Goal: Task Accomplishment & Management: Use online tool/utility

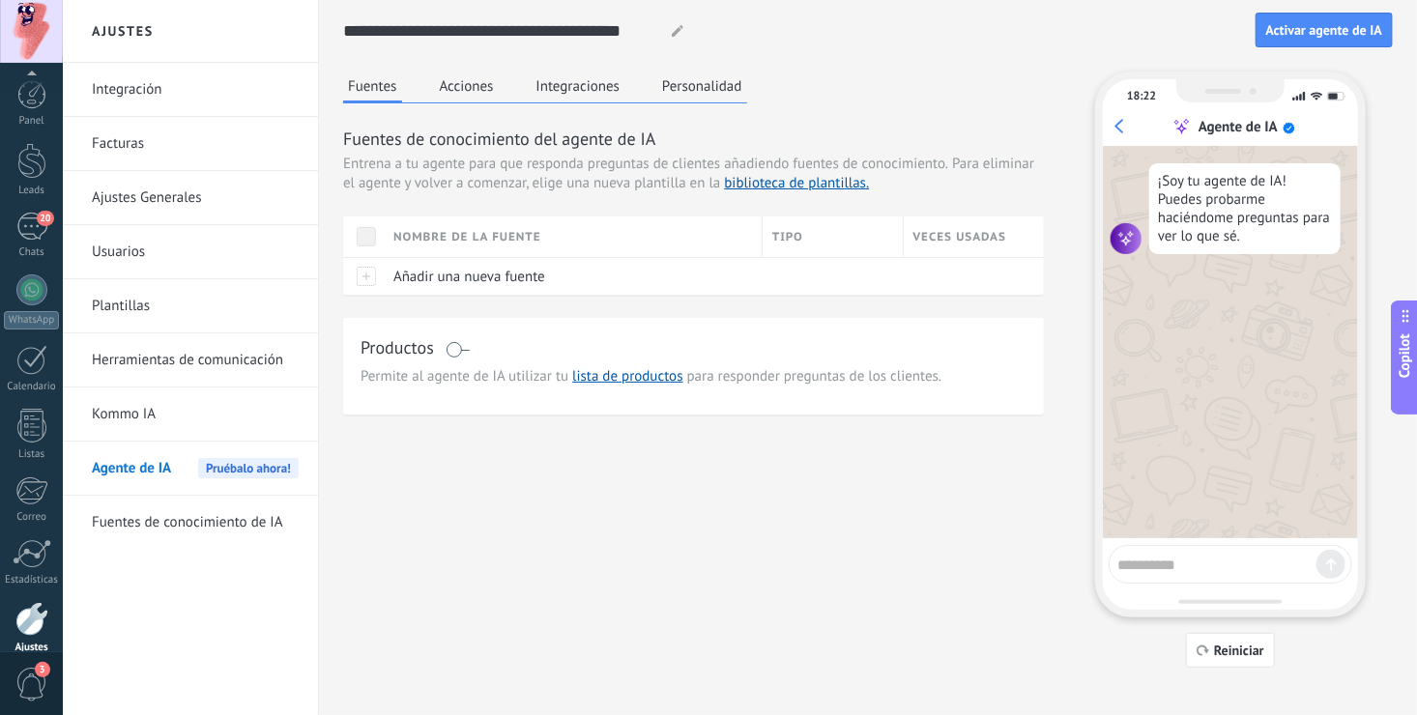
scroll to position [88, 0]
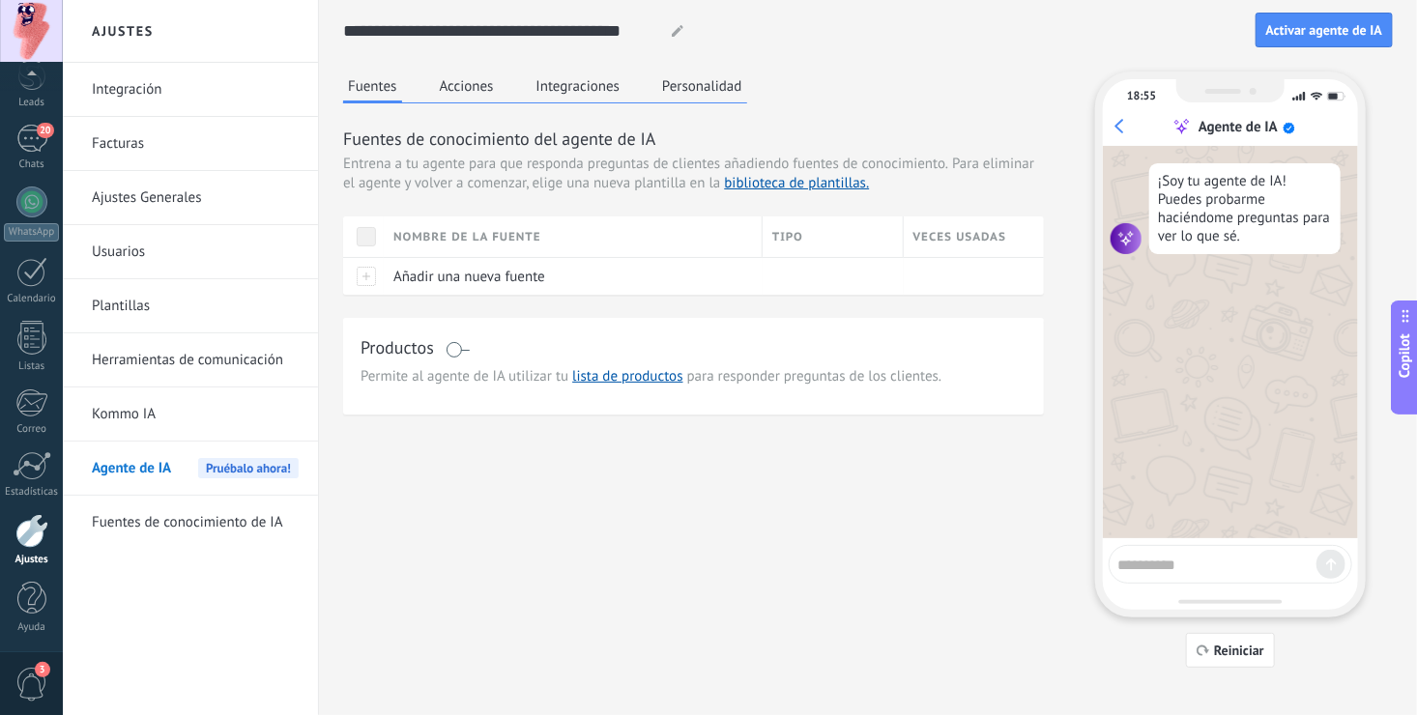
click at [878, 496] on div "Fuentes Acciones Integraciones Personalidad Fuentes de conocimiento del agente …" at bounding box center [867, 370] width 1049 height 596
click at [476, 100] on button "Acciones" at bounding box center [467, 86] width 64 height 29
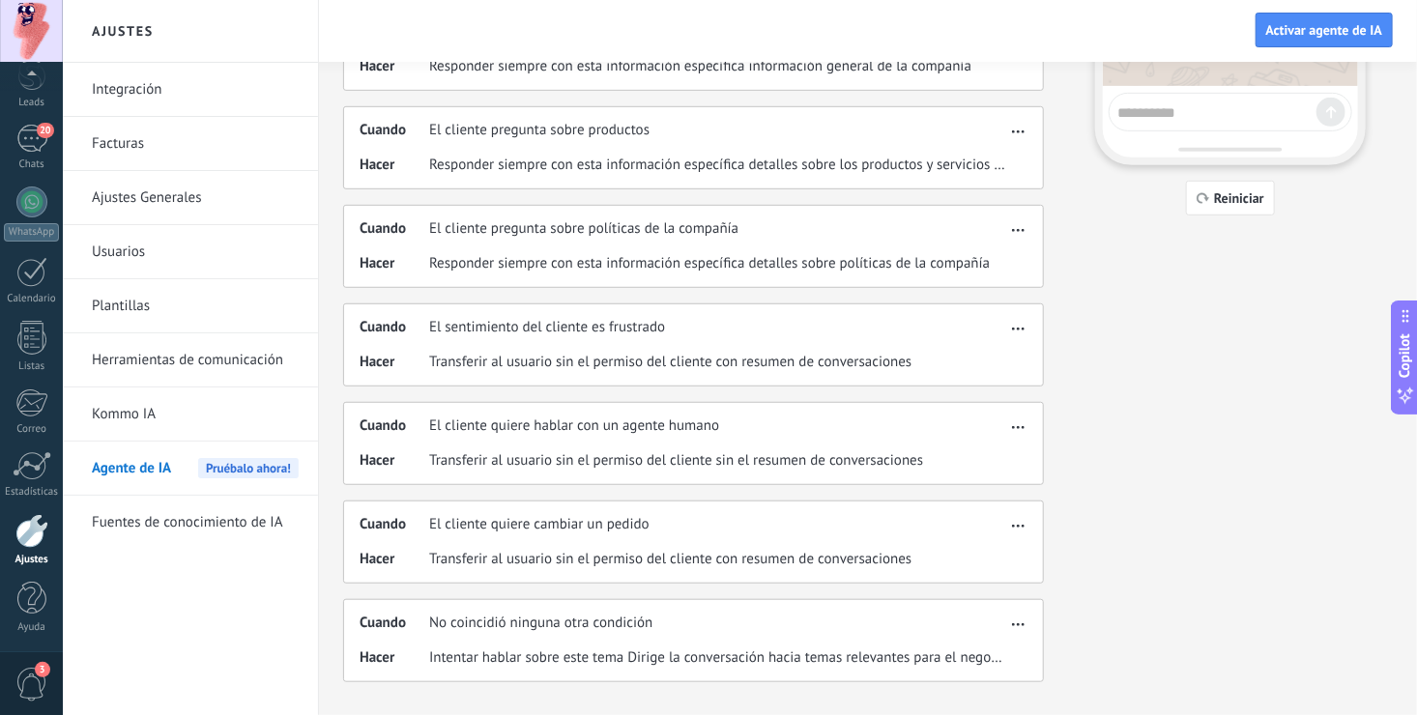
scroll to position [455, 0]
click at [31, 144] on div "20" at bounding box center [31, 139] width 31 height 28
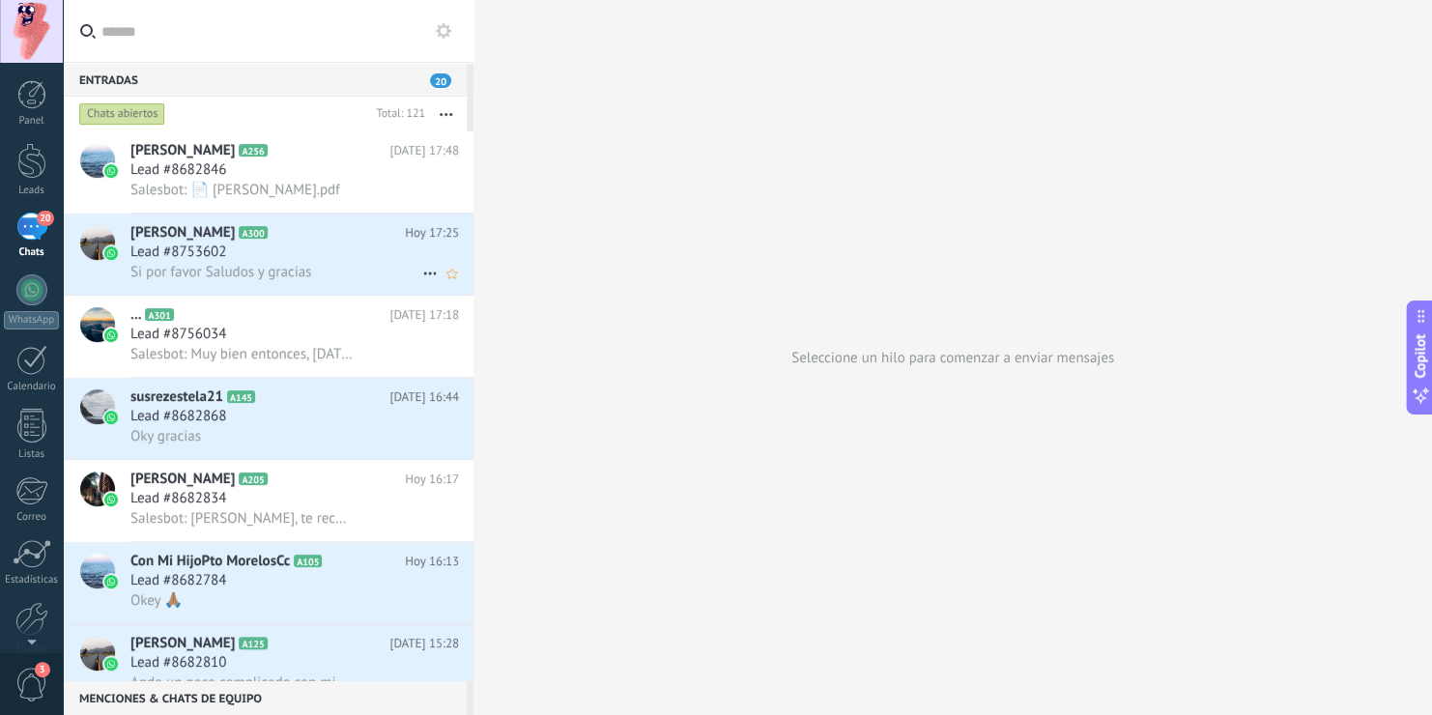
click at [320, 269] on h3 "Si por favor Saludos y gracias" at bounding box center [225, 272] width 190 height 19
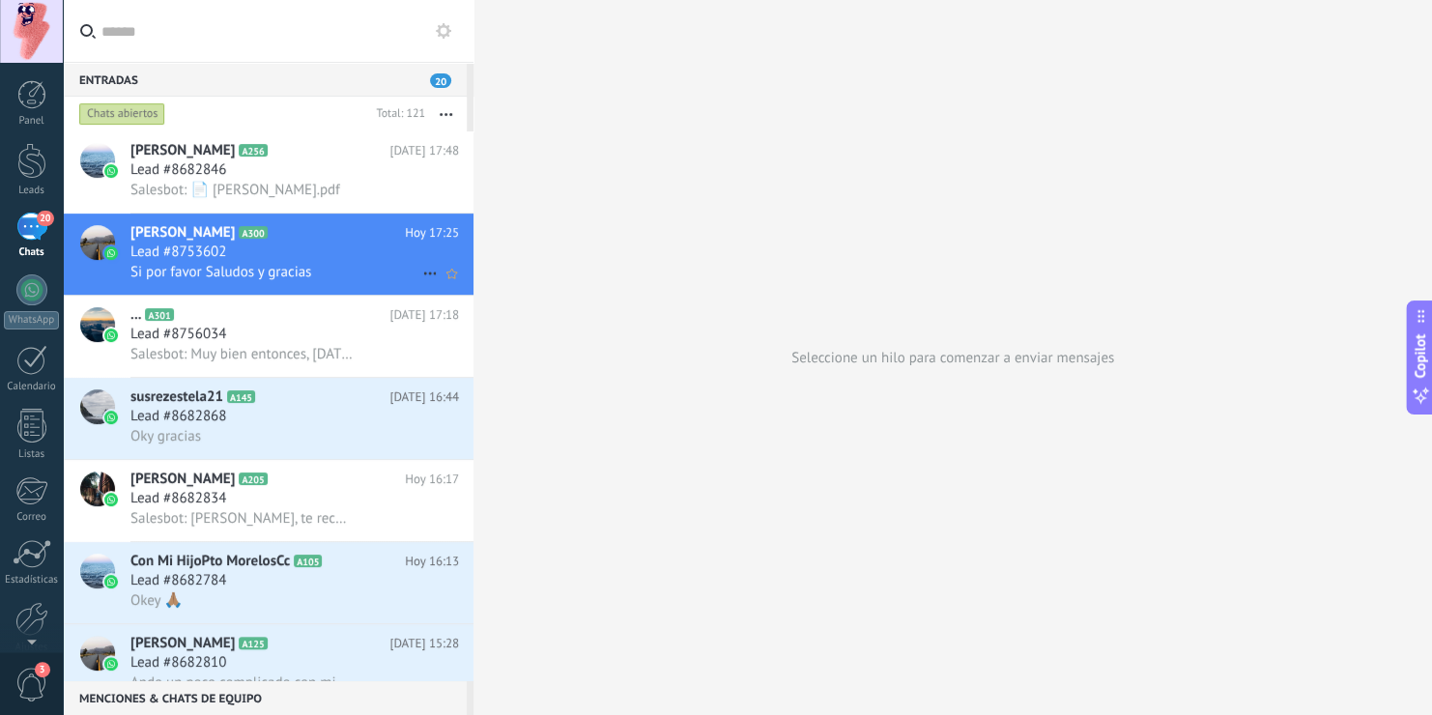
click at [358, 261] on div "Lead #8753602" at bounding box center [294, 252] width 329 height 19
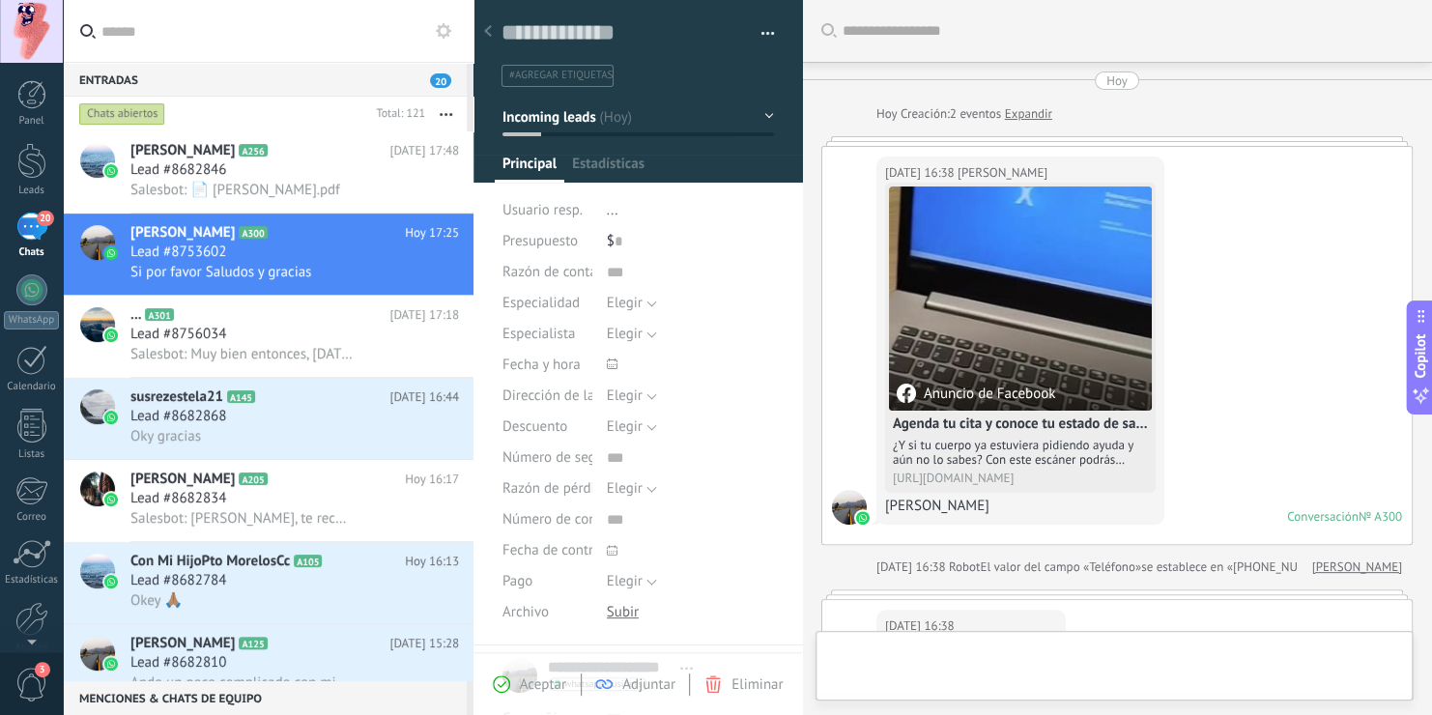
scroll to position [831, 0]
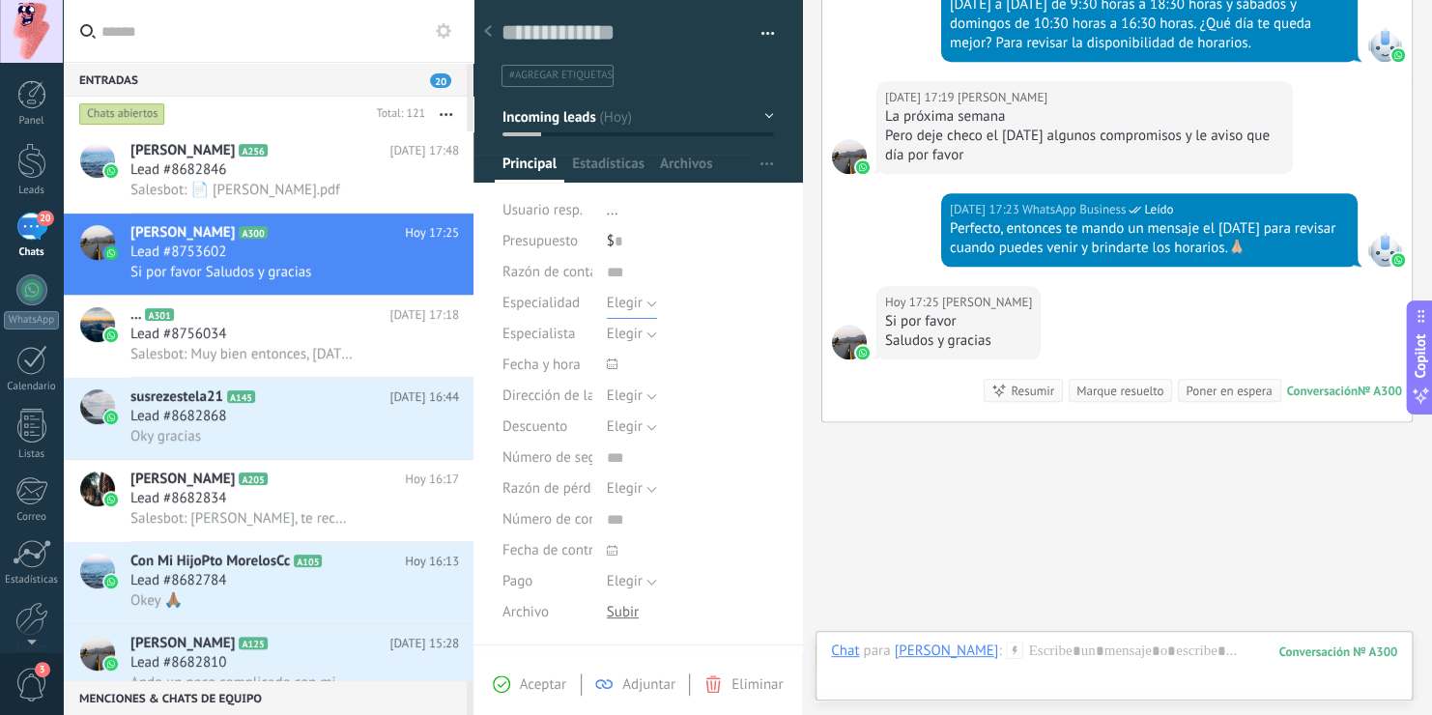
click at [638, 303] on span "Elegir" at bounding box center [625, 303] width 36 height 18
click at [780, 260] on div "Guardar y crear Imprimir Administrar etiquetas Exportar a excel" at bounding box center [638, 316] width 330 height 658
click at [645, 330] on button "Elegir" at bounding box center [632, 334] width 50 height 31
click at [773, 475] on div "Guardar y crear Imprimir Administrar etiquetas Exportar a excel" at bounding box center [638, 316] width 330 height 658
click at [608, 364] on use at bounding box center [612, 363] width 11 height 11
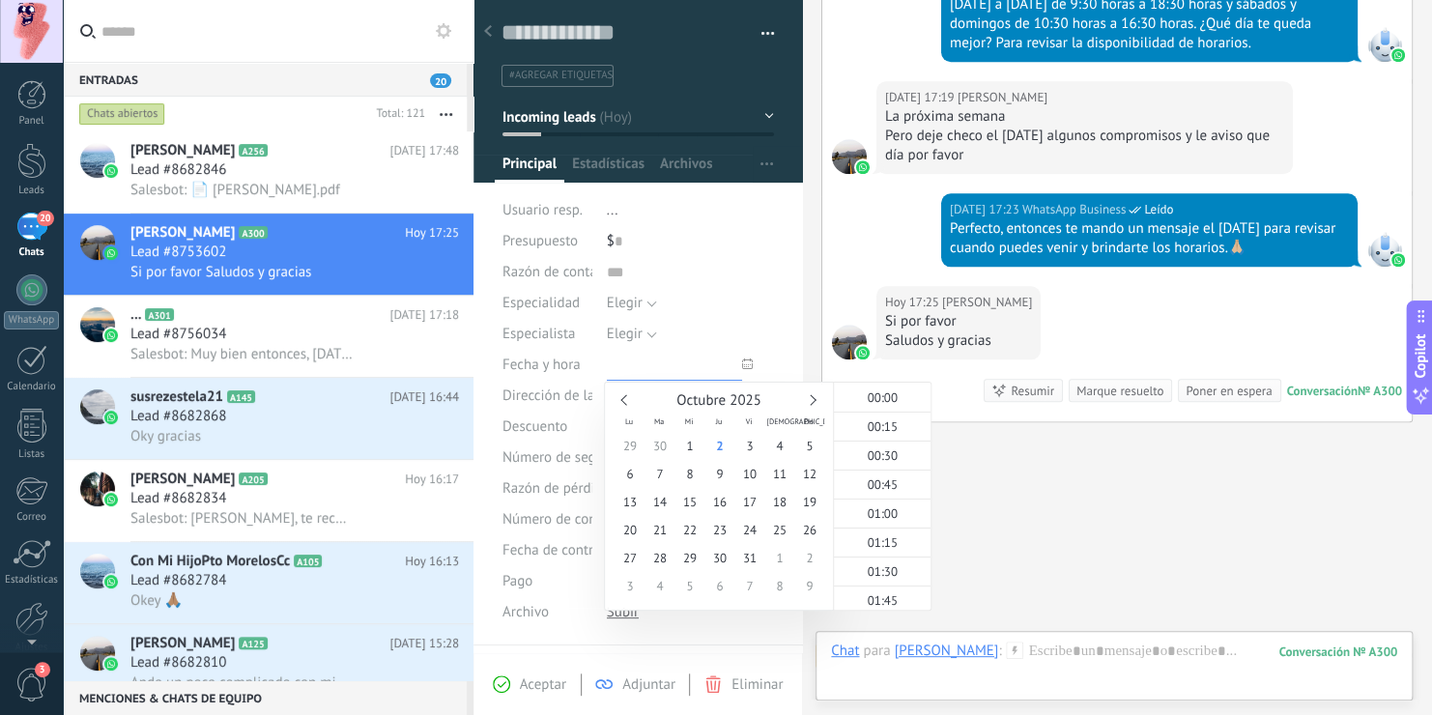
scroll to position [2085, 0]
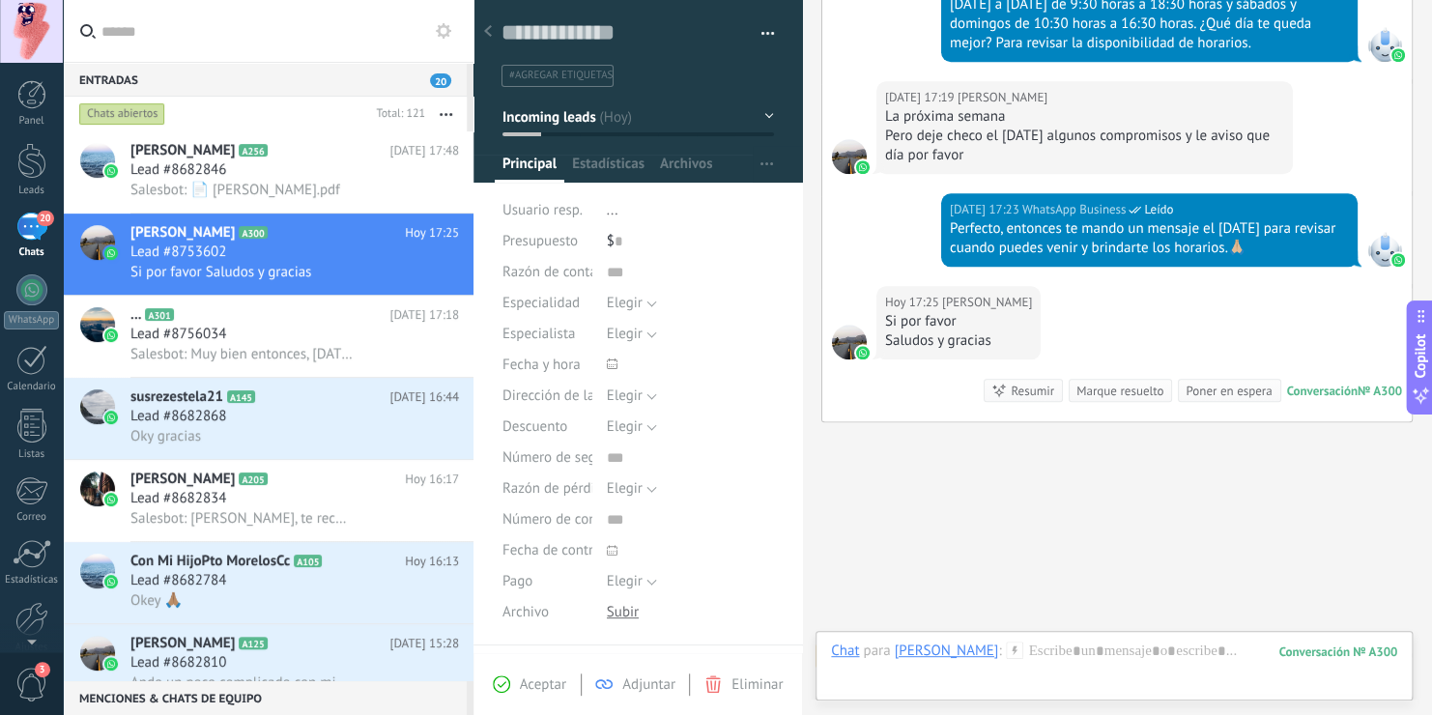
click at [782, 367] on div "Guardar y crear Imprimir Administrar etiquetas Exportar a excel" at bounding box center [638, 316] width 330 height 658
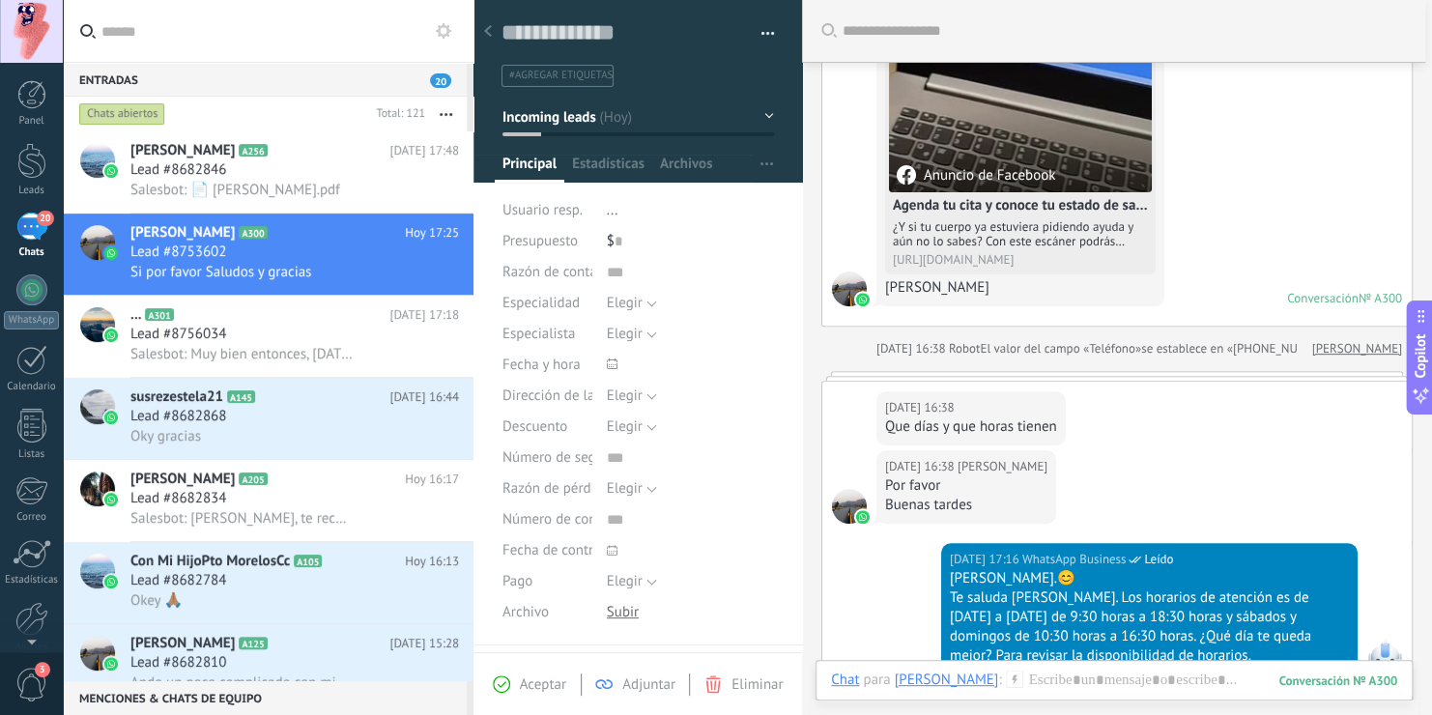
scroll to position [874, 0]
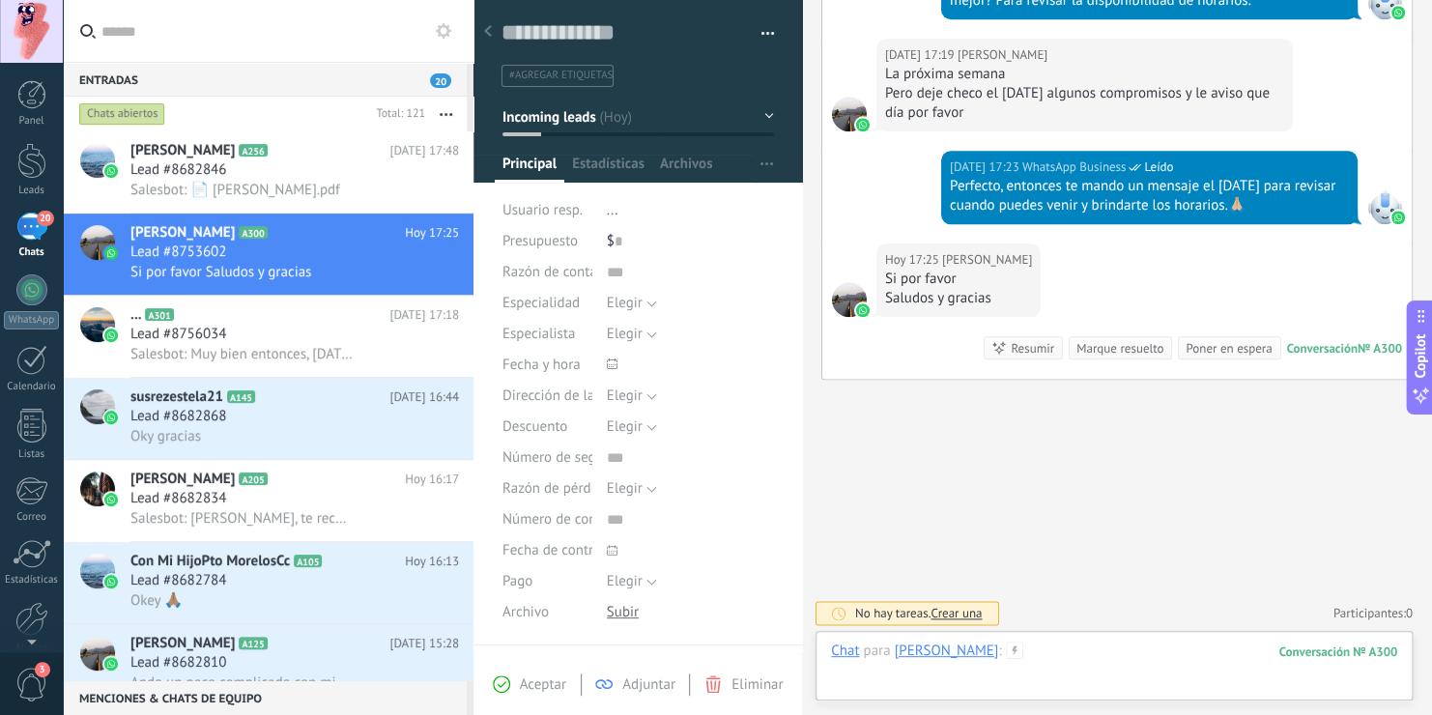
click at [1156, 648] on div at bounding box center [1114, 671] width 566 height 58
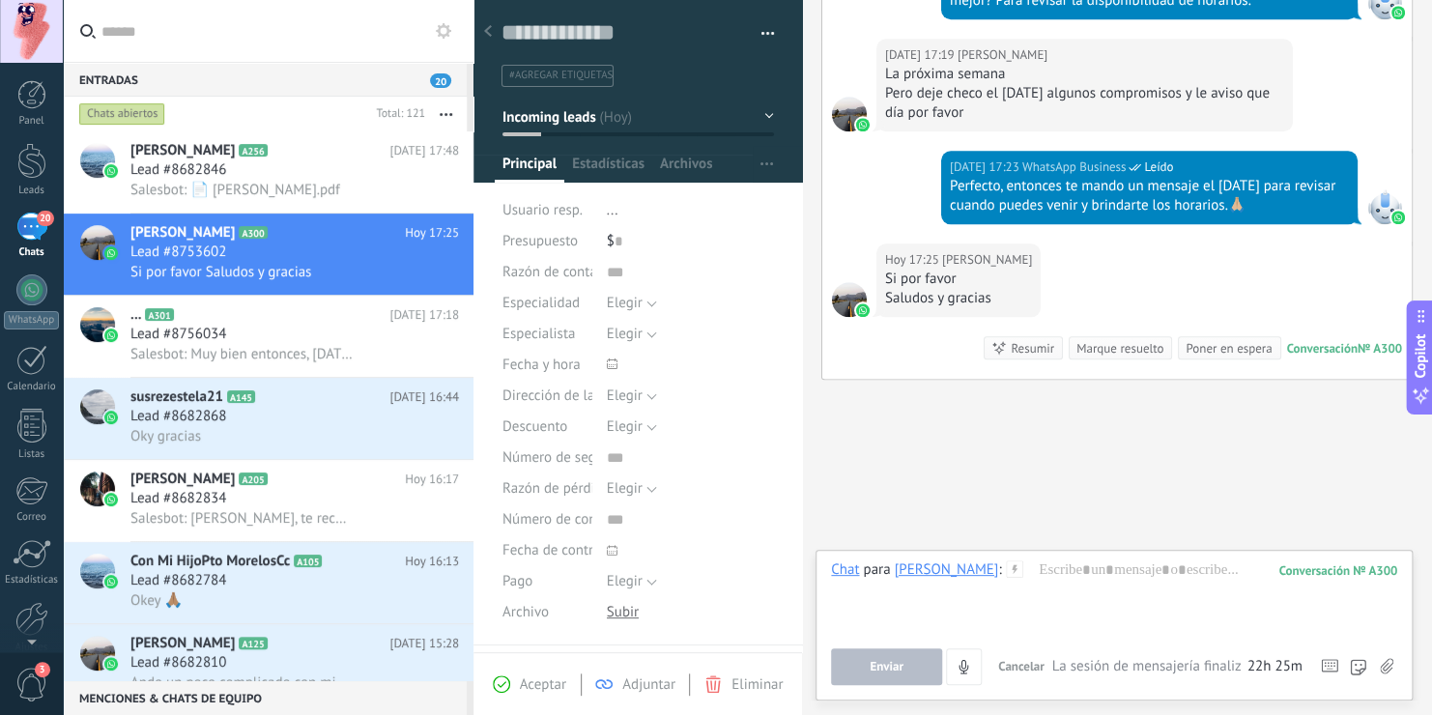
click at [1385, 669] on icon at bounding box center [1387, 666] width 14 height 16
click at [0, 0] on input "file" at bounding box center [0, 0] width 0 height 0
click at [975, 612] on div at bounding box center [1114, 596] width 566 height 73
click at [1023, 570] on use at bounding box center [1015, 568] width 16 height 16
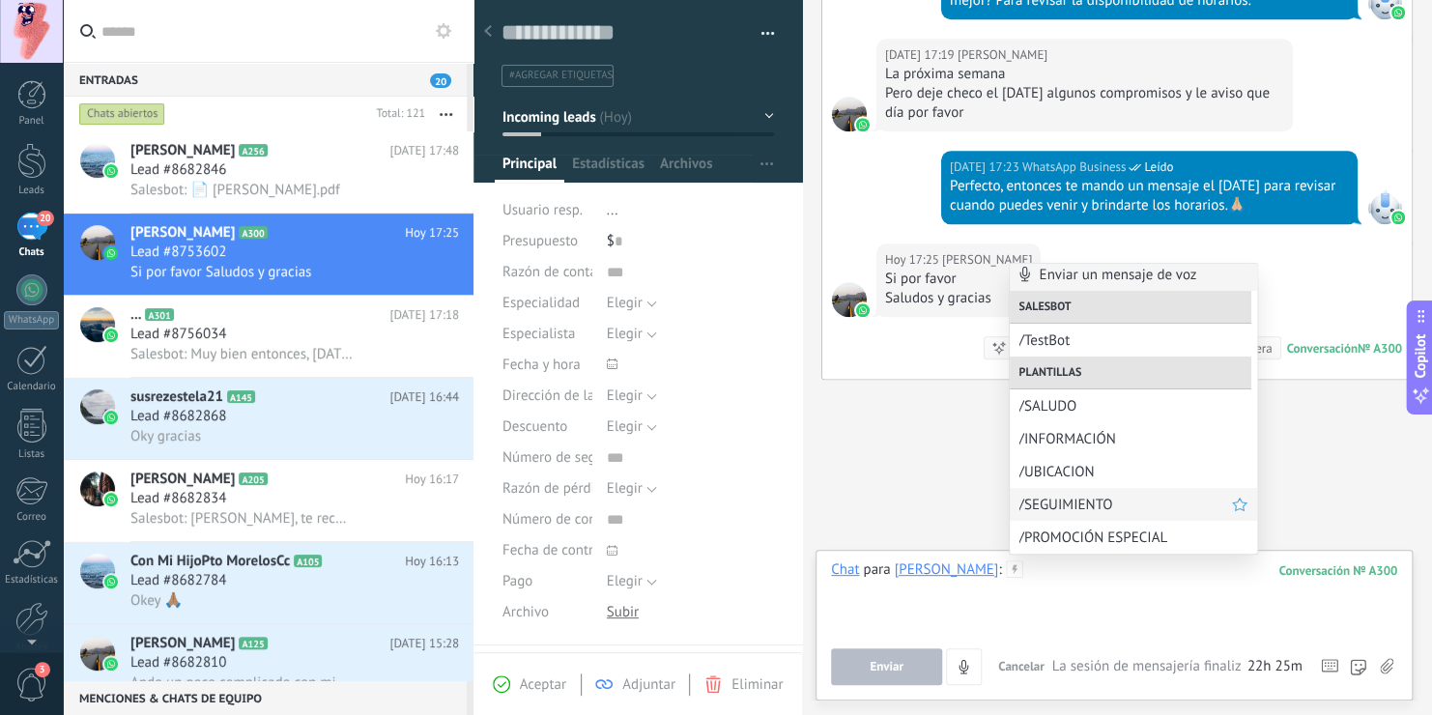
scroll to position [0, 0]
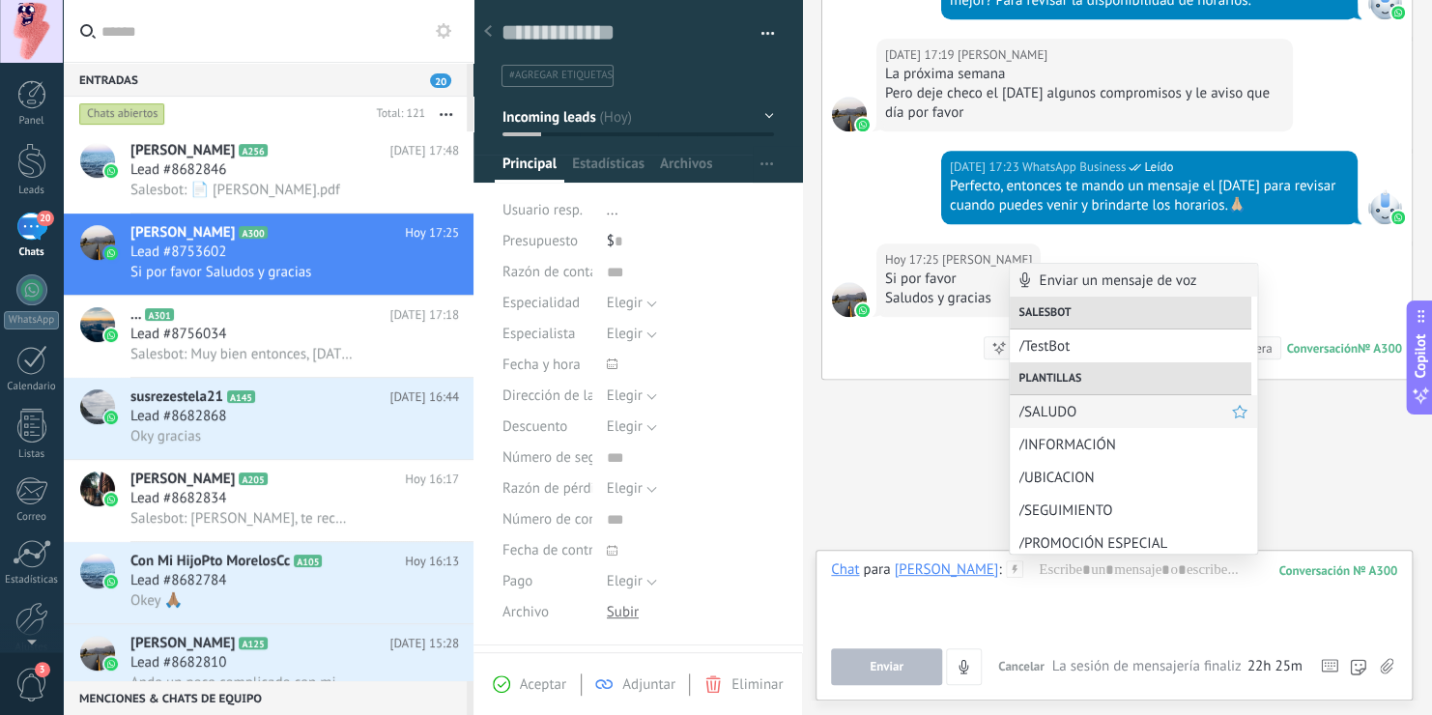
click at [1091, 420] on span "/SALUDO" at bounding box center [1125, 412] width 213 height 18
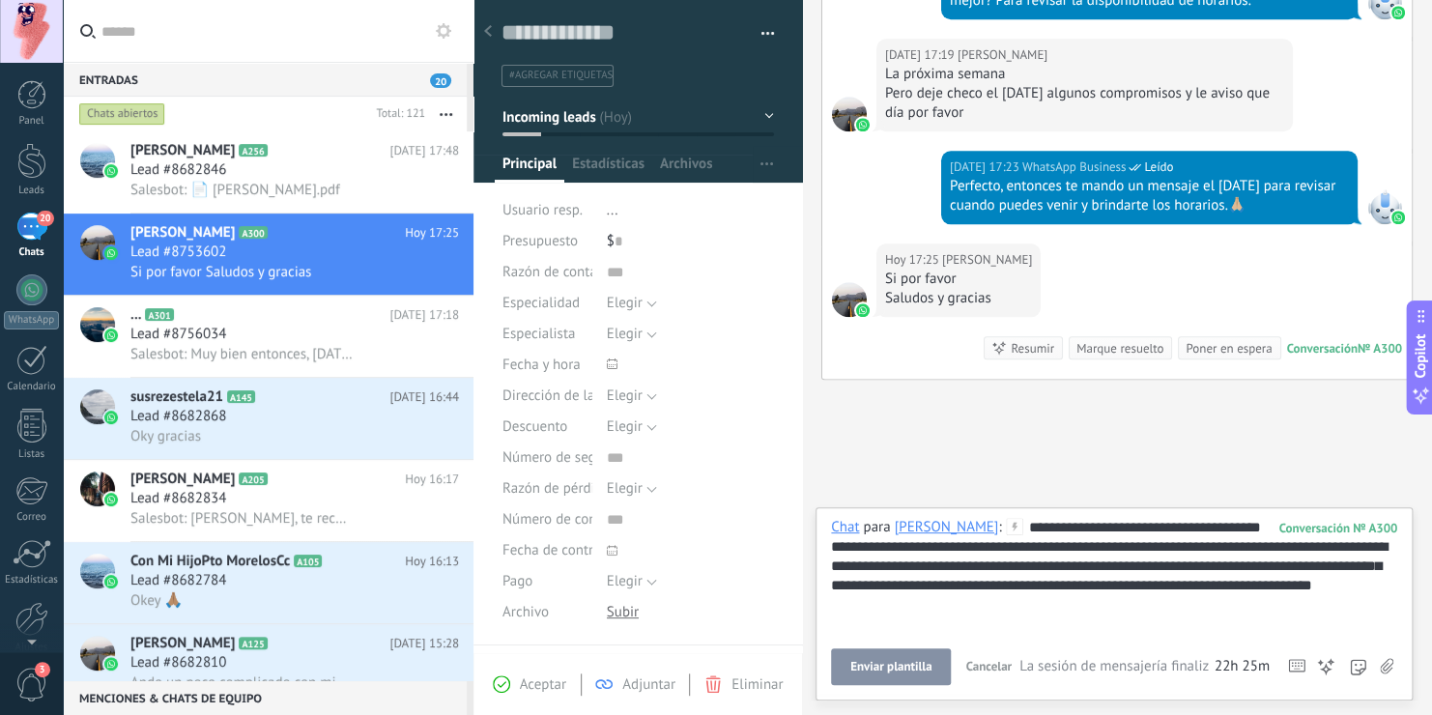
click at [876, 557] on div "**********" at bounding box center [1114, 576] width 566 height 116
click at [877, 547] on div "**********" at bounding box center [1114, 576] width 566 height 116
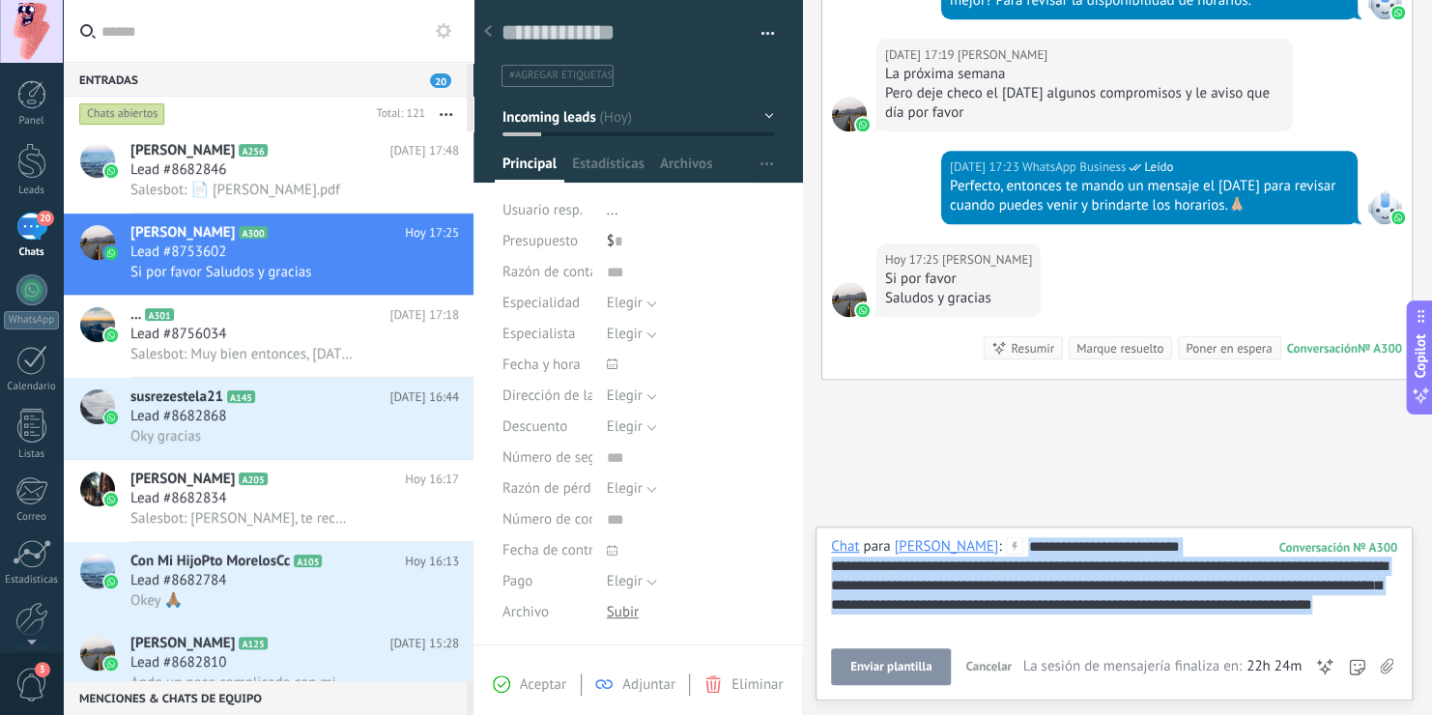
drag, startPoint x: 1038, startPoint y: 541, endPoint x: 1063, endPoint y: 637, distance: 98.9
click at [1063, 637] on div "**********" at bounding box center [1114, 611] width 566 height 148
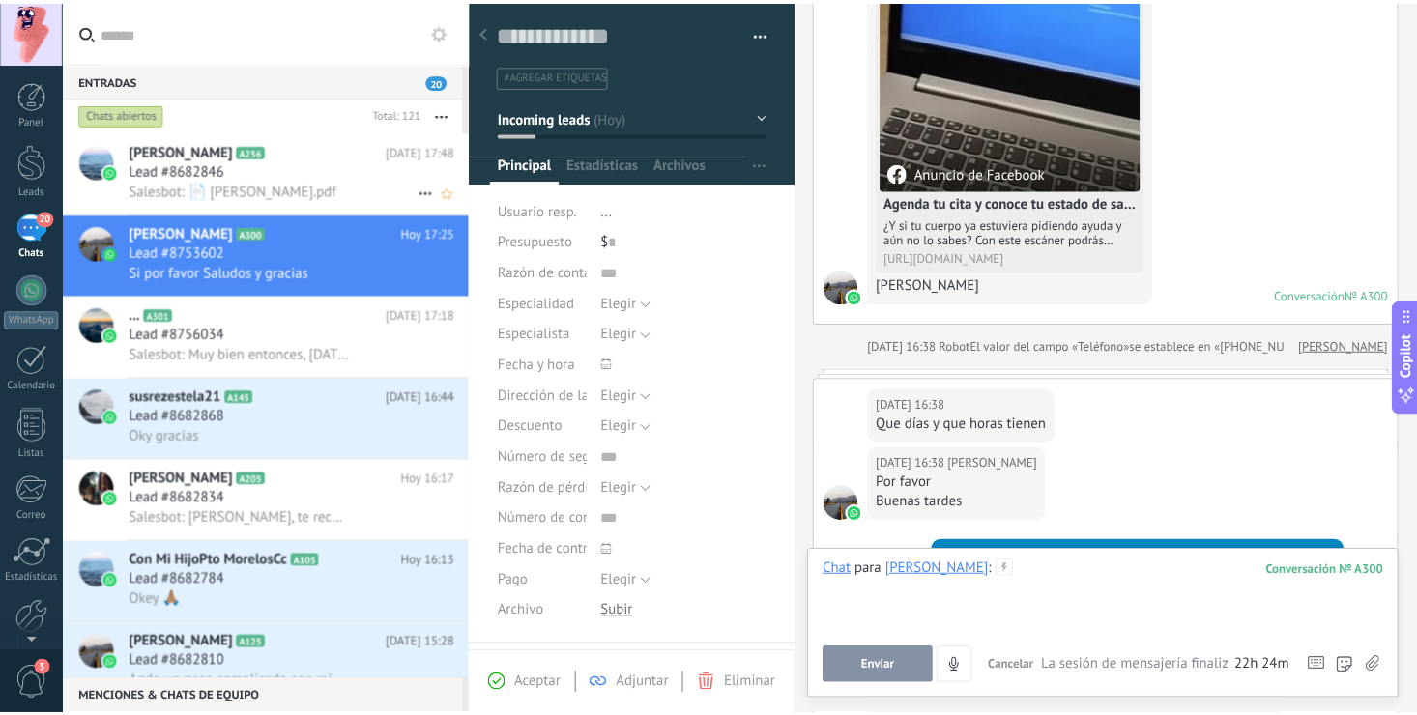
scroll to position [216, 0]
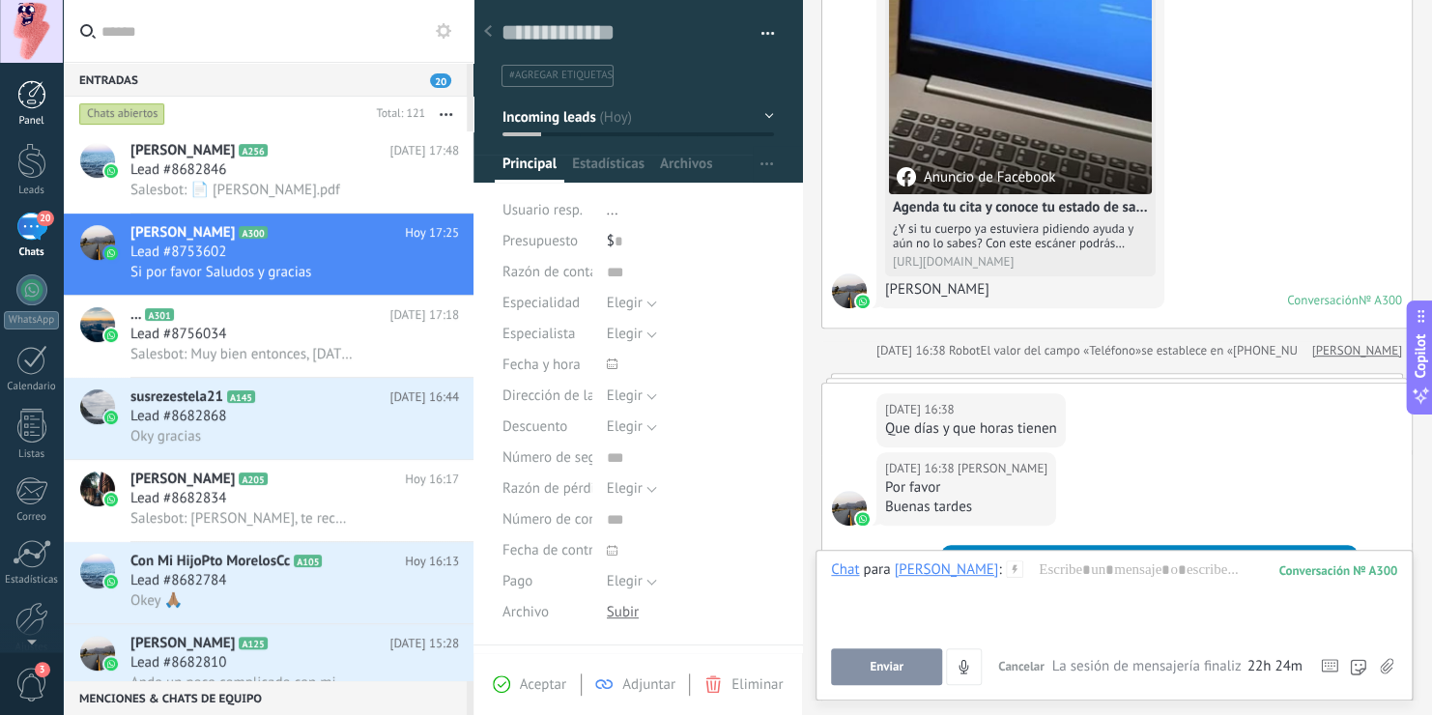
click at [32, 100] on div at bounding box center [31, 94] width 29 height 29
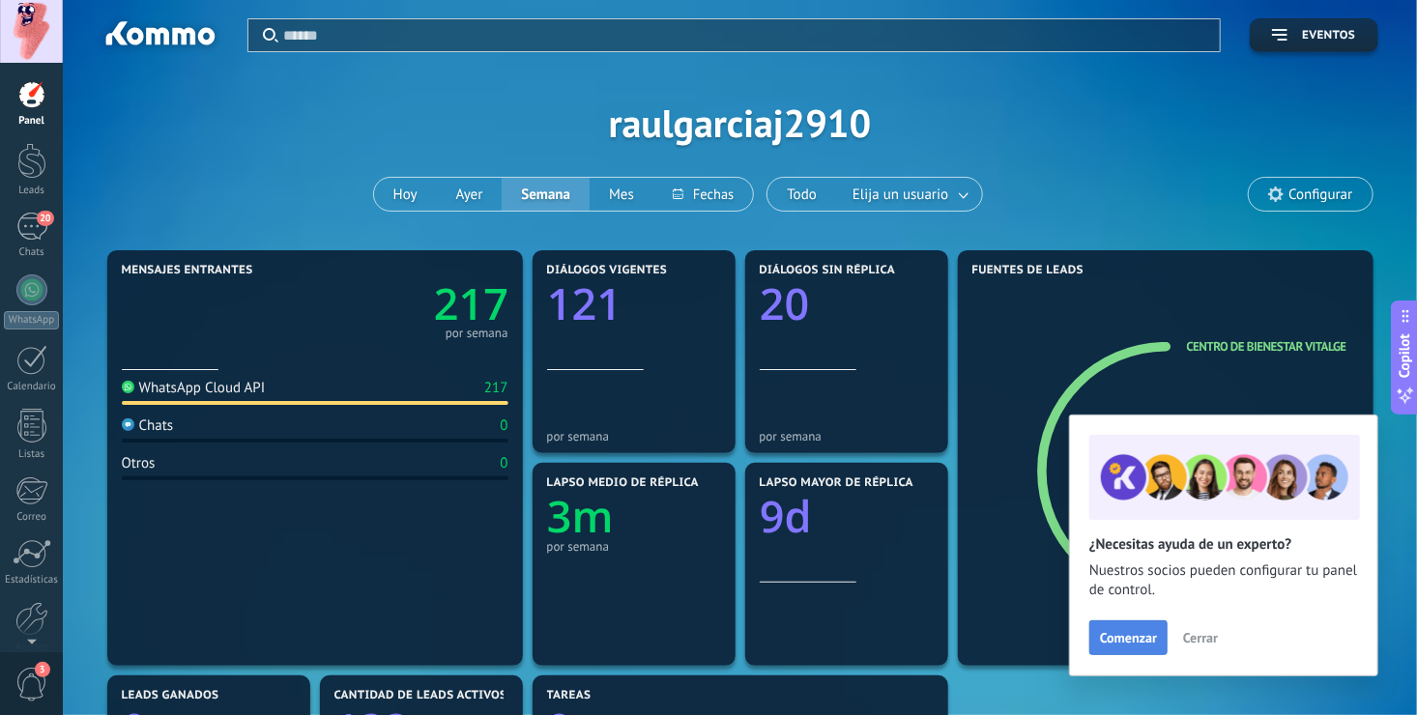
click at [1130, 632] on span "Comenzar" at bounding box center [1128, 638] width 57 height 14
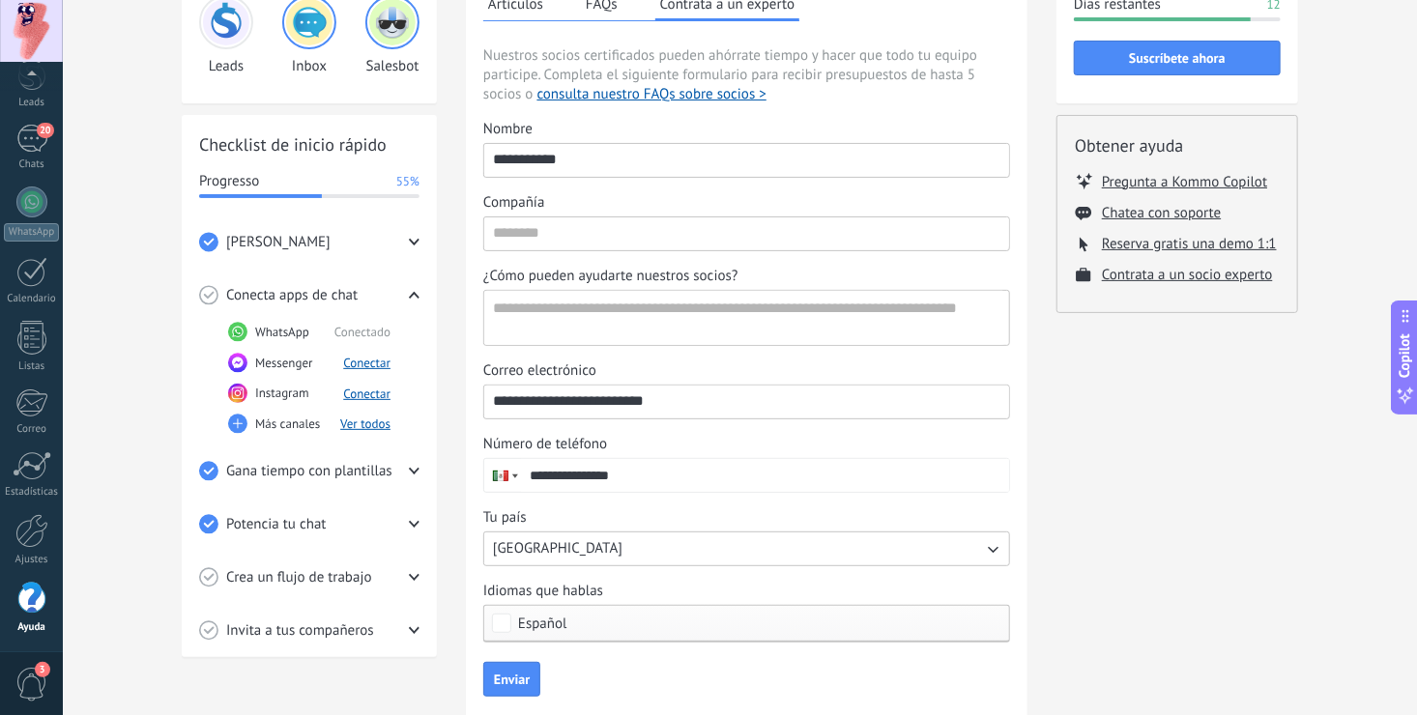
scroll to position [155, 0]
click at [407, 522] on div "Potencia tu chat" at bounding box center [309, 523] width 220 height 53
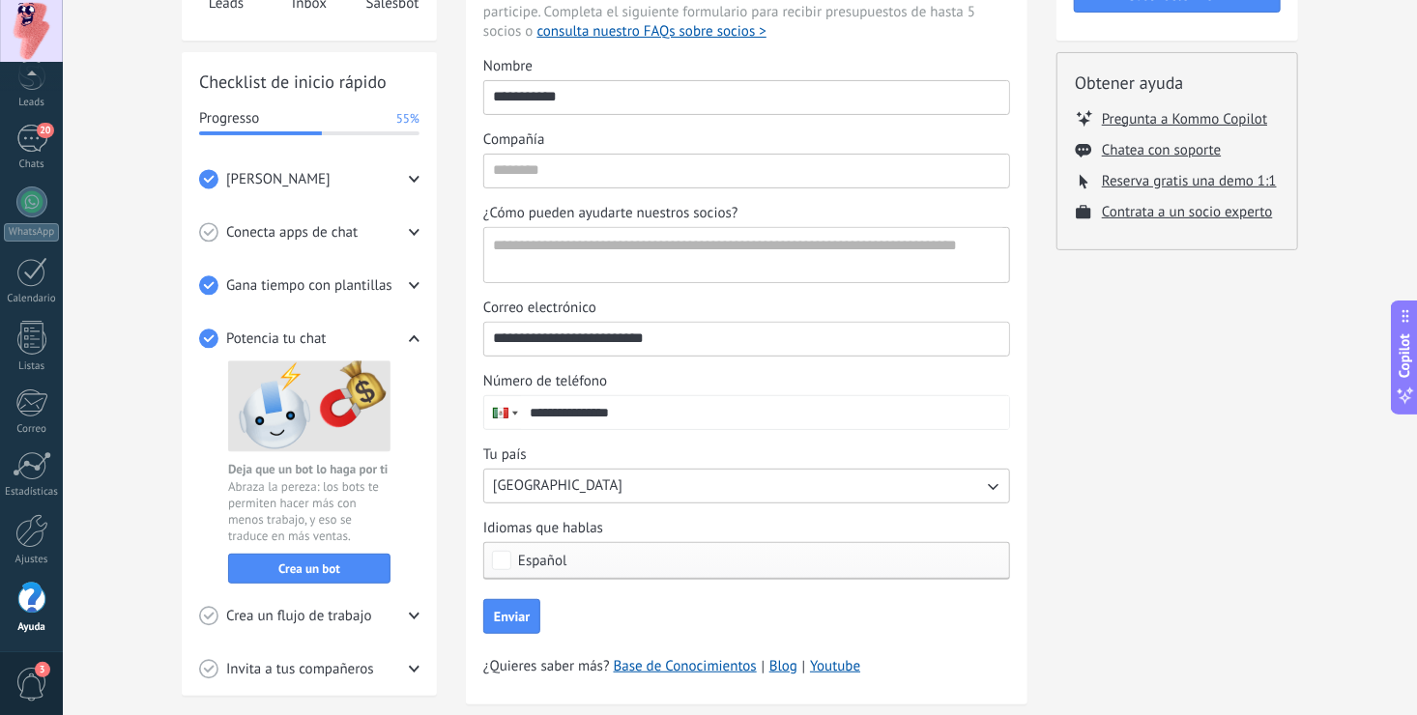
scroll to position [236, 0]
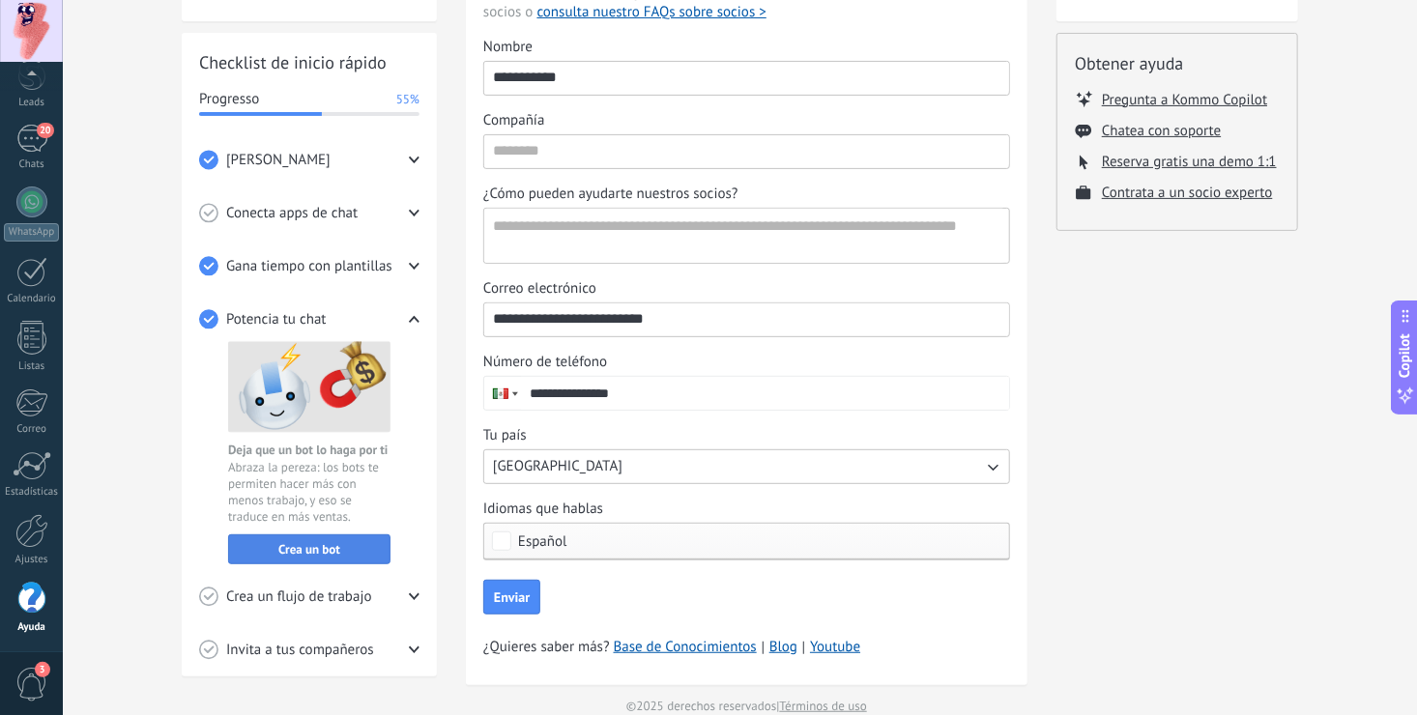
click at [359, 553] on span "Crea un bot" at bounding box center [309, 550] width 141 height 14
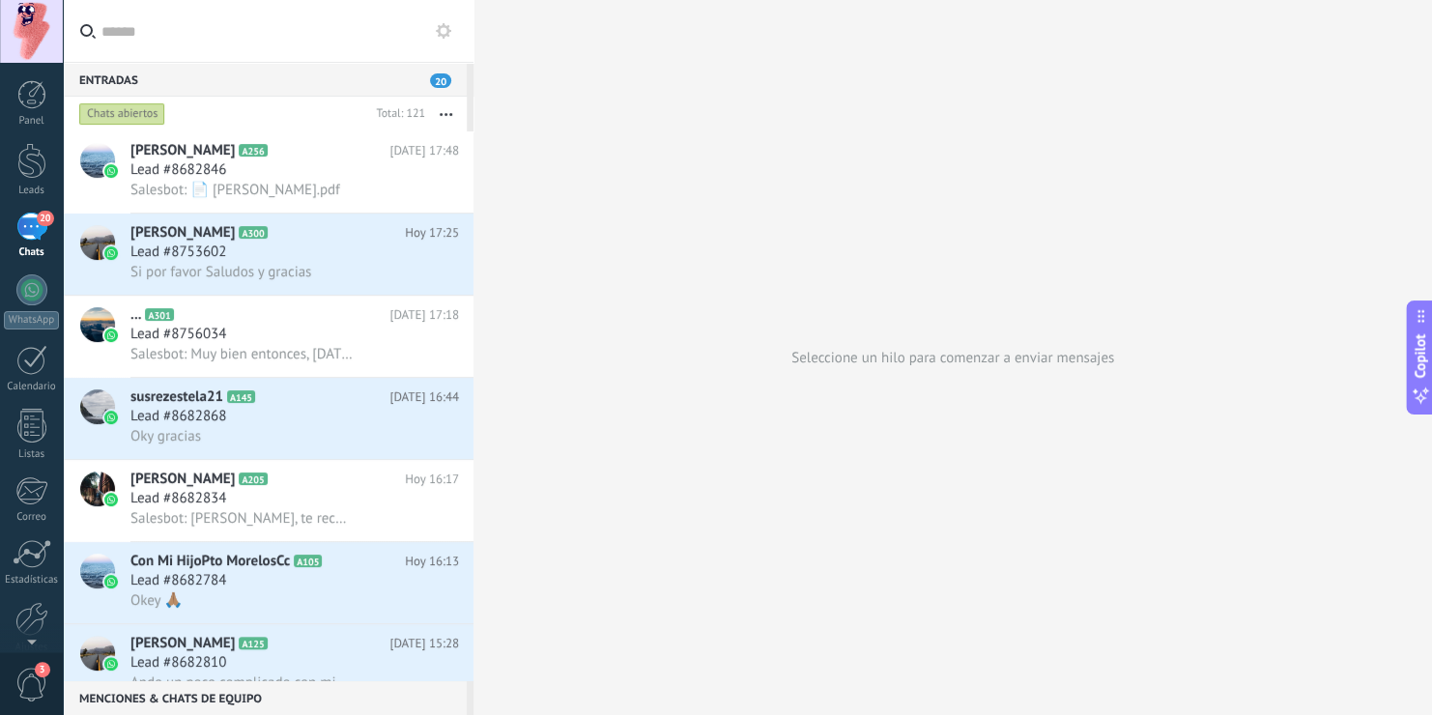
click at [440, 116] on button "button" at bounding box center [446, 114] width 42 height 35
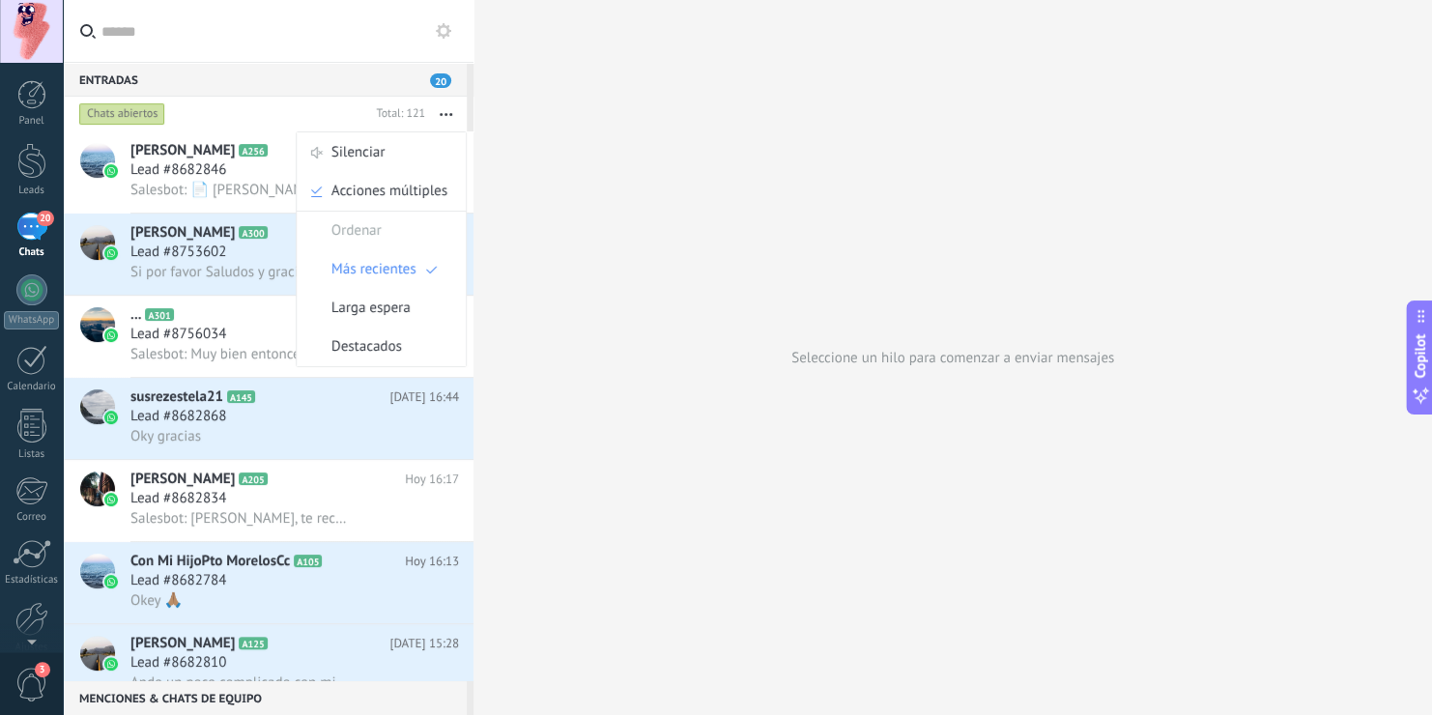
click at [449, 32] on icon at bounding box center [443, 30] width 15 height 15
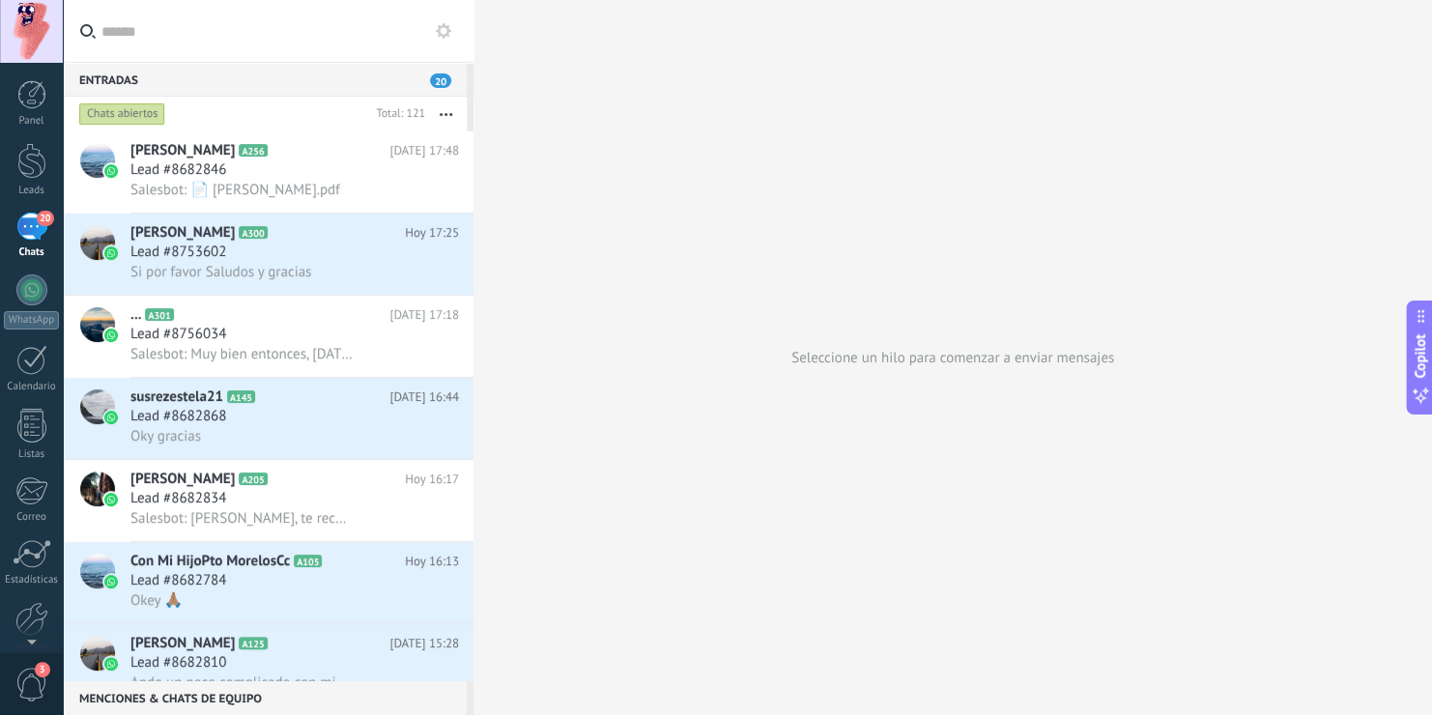
click at [449, 32] on icon at bounding box center [443, 30] width 15 height 15
click at [447, 117] on button "button" at bounding box center [446, 114] width 42 height 35
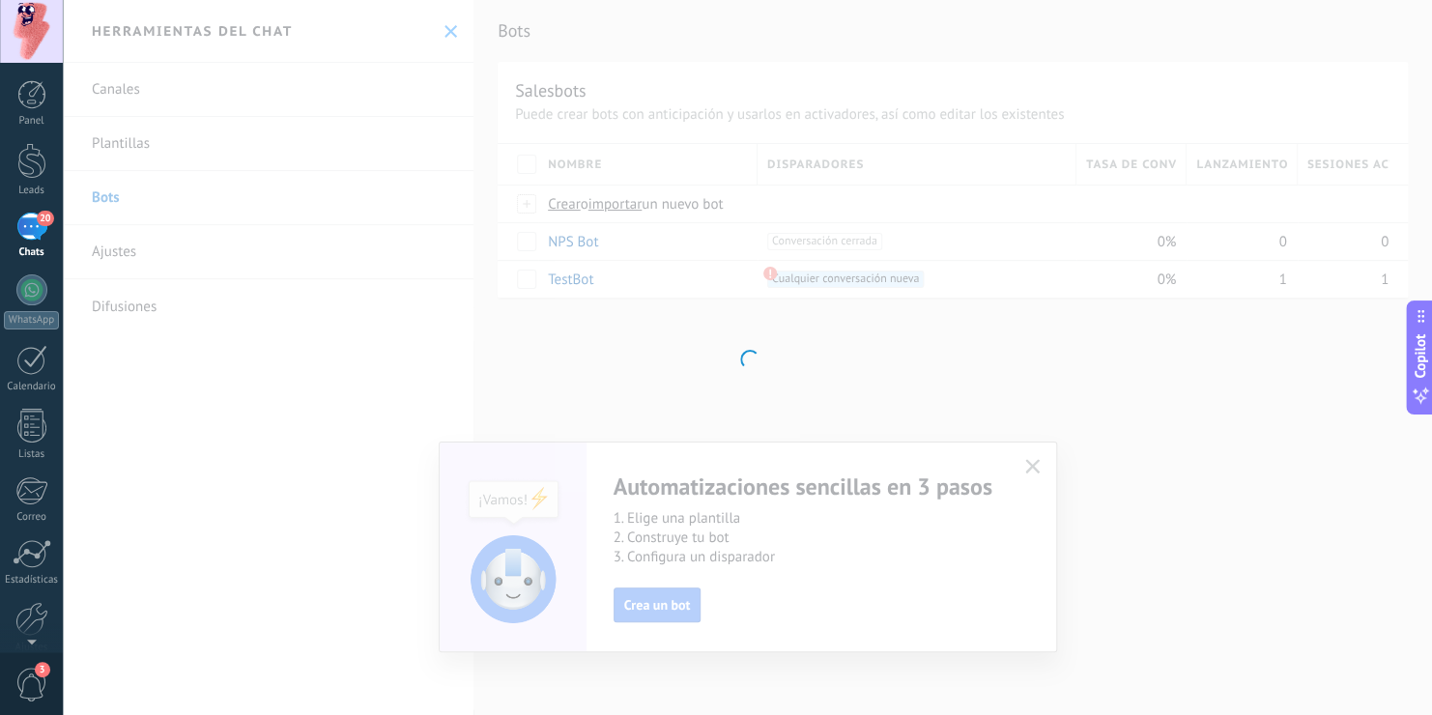
click at [832, 376] on div at bounding box center [747, 357] width 1369 height 715
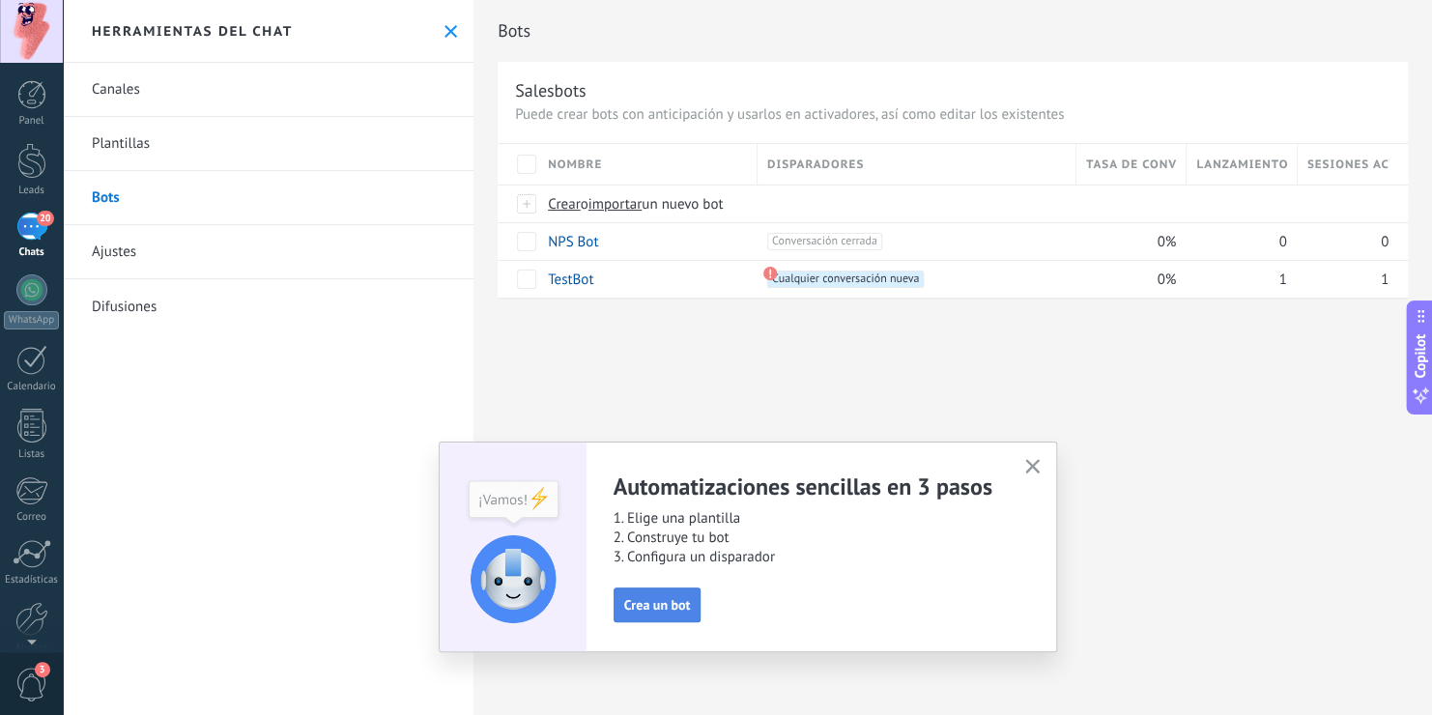
click at [693, 614] on button "Crea un bot" at bounding box center [658, 605] width 88 height 35
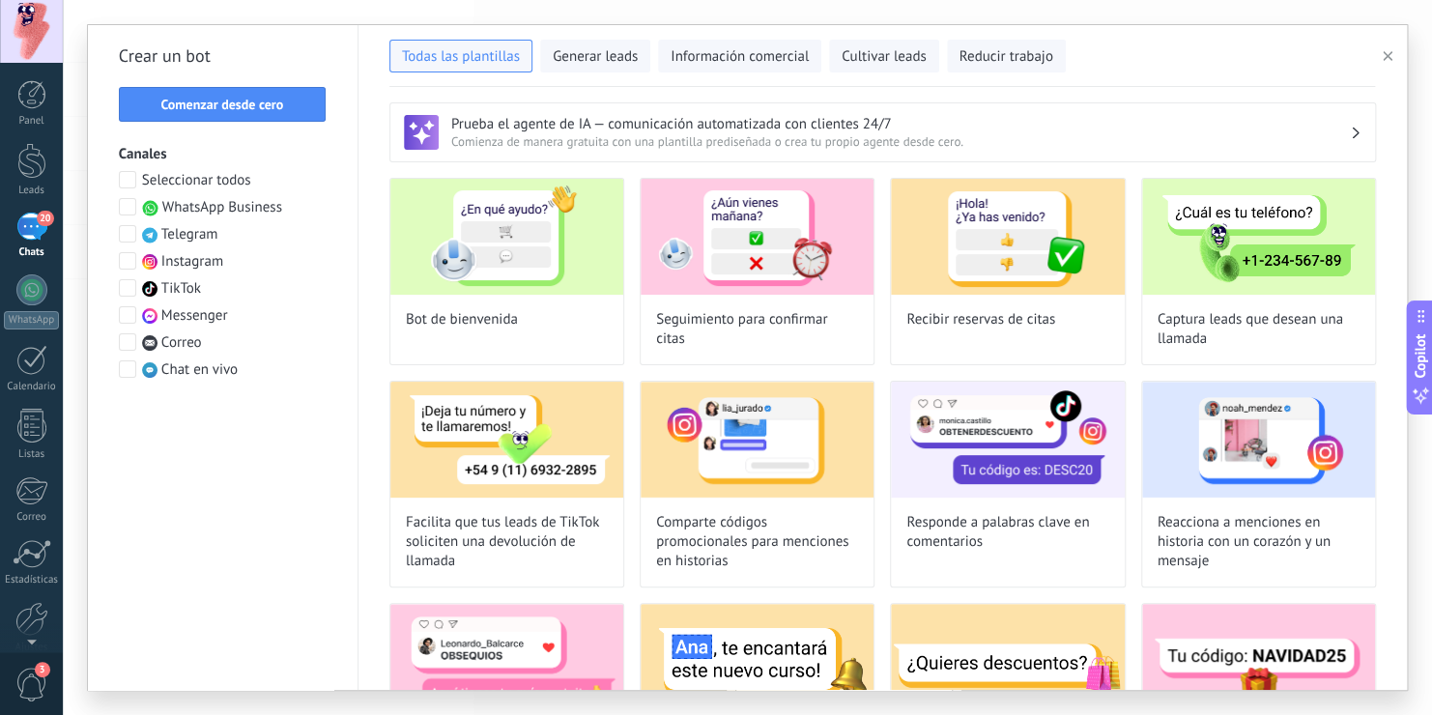
click at [132, 202] on span at bounding box center [127, 206] width 17 height 17
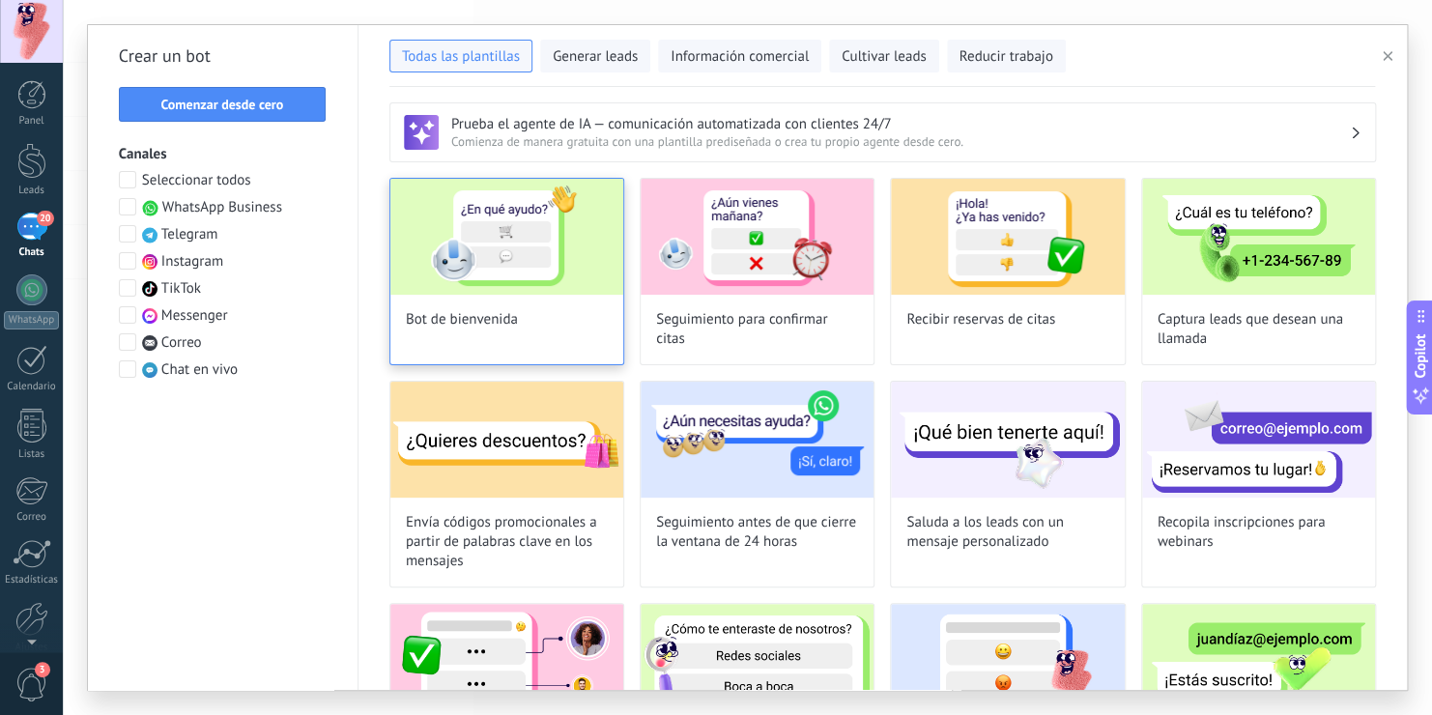
click at [524, 260] on img at bounding box center [506, 237] width 233 height 116
type input "**********"
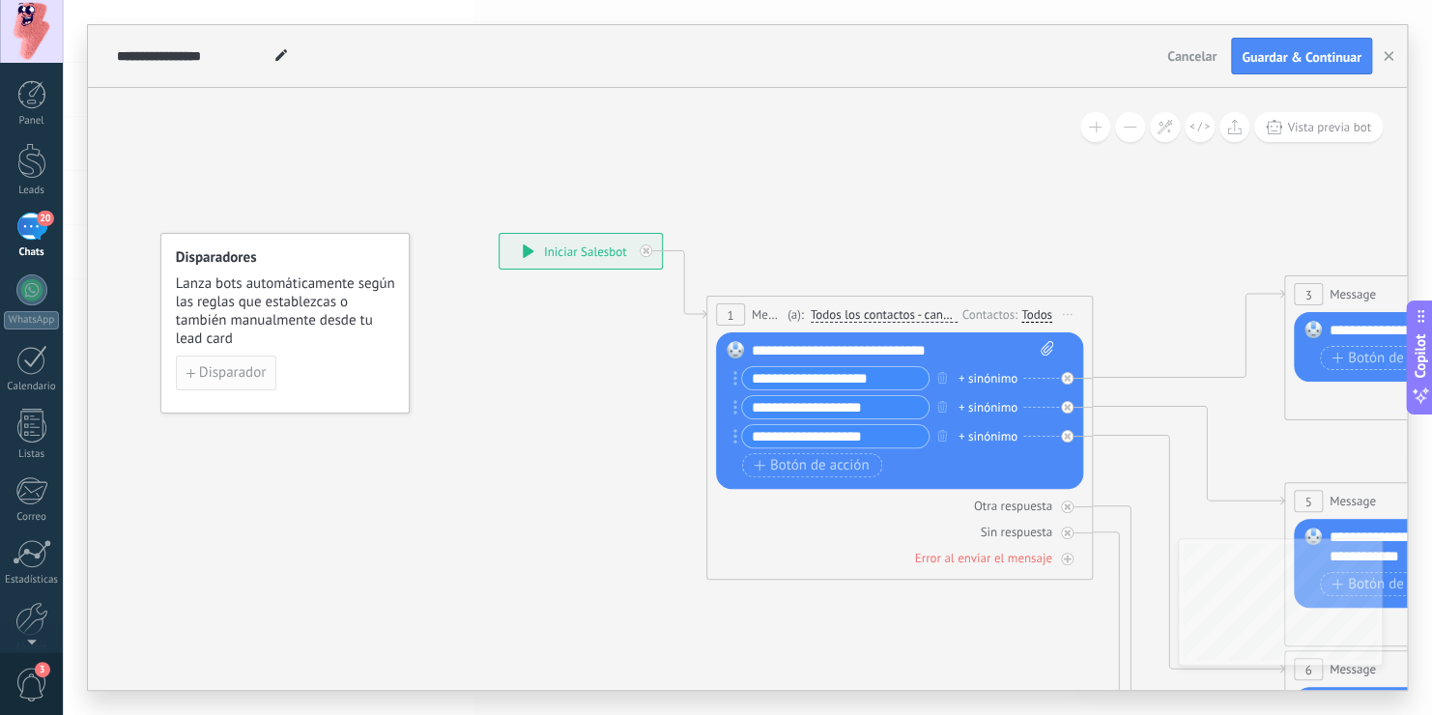
click at [225, 366] on span "Disparador" at bounding box center [232, 373] width 67 height 14
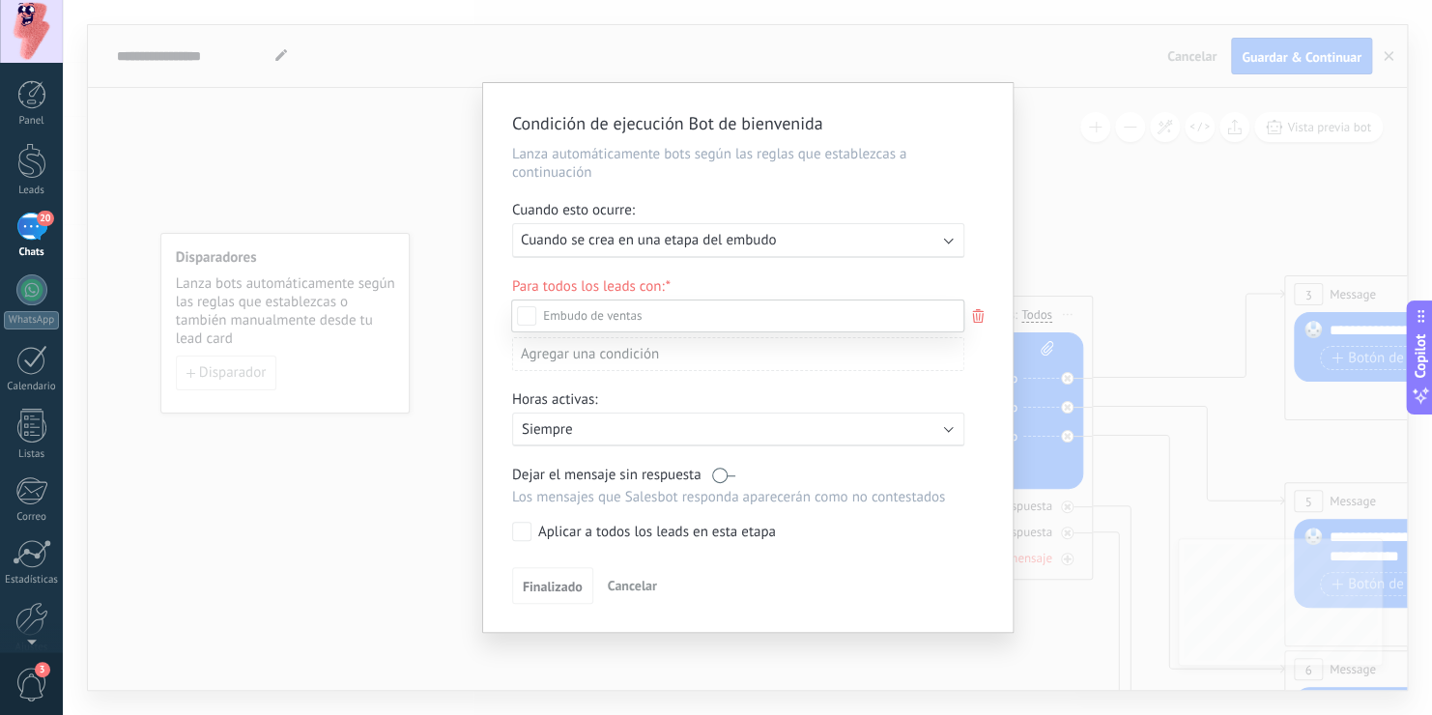
click at [684, 242] on div at bounding box center [747, 357] width 1369 height 715
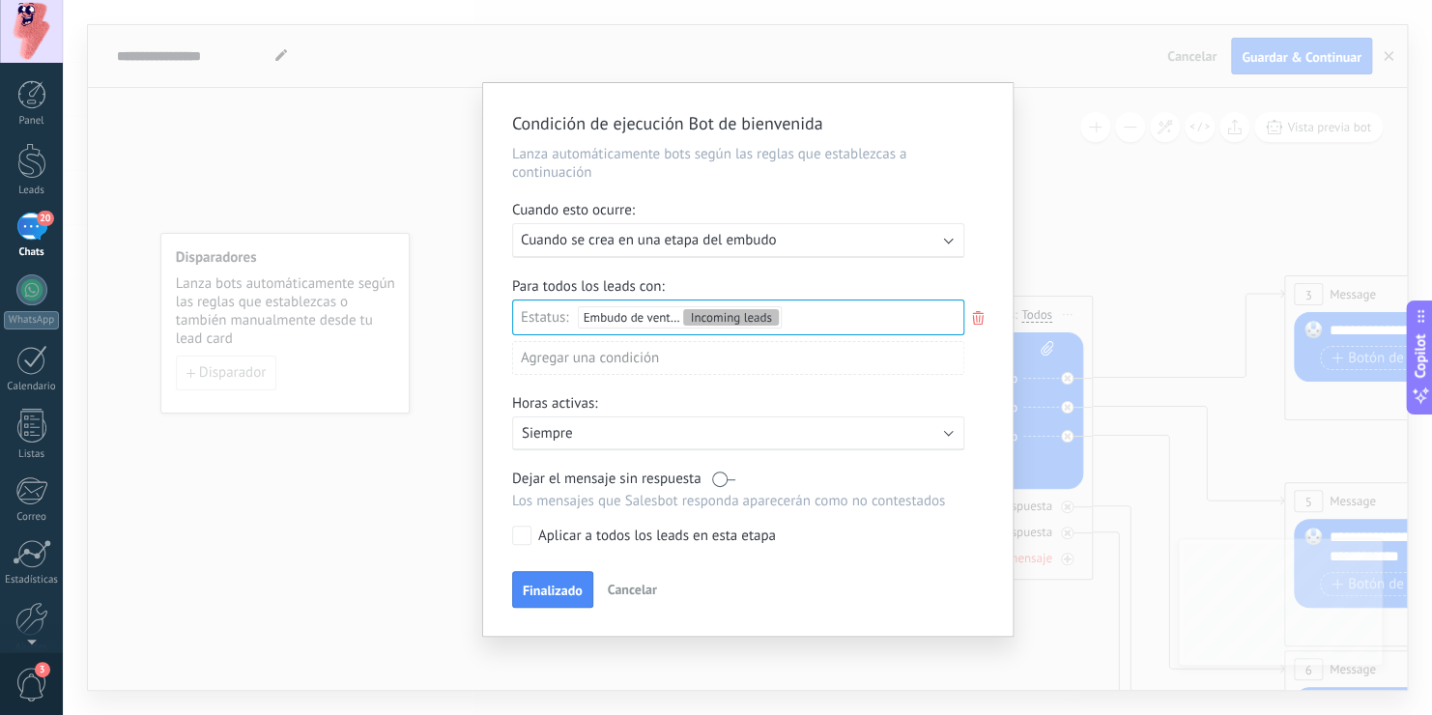
click at [684, 242] on span "Cuando se crea en una etapa del embudo" at bounding box center [648, 240] width 255 height 18
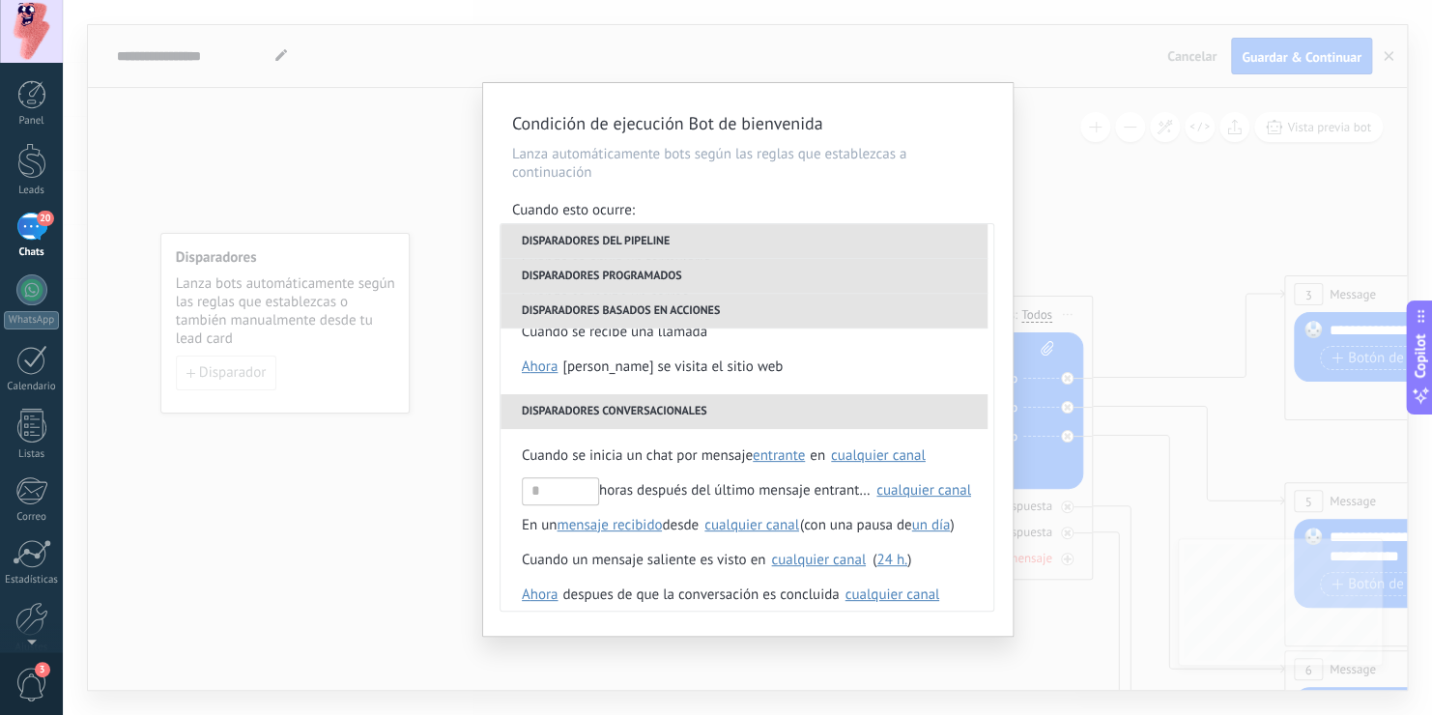
scroll to position [456, 0]
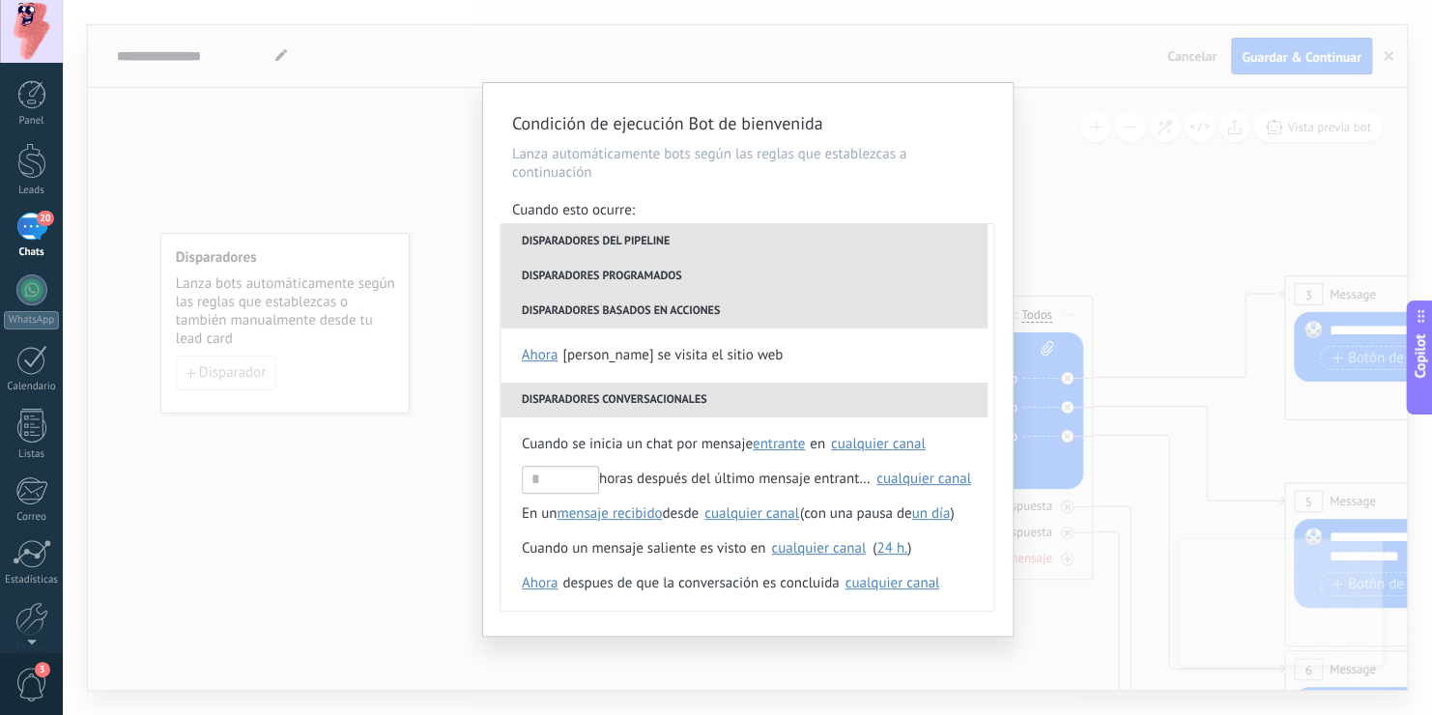
click at [1034, 182] on div "Condición de ejecución Bot de bienvenida Lanza automáticamente bots según las r…" at bounding box center [747, 357] width 1369 height 715
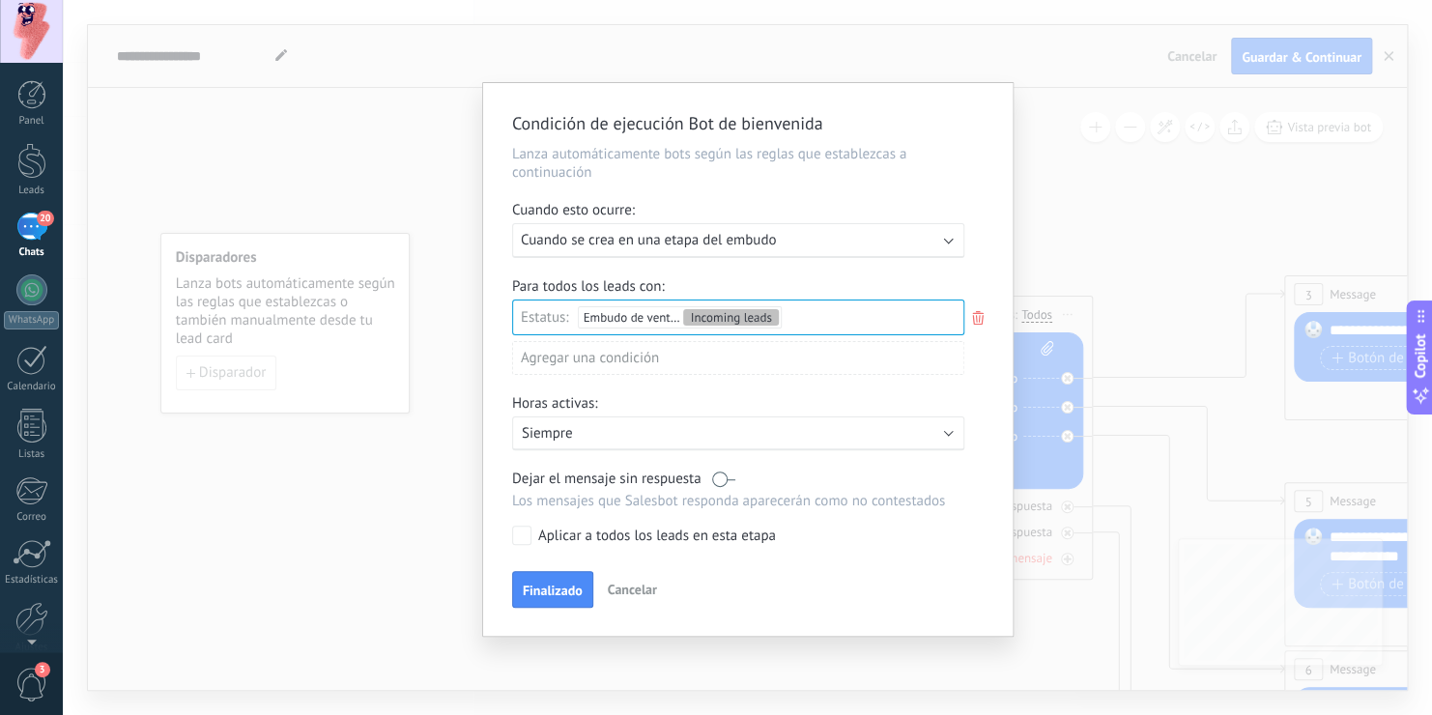
click at [0, 0] on div "Incoming leads Nueva consulta Cualificado Especialista asignado Cita confirmada…" at bounding box center [0, 0] width 0 height 0
click at [564, 592] on div "Incoming leads Nueva consulta Cualificado Especialista asignado Cita confirmada…" at bounding box center [737, 504] width 453 height 409
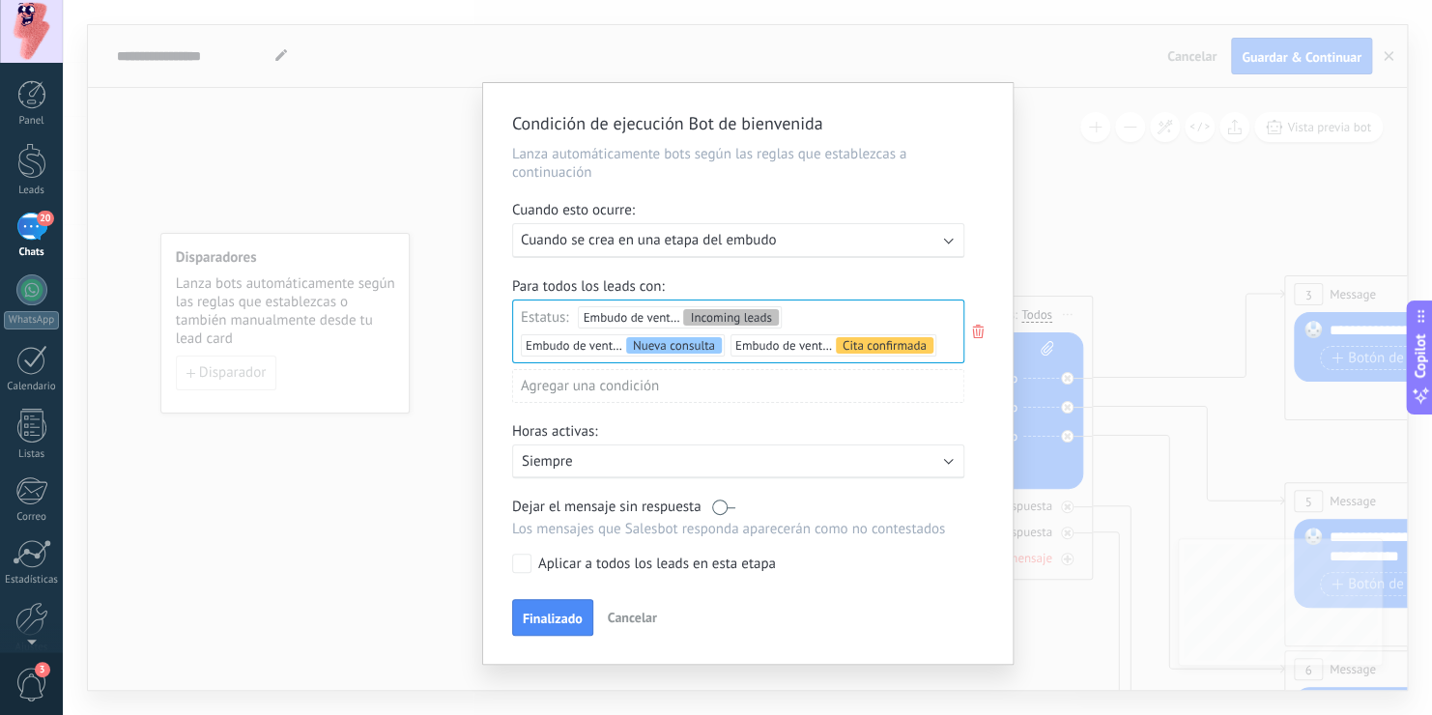
click at [0, 0] on div "Incoming leads Nueva consulta Cualificado Especialista asignado Cita confirmada…" at bounding box center [0, 0] width 0 height 0
click at [995, 633] on div at bounding box center [747, 357] width 1369 height 715
click at [547, 613] on span "Finalizado" at bounding box center [553, 619] width 60 height 14
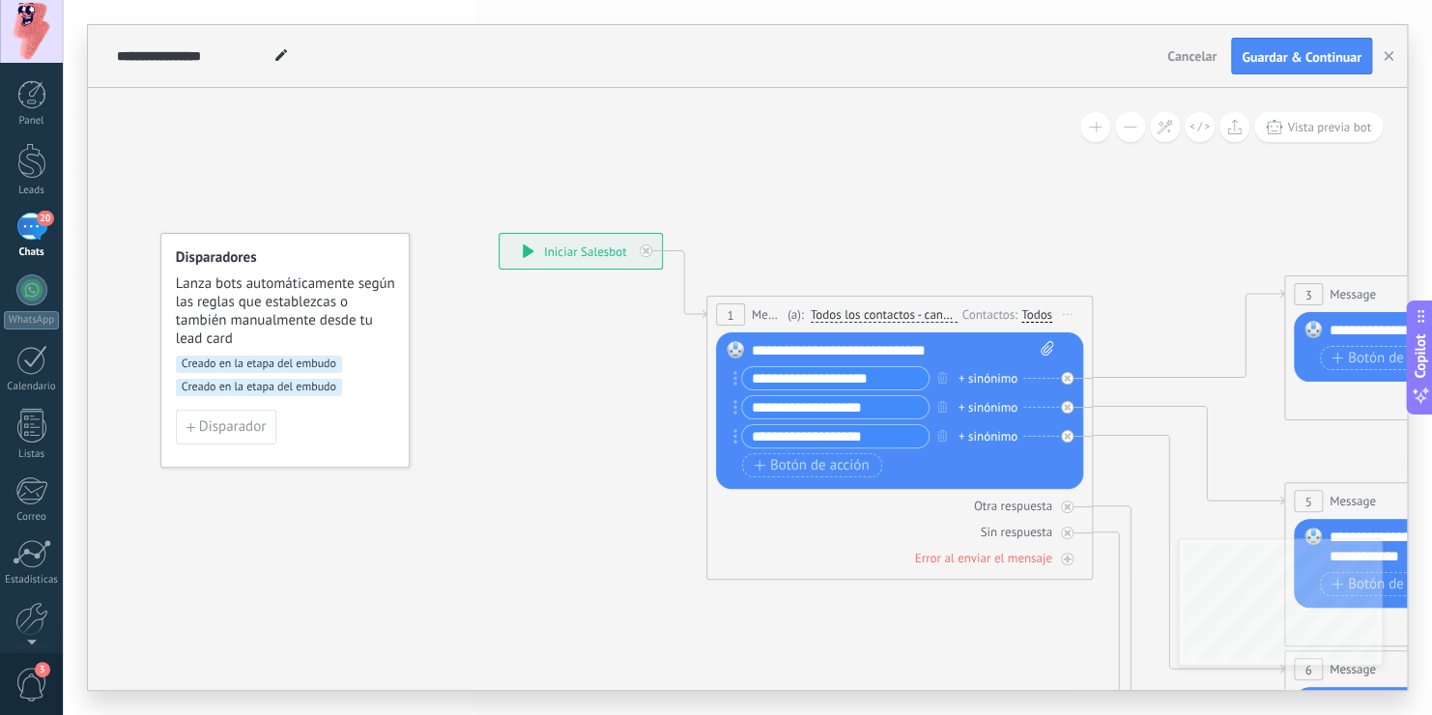
click at [528, 251] on icon at bounding box center [528, 251] width 11 height 14
click at [906, 316] on span "Todos los contactos - canales seleccionados" at bounding box center [884, 314] width 147 height 15
click at [906, 316] on button "Todos los contactos - canales seleccionados" at bounding box center [922, 315] width 242 height 35
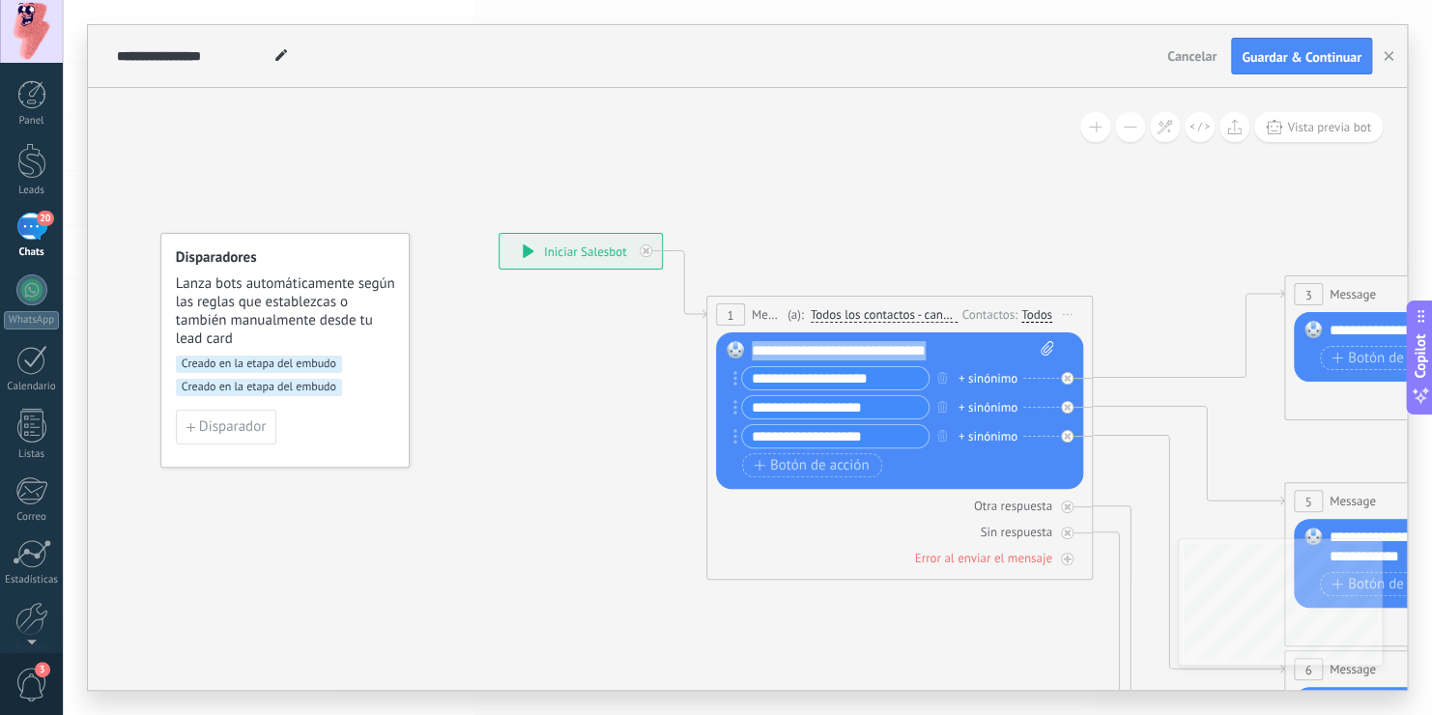
drag, startPoint x: 979, startPoint y: 348, endPoint x: 731, endPoint y: 356, distance: 248.5
click at [731, 356] on div "Reemplazar Quitar Convertir a mensaje de voz Arrastre la imagen aquí para adjun…" at bounding box center [899, 410] width 367 height 157
click at [987, 353] on span "plantilla" at bounding box center [969, 351] width 51 height 15
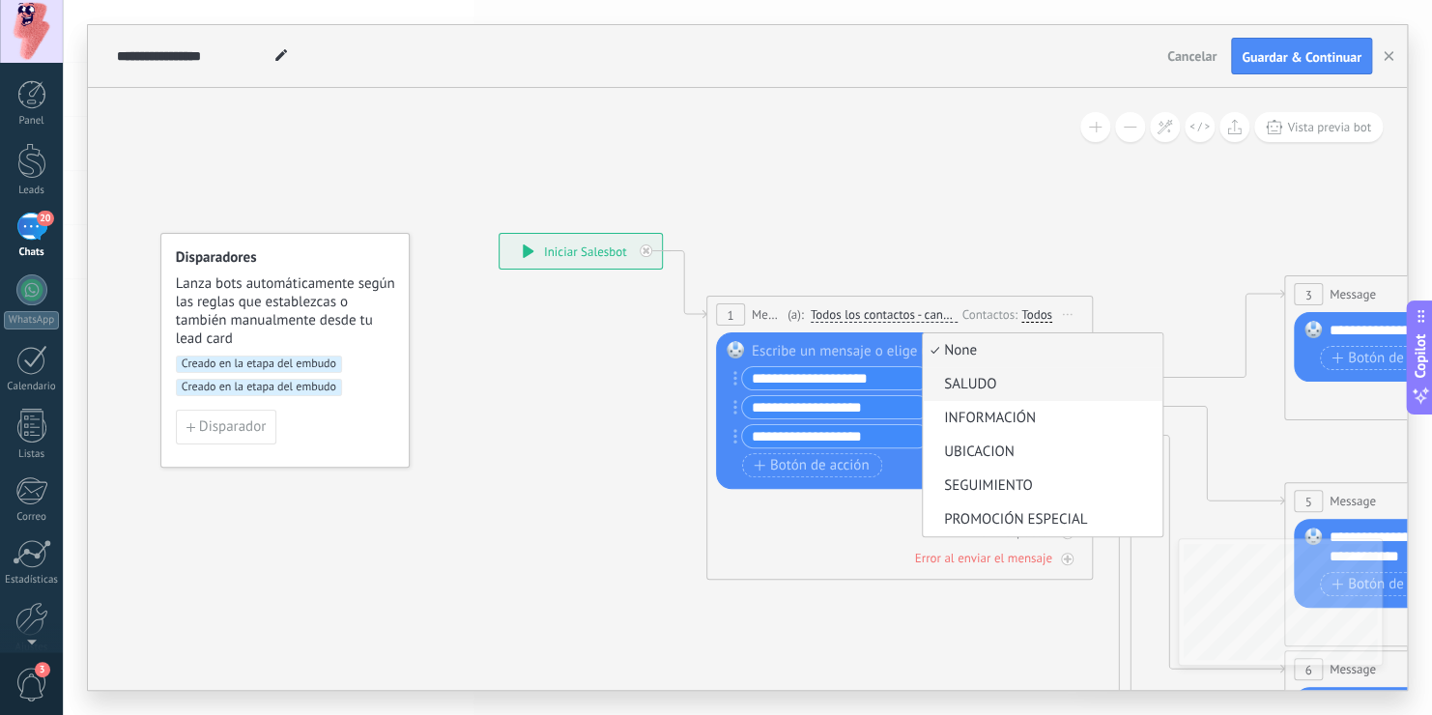
click at [988, 379] on span "SALUDO" at bounding box center [1040, 384] width 234 height 19
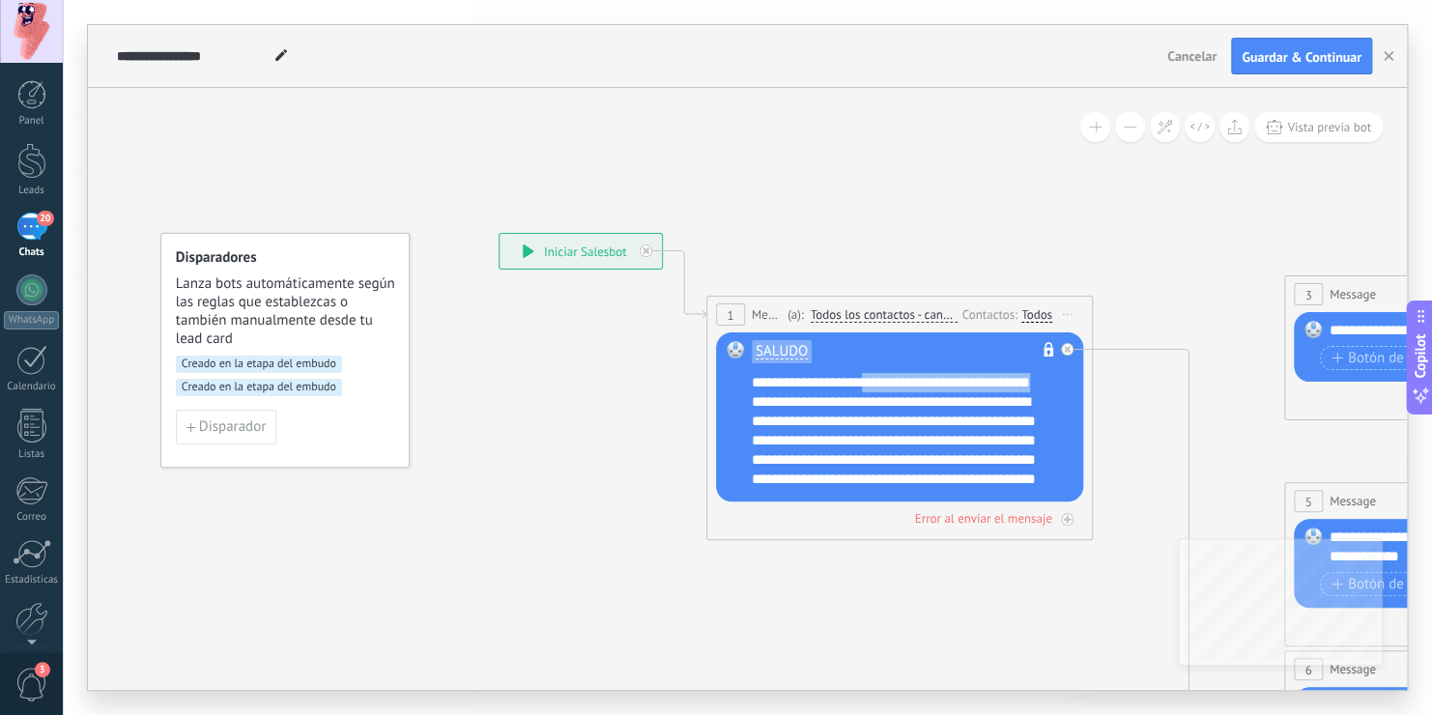
drag, startPoint x: 871, startPoint y: 388, endPoint x: 874, endPoint y: 399, distance: 11.3
click at [874, 399] on div "**********" at bounding box center [913, 431] width 322 height 116
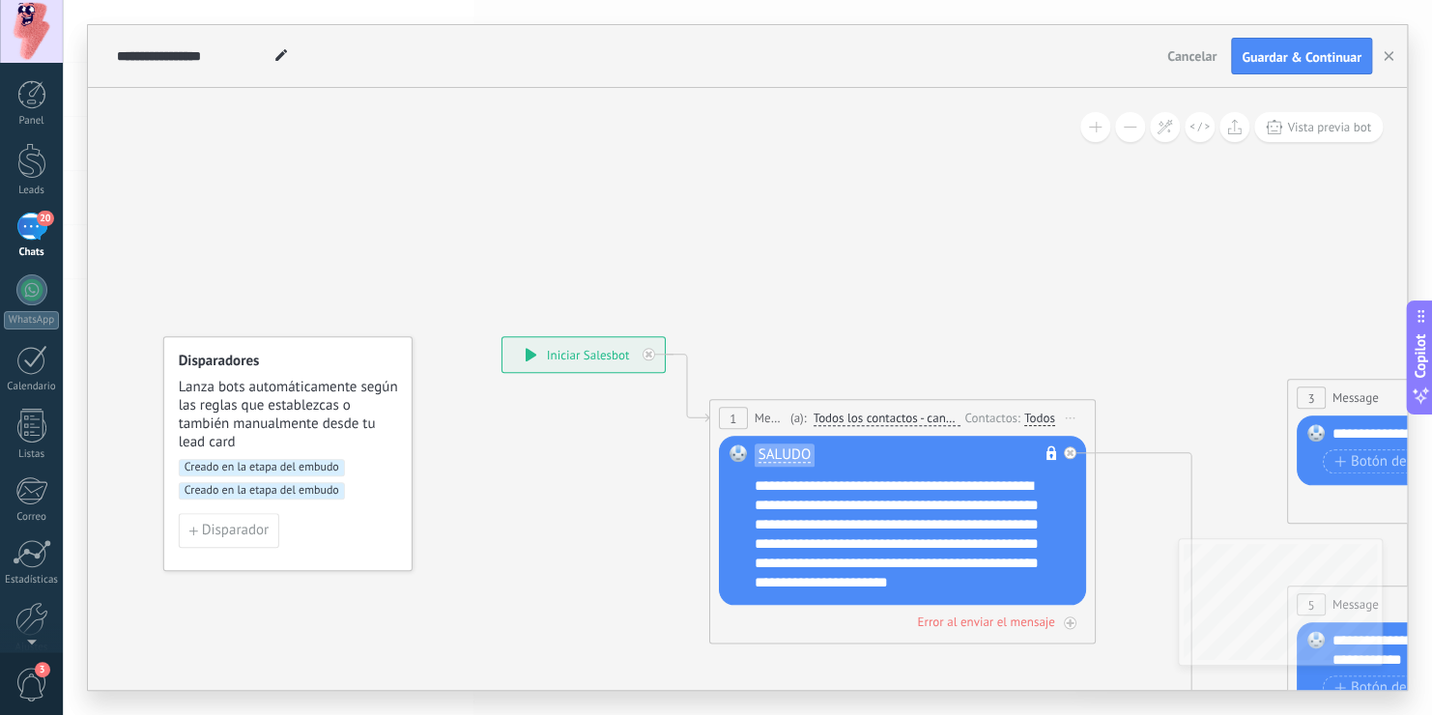
click at [971, 522] on div "**********" at bounding box center [916, 534] width 322 height 116
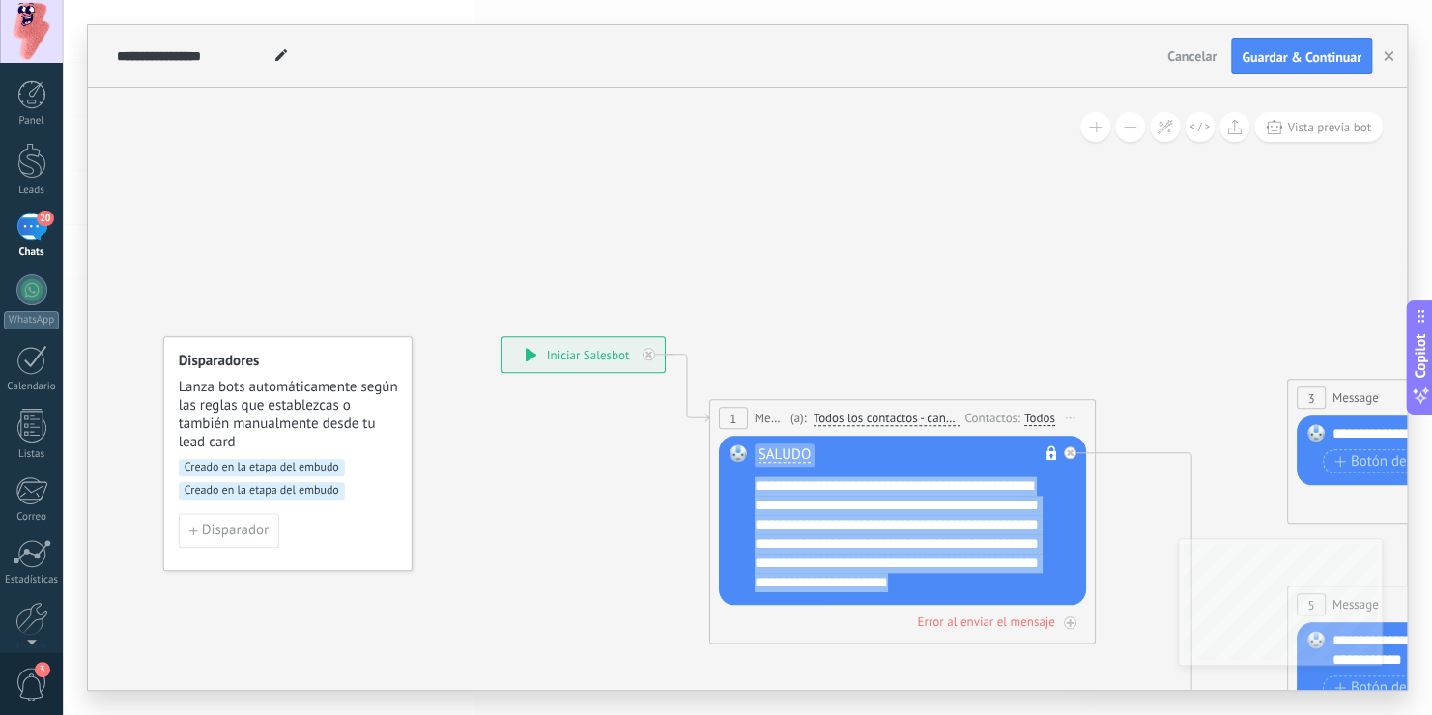
scroll to position [0, 0]
drag, startPoint x: 939, startPoint y: 573, endPoint x: 732, endPoint y: 383, distance: 281.1
click at [502, 336] on div "**********" at bounding box center [502, 336] width 0 height 0
click at [796, 452] on span "SALUDO" at bounding box center [785, 454] width 52 height 15
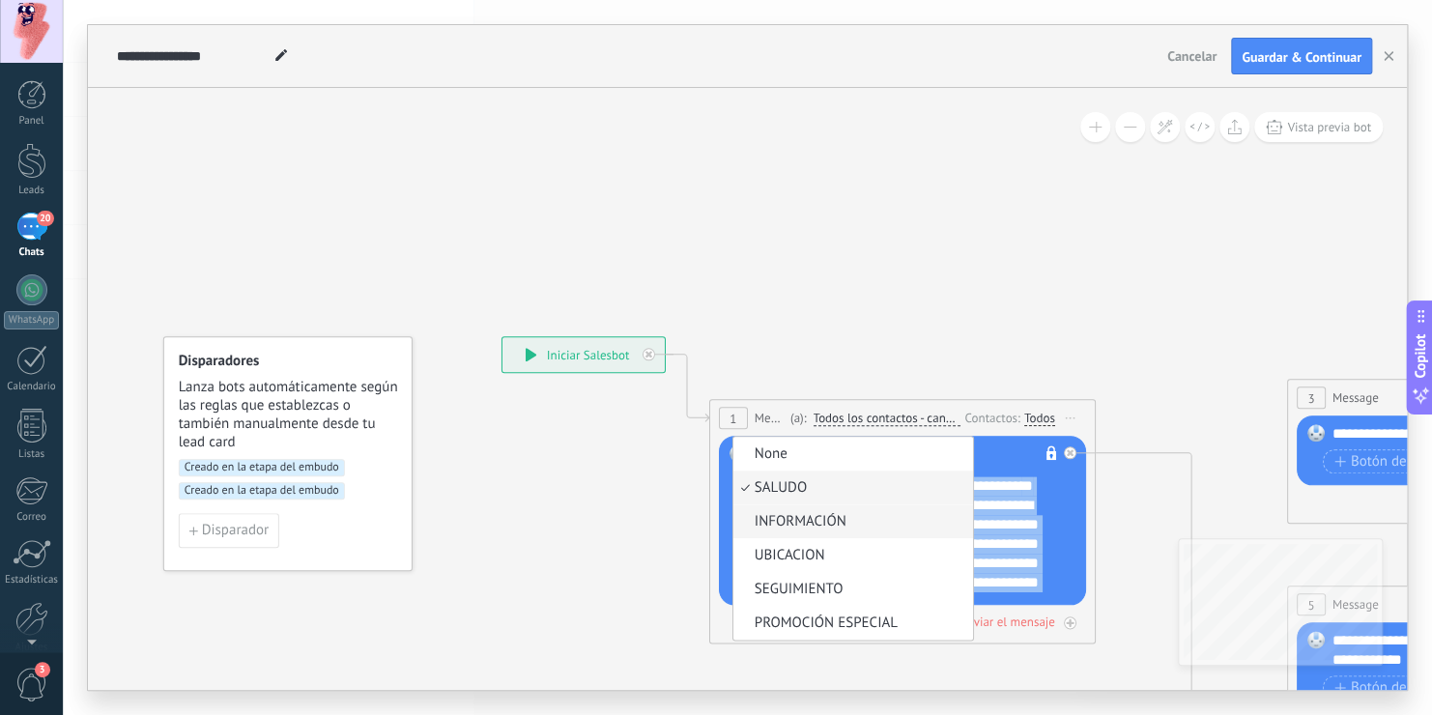
click at [797, 518] on span "INFORMACIÓN" at bounding box center [850, 521] width 234 height 19
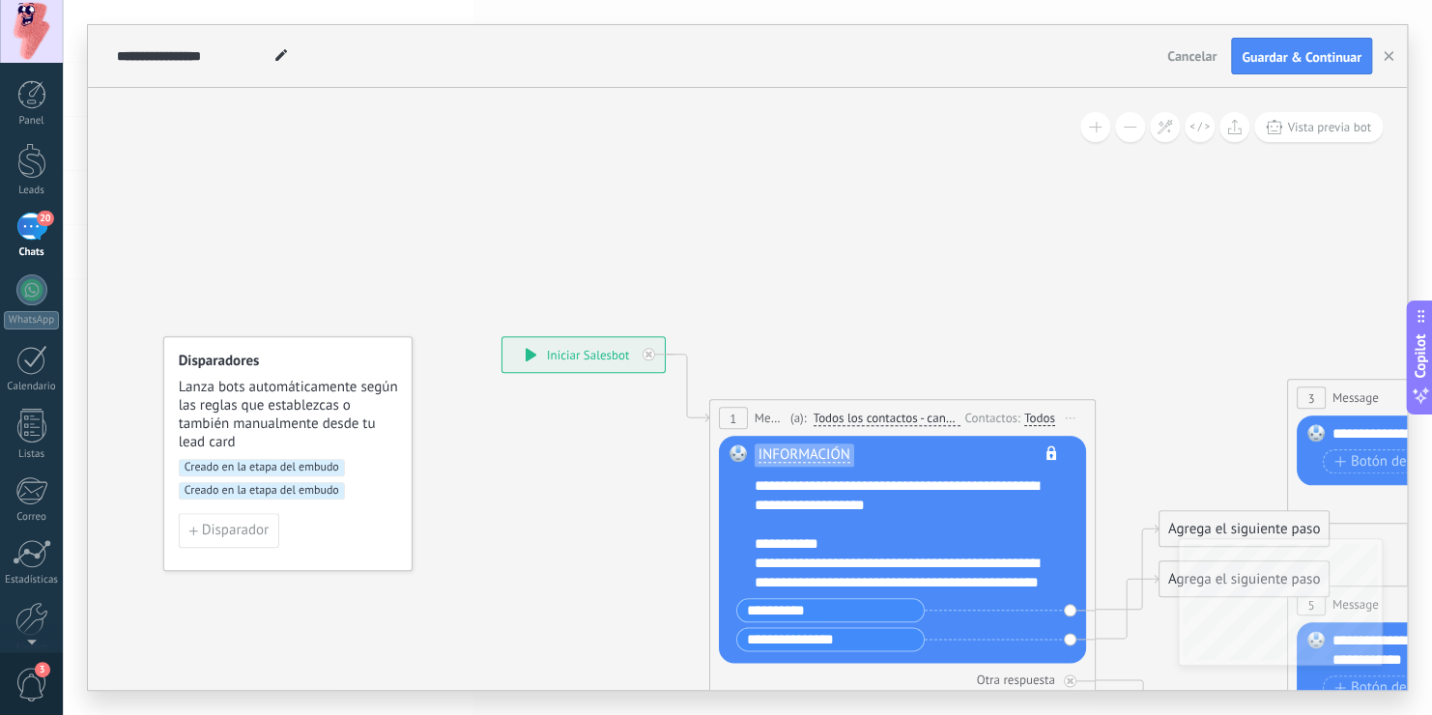
click at [789, 460] on span "INFORMACIÓN" at bounding box center [805, 454] width 92 height 15
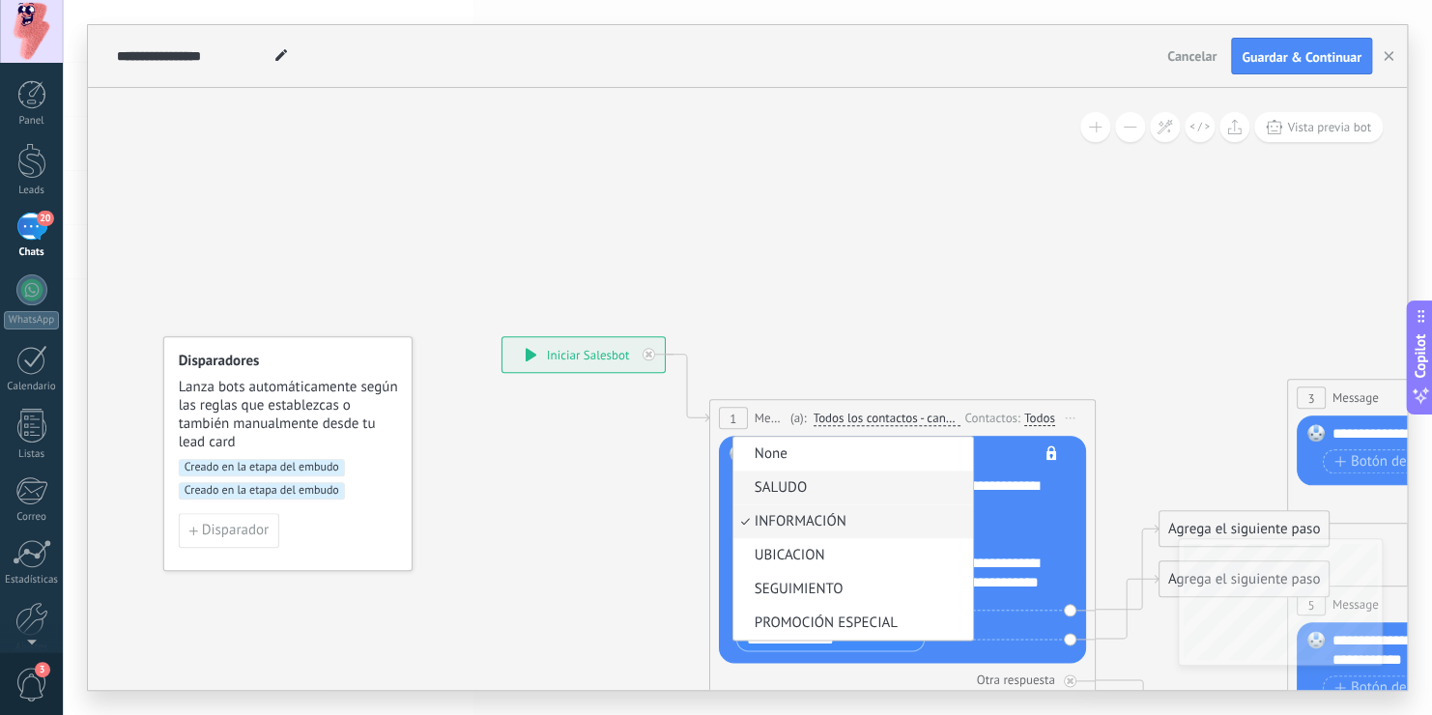
click at [788, 478] on span "SALUDO" at bounding box center [850, 487] width 234 height 19
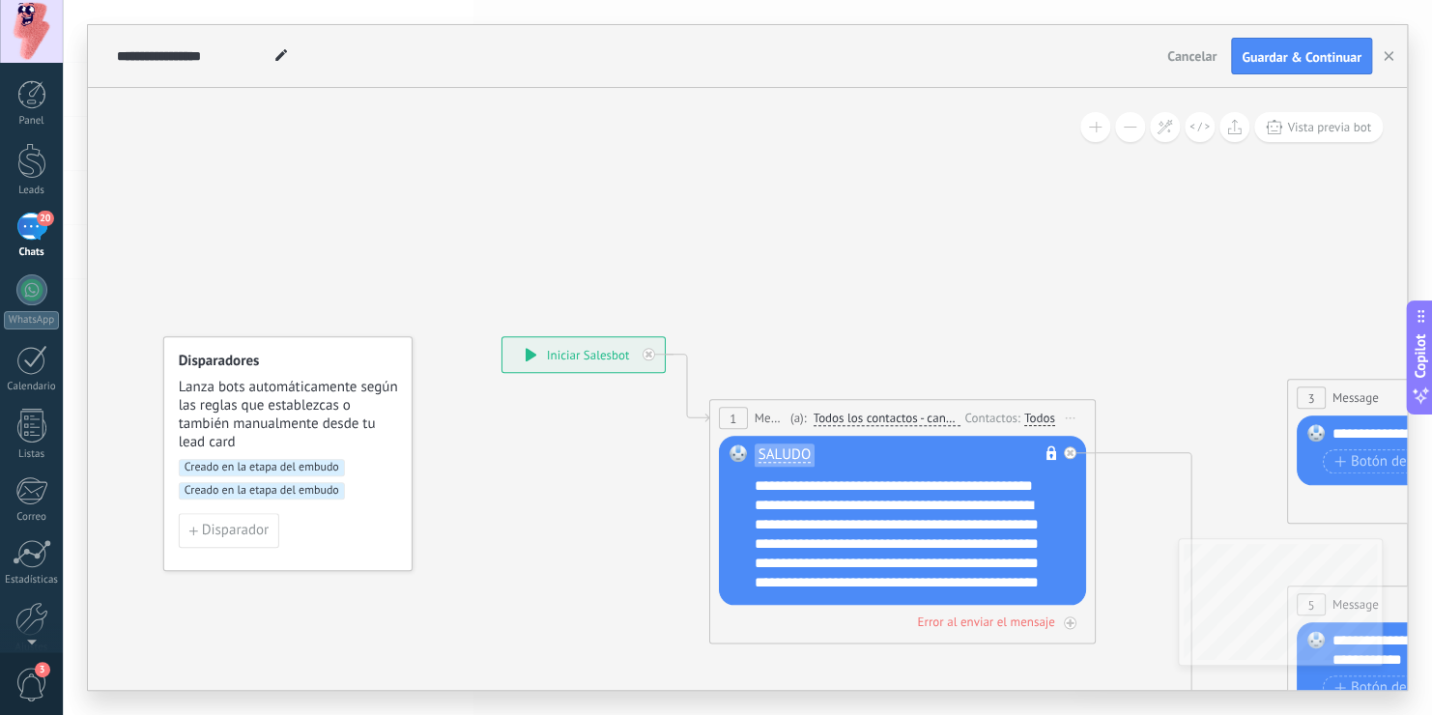
click at [728, 417] on div "1" at bounding box center [733, 418] width 29 height 22
click at [874, 416] on span "Todos los contactos - canales seleccionados" at bounding box center [886, 418] width 147 height 15
click at [874, 416] on button "Todos los contactos - canales seleccionados" at bounding box center [924, 418] width 242 height 35
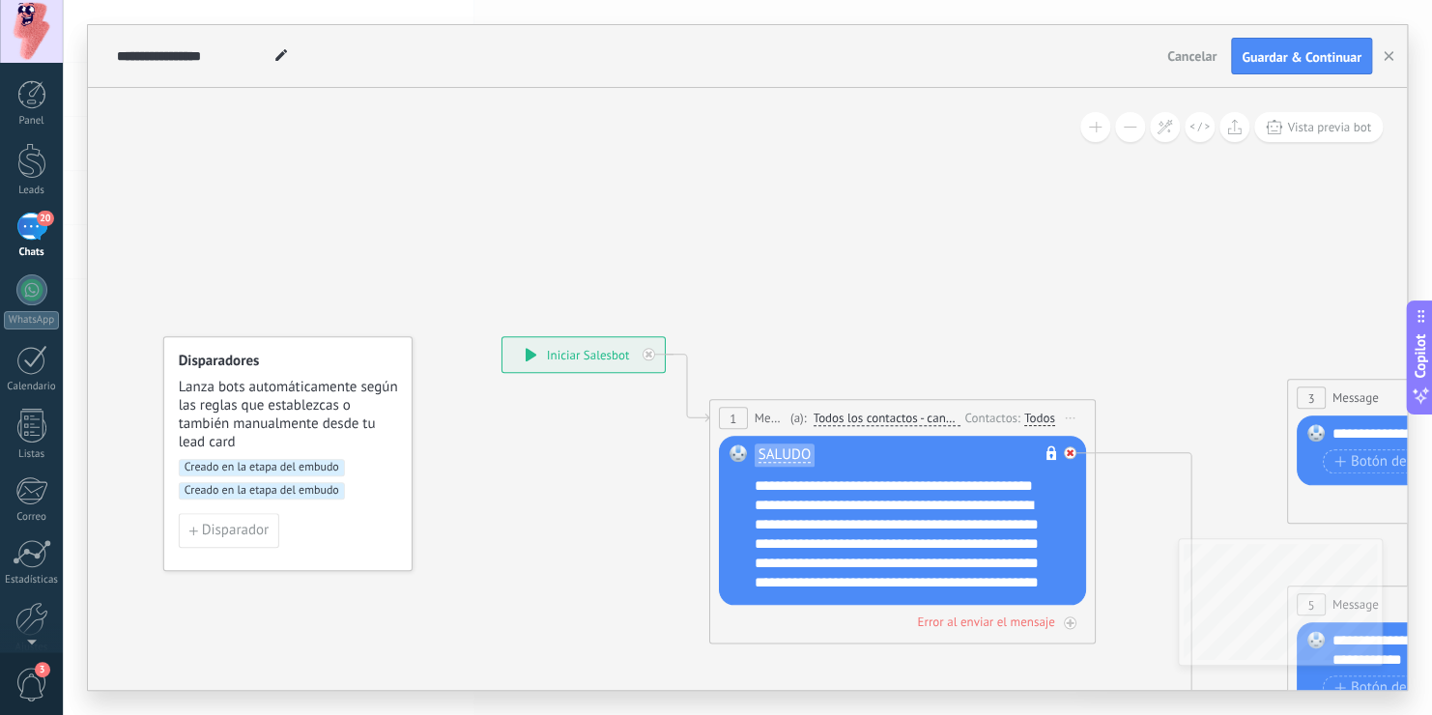
click at [1071, 454] on icon at bounding box center [1070, 452] width 7 height 7
click at [1071, 454] on div "SALUDO No es posible editar la plantilla de contenido Reemplazar Quitar Convert…" at bounding box center [902, 520] width 367 height 169
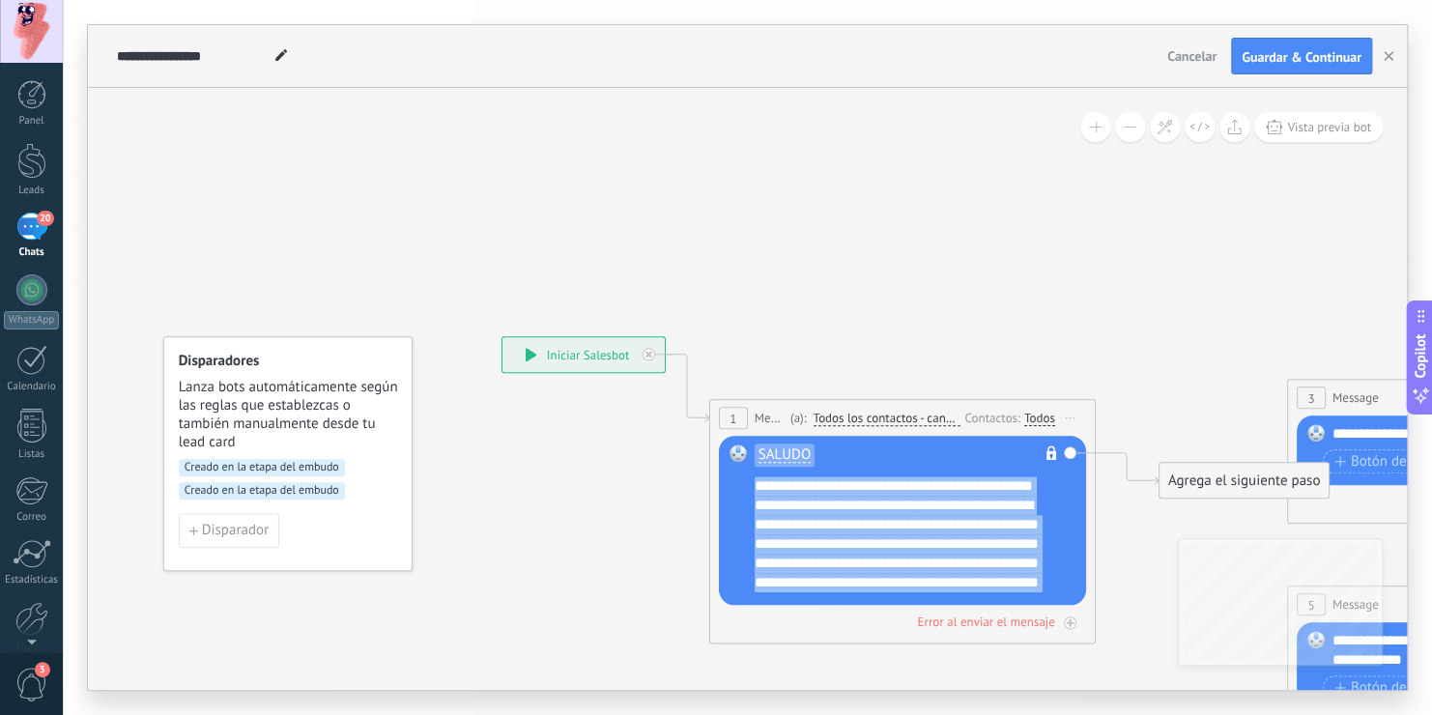
drag, startPoint x: 949, startPoint y: 586, endPoint x: 701, endPoint y: 388, distance: 317.1
click at [502, 336] on div "**********" at bounding box center [502, 336] width 0 height 0
click at [796, 447] on span "SALUDO" at bounding box center [785, 454] width 52 height 15
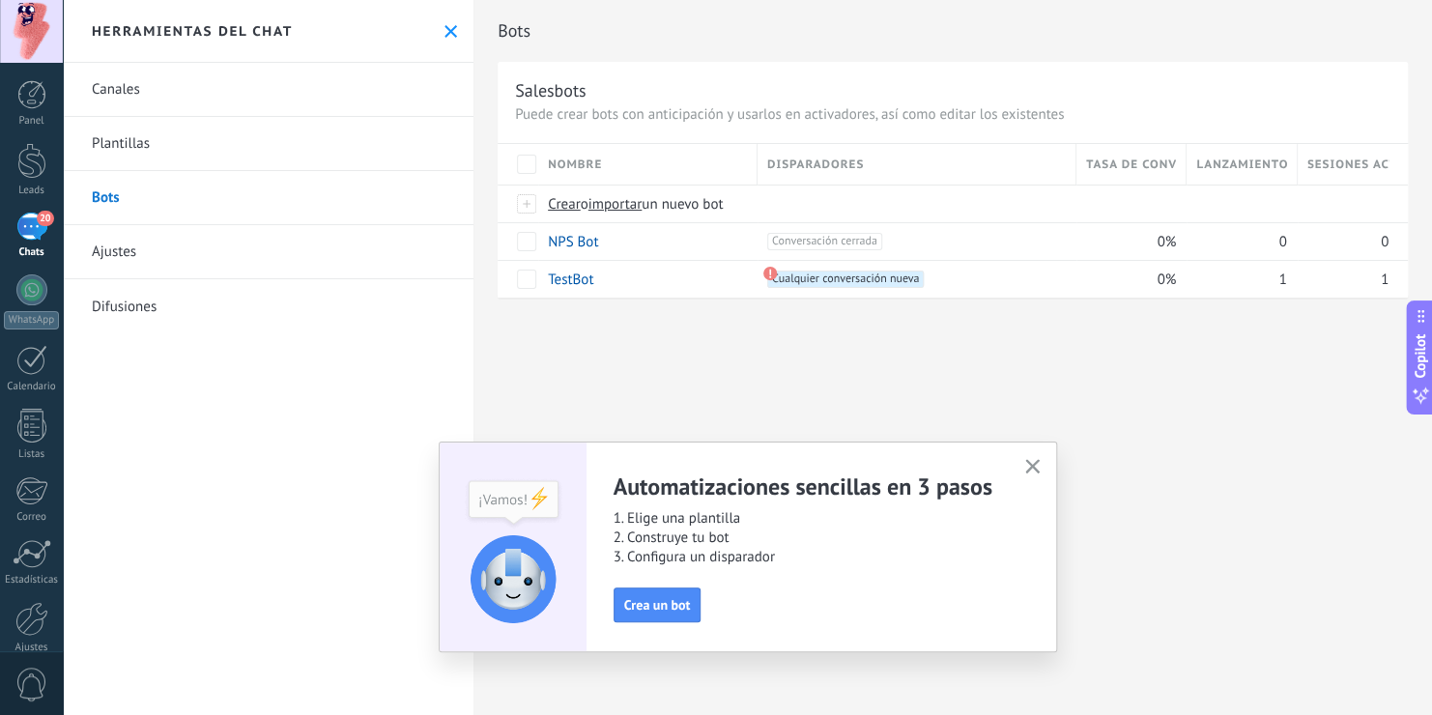
click at [1036, 467] on icon "button" at bounding box center [1032, 466] width 14 height 14
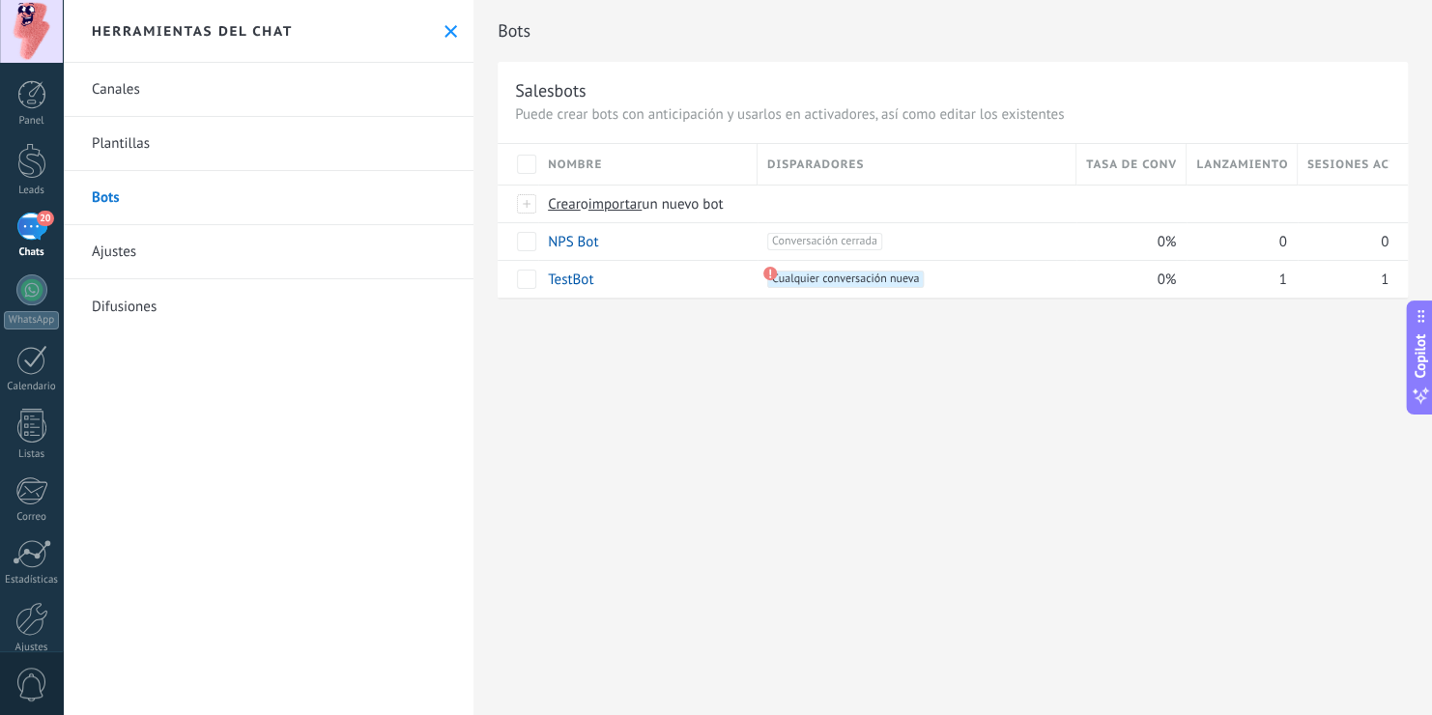
click at [138, 135] on link "Plantillas" at bounding box center [268, 144] width 411 height 54
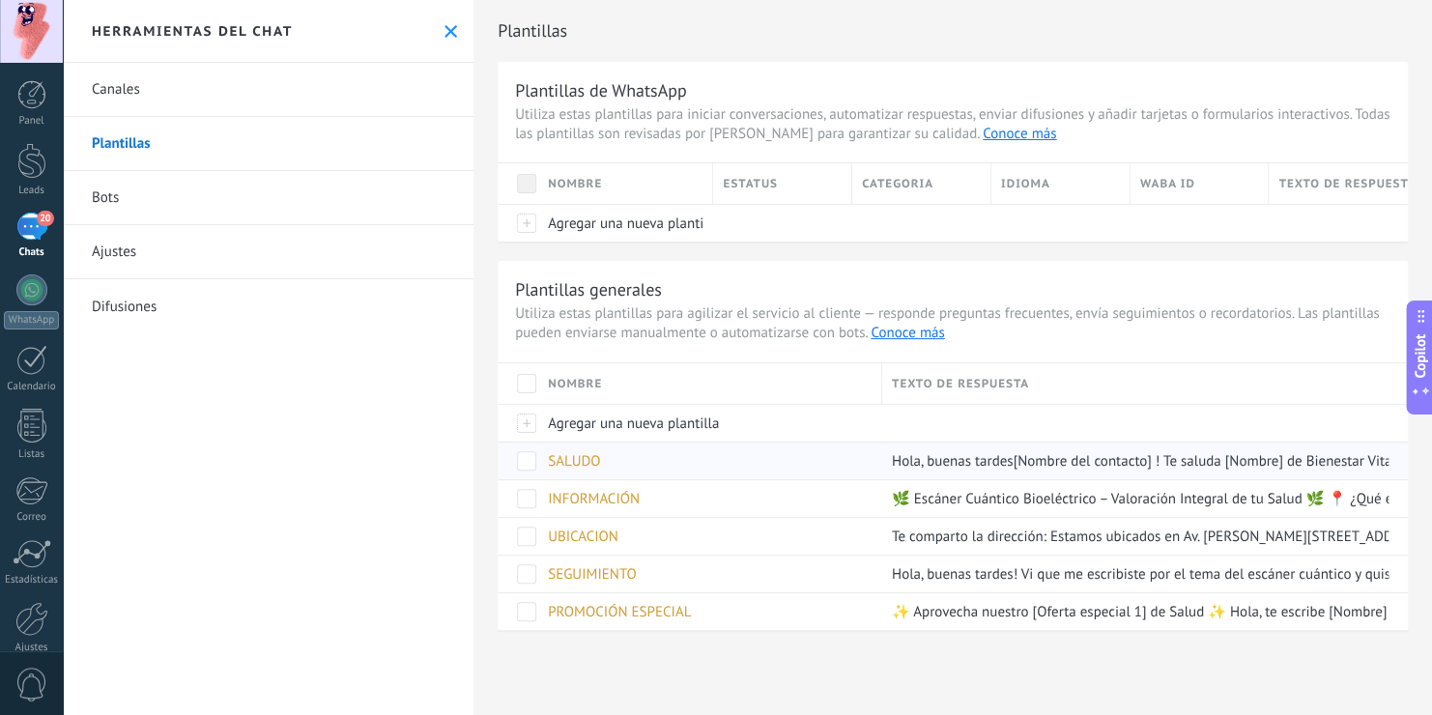
click at [815, 473] on div "SALUDO" at bounding box center [705, 461] width 334 height 37
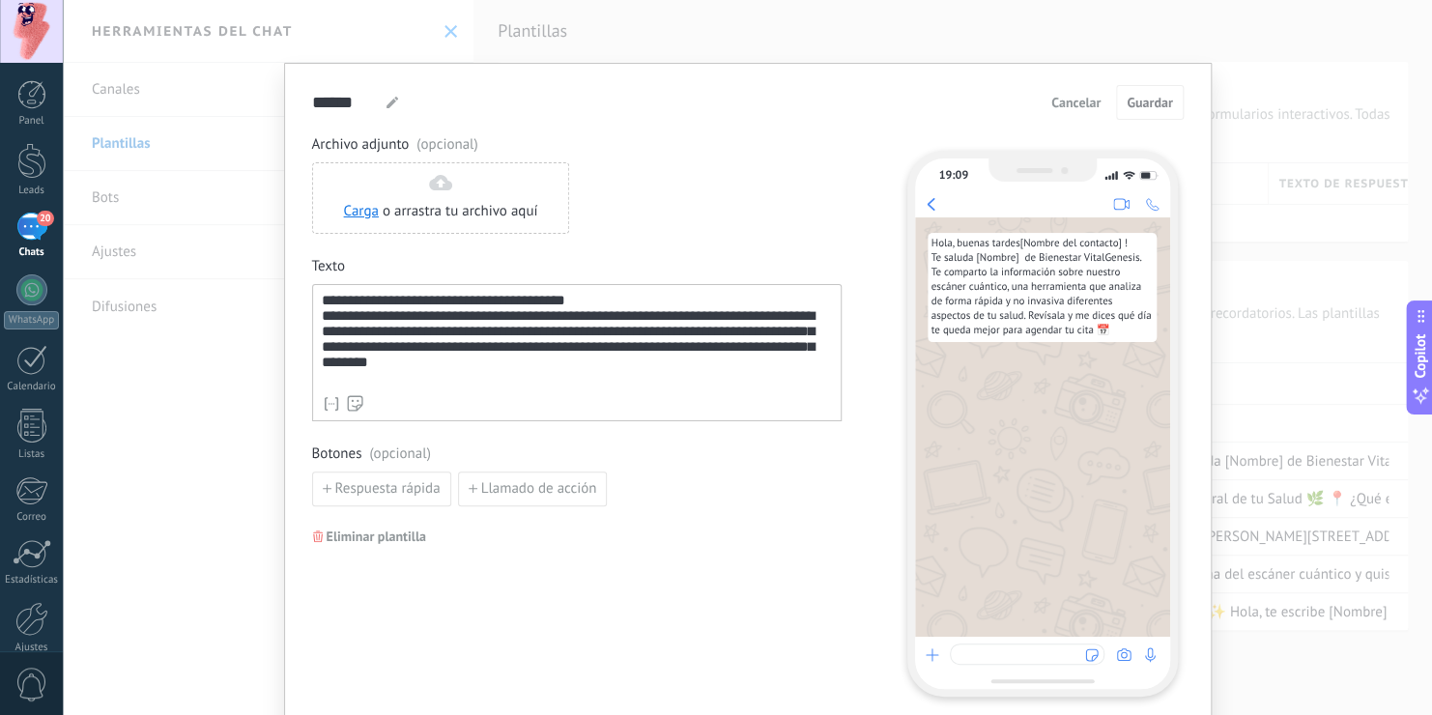
click at [580, 301] on div "**********" at bounding box center [577, 340] width 510 height 94
click at [456, 324] on div "**********" at bounding box center [577, 340] width 510 height 94
drag, startPoint x: 466, startPoint y: 323, endPoint x: 312, endPoint y: 318, distance: 153.7
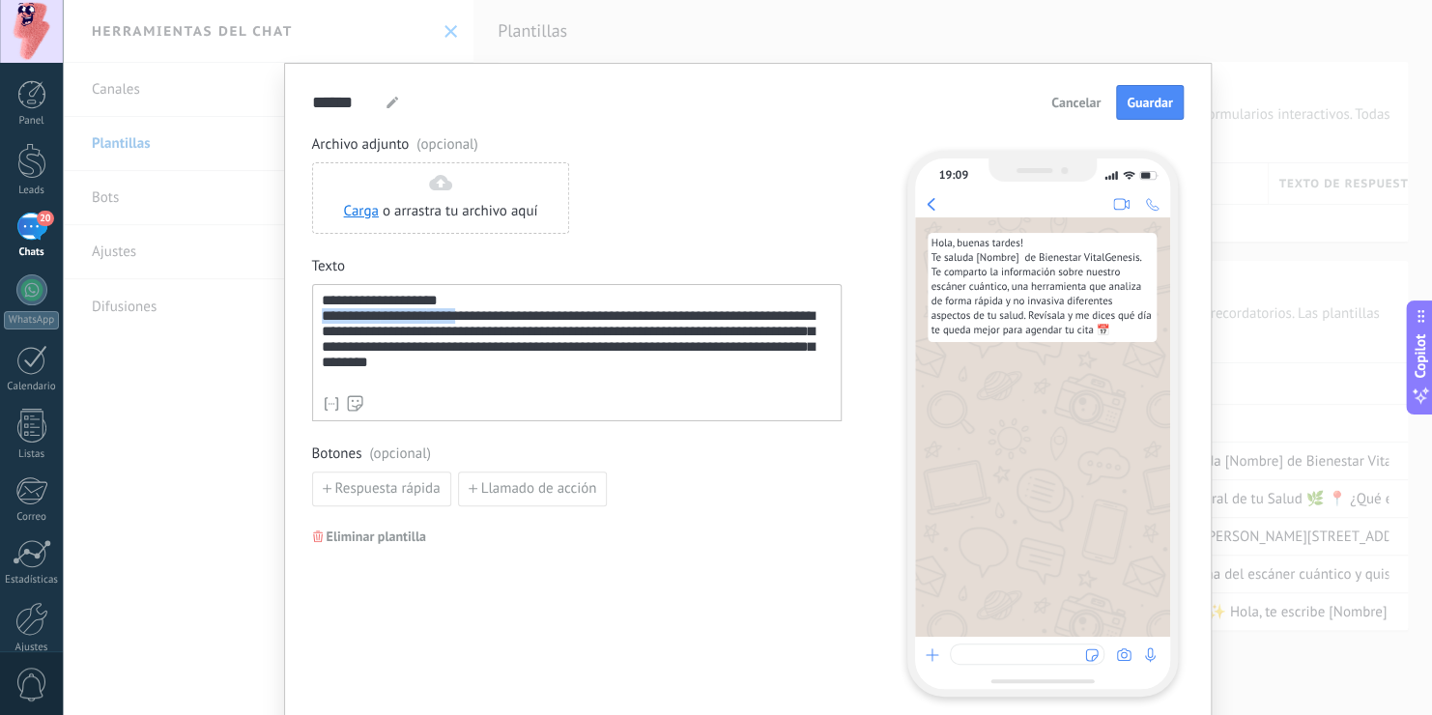
click at [312, 318] on div "**********" at bounding box center [577, 352] width 530 height 137
click at [574, 351] on div "**********" at bounding box center [577, 340] width 510 height 94
click at [566, 356] on div "**********" at bounding box center [577, 340] width 510 height 94
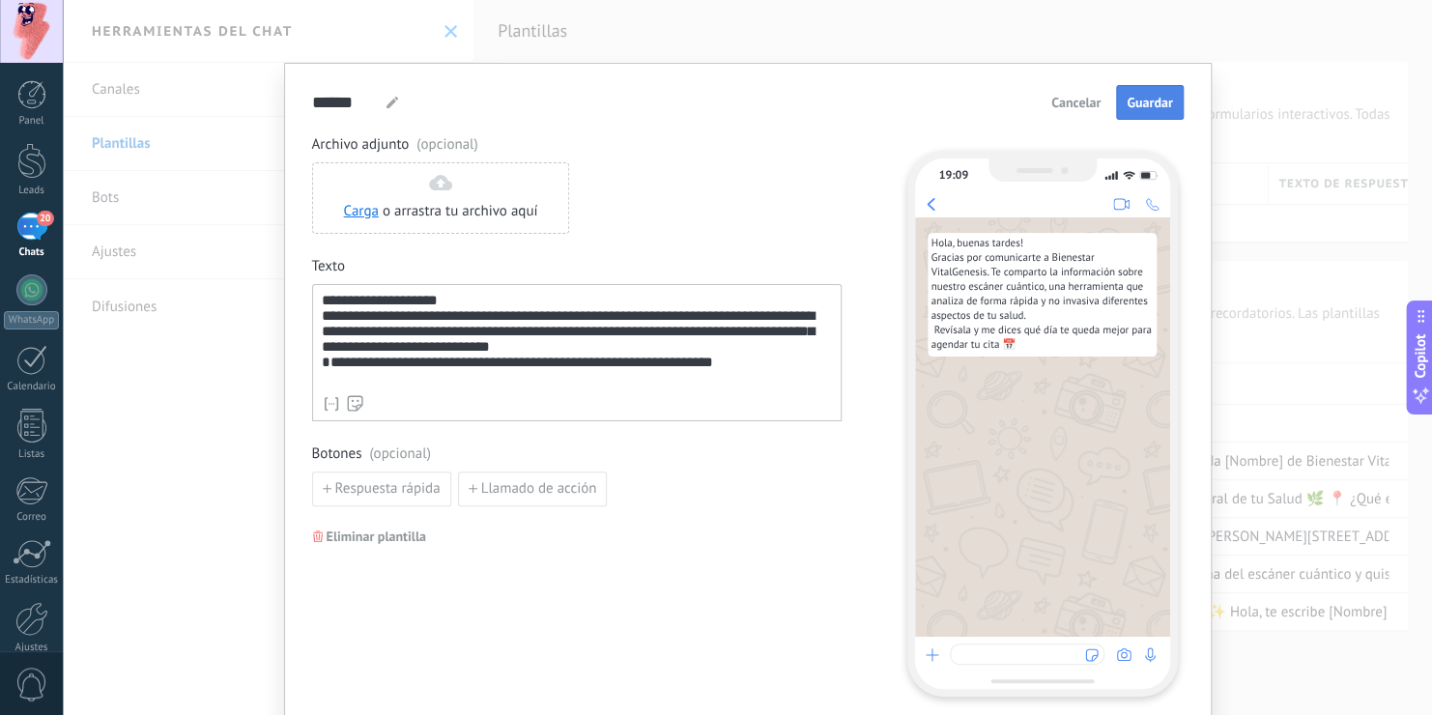
click at [1137, 101] on span "Guardar" at bounding box center [1149, 103] width 45 height 14
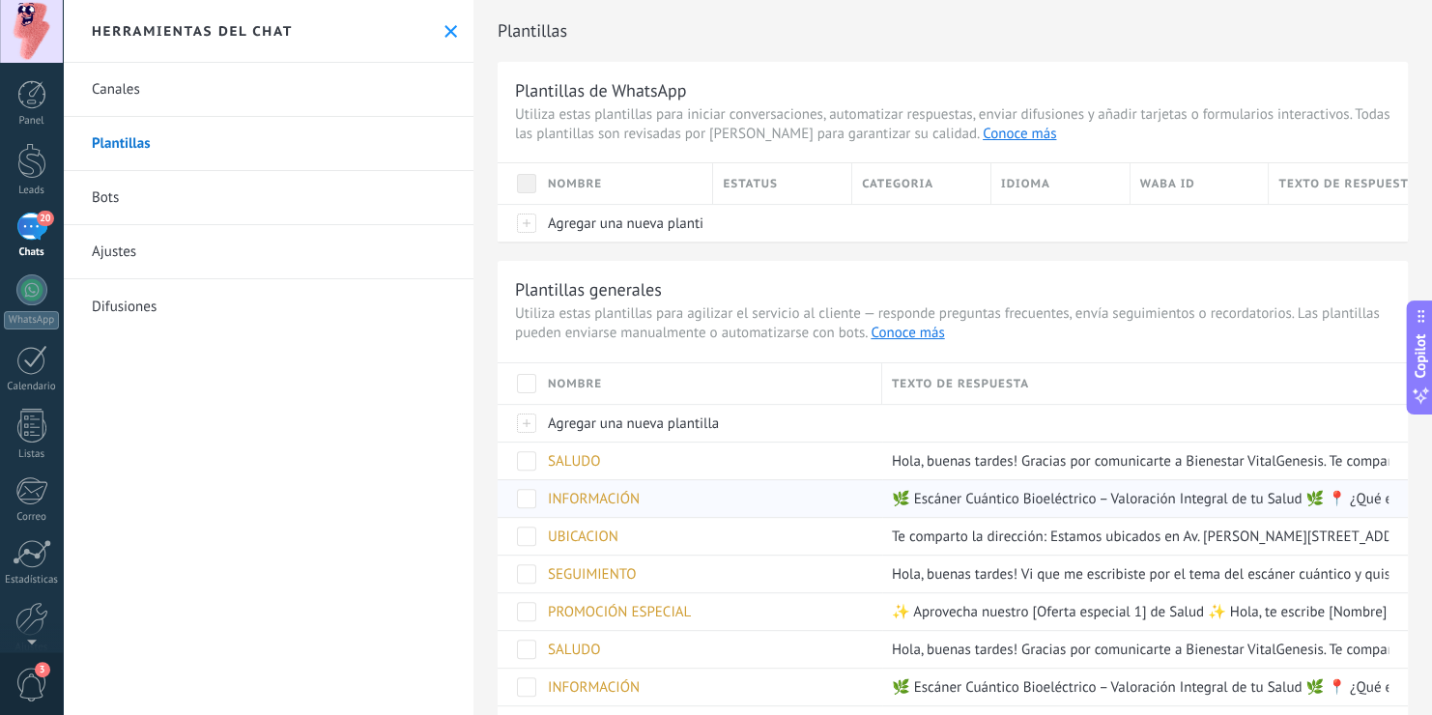
scroll to position [143, 0]
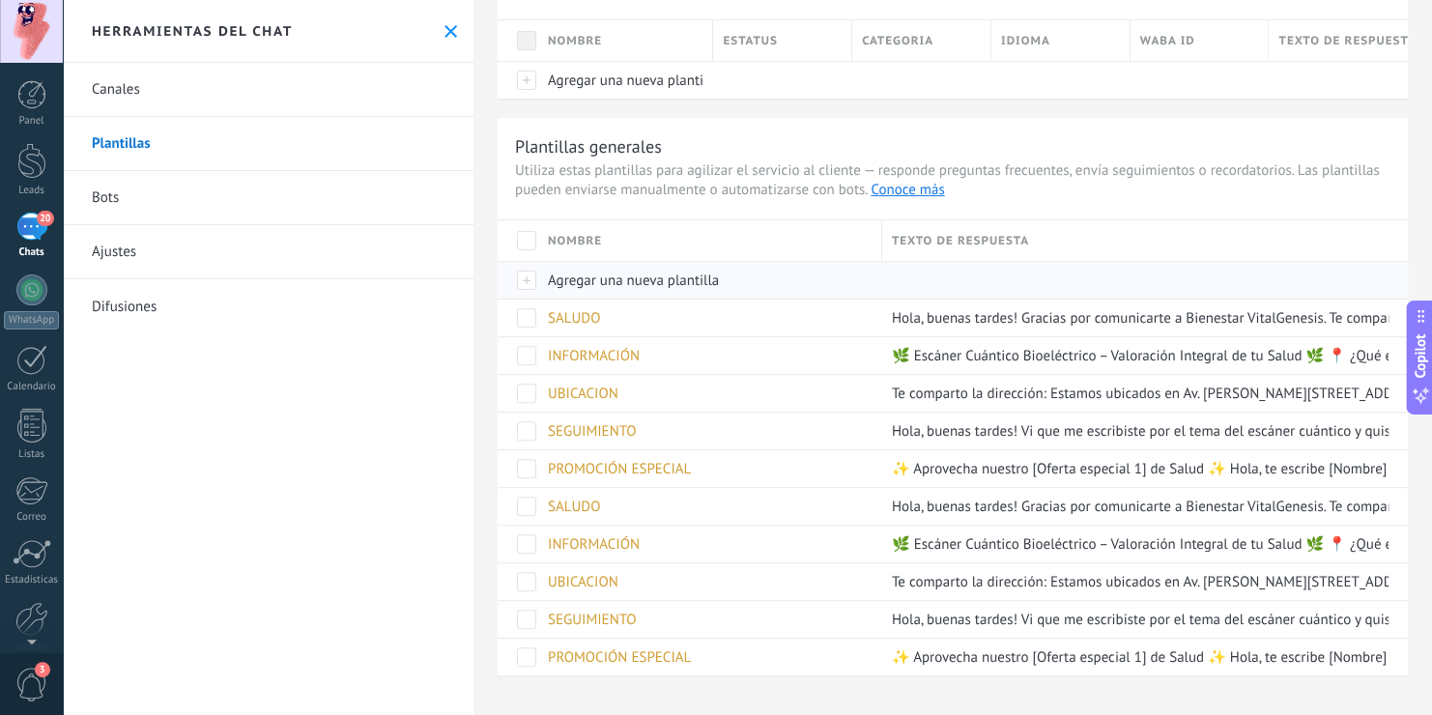
click at [629, 283] on span "Agregar una nueva plantilla" at bounding box center [633, 281] width 171 height 18
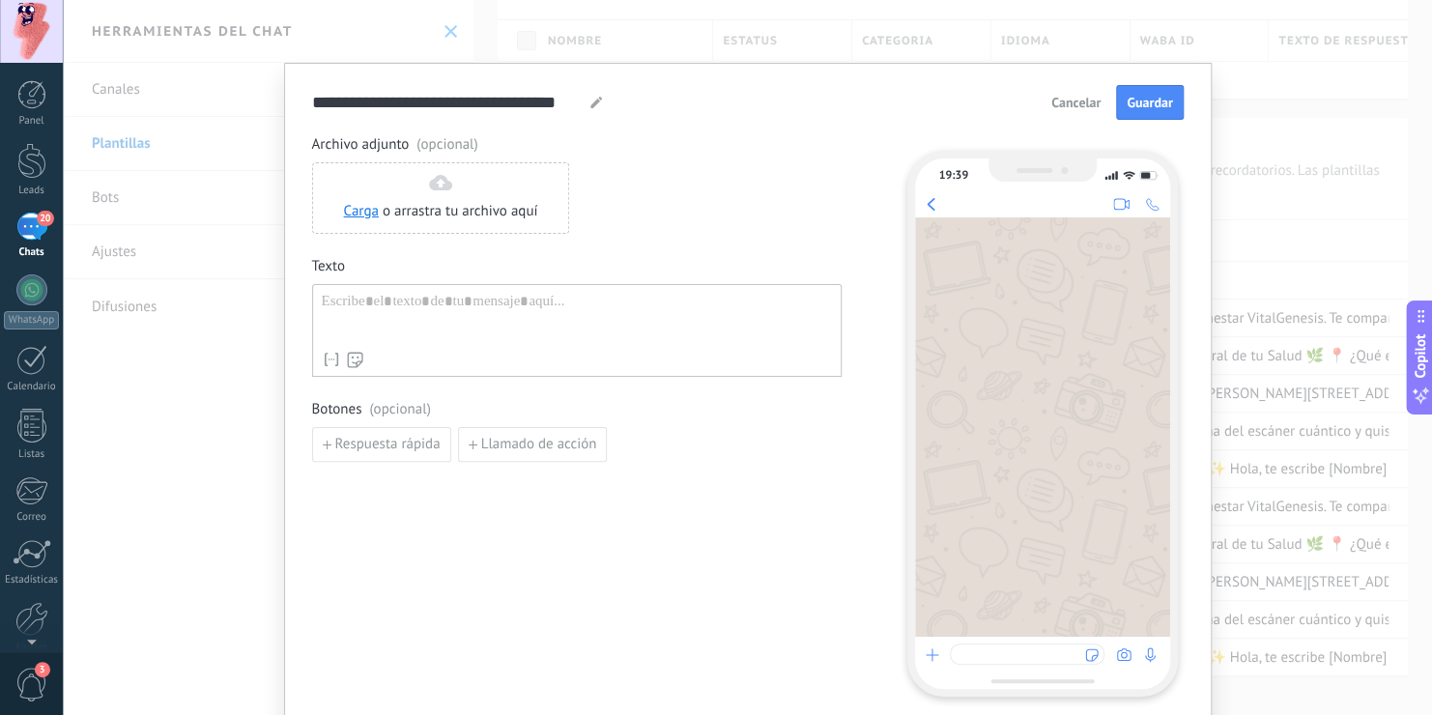
drag, startPoint x: 518, startPoint y: 89, endPoint x: 511, endPoint y: 104, distance: 16.9
click at [511, 104] on div "**********" at bounding box center [748, 102] width 872 height 35
click at [511, 104] on input "**********" at bounding box center [448, 102] width 272 height 22
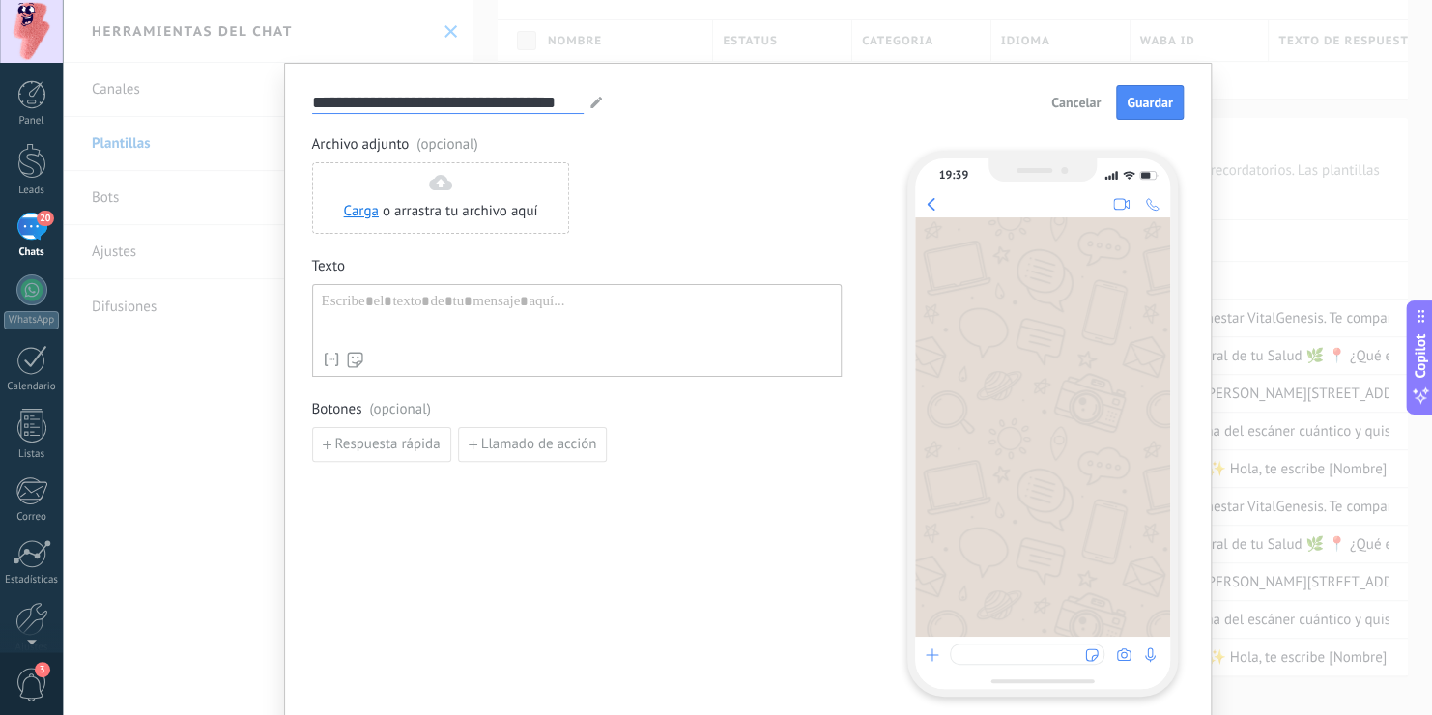
click at [511, 104] on input "**********" at bounding box center [448, 102] width 272 height 22
type input "**********"
click at [418, 313] on div at bounding box center [577, 317] width 510 height 49
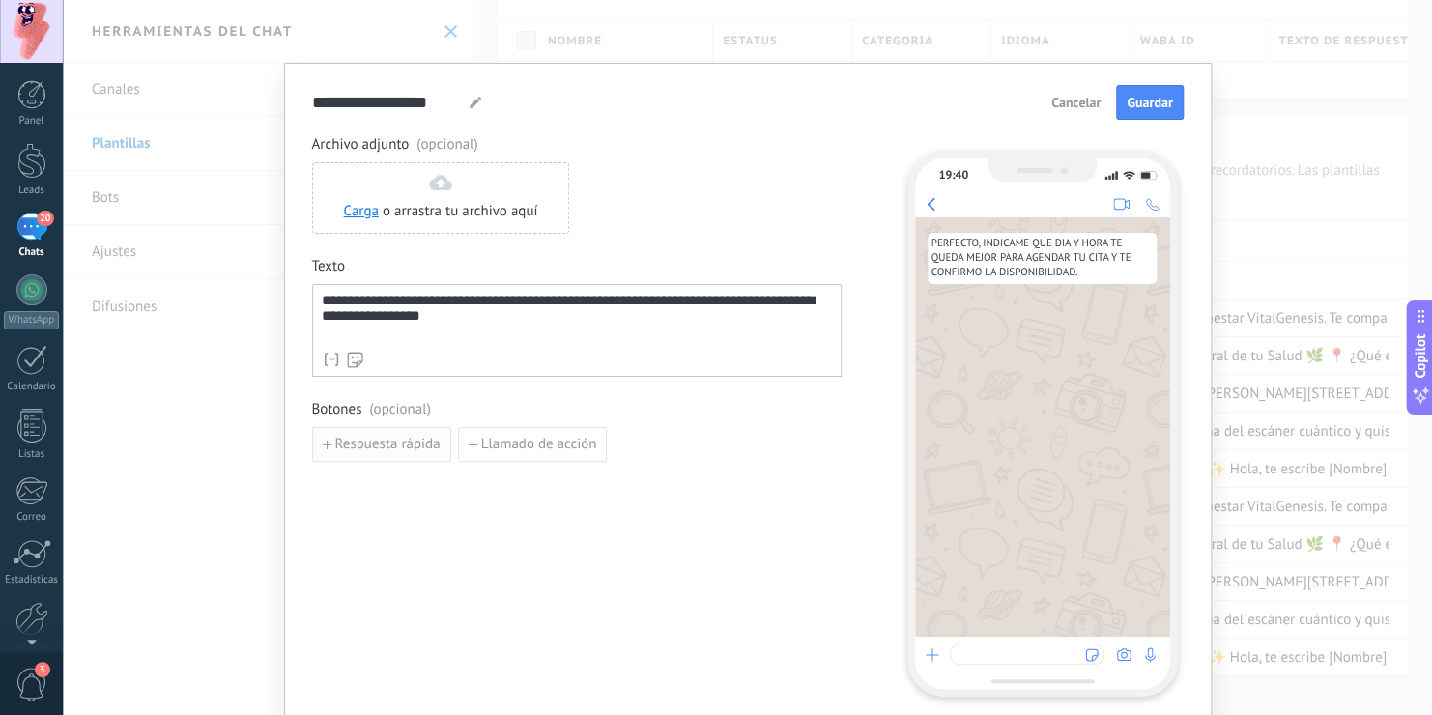
click at [402, 438] on span "Respuesta rápida" at bounding box center [387, 445] width 105 height 14
click at [570, 444] on button "button" at bounding box center [577, 444] width 15 height 29
click at [1161, 92] on button "Guardar" at bounding box center [1149, 102] width 67 height 35
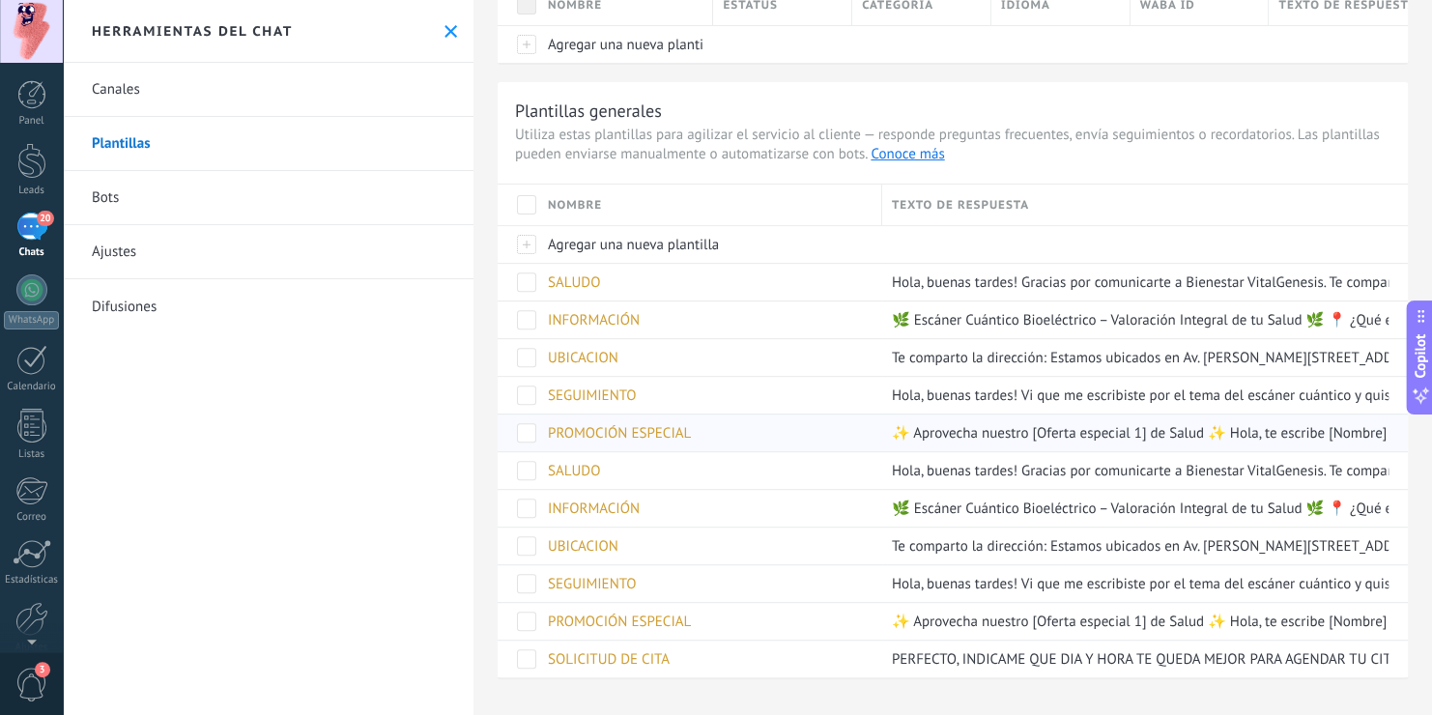
scroll to position [181, 0]
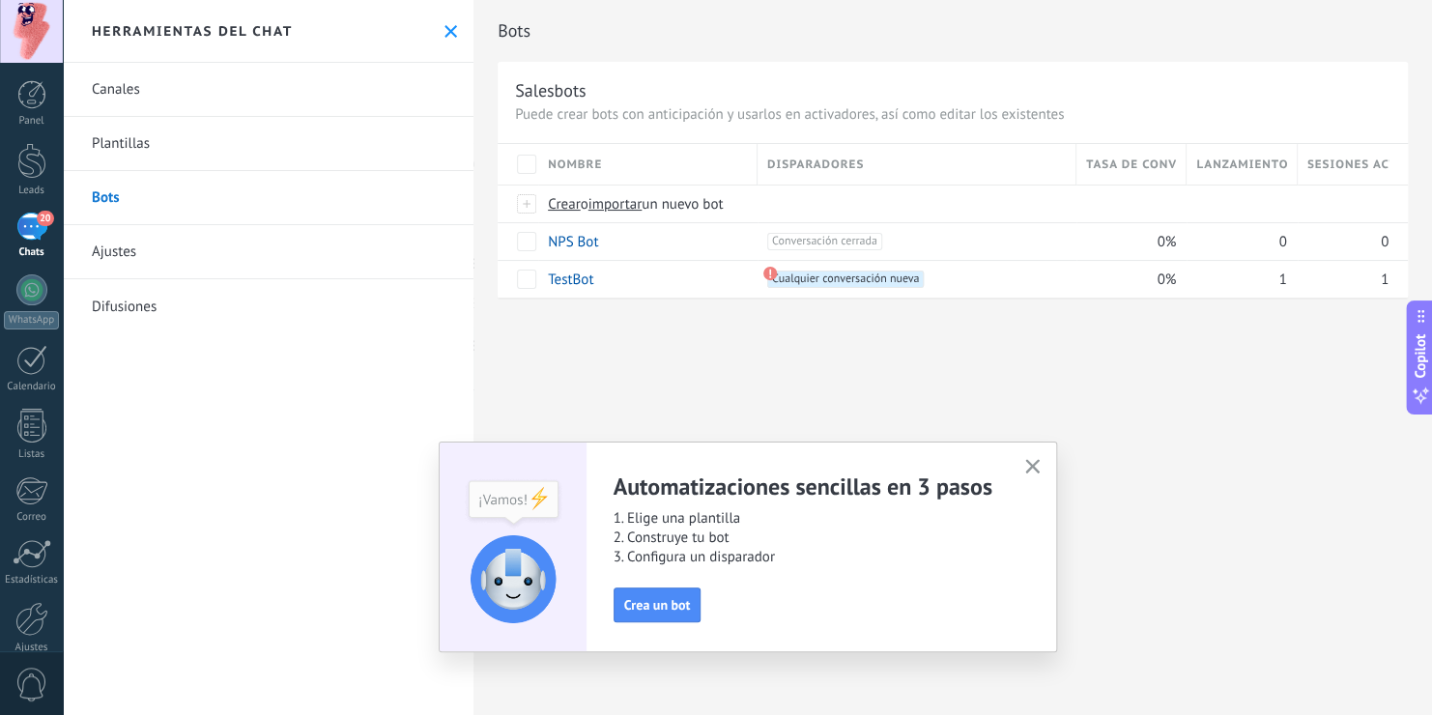
click at [1032, 472] on icon "button" at bounding box center [1032, 466] width 14 height 14
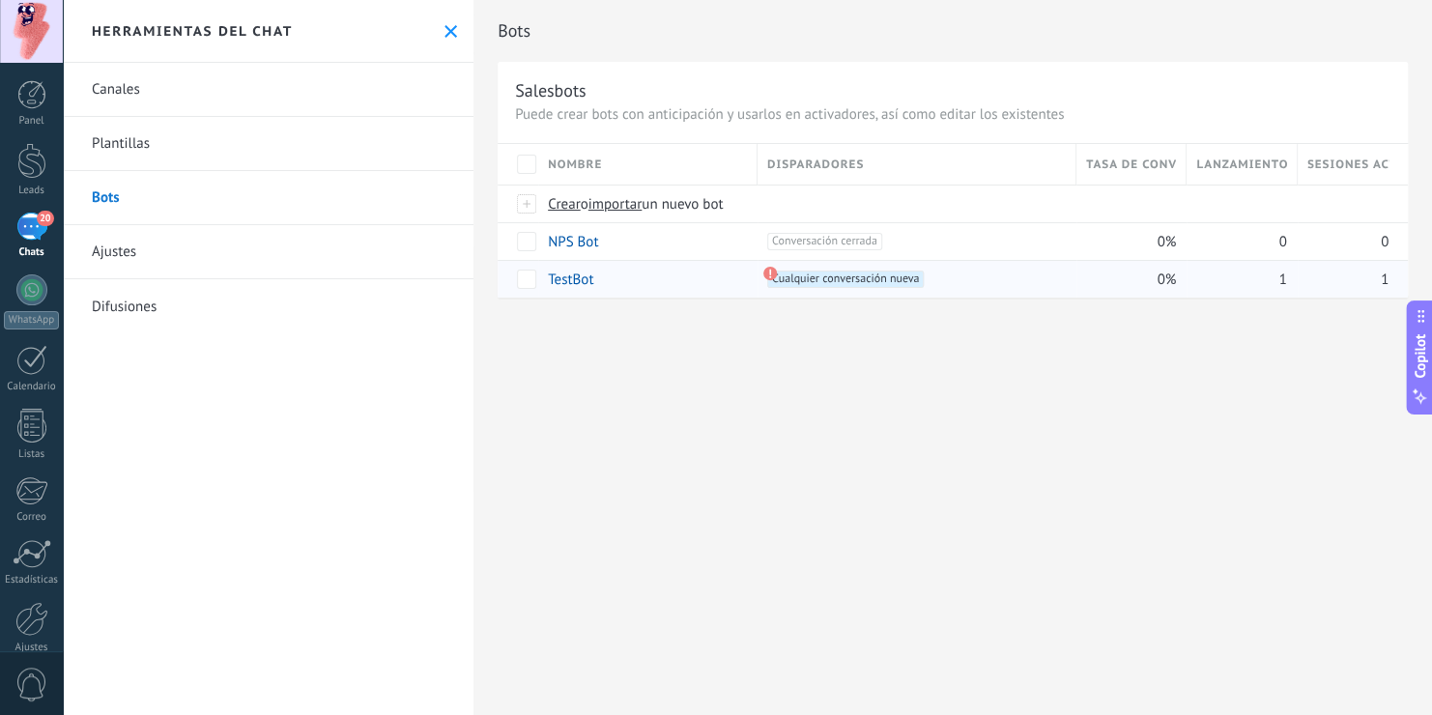
click at [793, 275] on span "Cualquier conversación nueva +0" at bounding box center [845, 279] width 157 height 17
click at [576, 281] on link "TestBot" at bounding box center [570, 280] width 45 height 18
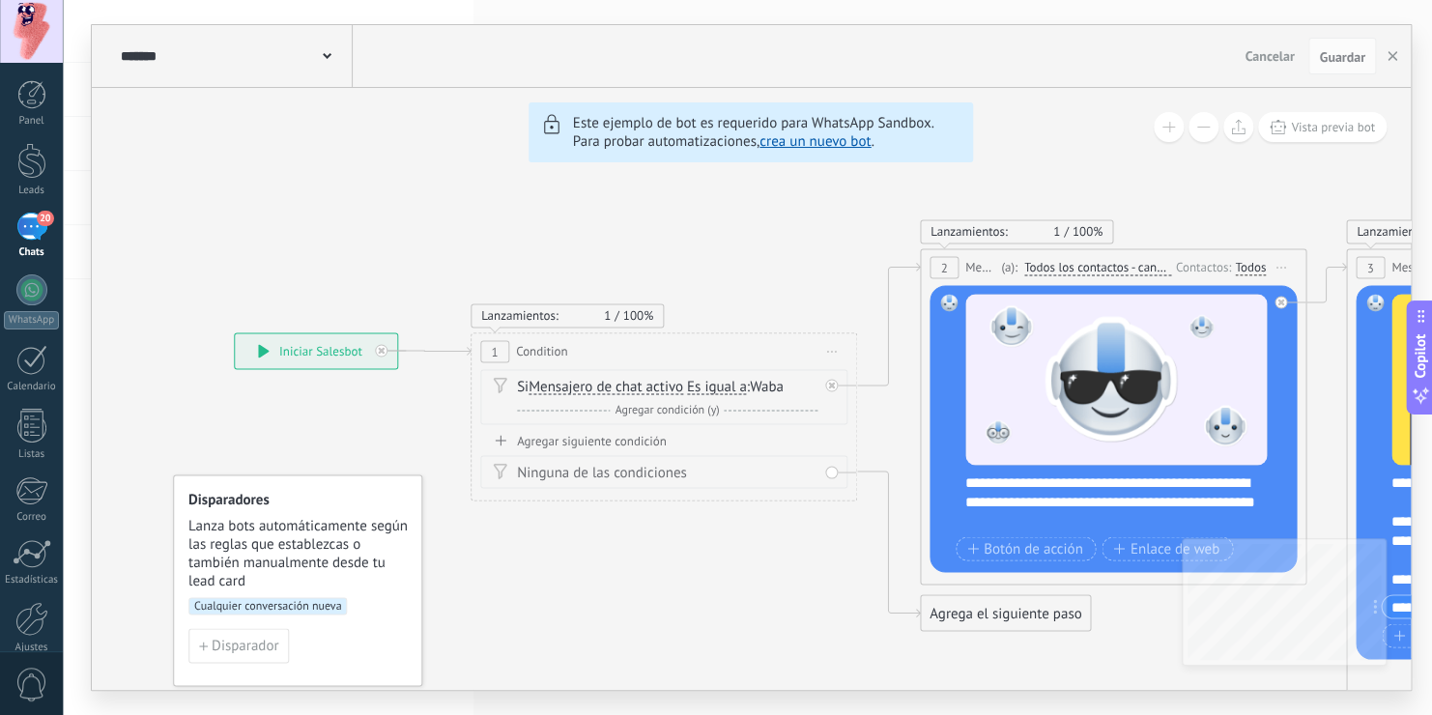
click at [325, 54] on icon at bounding box center [327, 56] width 9 height 6
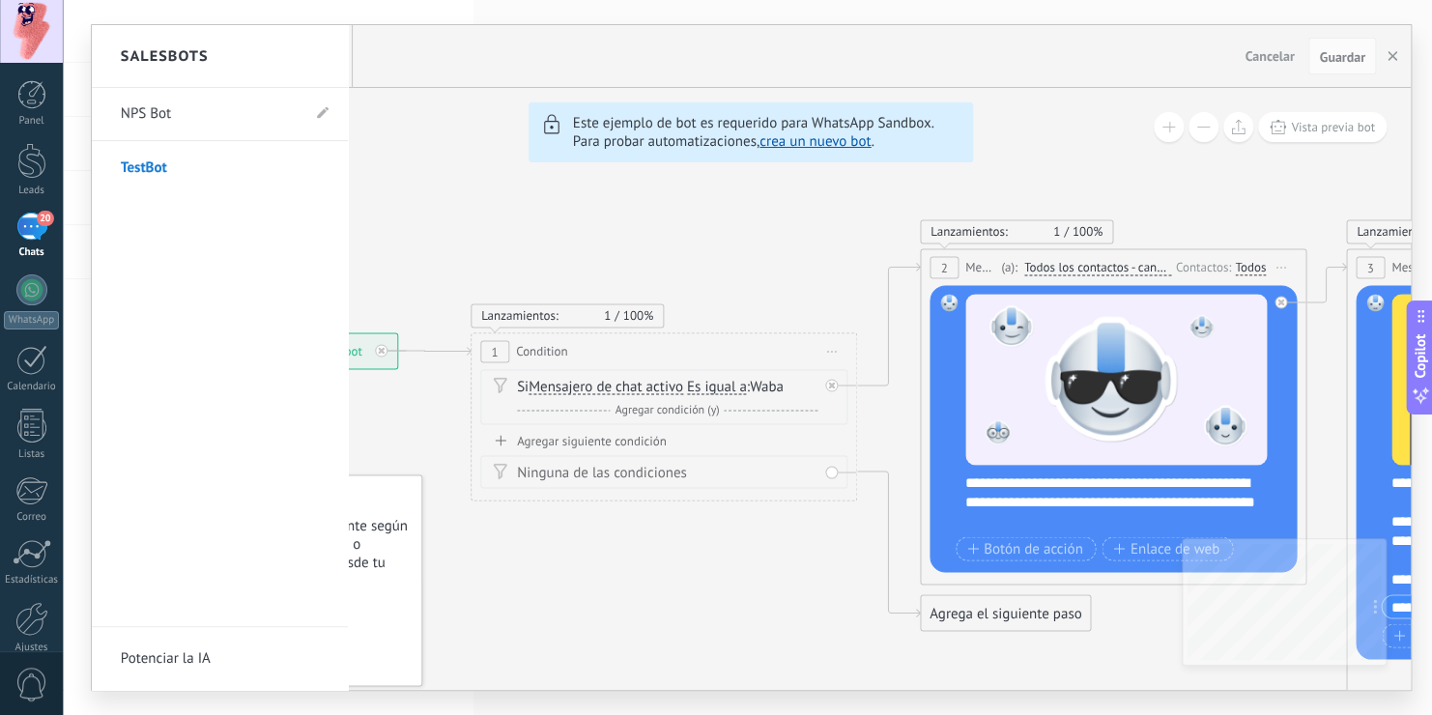
click at [566, 162] on div at bounding box center [751, 357] width 1319 height 665
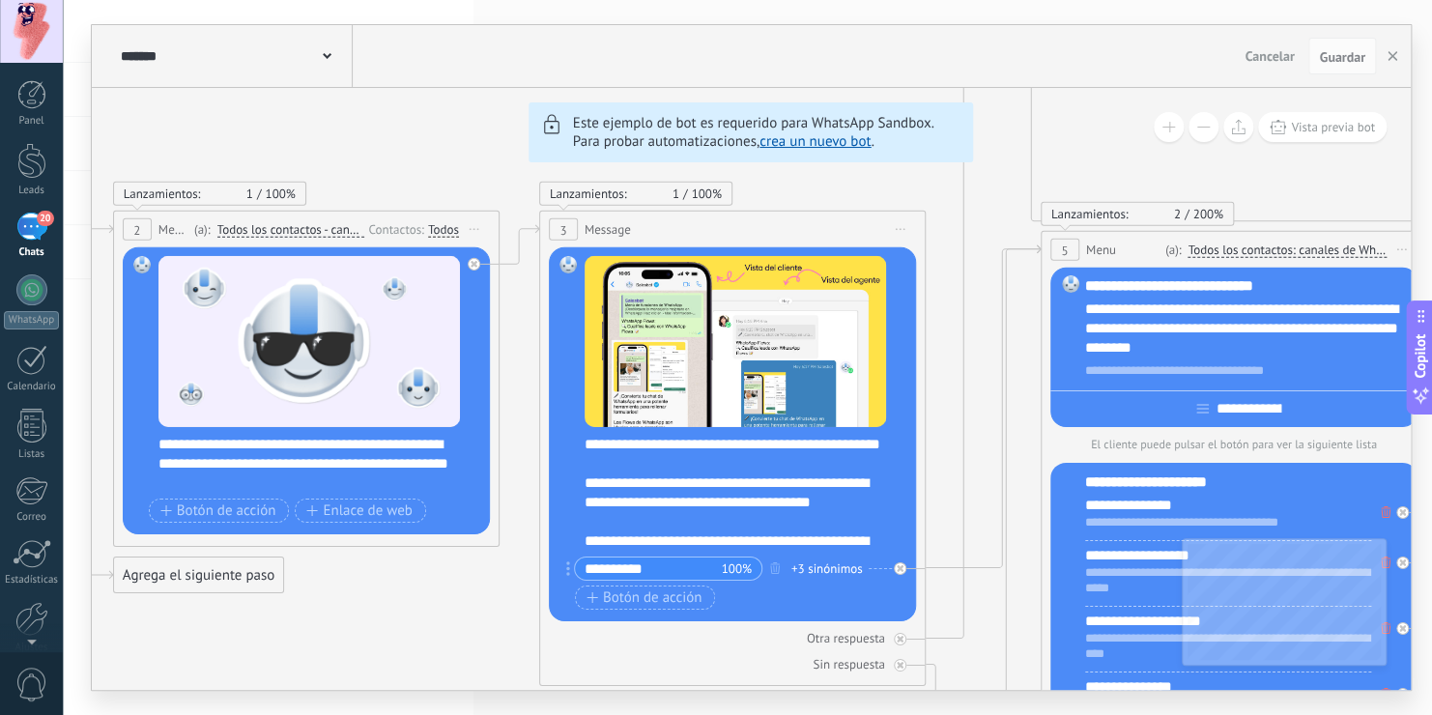
click at [330, 65] on div "******* TestBot" at bounding box center [234, 56] width 237 height 62
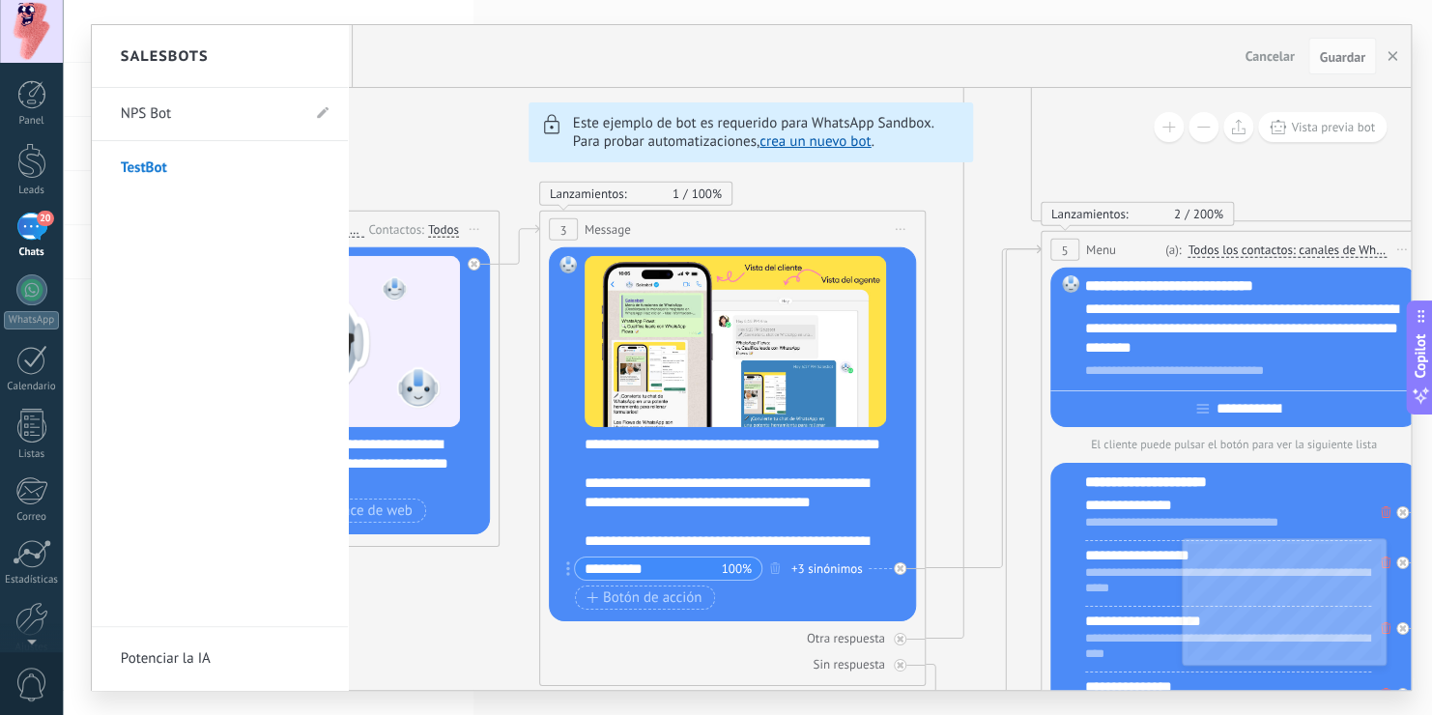
click at [227, 100] on link "NPS Bot" at bounding box center [210, 114] width 179 height 54
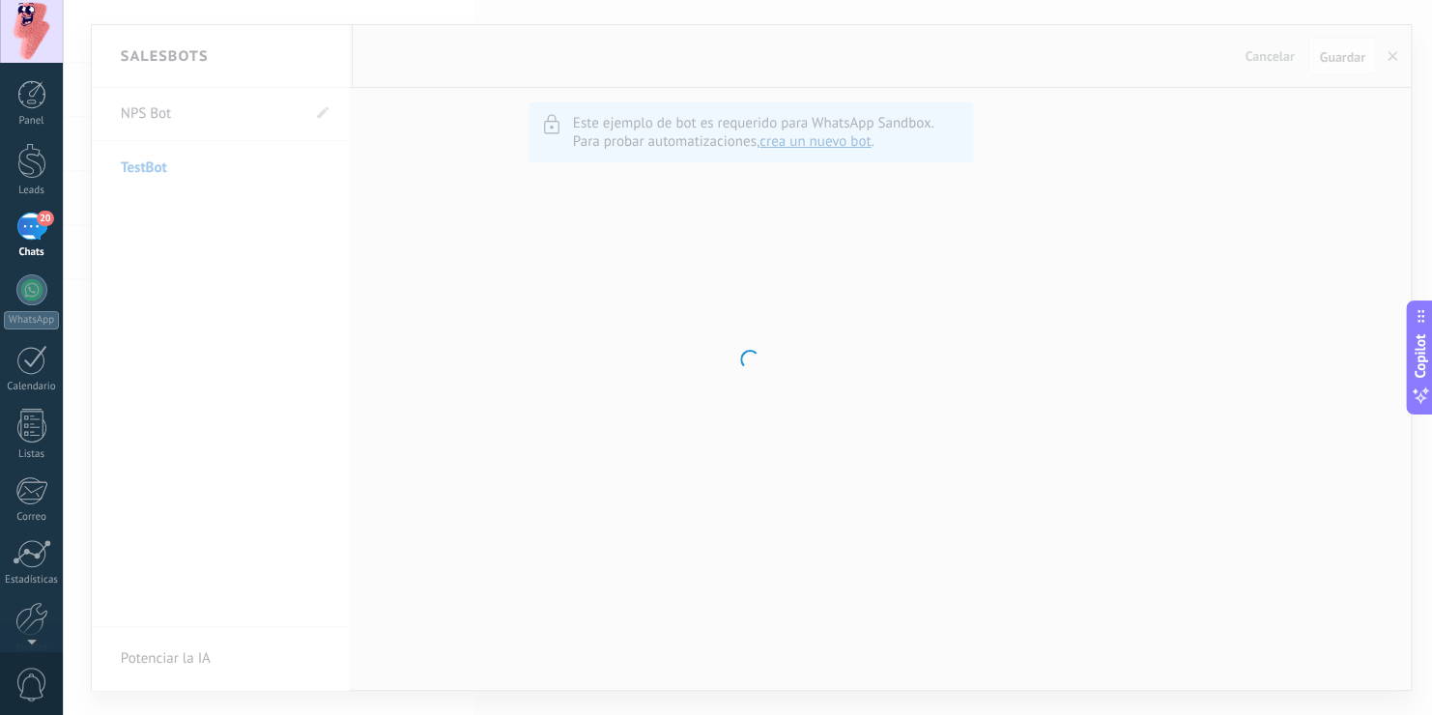
type input "*******"
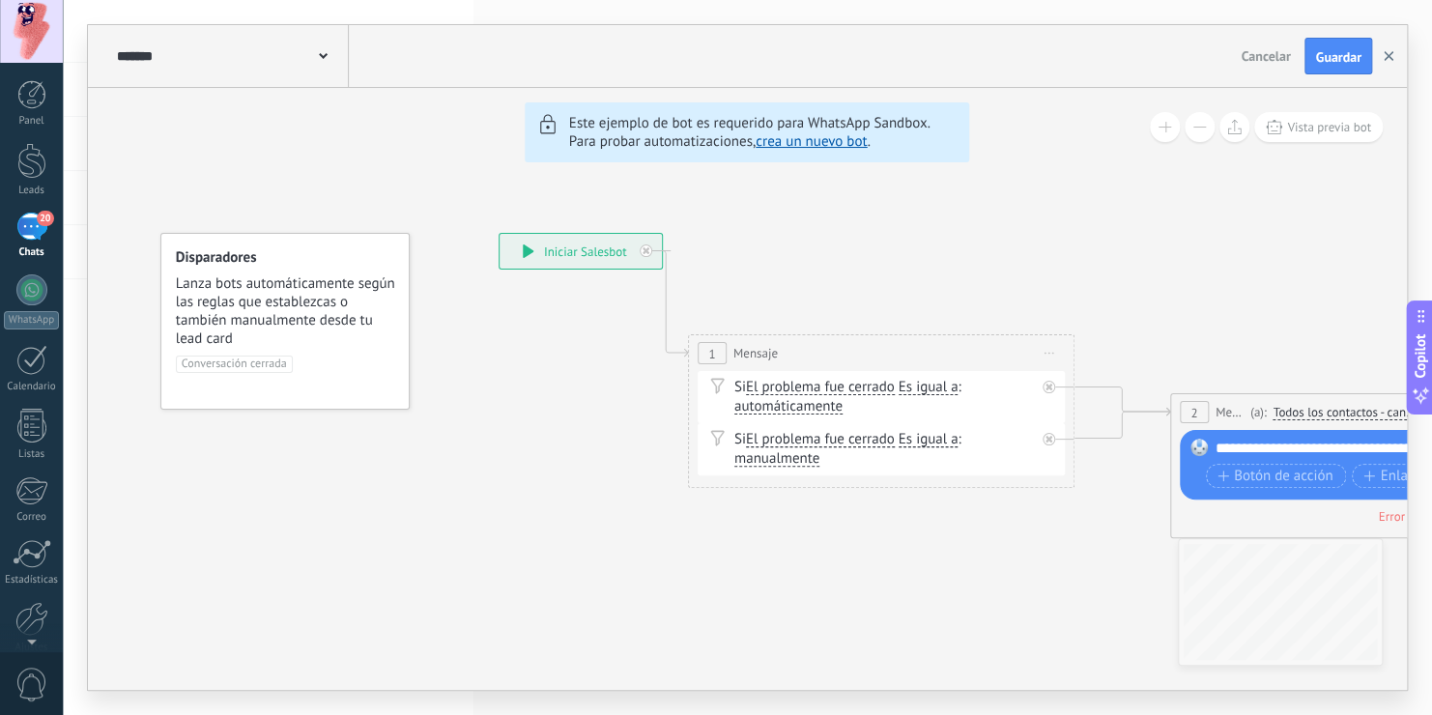
click at [1390, 61] on icon "button" at bounding box center [1389, 56] width 10 height 10
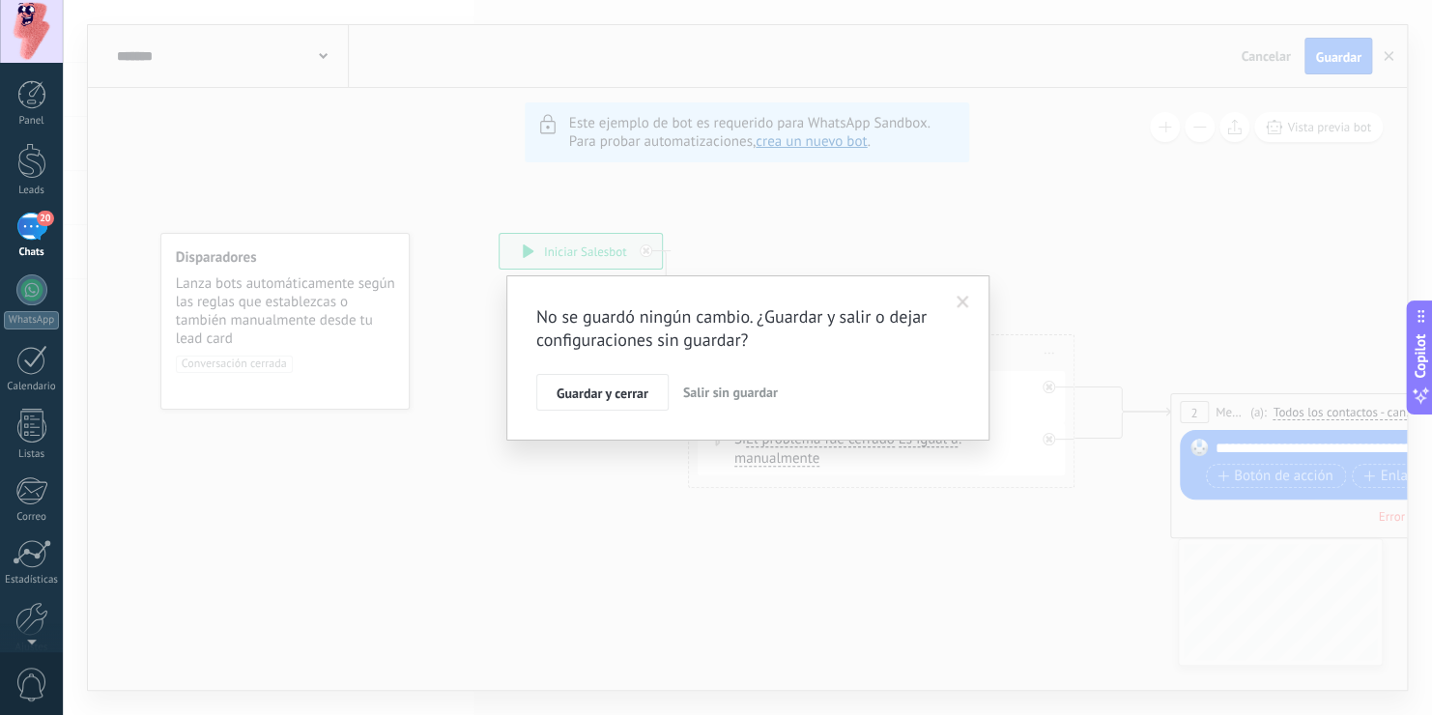
click at [703, 387] on span "Salir sin guardar" at bounding box center [730, 392] width 95 height 17
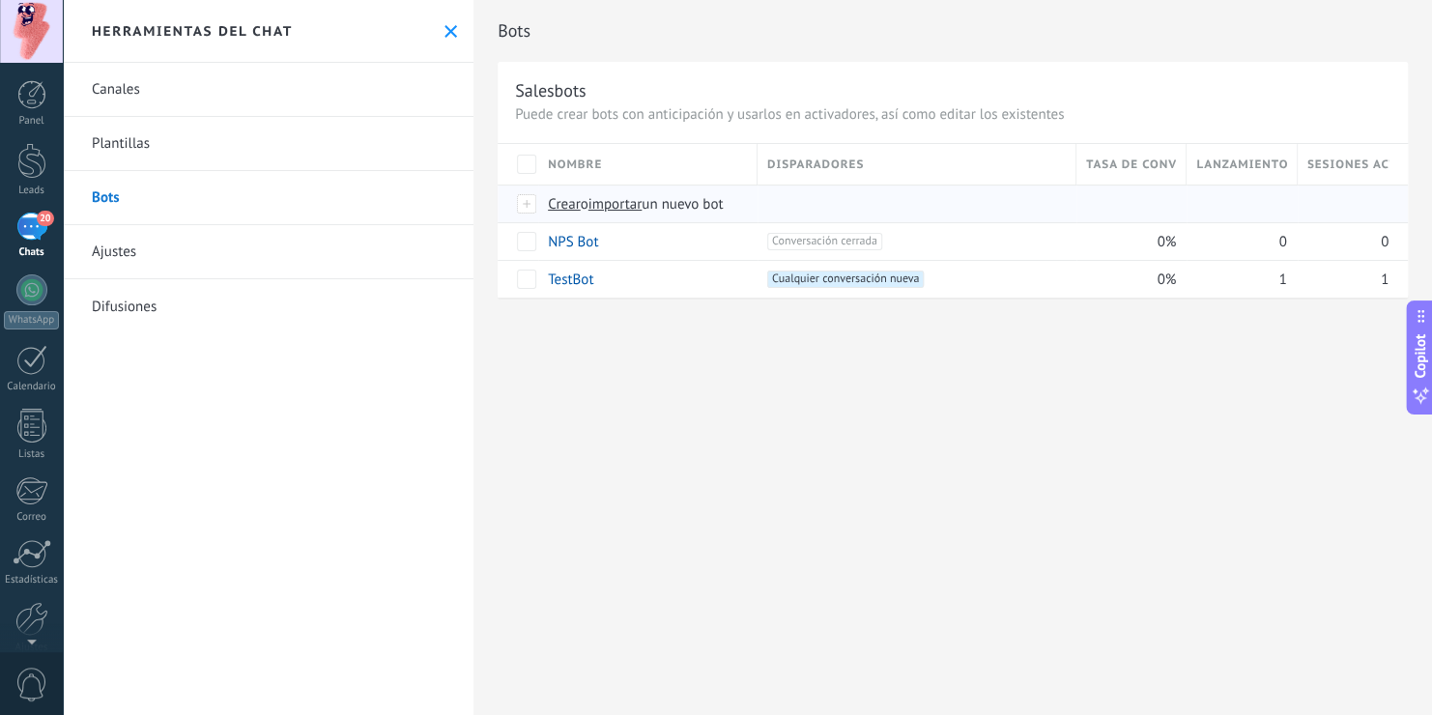
click at [570, 198] on span "Crear" at bounding box center [564, 204] width 33 height 18
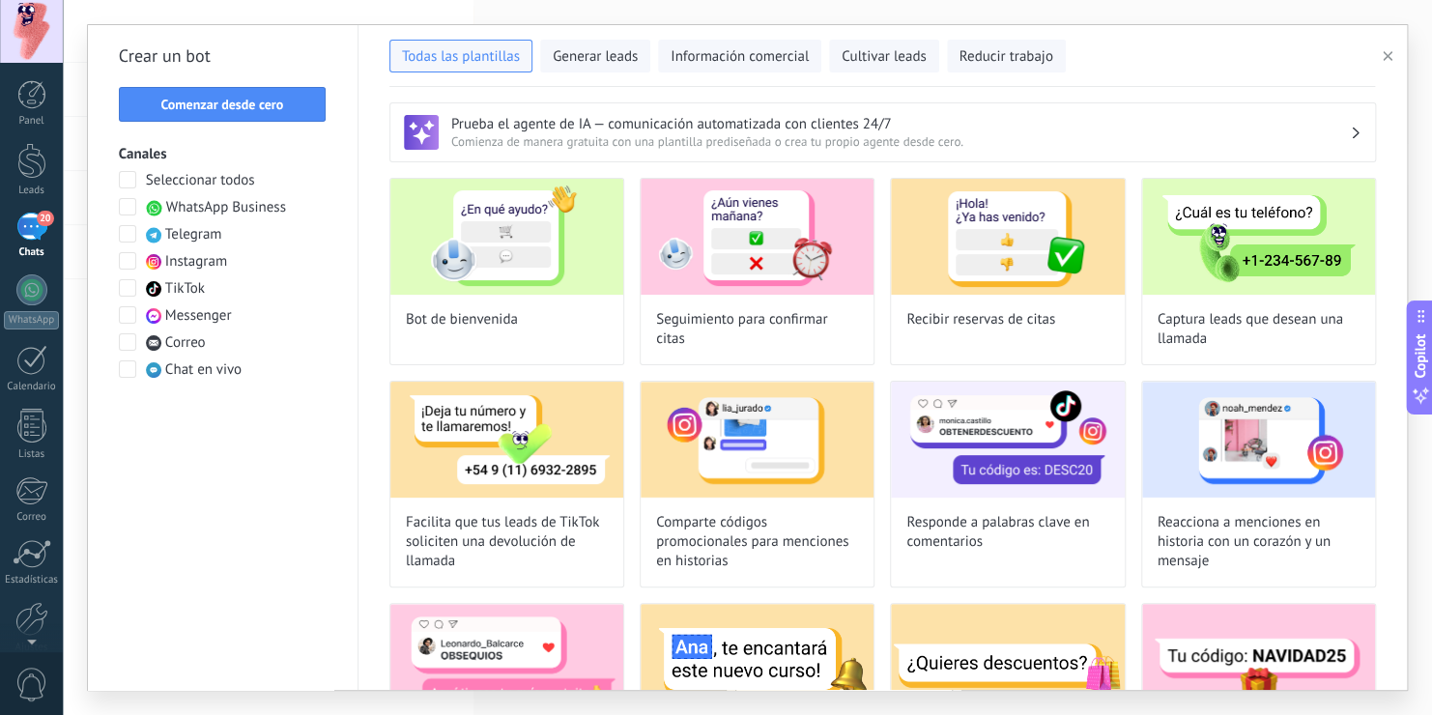
click at [133, 206] on span at bounding box center [127, 206] width 17 height 17
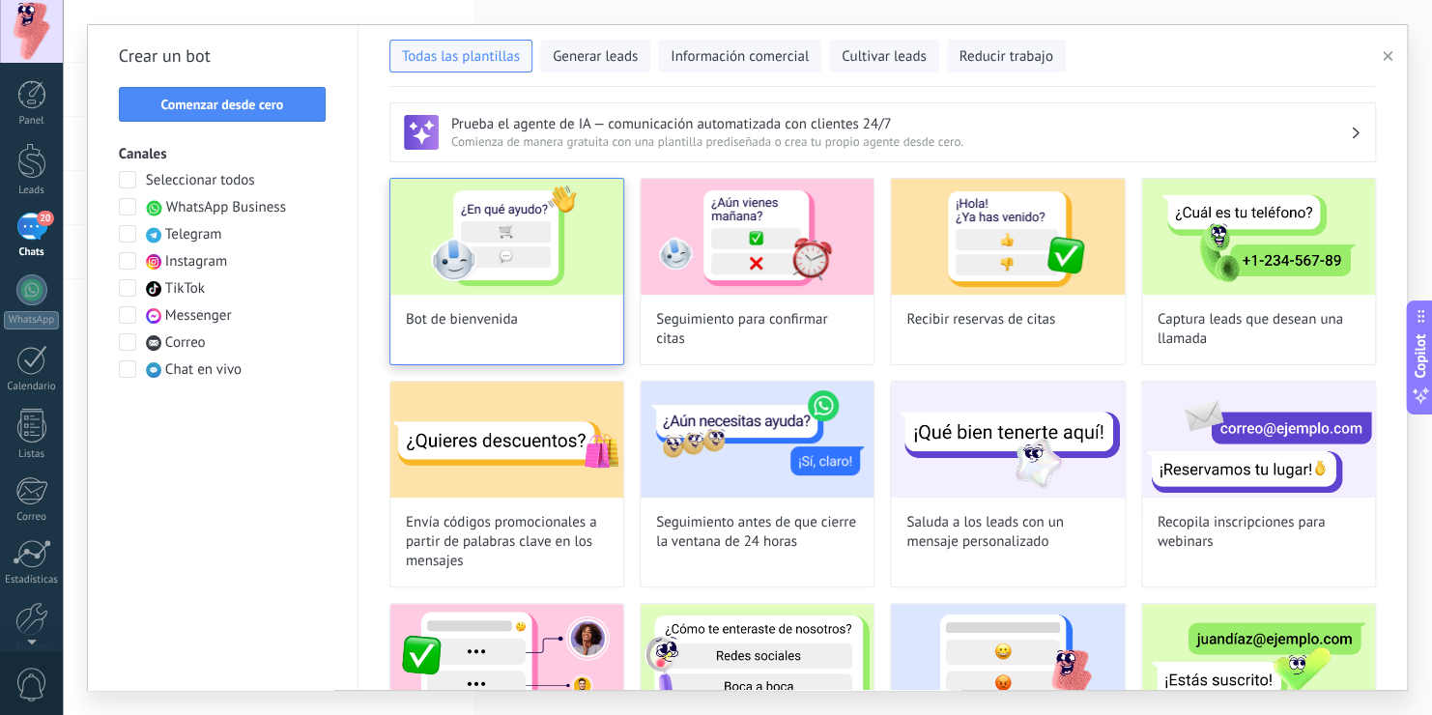
click at [551, 286] on img at bounding box center [506, 237] width 233 height 116
type input "**********"
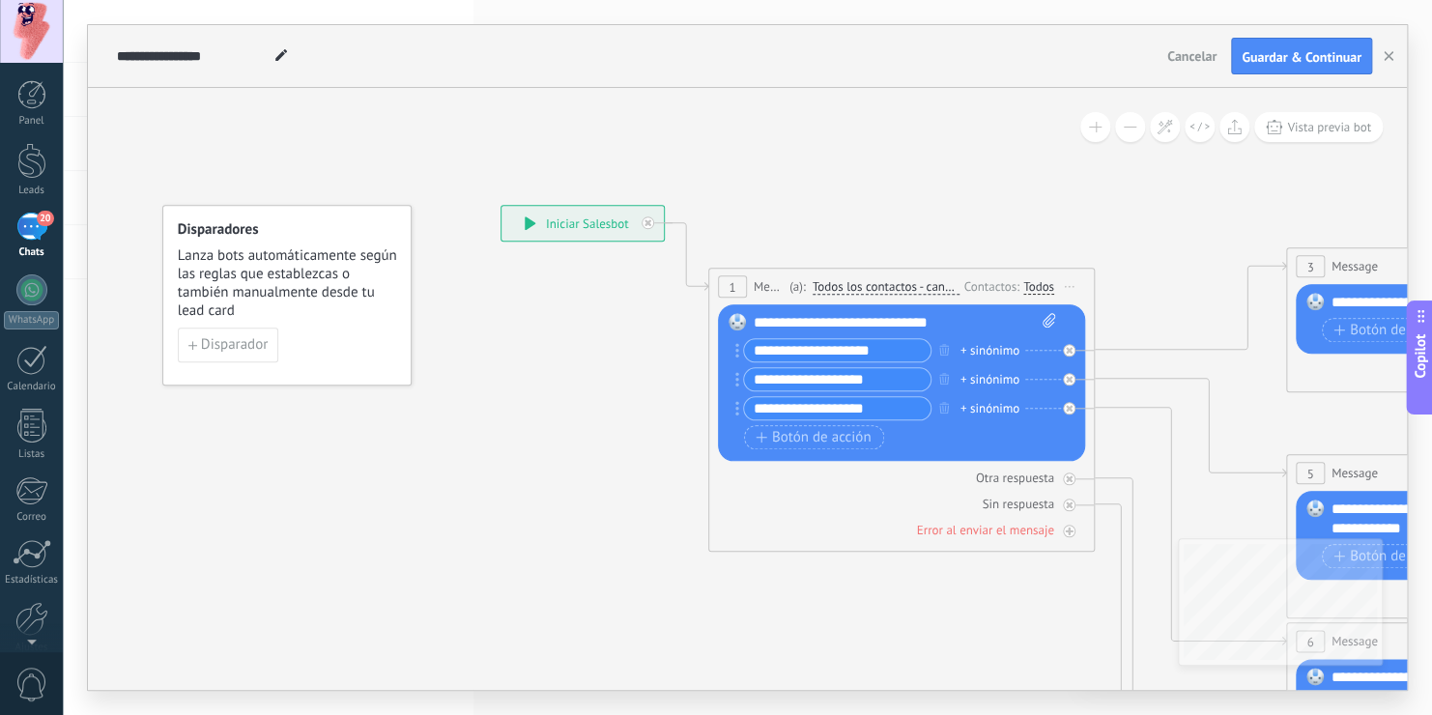
click at [978, 321] on div "**********" at bounding box center [905, 322] width 303 height 19
click at [943, 341] on button "button" at bounding box center [943, 349] width 21 height 24
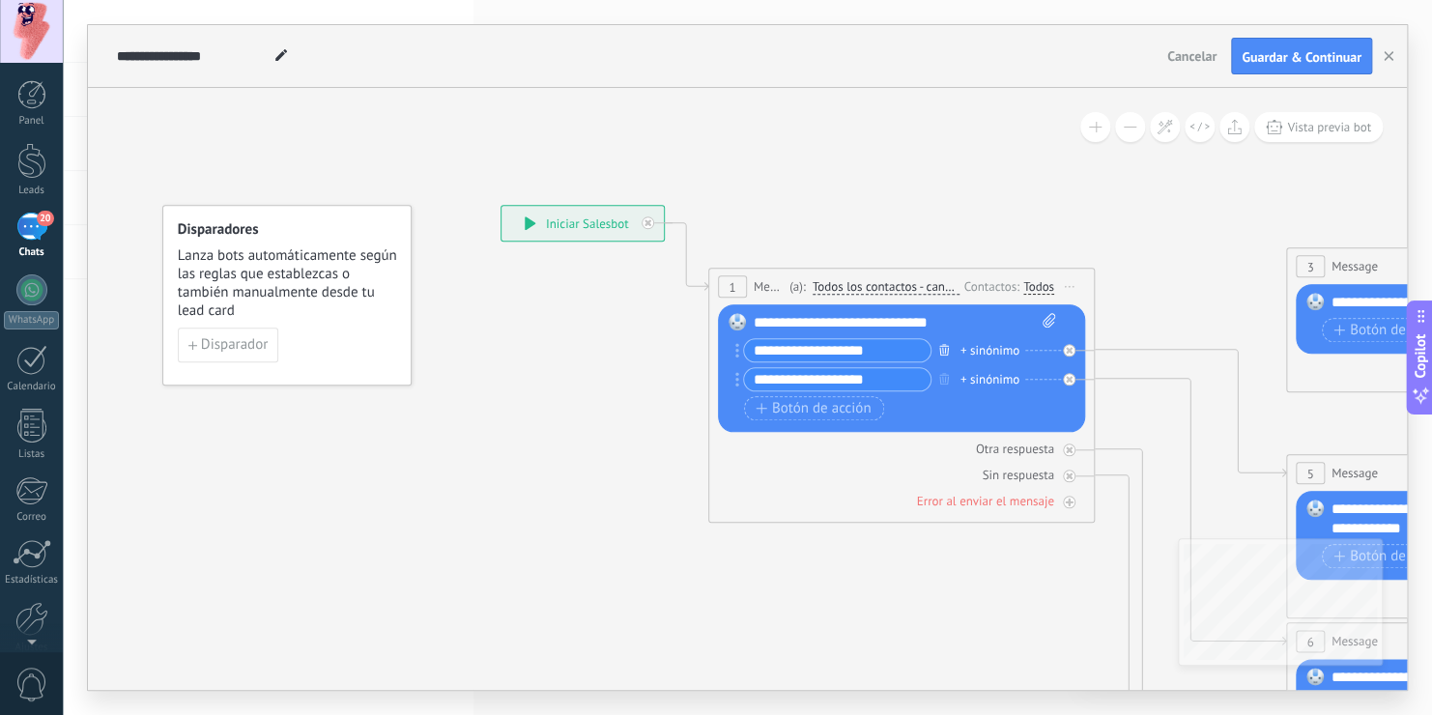
click at [942, 348] on icon "button" at bounding box center [944, 350] width 10 height 12
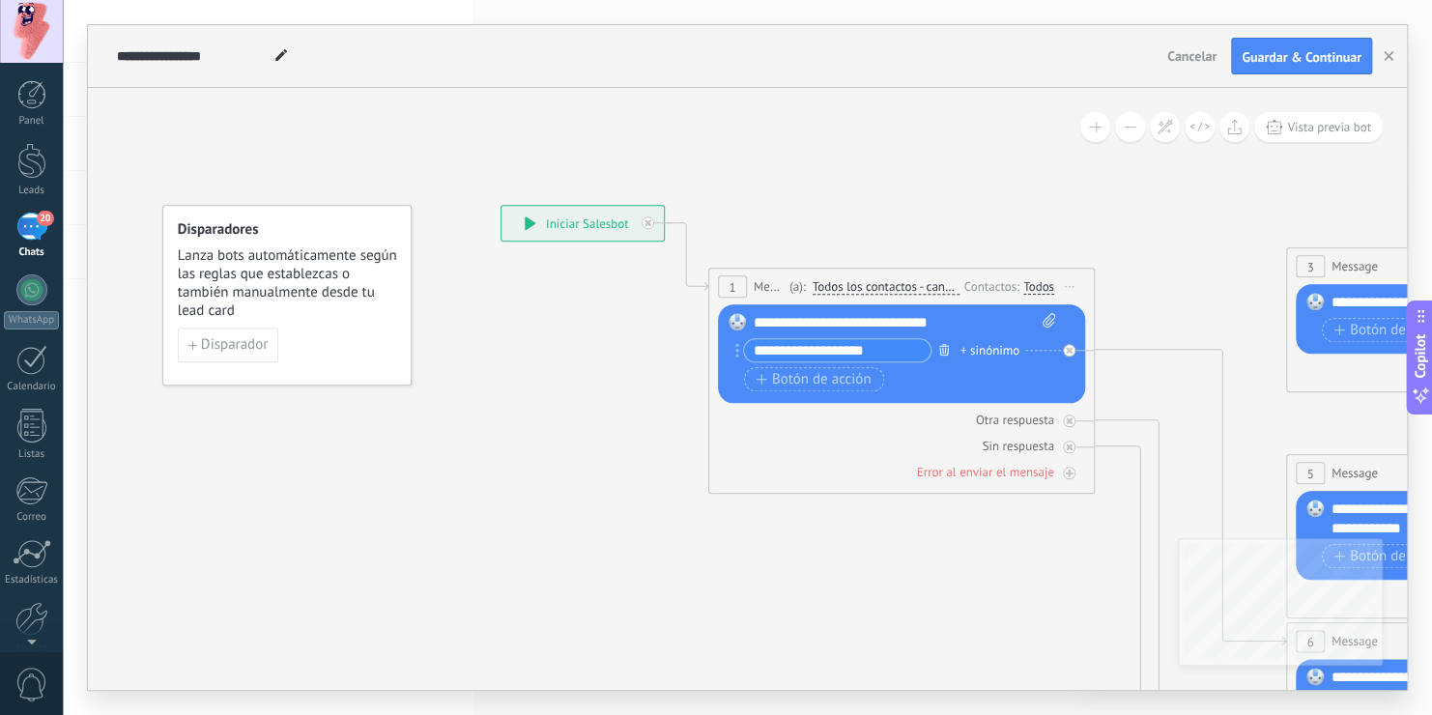
click at [944, 353] on icon "button" at bounding box center [944, 350] width 10 height 12
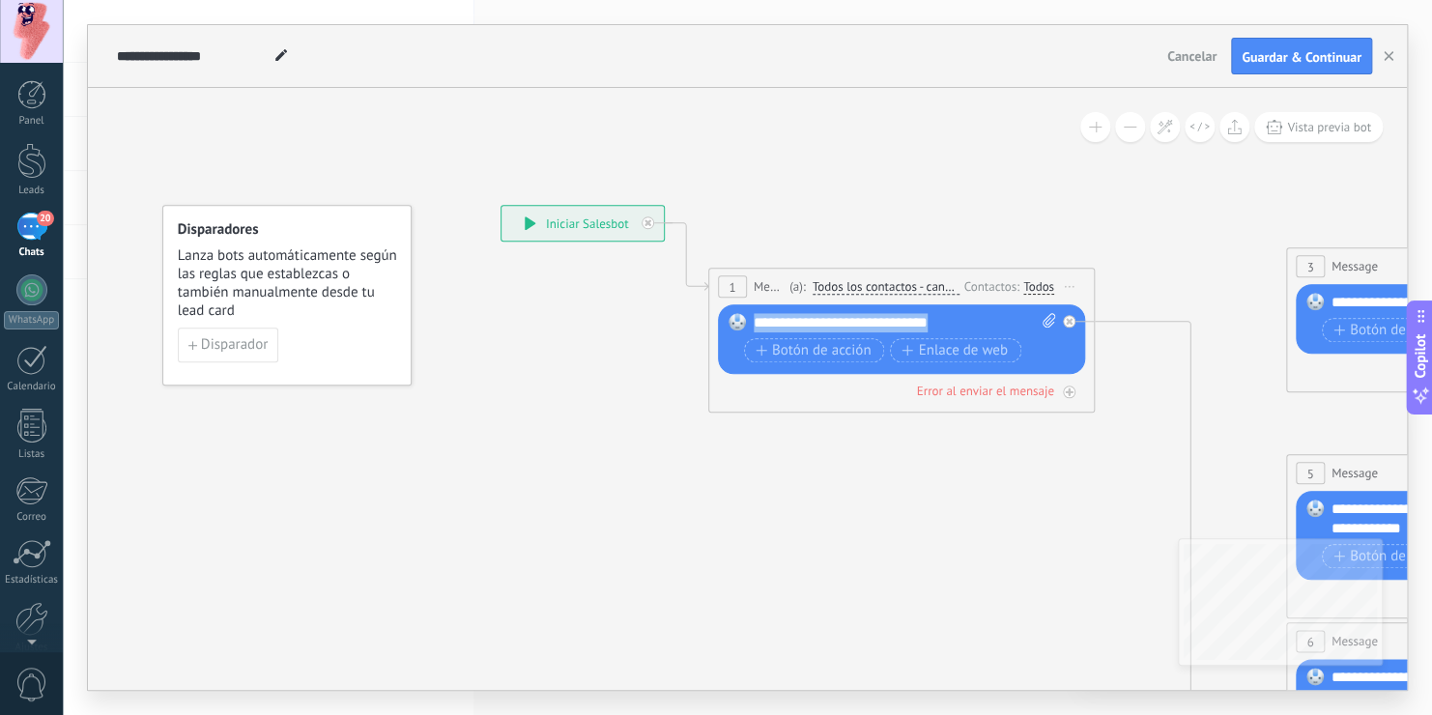
drag, startPoint x: 982, startPoint y: 313, endPoint x: 646, endPoint y: 292, distance: 336.0
click at [501, 205] on div "**********" at bounding box center [501, 205] width 0 height 0
click at [973, 325] on span "plantilla" at bounding box center [971, 323] width 51 height 15
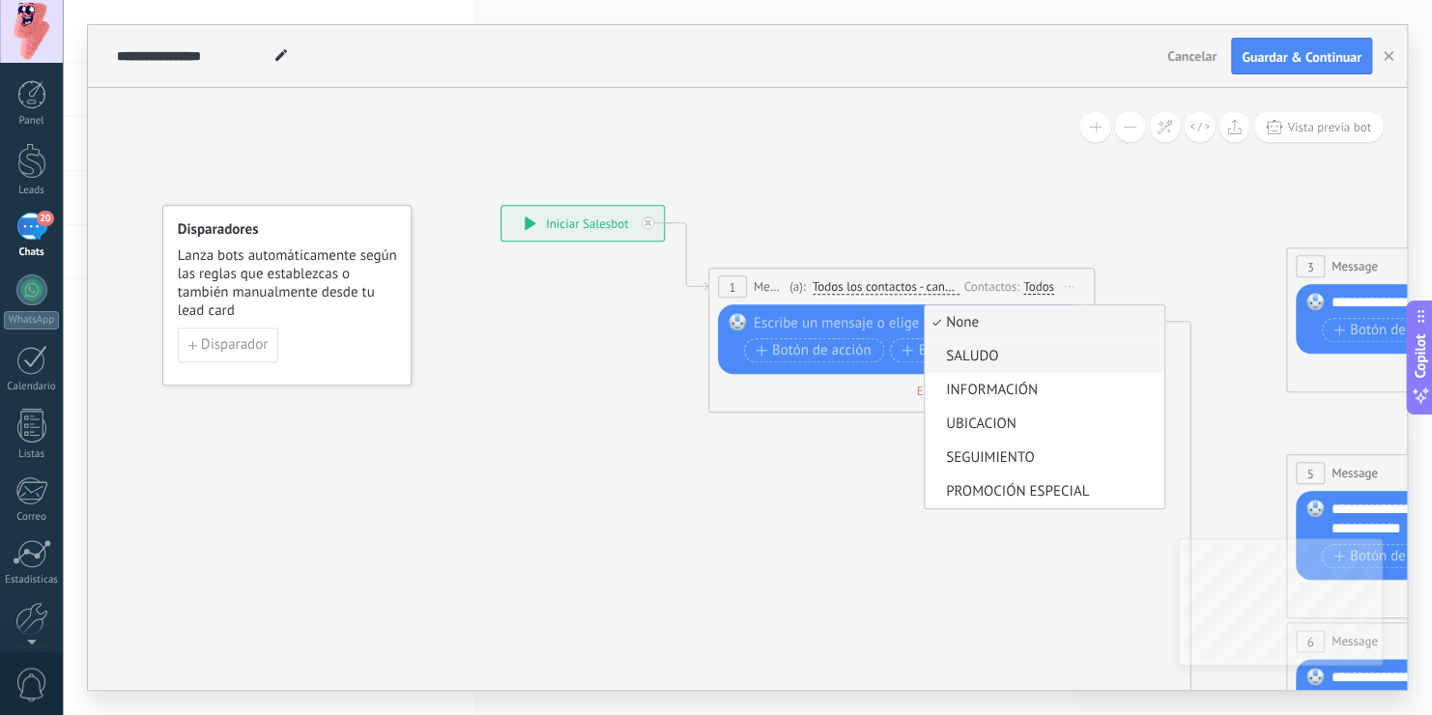
click at [983, 350] on span "SALUDO" at bounding box center [1042, 356] width 234 height 19
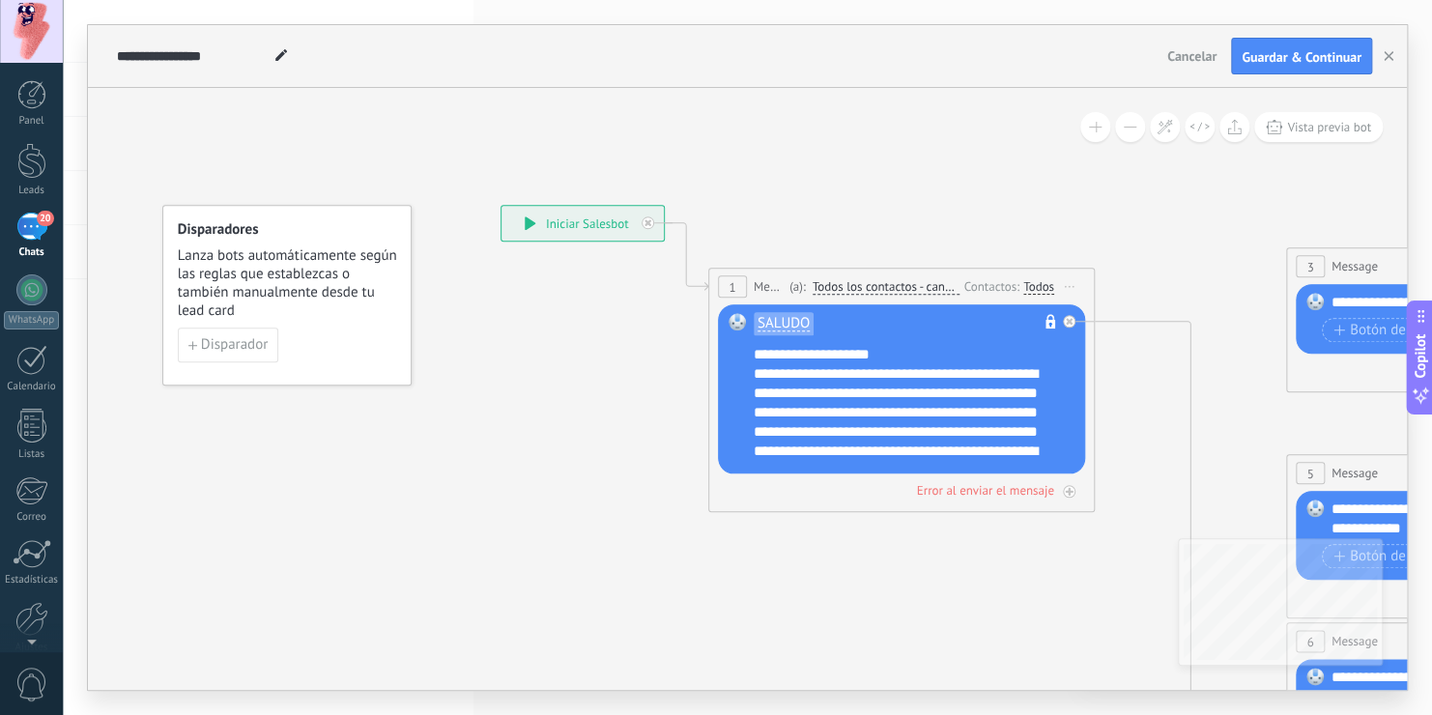
click at [831, 389] on div "**********" at bounding box center [915, 403] width 322 height 116
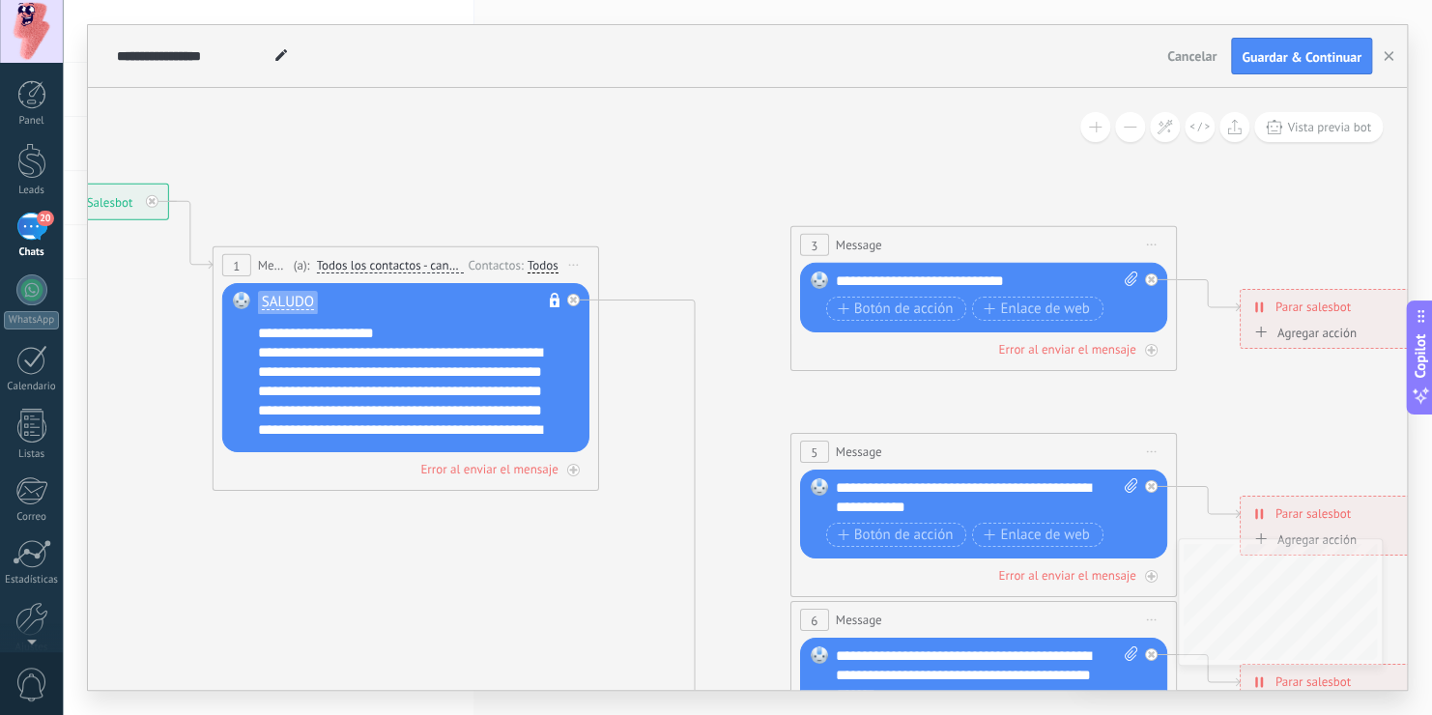
click at [795, 281] on div "3 Message ******* (a): Todos los contactos - canales seleccionados Todos los co…" at bounding box center [983, 298] width 387 height 145
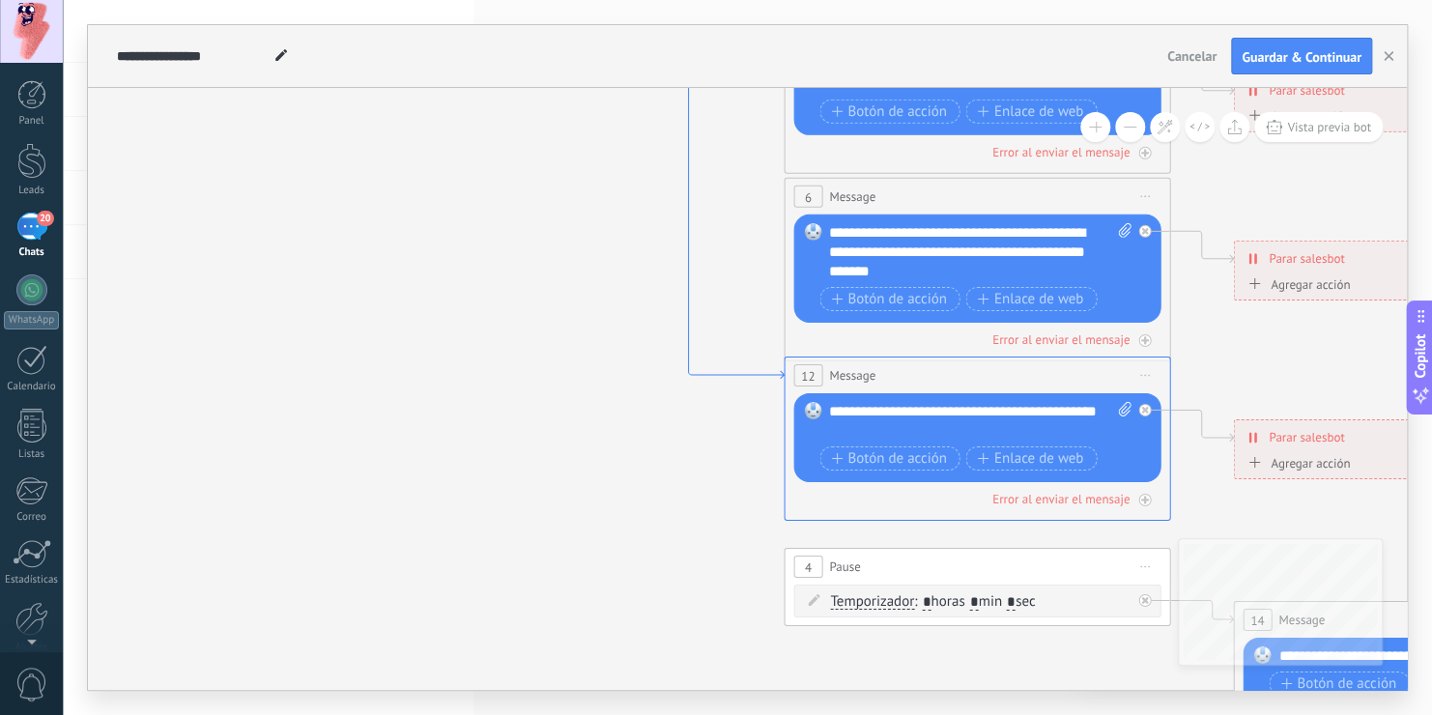
drag, startPoint x: 773, startPoint y: 407, endPoint x: 766, endPoint y: 369, distance: 38.3
click at [766, 369] on icon at bounding box center [687, 128] width 191 height 502
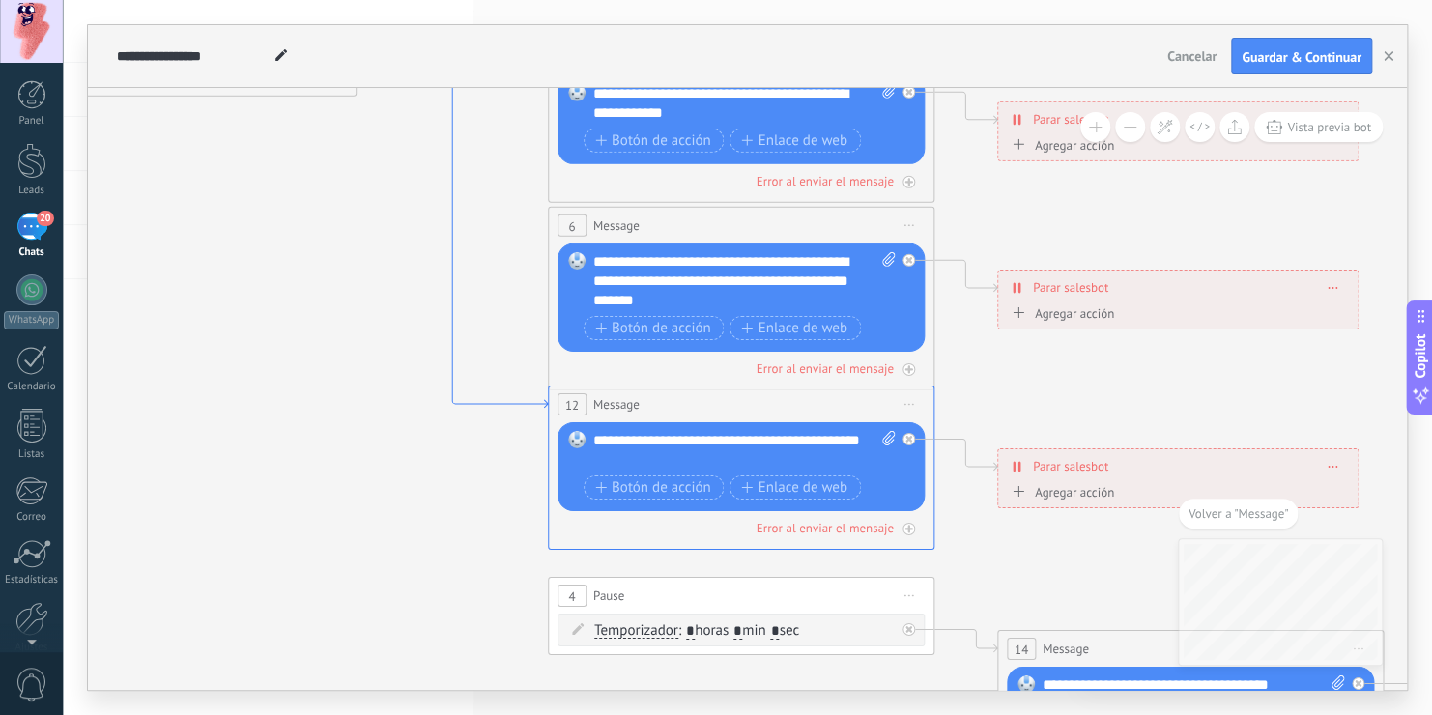
drag, startPoint x: 503, startPoint y: 417, endPoint x: 497, endPoint y: 405, distance: 14.3
click at [497, 405] on icon at bounding box center [452, 156] width 191 height 502
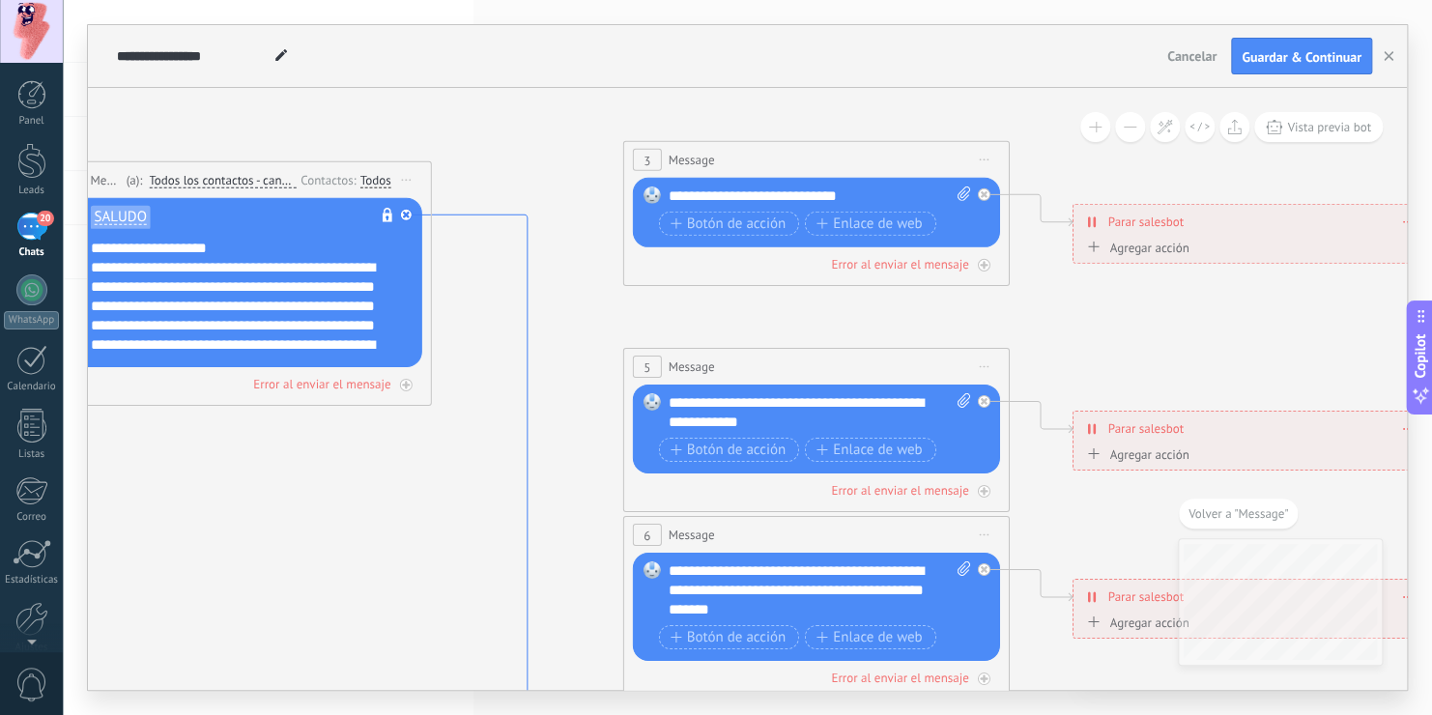
drag, startPoint x: 438, startPoint y: 227, endPoint x: 503, endPoint y: 216, distance: 66.6
click at [503, 216] on icon at bounding box center [527, 466] width 191 height 502
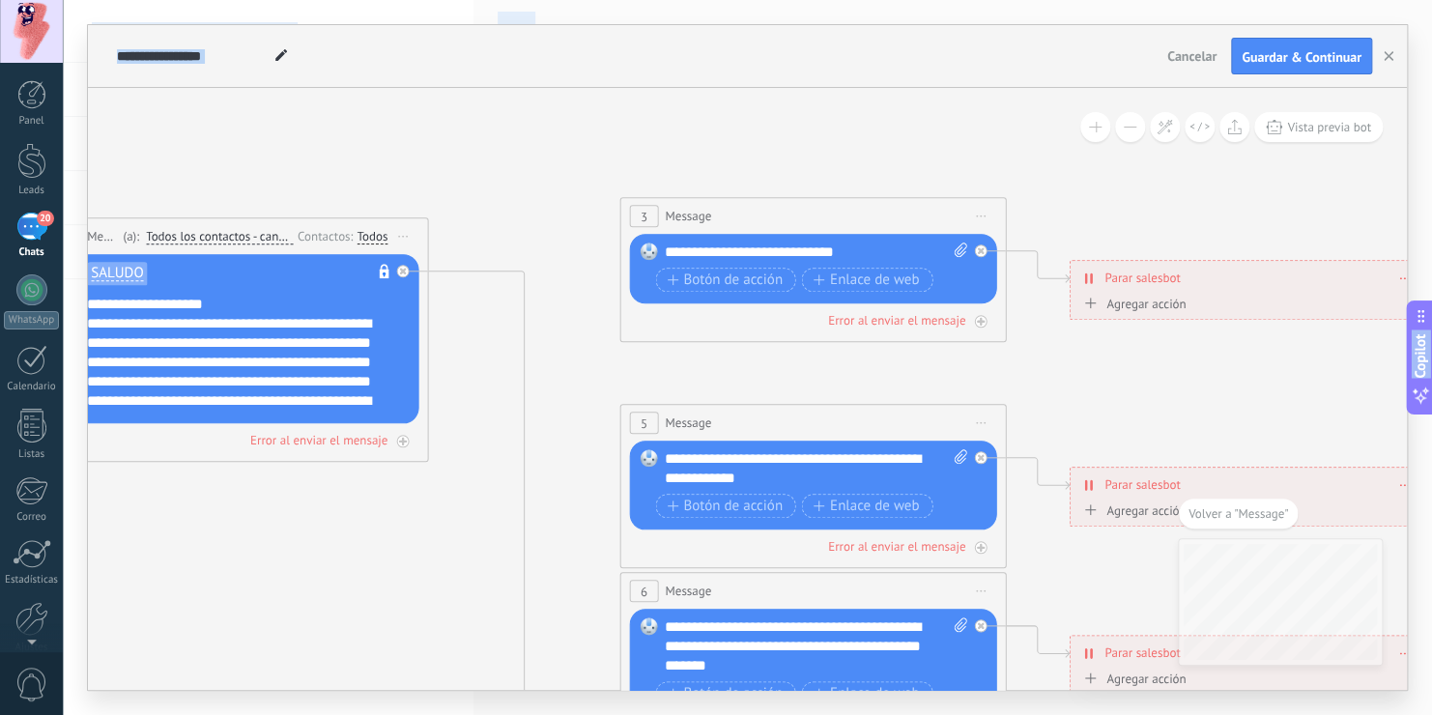
drag, startPoint x: 495, startPoint y: 321, endPoint x: 560, endPoint y: 764, distance: 448.4
click at [623, 243] on div "3 Message ******* (a): Todos los contactos - canales seleccionados Todos los co…" at bounding box center [812, 269] width 387 height 145
click at [407, 273] on div at bounding box center [402, 271] width 13 height 13
drag, startPoint x: 561, startPoint y: 297, endPoint x: 694, endPoint y: 316, distance: 133.8
click at [871, 253] on div "**********" at bounding box center [816, 252] width 303 height 19
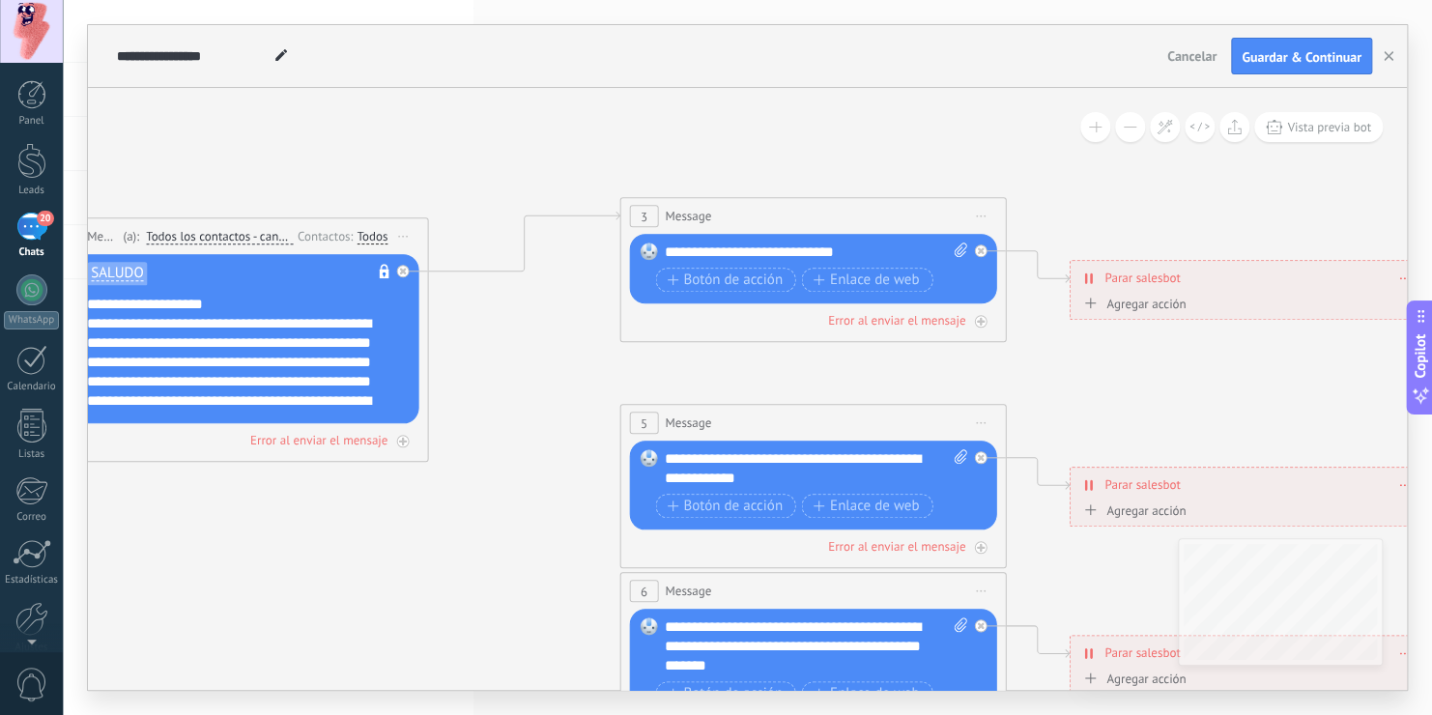
click at [871, 253] on div "**********" at bounding box center [816, 252] width 303 height 19
drag, startPoint x: 871, startPoint y: 253, endPoint x: 662, endPoint y: 268, distance: 209.2
click at [665, 268] on div "**********" at bounding box center [815, 270] width 301 height 54
click at [960, 246] on icon at bounding box center [960, 250] width 13 height 14
click input "Subir" at bounding box center [0, 0] width 0 height 0
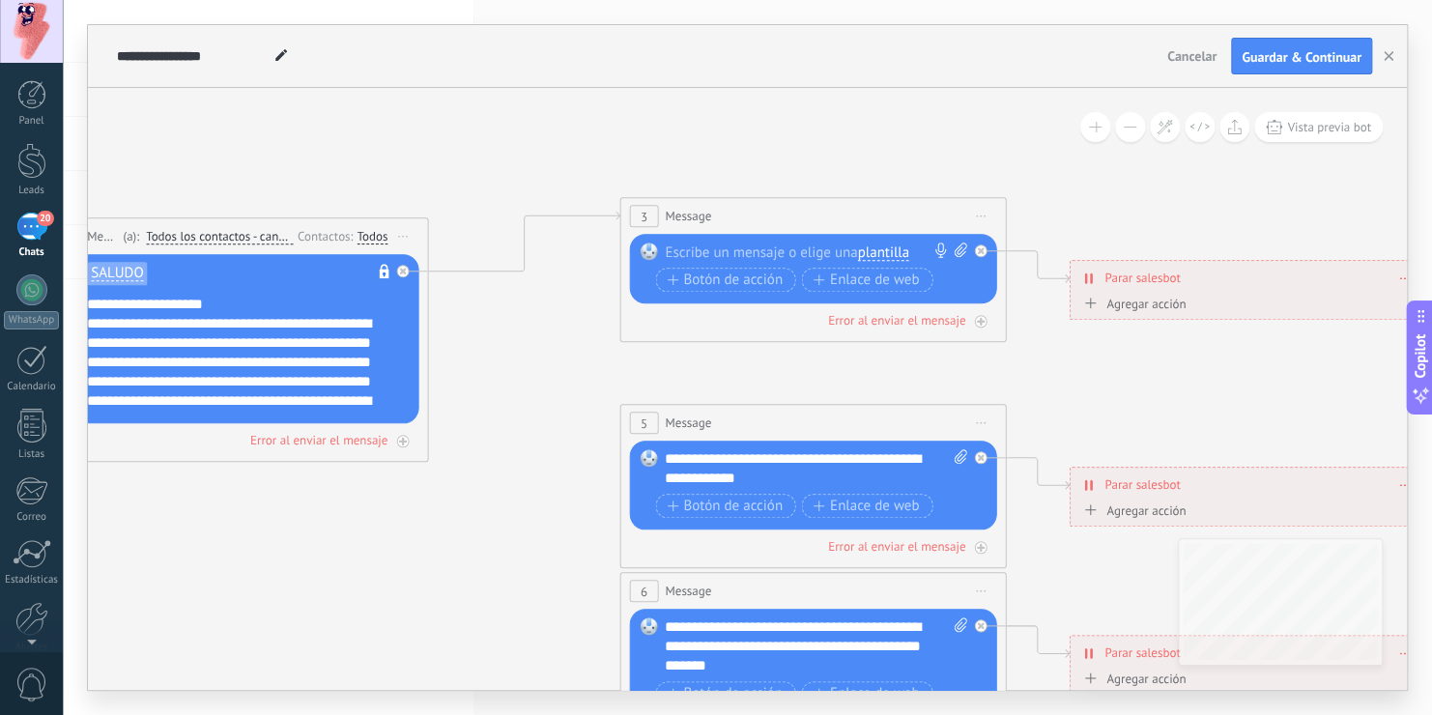
click at [903, 254] on span "plantilla" at bounding box center [882, 252] width 51 height 15
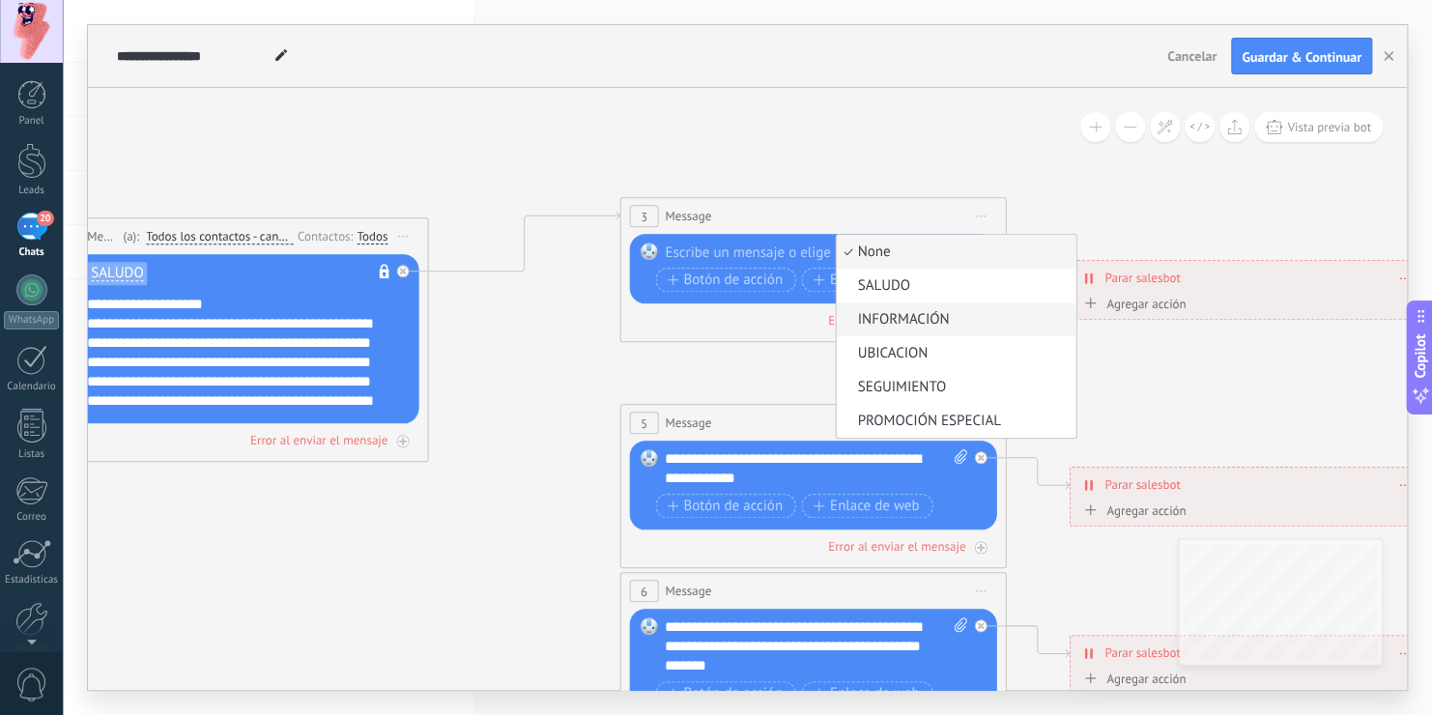
click at [905, 313] on span "INFORMACIÓN" at bounding box center [953, 319] width 234 height 19
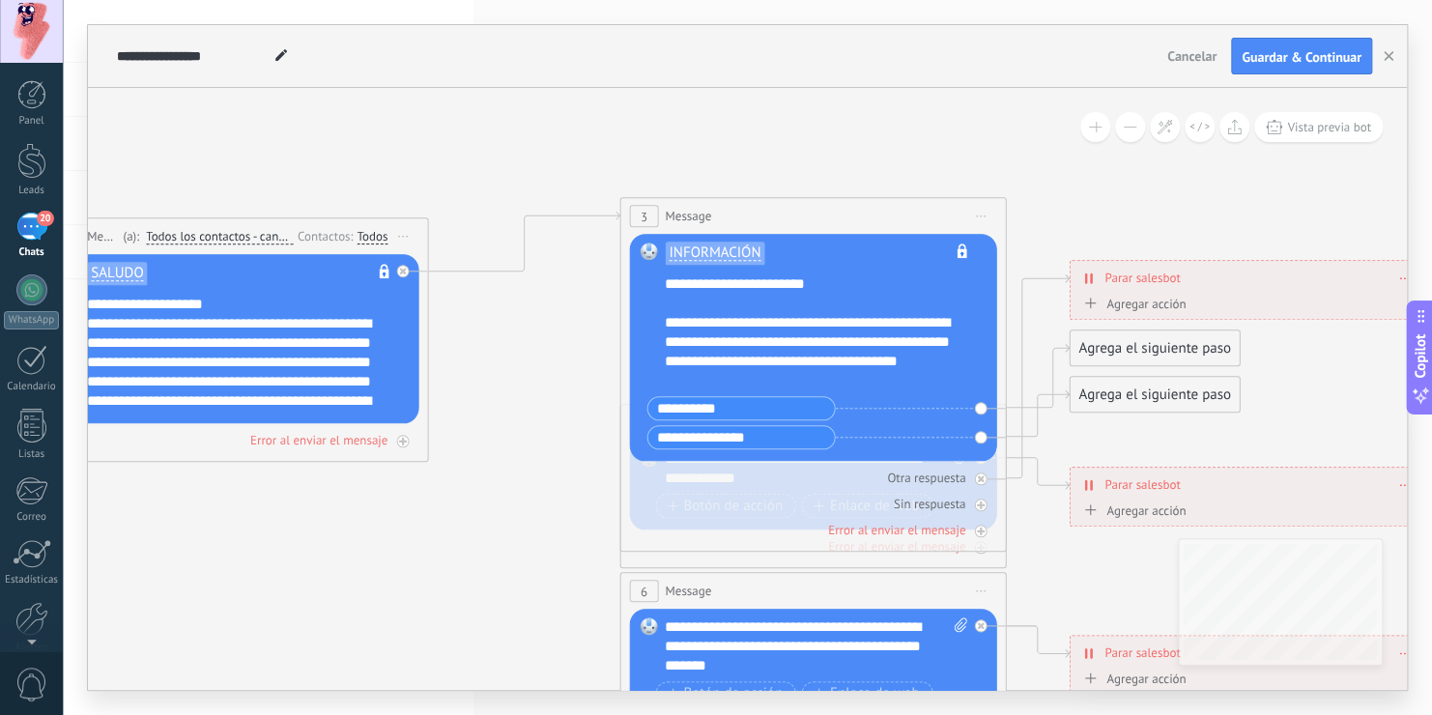
scroll to position [540, 0]
click at [588, 485] on icon at bounding box center [857, 606] width 3012 height 1870
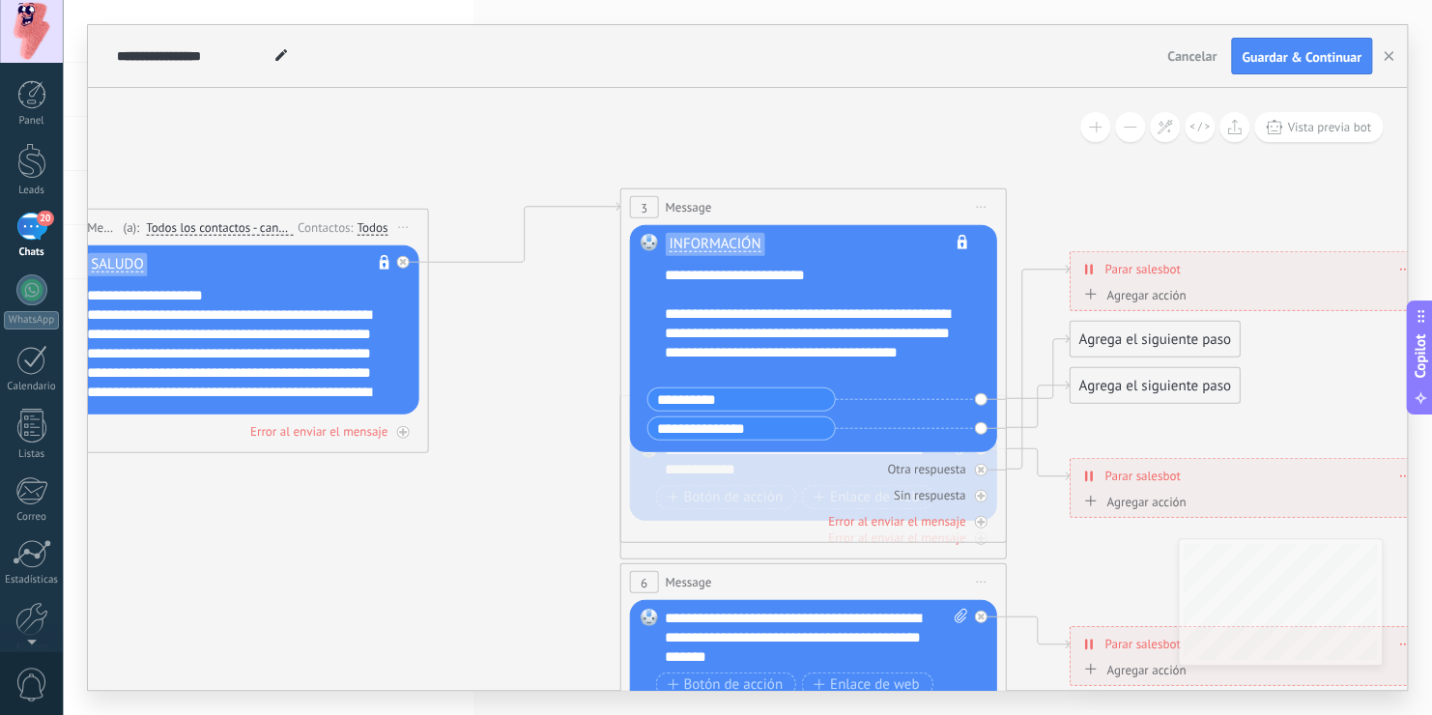
click at [980, 430] on div "INFORMACIÓN No es posible editar la plantilla de contenido Reemplazar Quitar Co…" at bounding box center [812, 338] width 367 height 227
click at [986, 399] on div "INFORMACIÓN No es posible editar la plantilla de contenido Reemplazar Quitar Co…" at bounding box center [812, 338] width 367 height 227
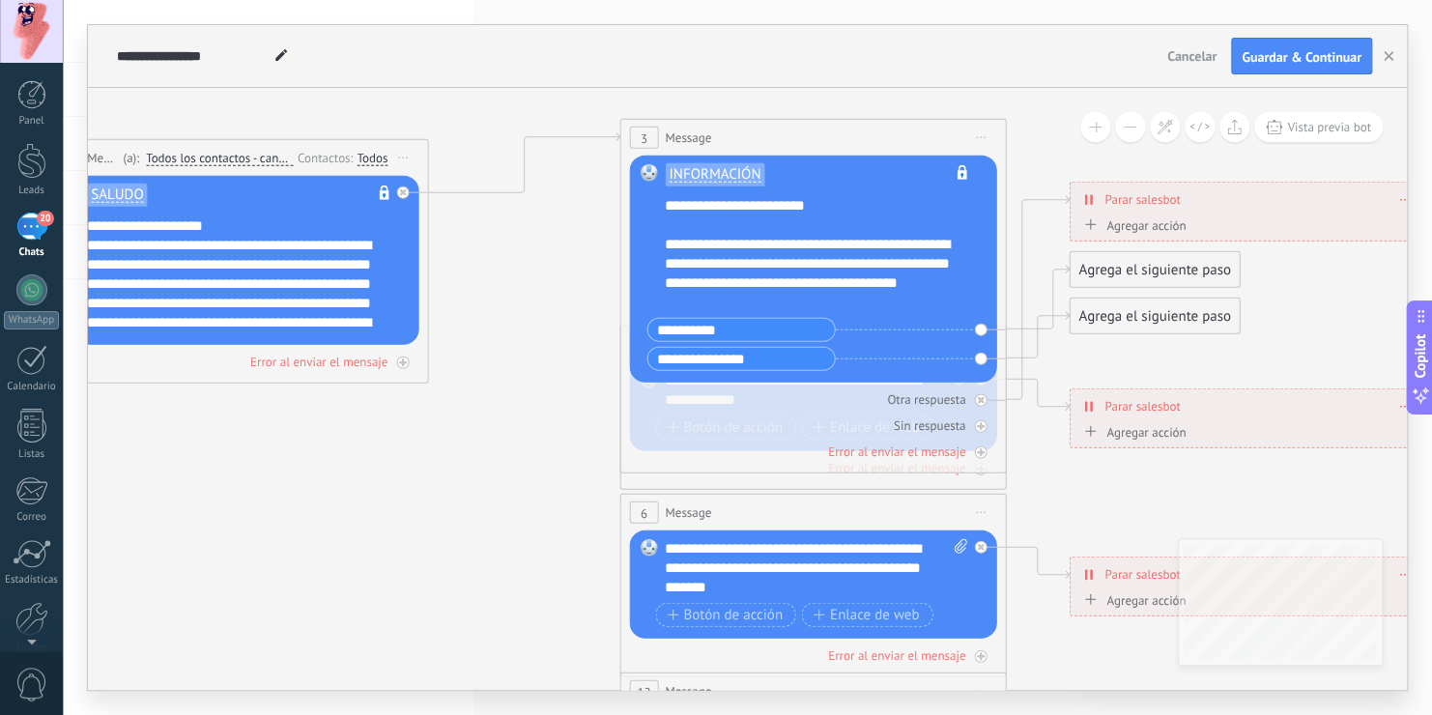
click at [1033, 479] on icon at bounding box center [857, 528] width 3012 height 1870
click at [1140, 267] on div "Agrega el siguiente paso" at bounding box center [1154, 270] width 169 height 32
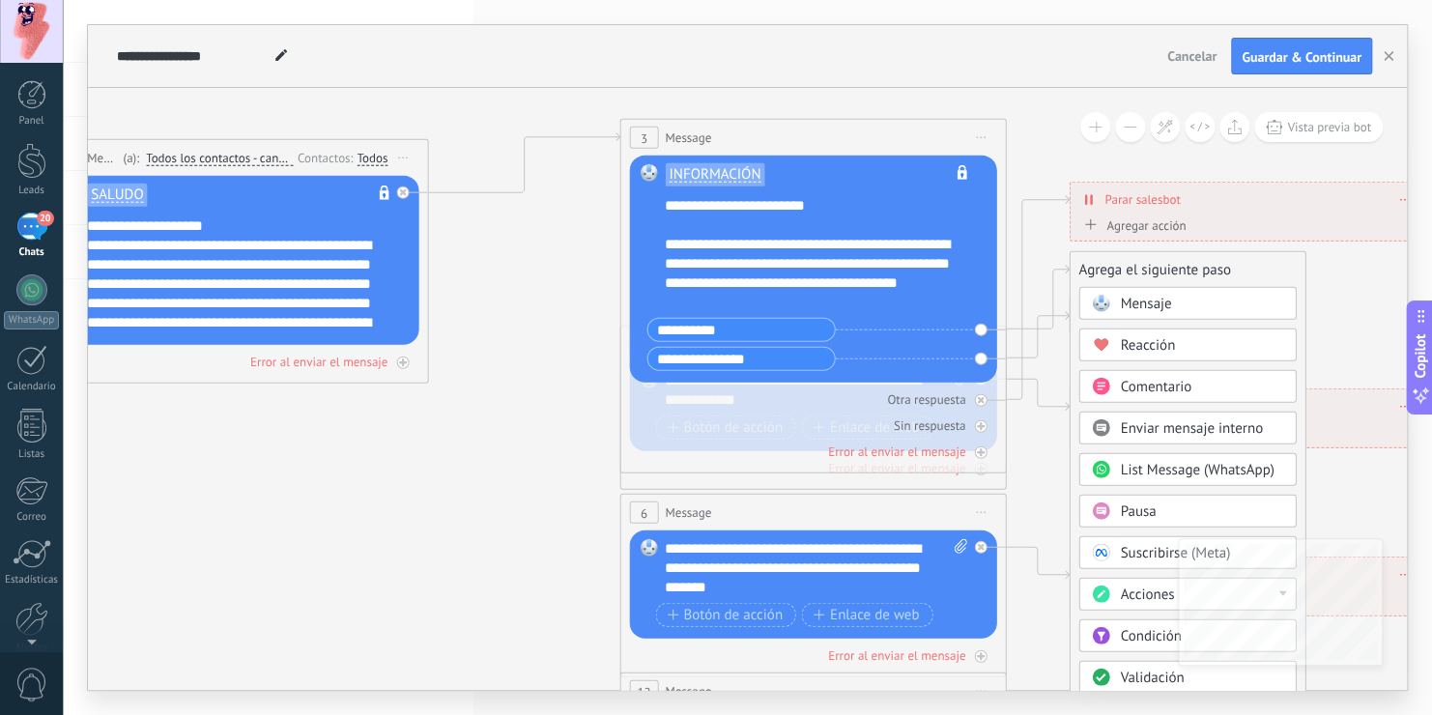
click at [1150, 301] on span "Mensaje" at bounding box center [1145, 304] width 51 height 18
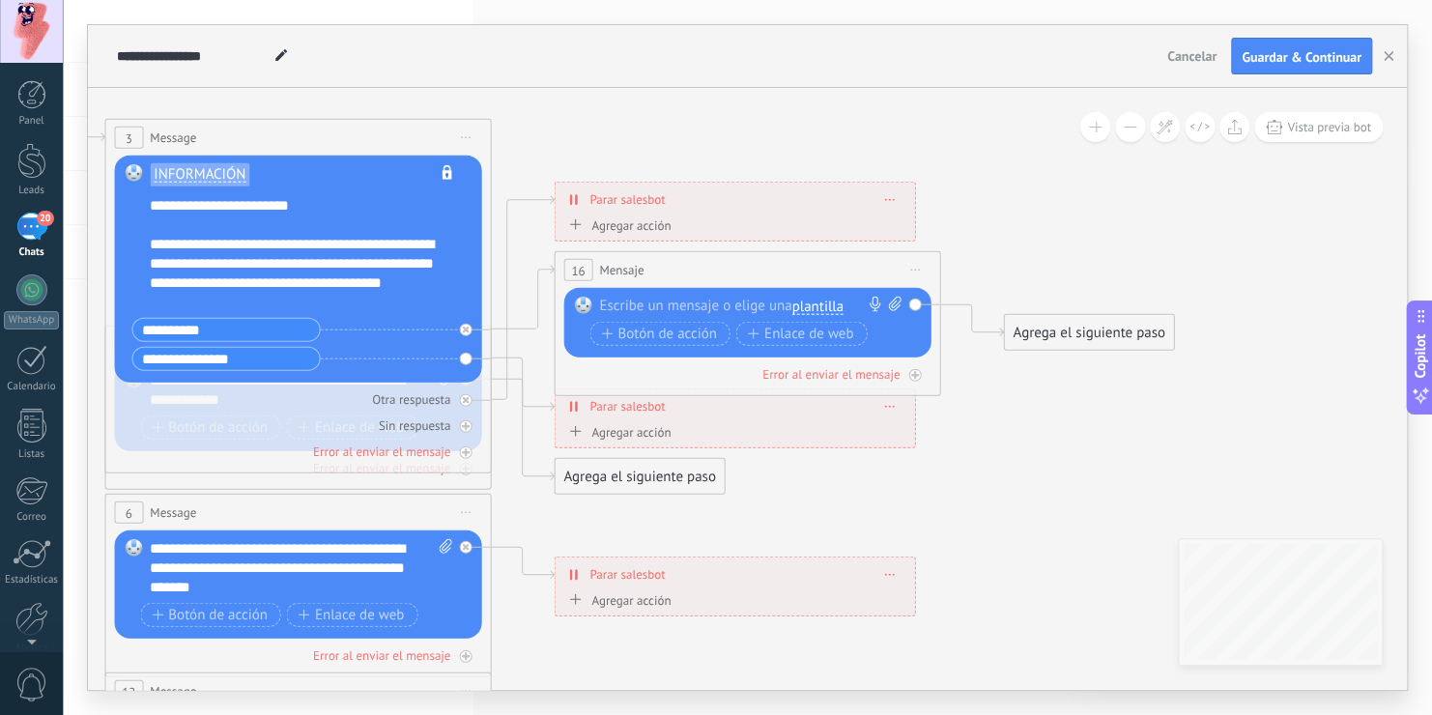
click at [840, 301] on span "plantilla" at bounding box center [816, 306] width 51 height 15
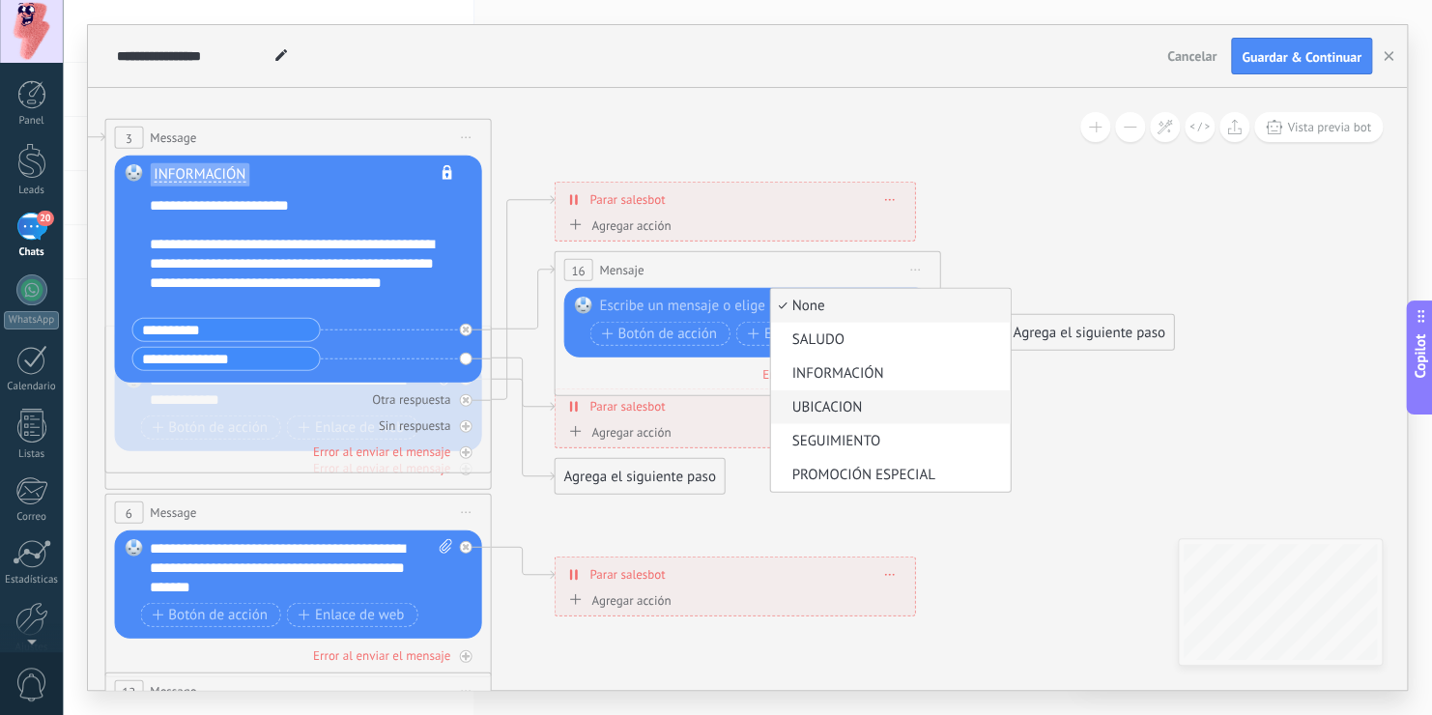
click at [847, 407] on span "UBICACION" at bounding box center [887, 407] width 234 height 19
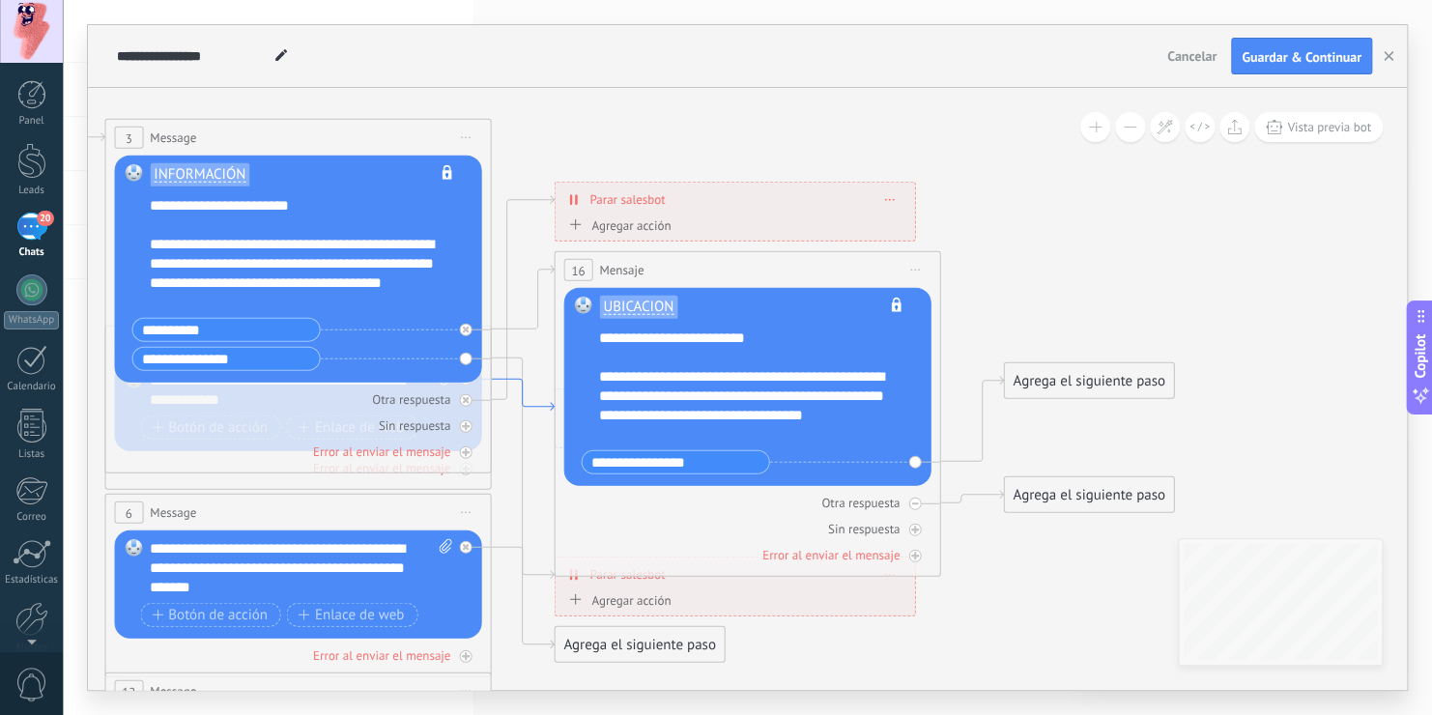
click at [547, 408] on icon at bounding box center [522, 395] width 63 height 32
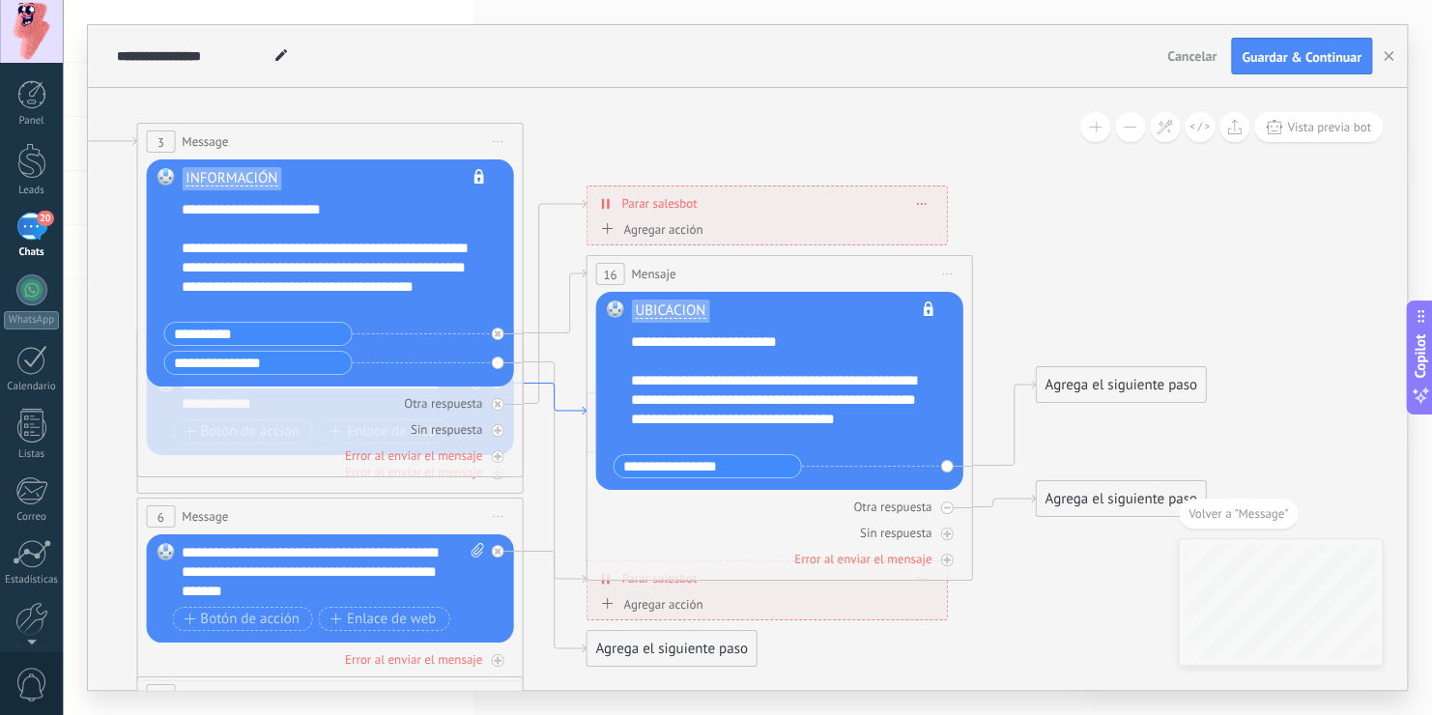
drag, startPoint x: 563, startPoint y: 374, endPoint x: 583, endPoint y: 407, distance: 38.1
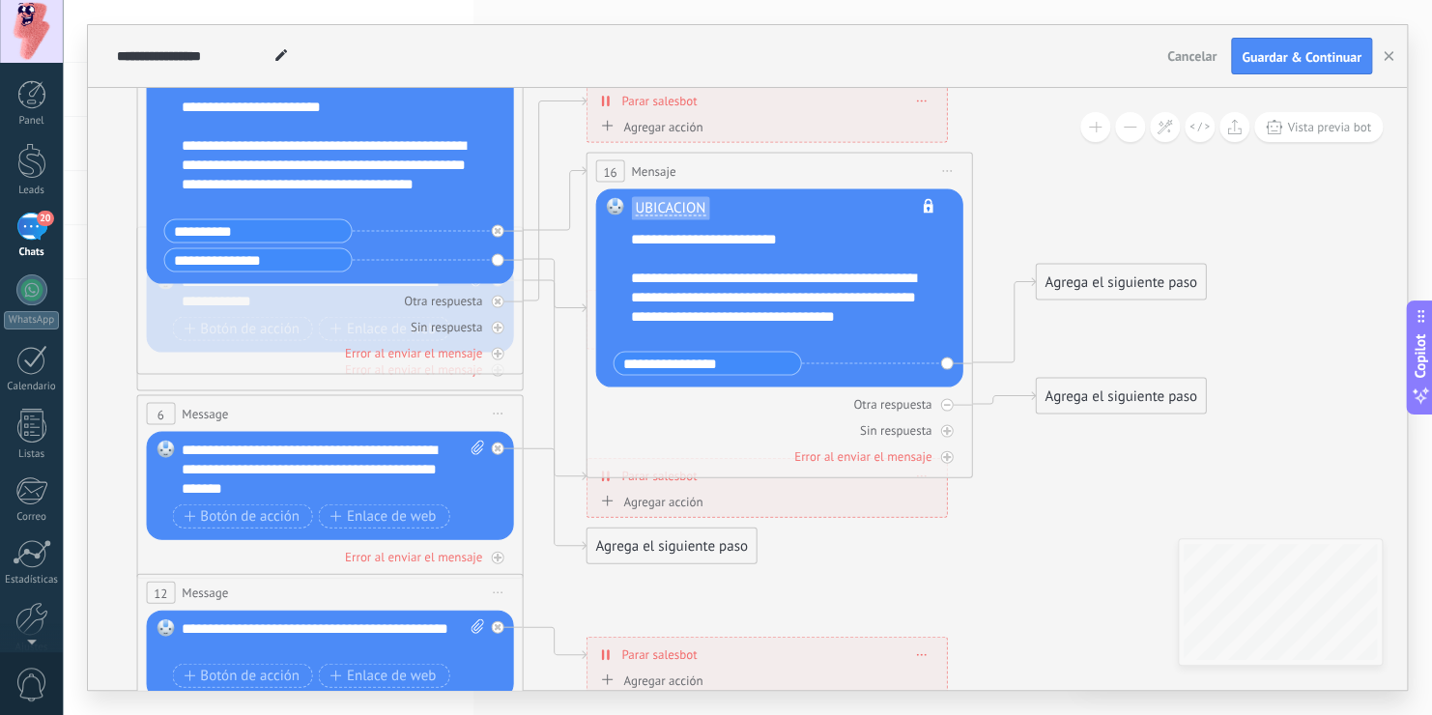
click at [648, 549] on div "Agrega el siguiente paso" at bounding box center [671, 546] width 169 height 32
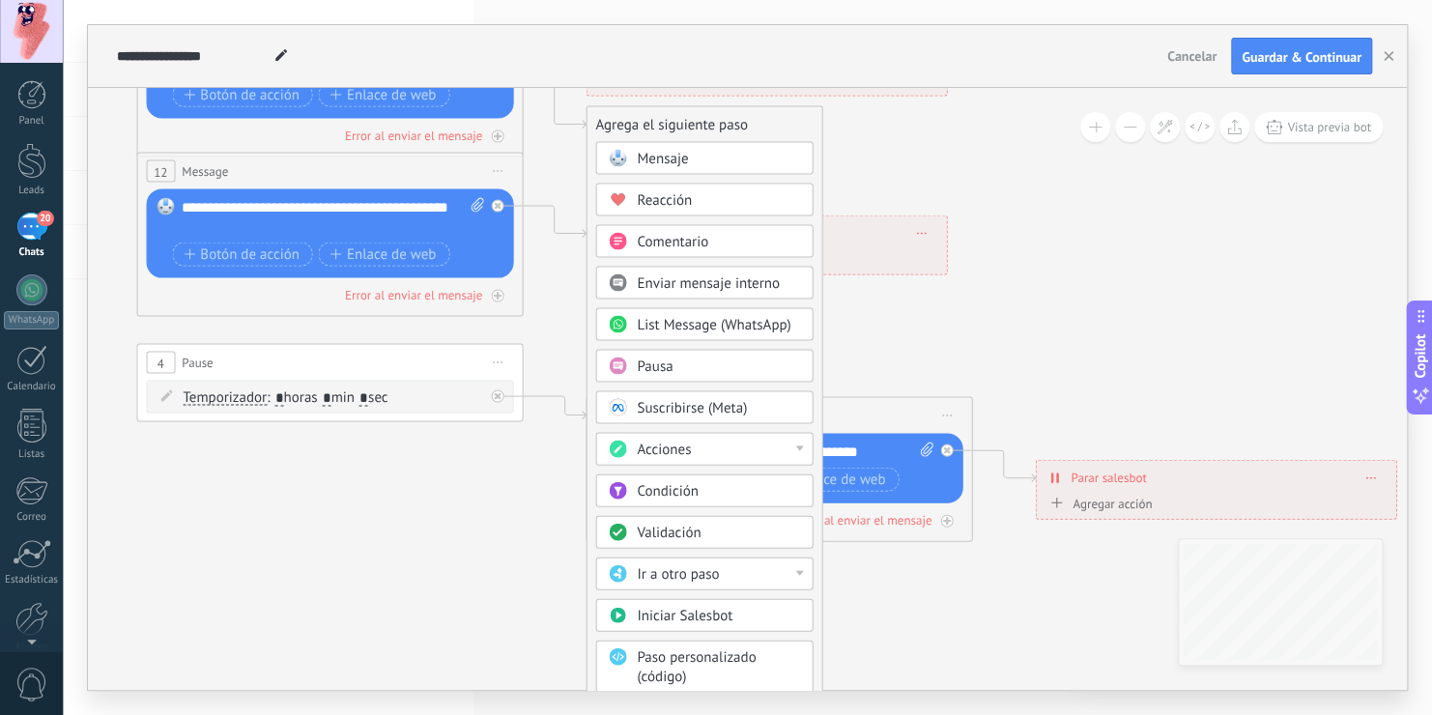
click at [774, 436] on div "Acciones" at bounding box center [703, 449] width 217 height 33
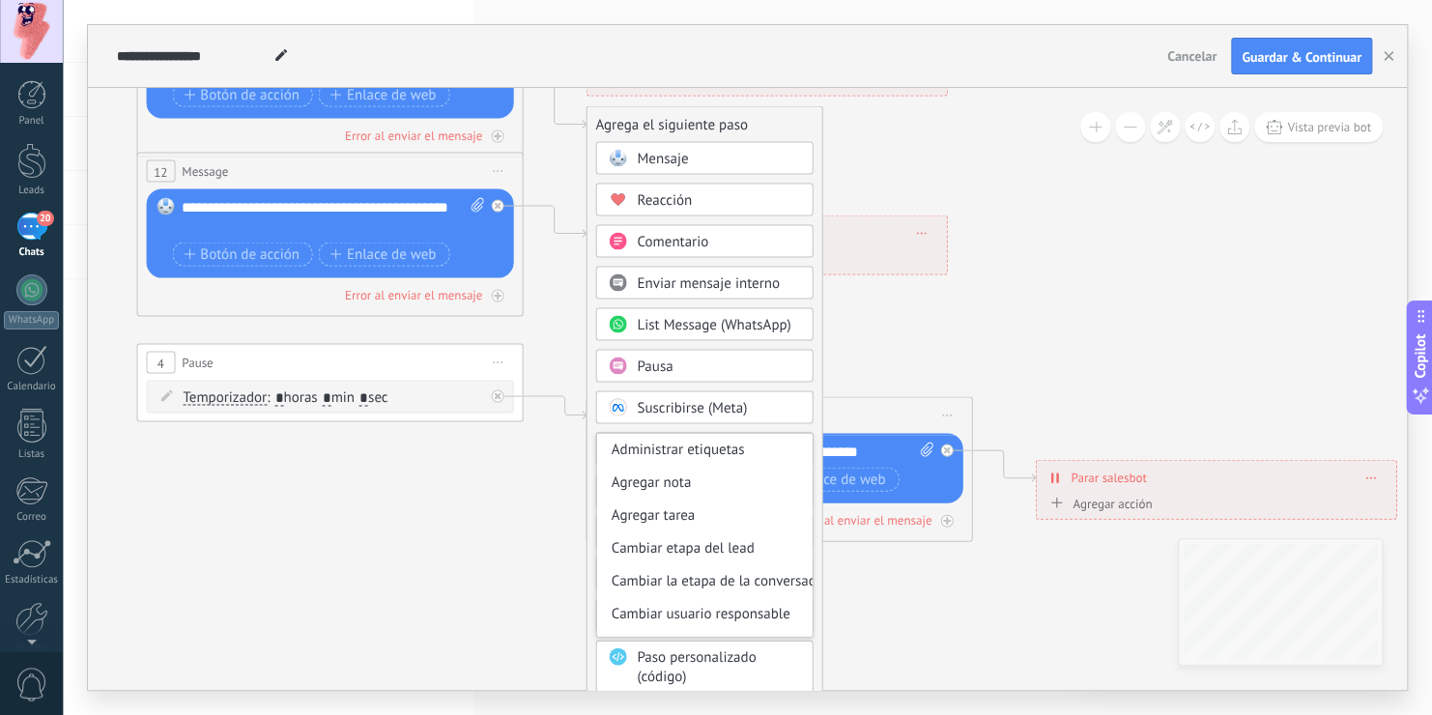
click at [871, 655] on icon at bounding box center [374, 48] width 3012 height 1951
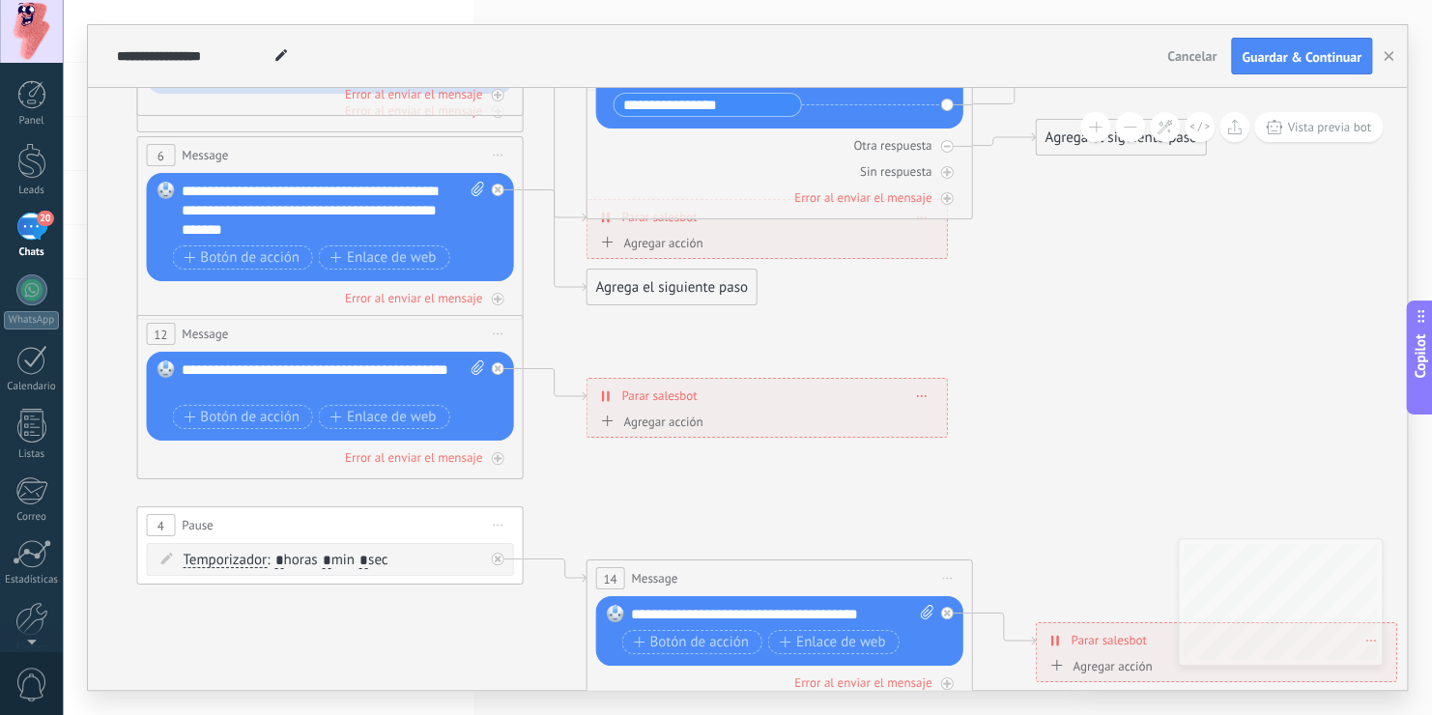
click at [674, 279] on div "Agrega el siguiente paso" at bounding box center [671, 288] width 169 height 32
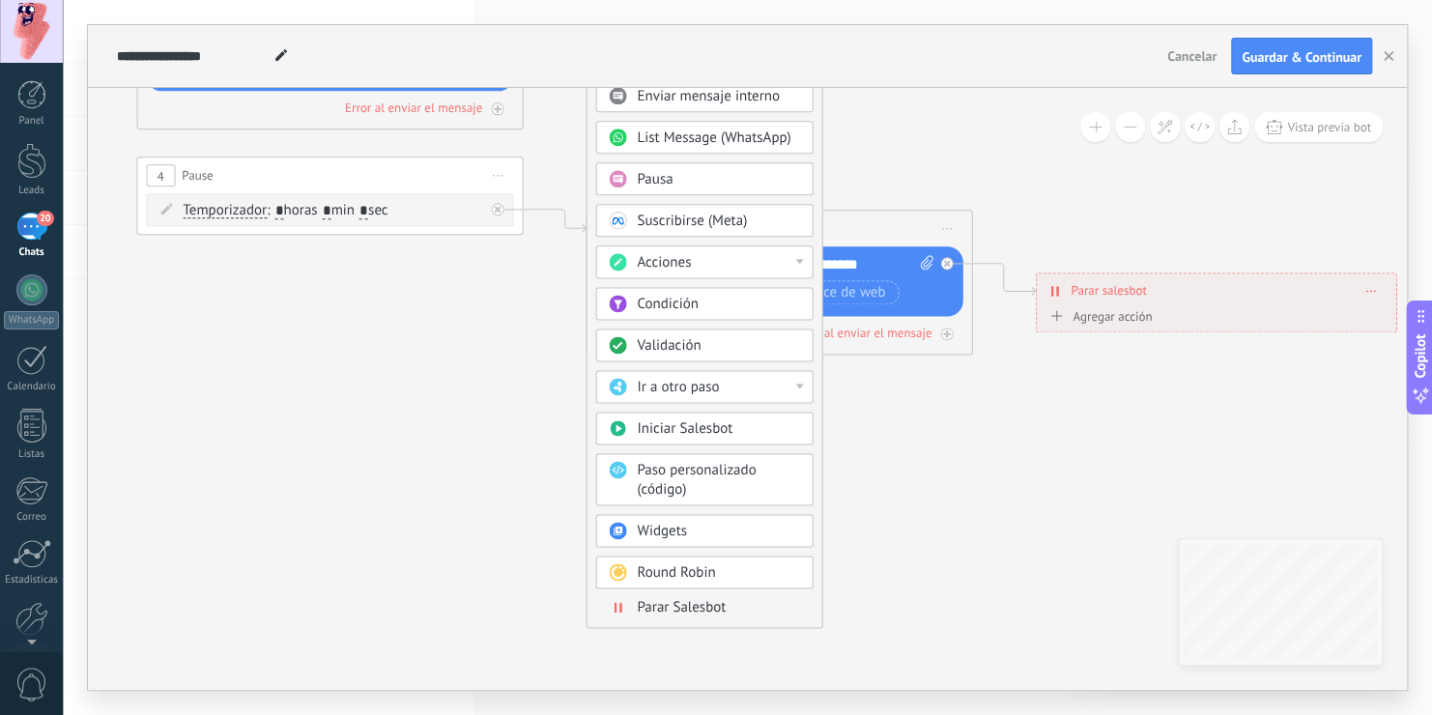
click at [685, 605] on span "Parar Salesbot" at bounding box center [681, 607] width 89 height 18
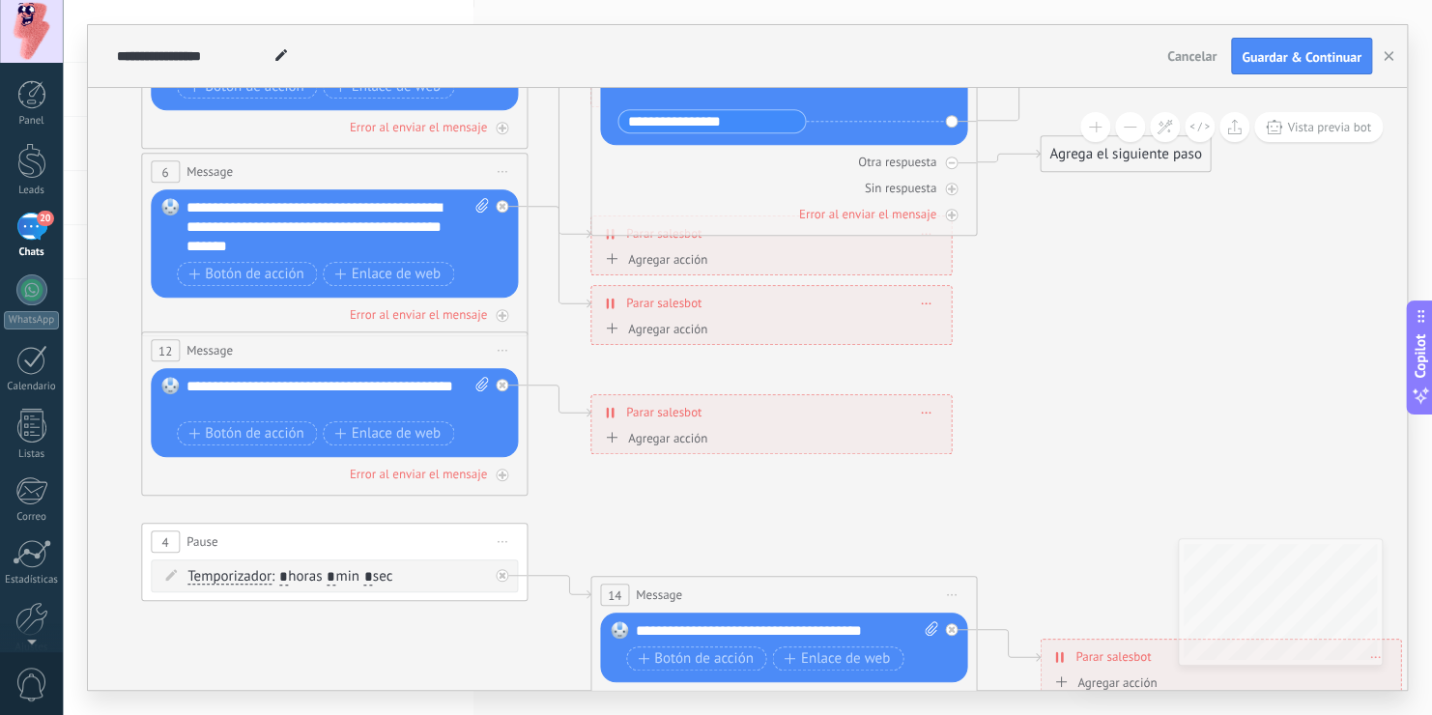
click at [658, 437] on div "Agregar acción" at bounding box center [653, 438] width 107 height 14
click at [658, 437] on button "Conversación marcada como cerrada" at bounding box center [711, 438] width 242 height 35
click at [836, 413] on div "**********" at bounding box center [770, 412] width 359 height 34
click at [930, 416] on span at bounding box center [926, 412] width 9 height 11
click at [660, 416] on span "Parar salesbot" at bounding box center [663, 412] width 75 height 18
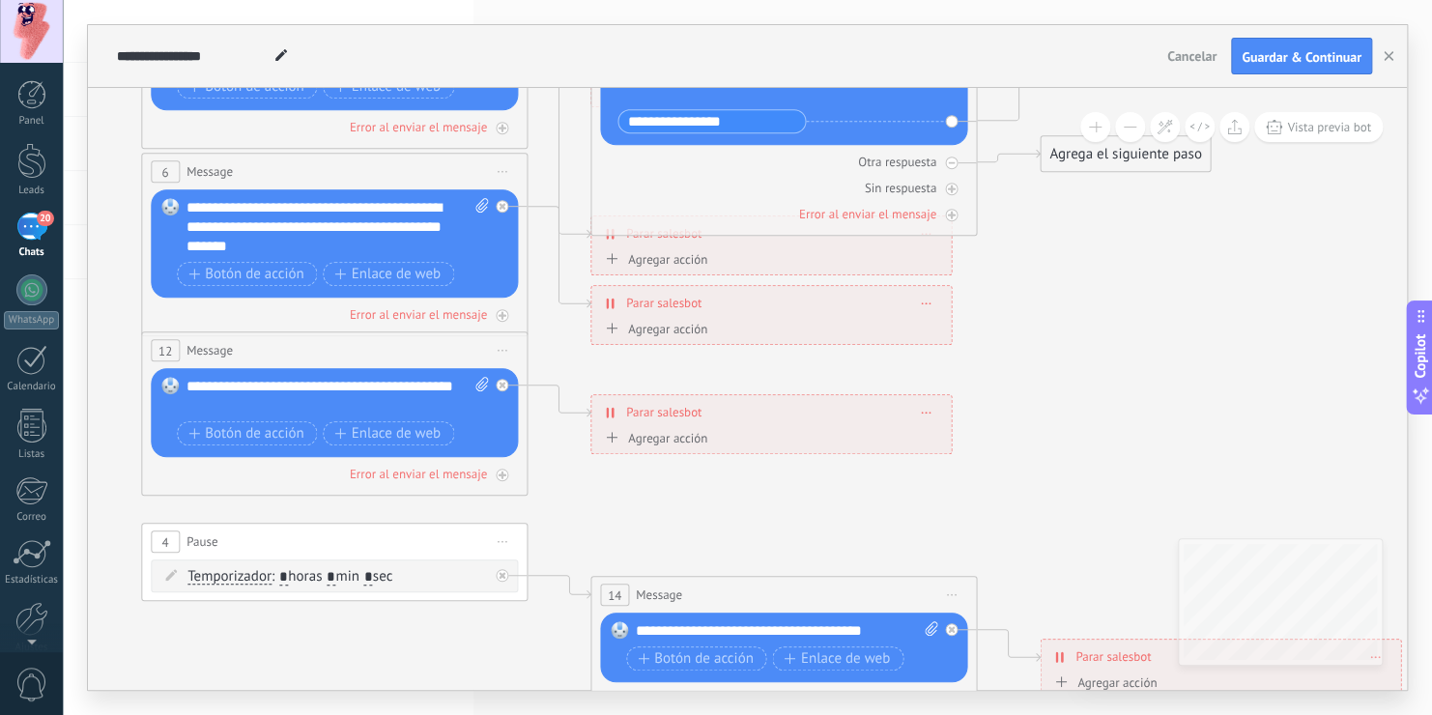
click at [604, 410] on div "**********" at bounding box center [770, 412] width 359 height 34
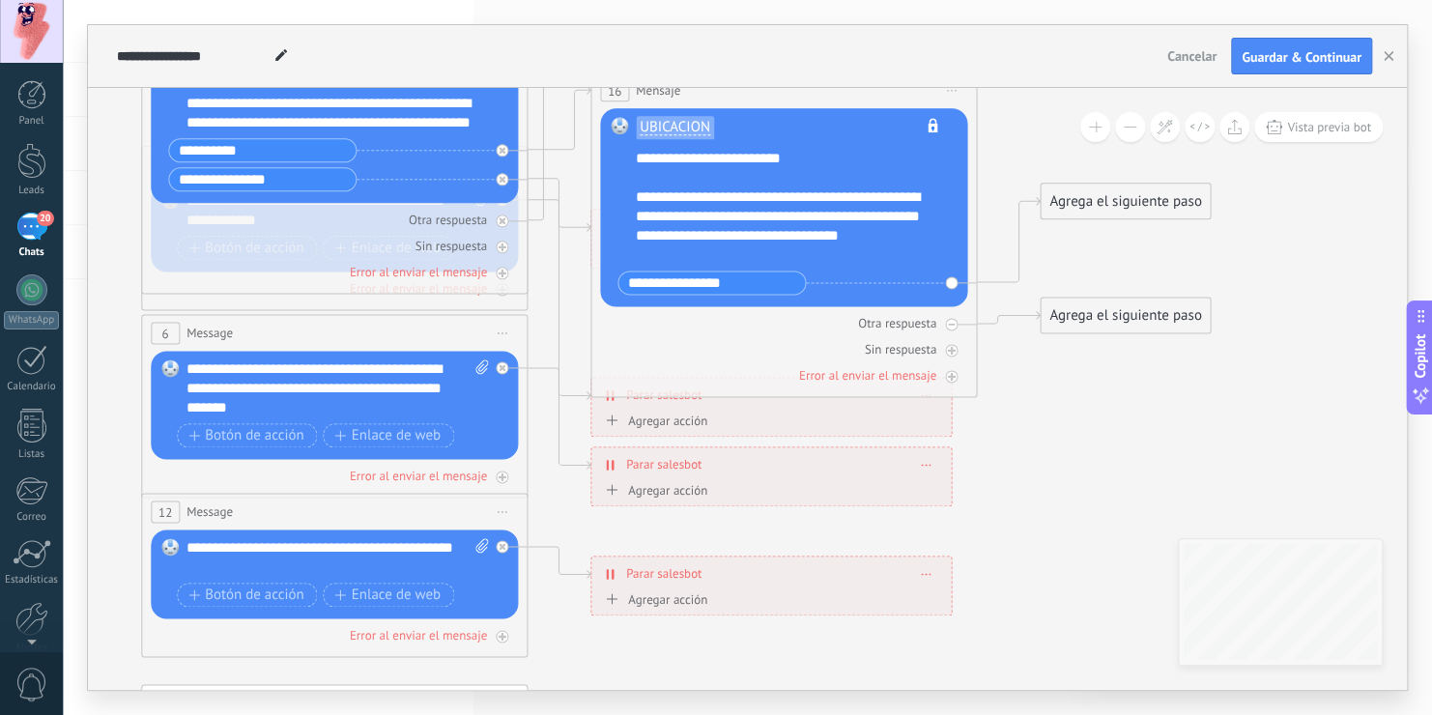
click at [746, 470] on div "**********" at bounding box center [770, 464] width 359 height 34
click at [928, 460] on span at bounding box center [926, 464] width 9 height 11
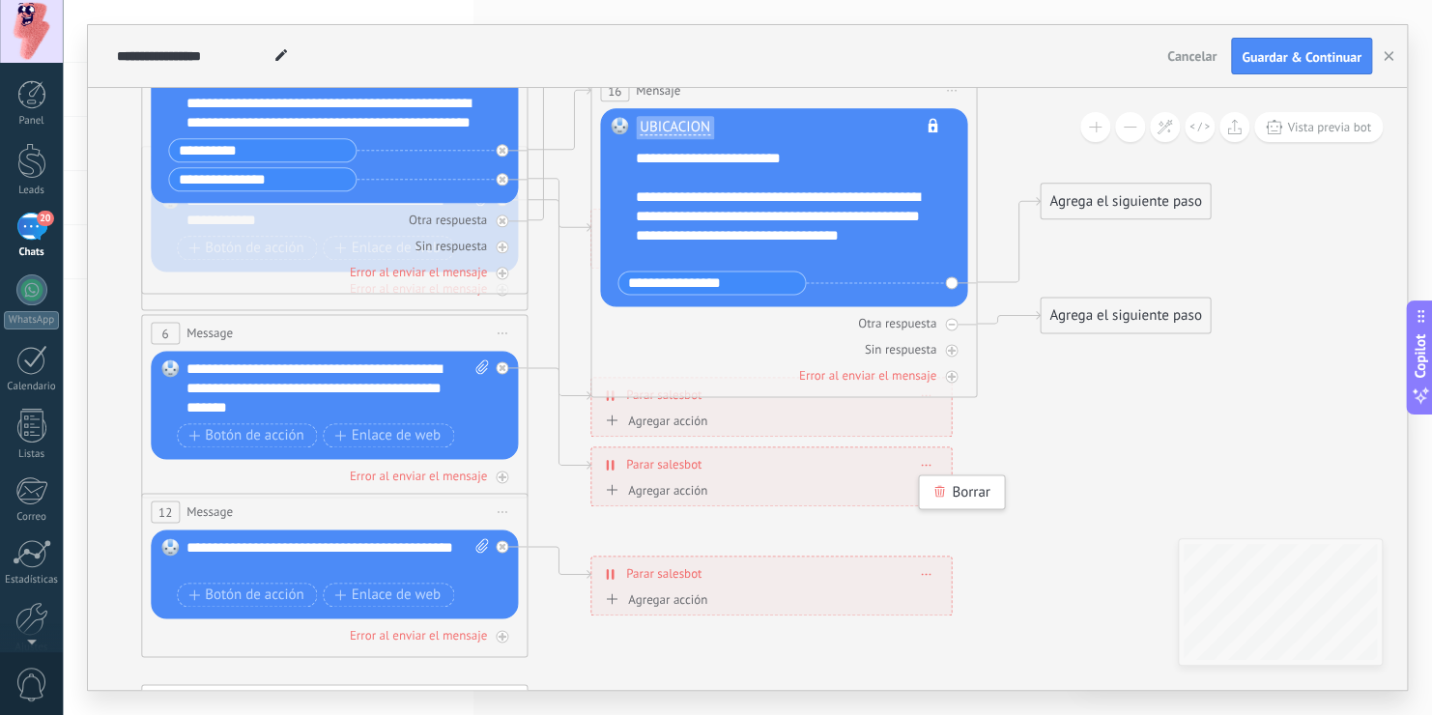
click at [790, 464] on div "**********" at bounding box center [770, 464] width 359 height 34
click at [915, 460] on div "**********" at bounding box center [770, 464] width 359 height 34
click at [929, 464] on icon at bounding box center [927, 465] width 10 height 2
click at [960, 484] on div "Borrar" at bounding box center [962, 491] width 86 height 33
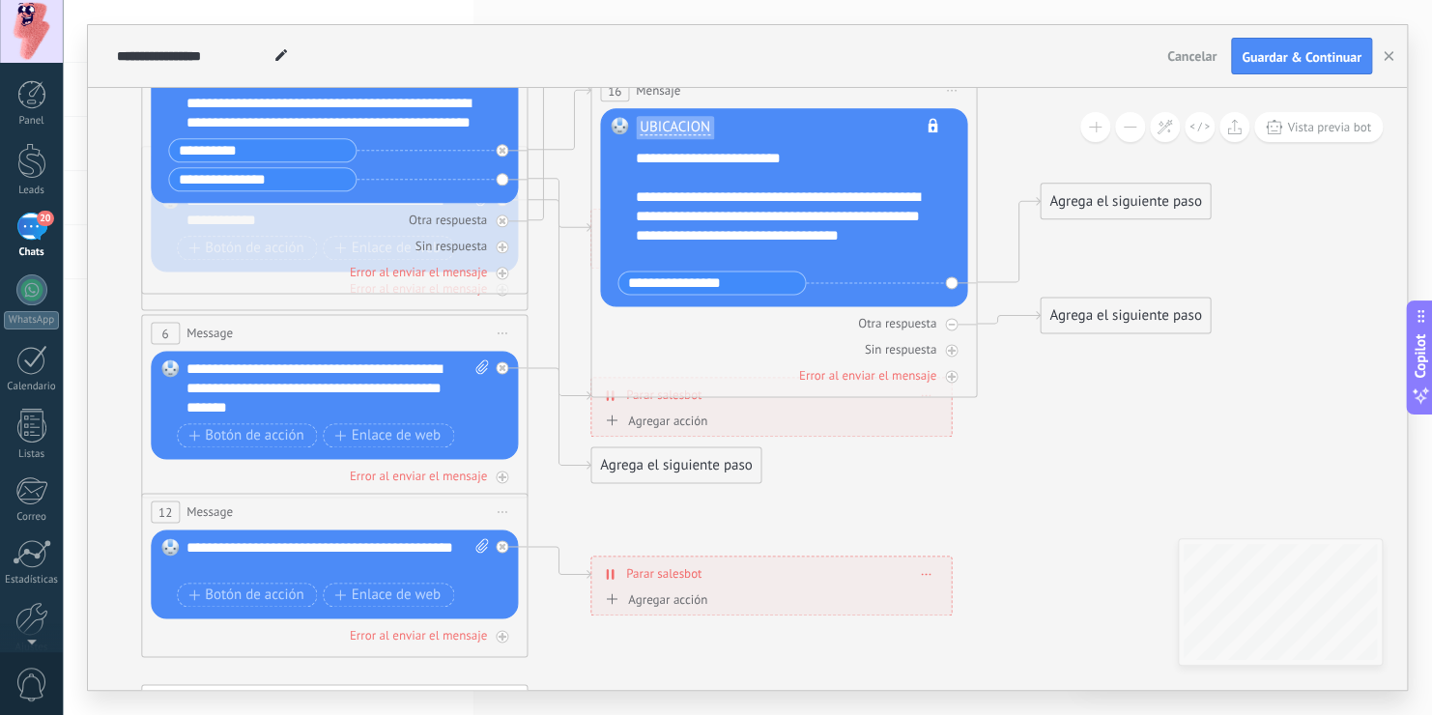
click at [706, 457] on div "Agrega el siguiente paso" at bounding box center [675, 465] width 169 height 32
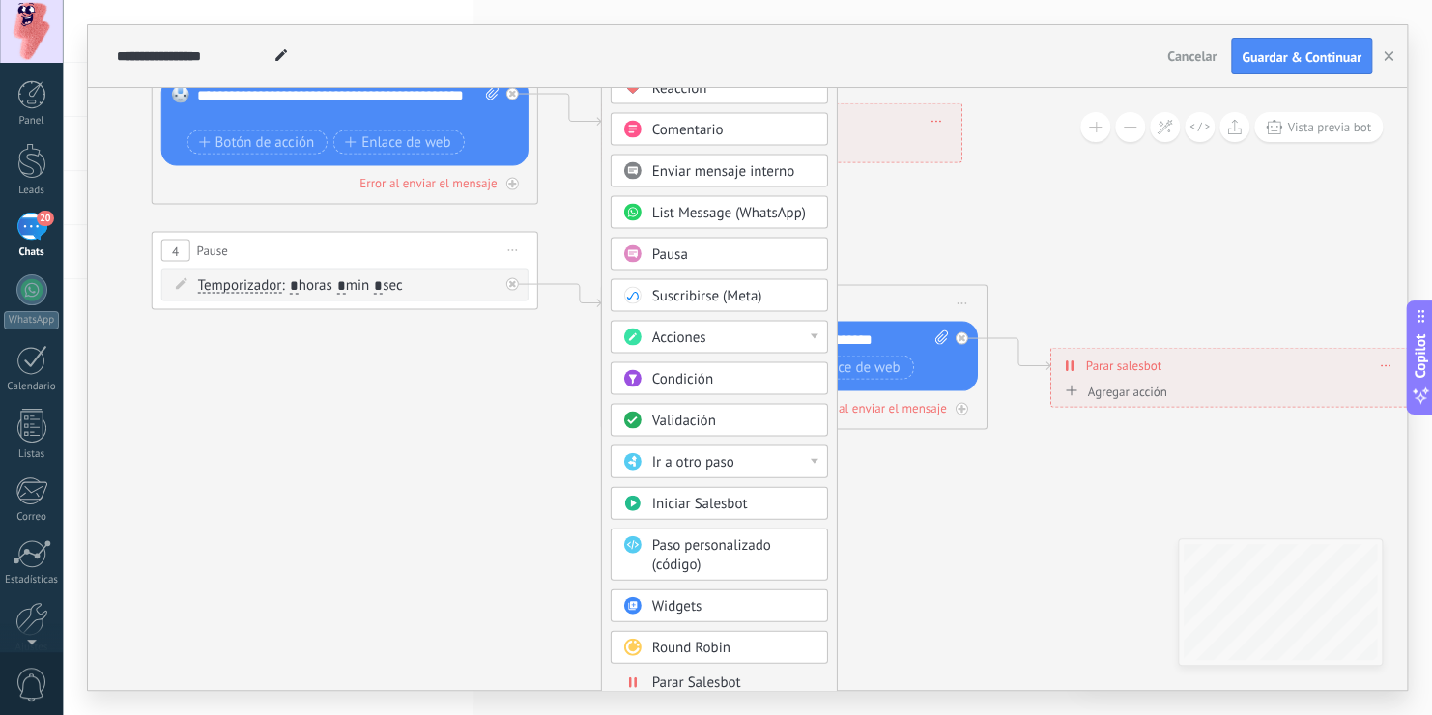
click at [746, 463] on div "Ir a otro paso" at bounding box center [733, 462] width 162 height 19
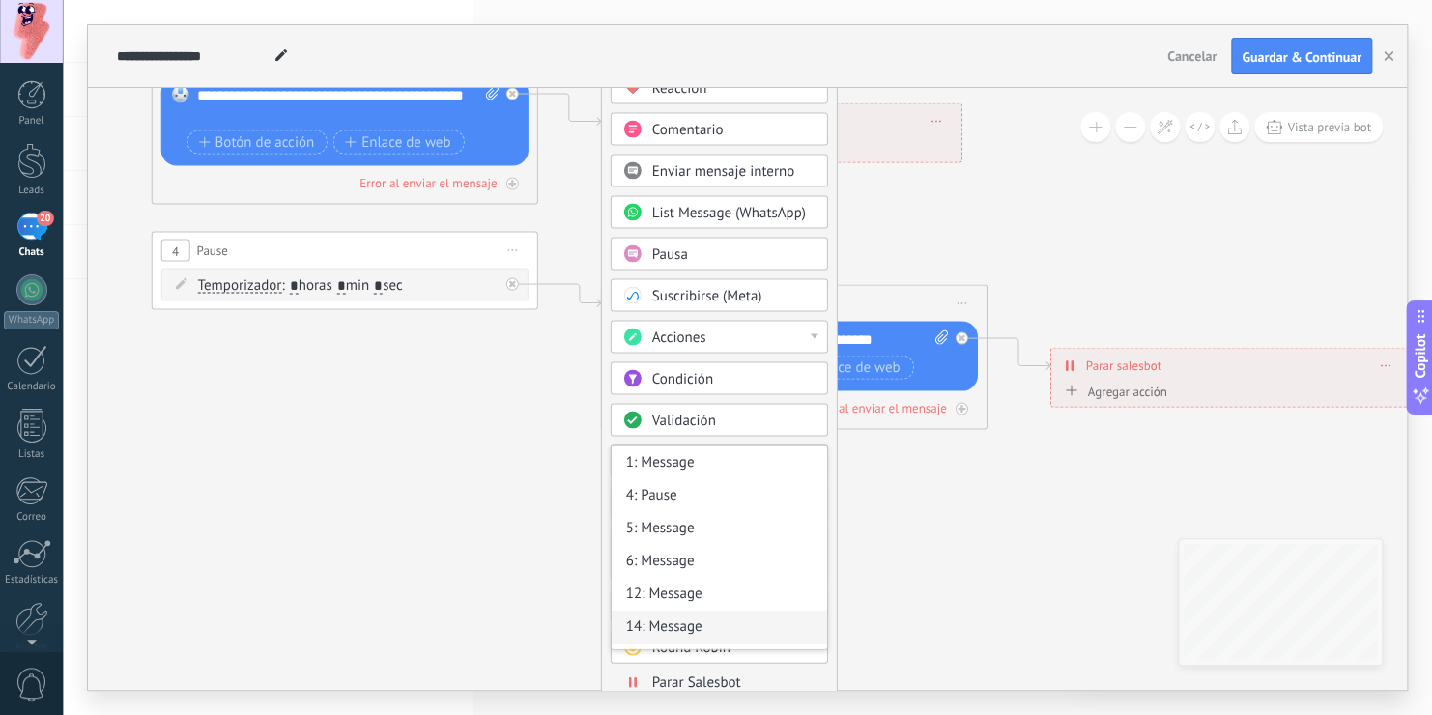
scroll to position [27, 0]
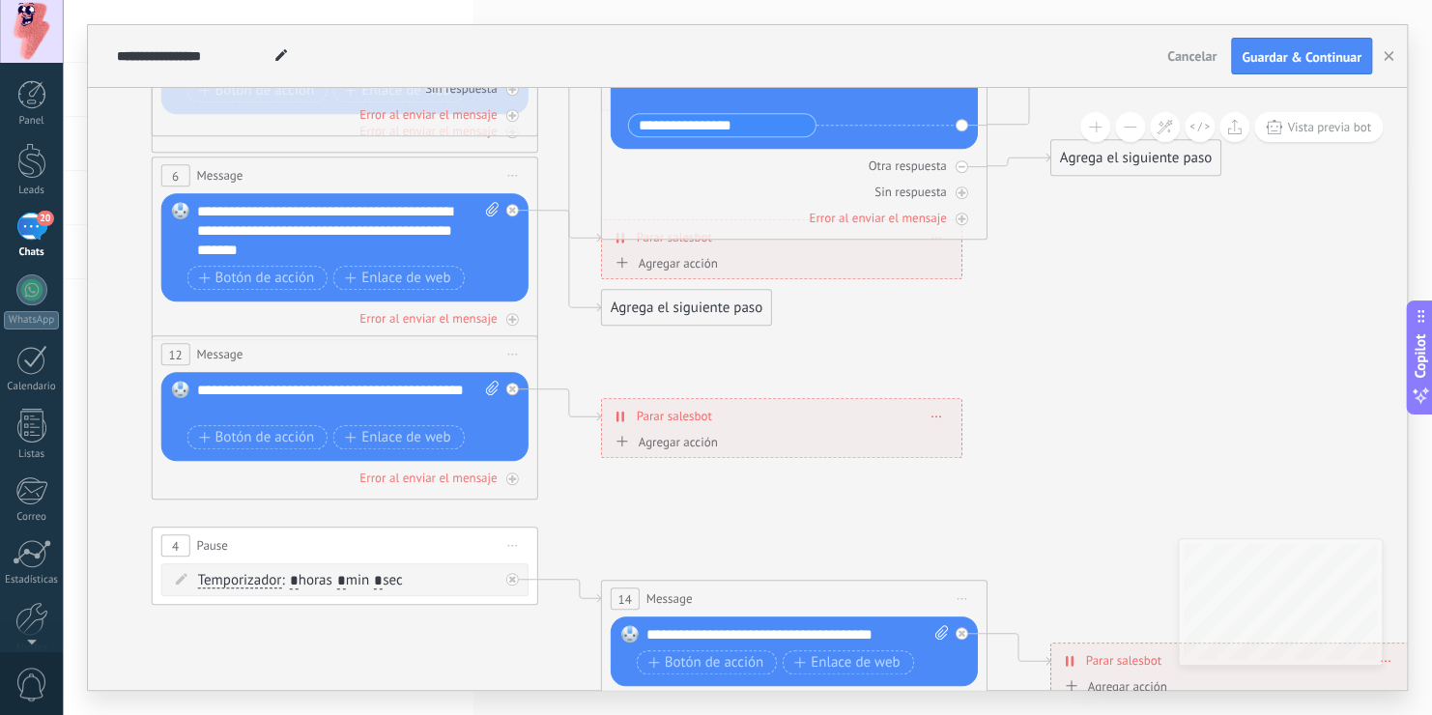
click at [708, 299] on div "Agrega el siguiente paso" at bounding box center [686, 308] width 169 height 32
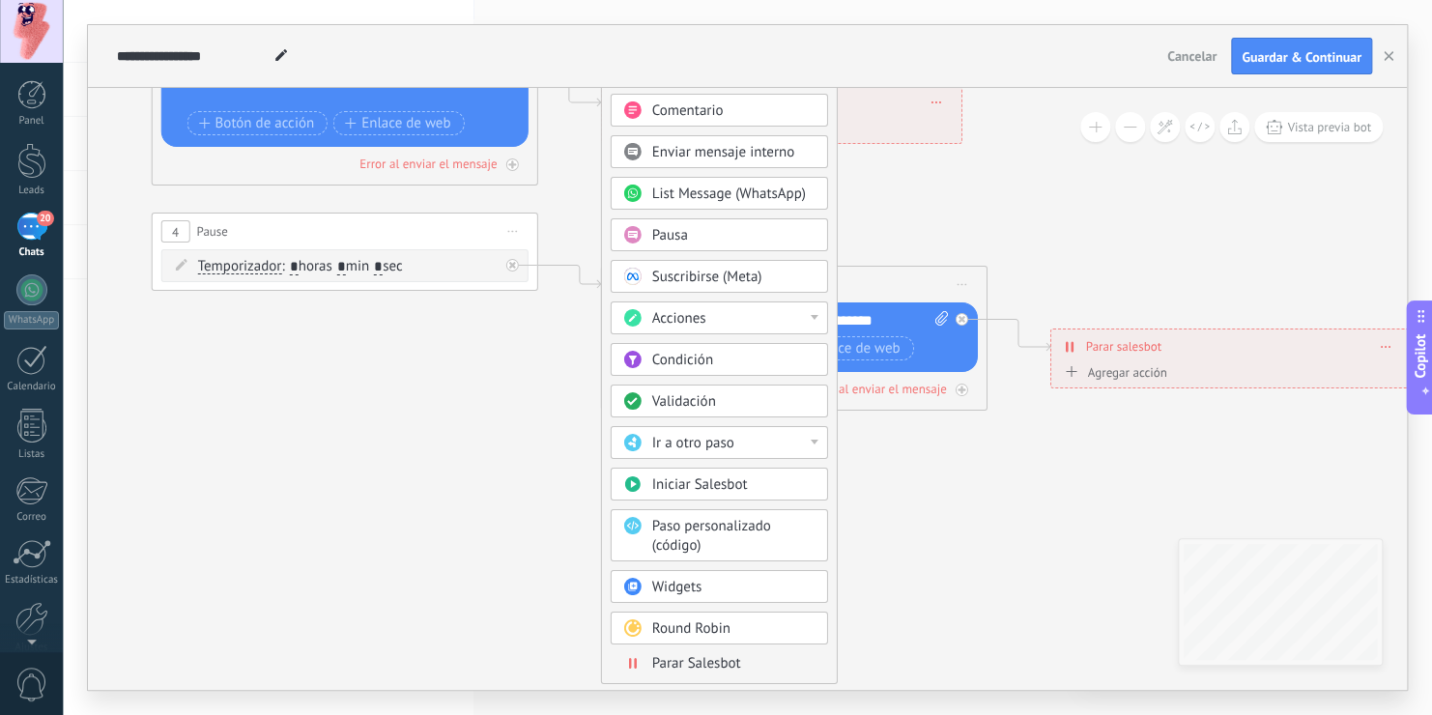
click at [724, 351] on div "Condición" at bounding box center [733, 360] width 162 height 19
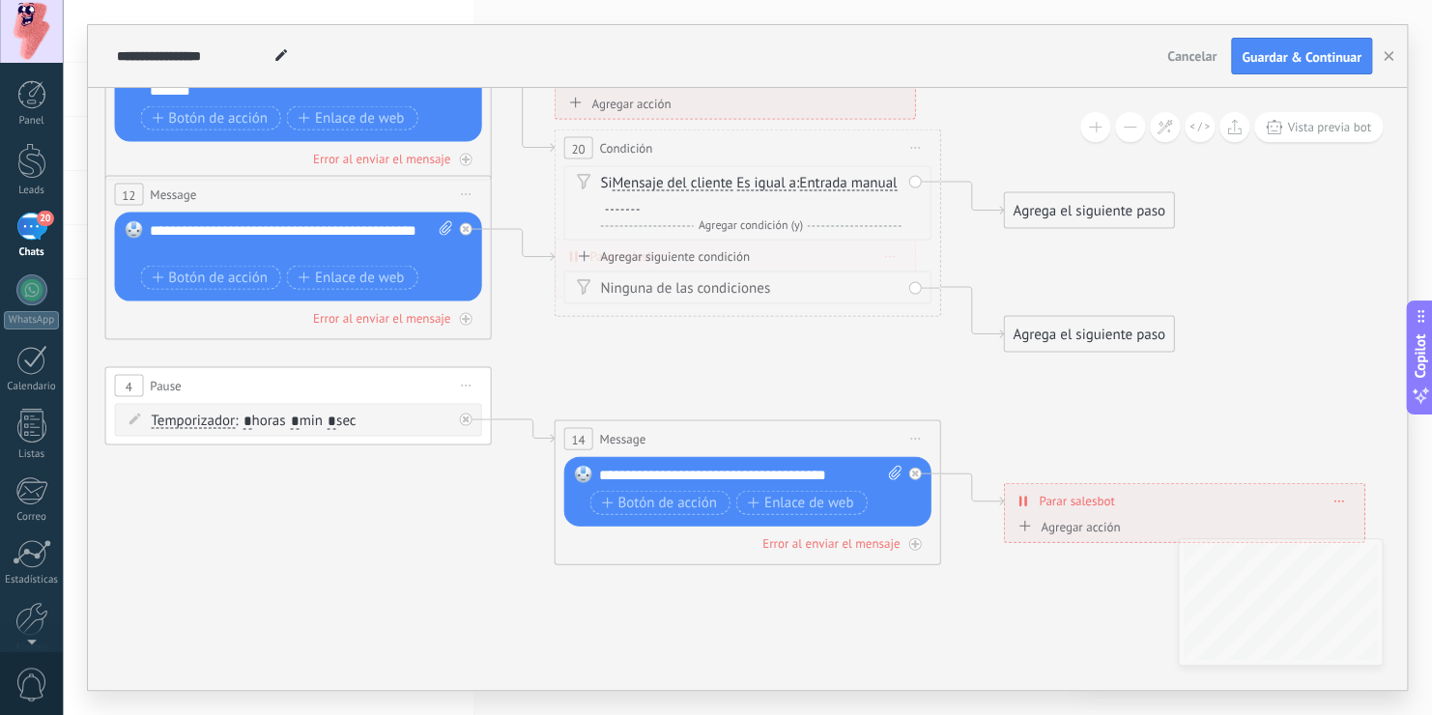
click at [588, 253] on icon at bounding box center [584, 255] width 12 height 11
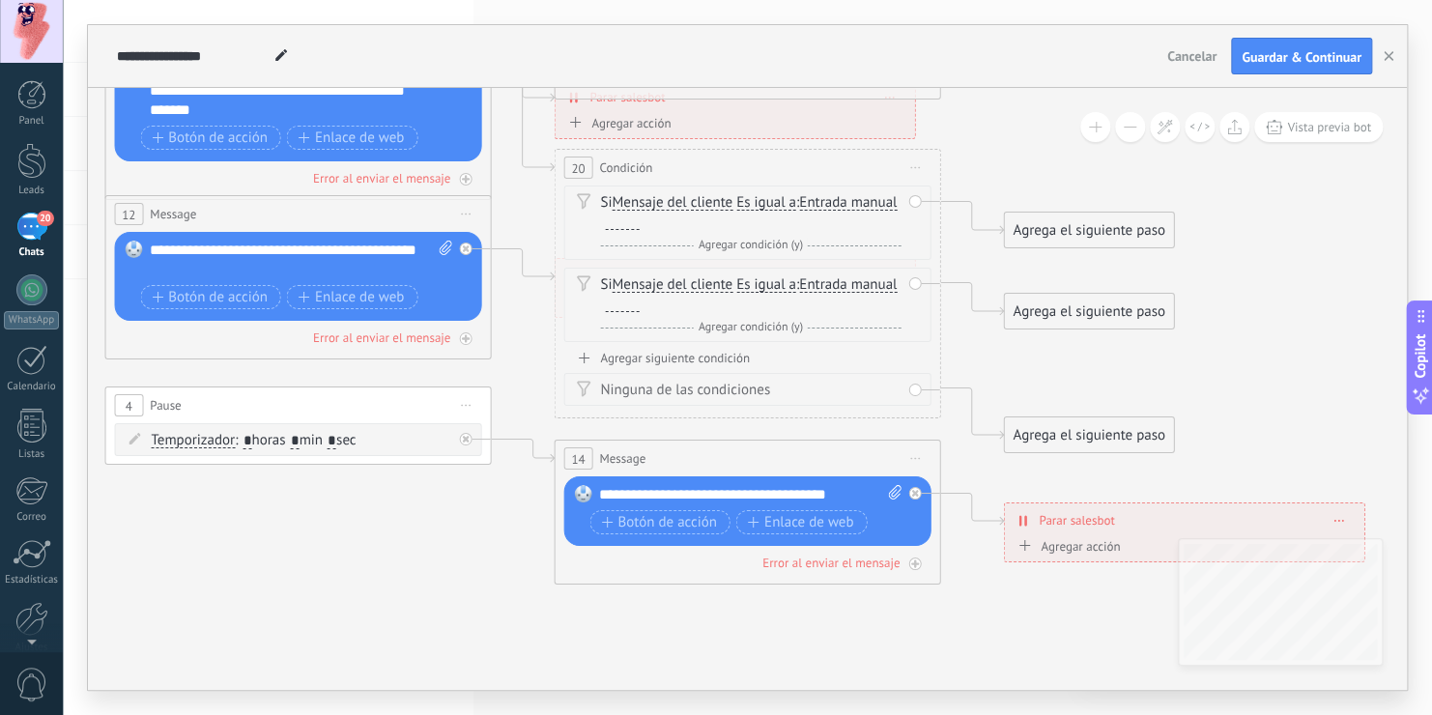
click at [915, 170] on span "Iniciar vista previa aquí Cambiar nombre Duplicar [GEOGRAPHIC_DATA]" at bounding box center [915, 168] width 31 height 28
click at [952, 294] on div "Borrar" at bounding box center [1002, 293] width 191 height 33
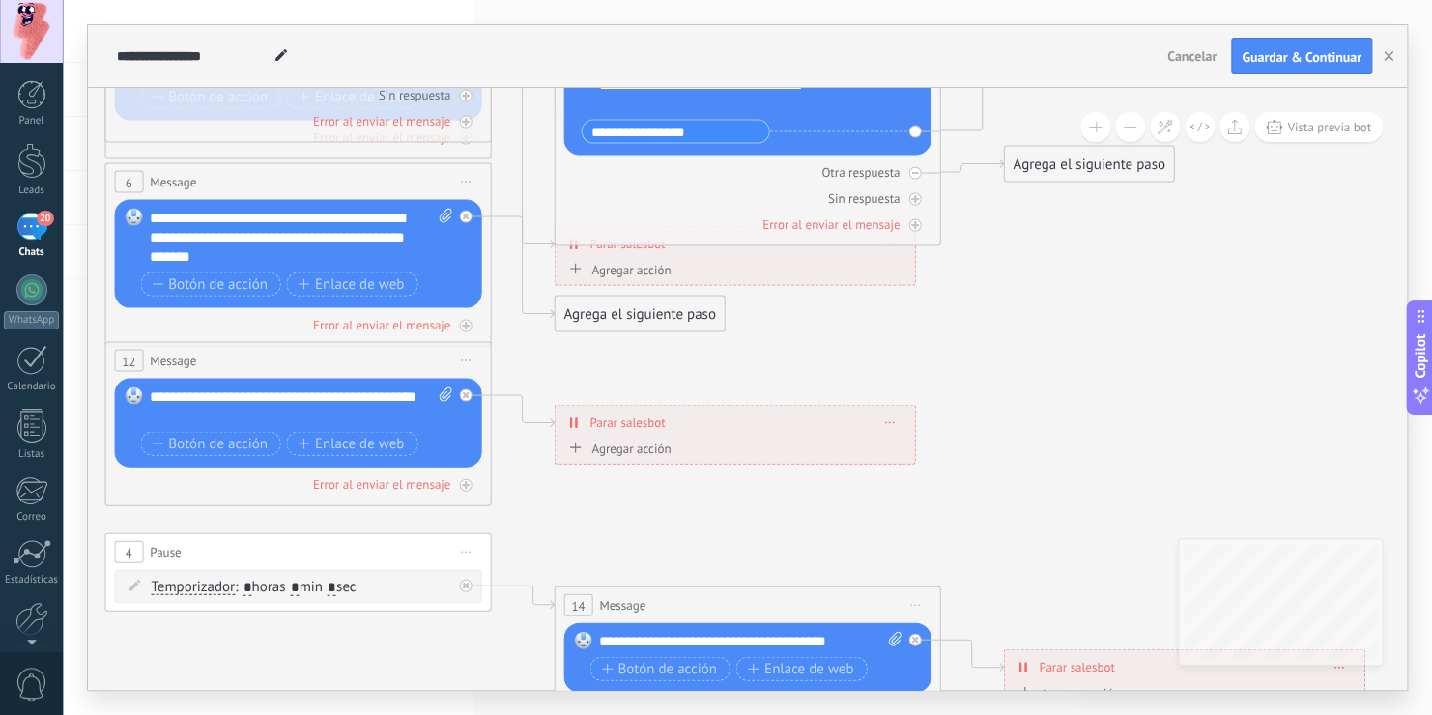
click at [590, 313] on div "Agrega el siguiente paso" at bounding box center [639, 315] width 169 height 32
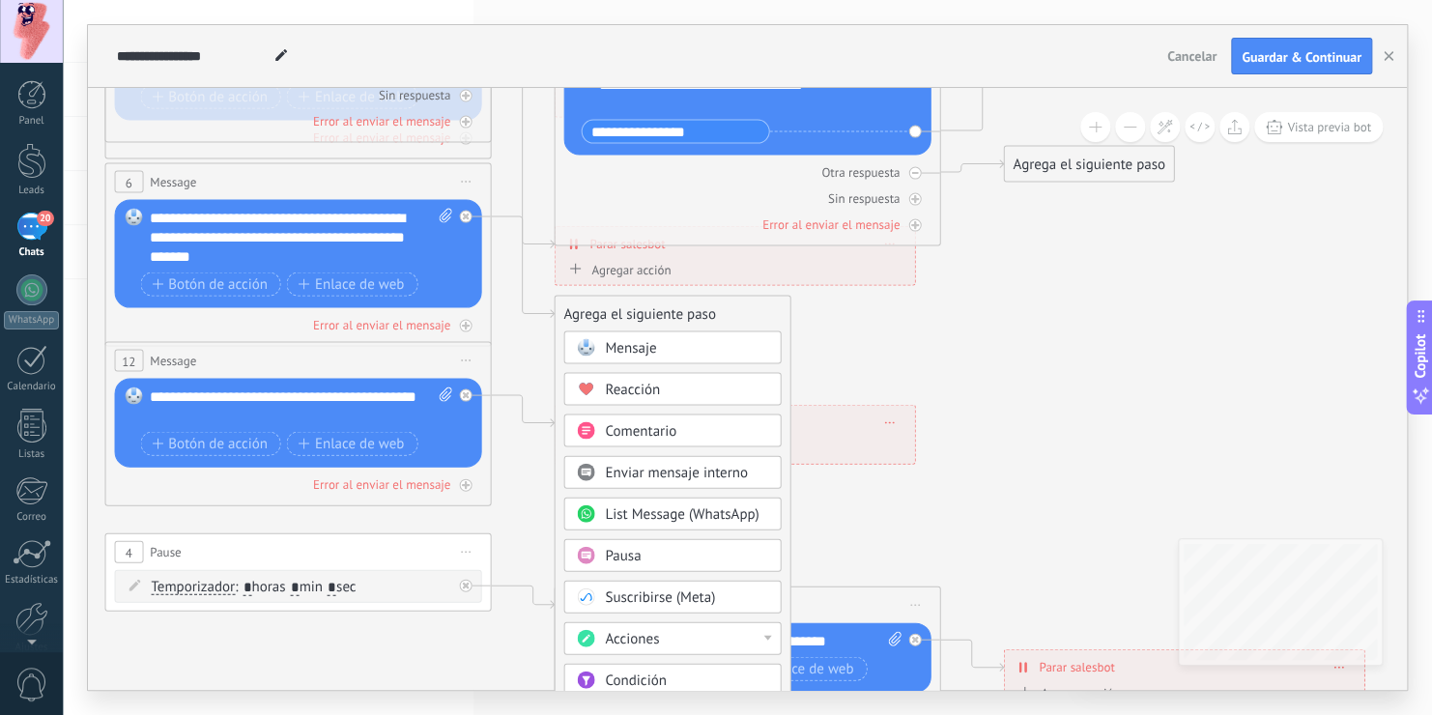
click at [630, 351] on span "Mensaje" at bounding box center [630, 348] width 51 height 18
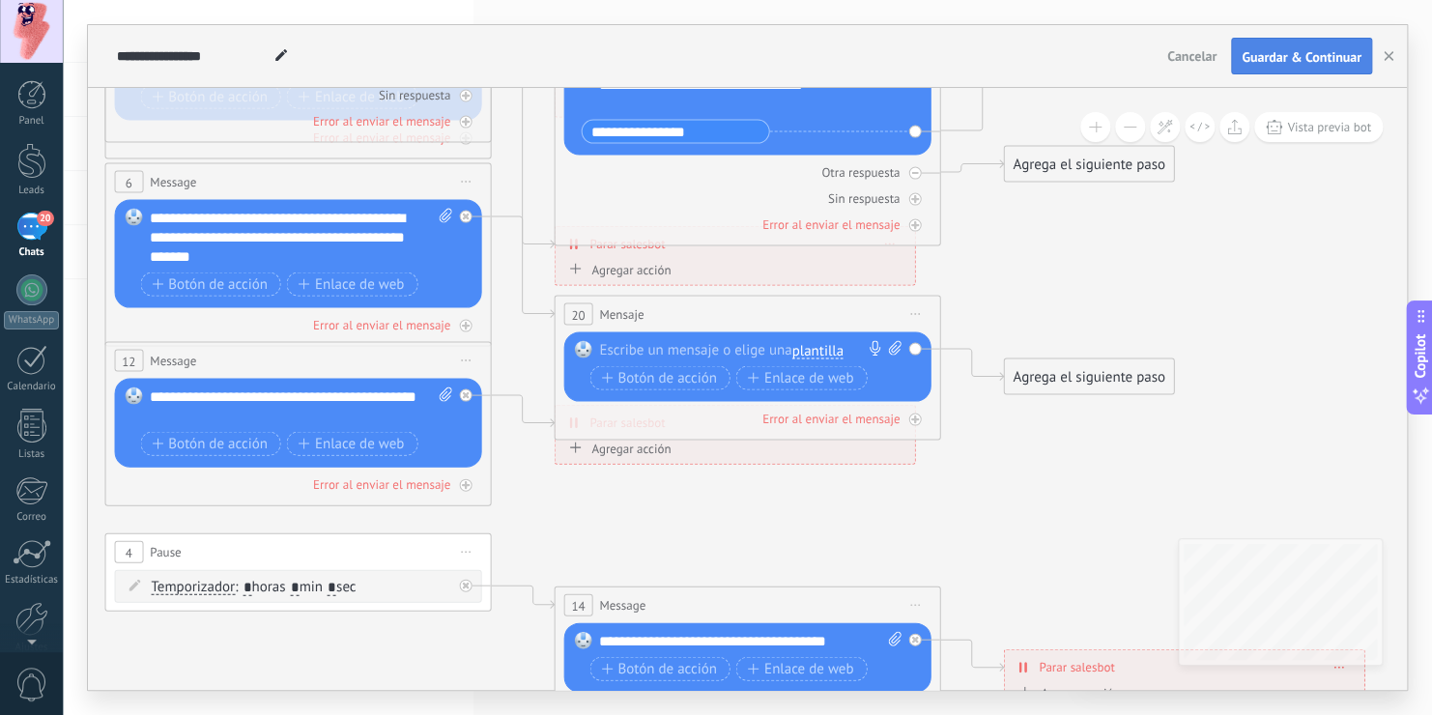
click at [1289, 55] on span "Guardar & Continuar" at bounding box center [1302, 57] width 120 height 14
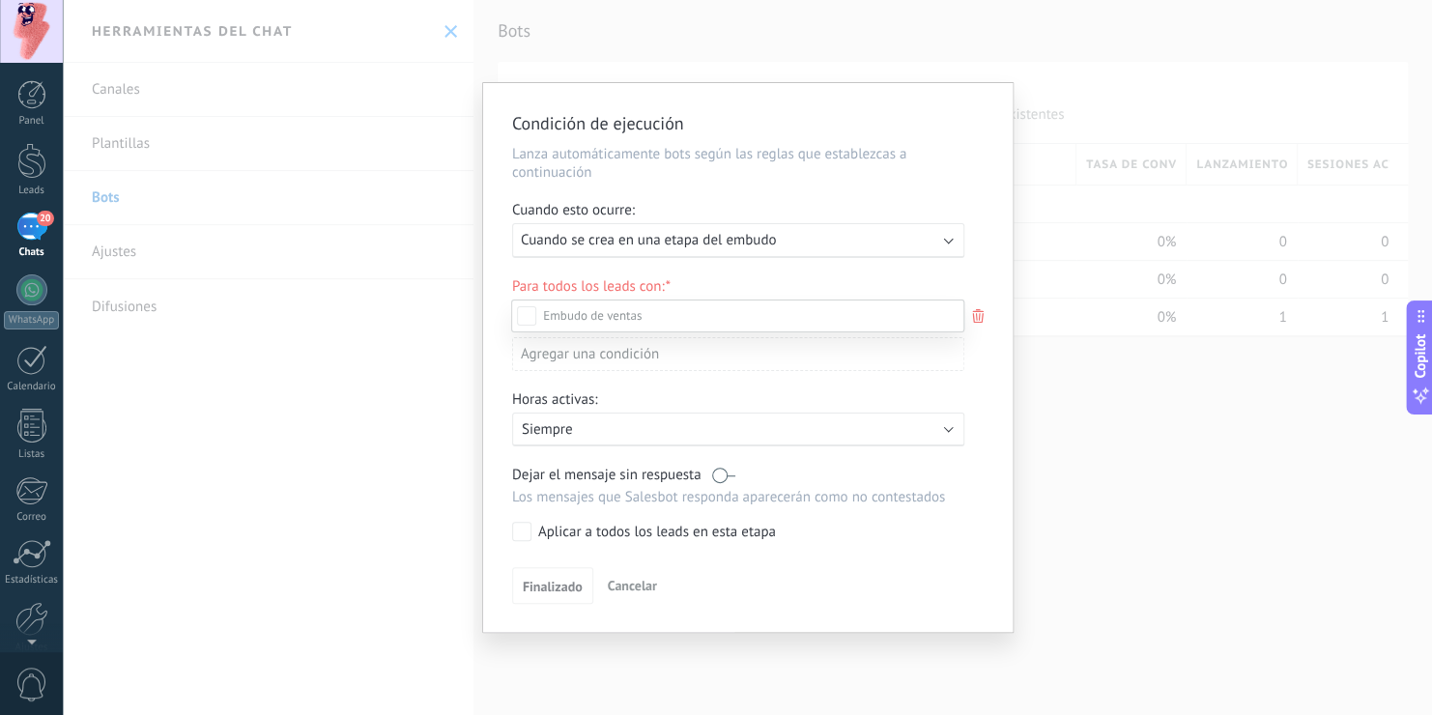
click at [573, 586] on div "Incoming leads Nueva consulta Cualificado Especialista asignado Cita confirmada…" at bounding box center [737, 506] width 453 height 413
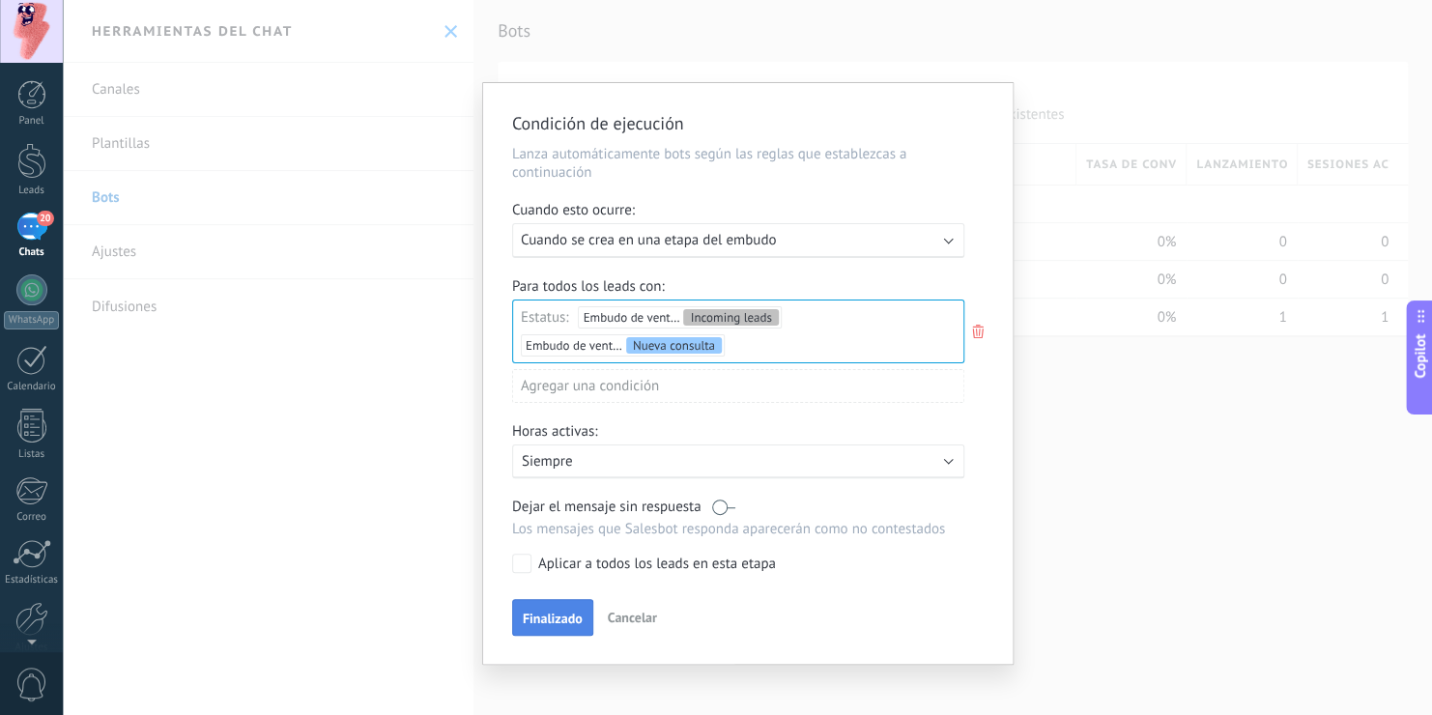
click at [554, 613] on span "Finalizado" at bounding box center [553, 619] width 60 height 14
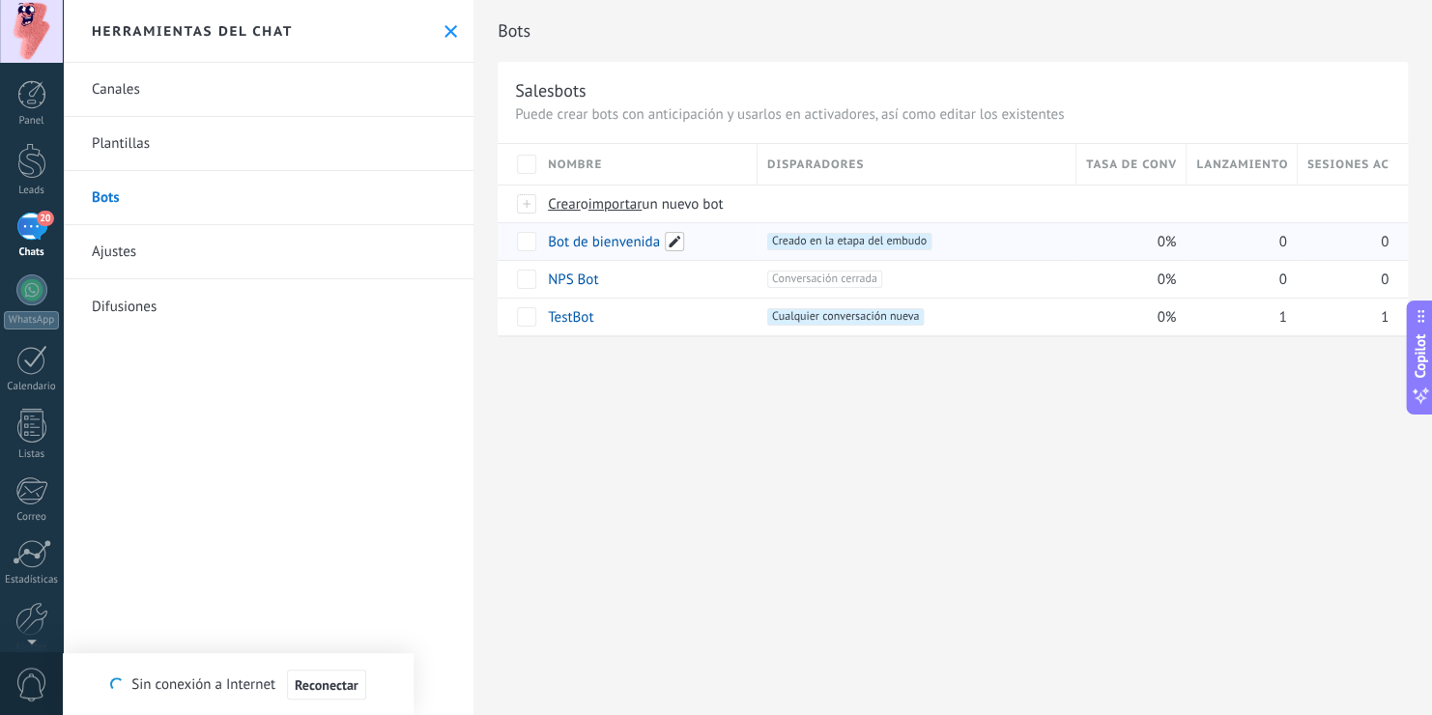
click at [681, 239] on span at bounding box center [674, 241] width 19 height 19
click at [606, 284] on span "Guardar" at bounding box center [591, 285] width 45 height 14
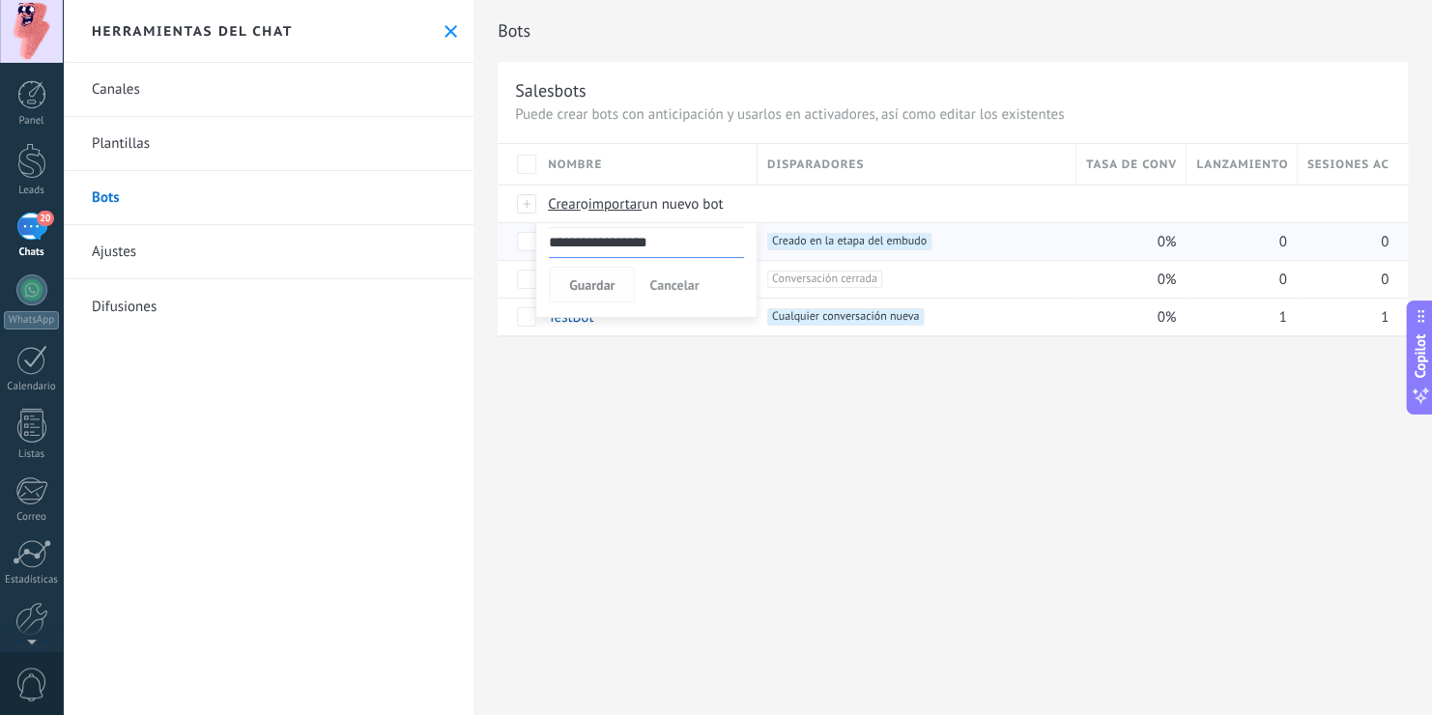
click at [600, 288] on span "Guardar" at bounding box center [591, 285] width 45 height 14
click at [744, 422] on div "**********" at bounding box center [952, 357] width 959 height 715
click at [619, 240] on link "Bot de bienvenida" at bounding box center [604, 242] width 112 height 18
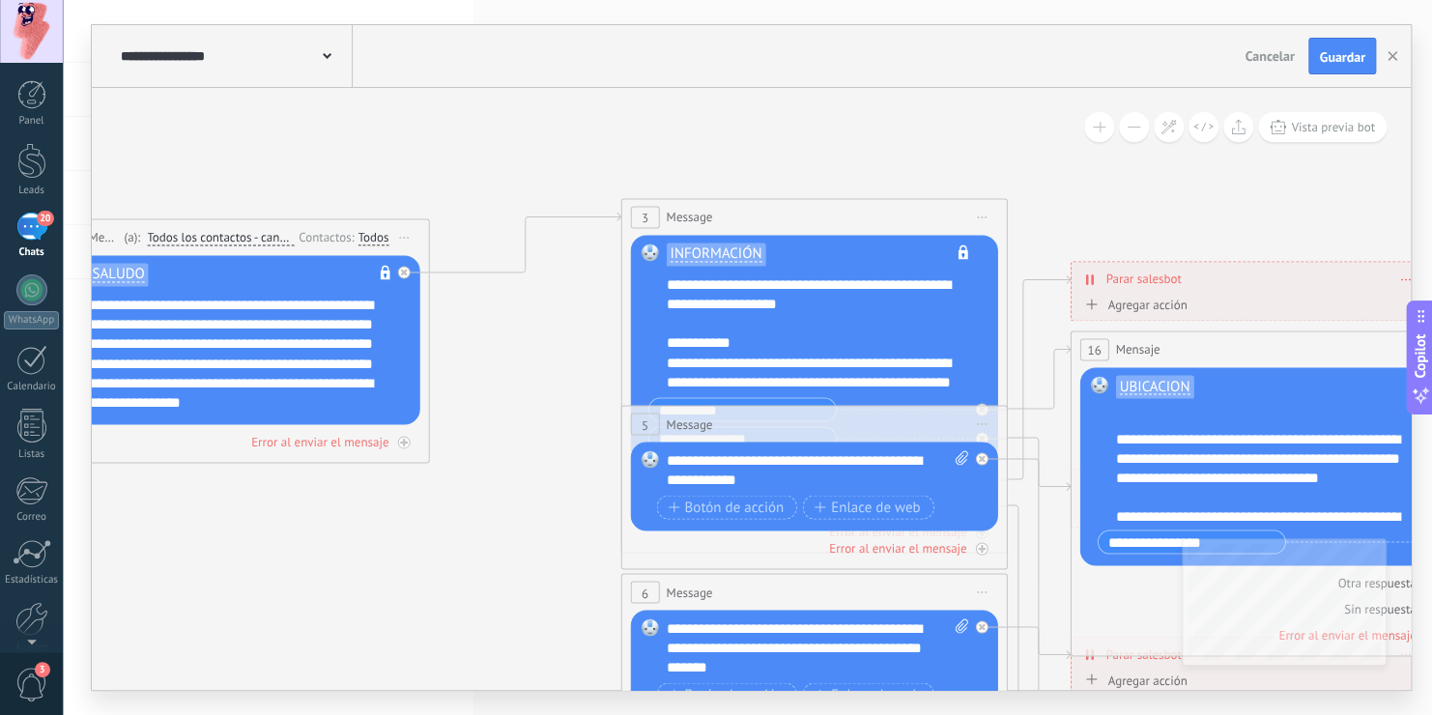
scroll to position [18, 0]
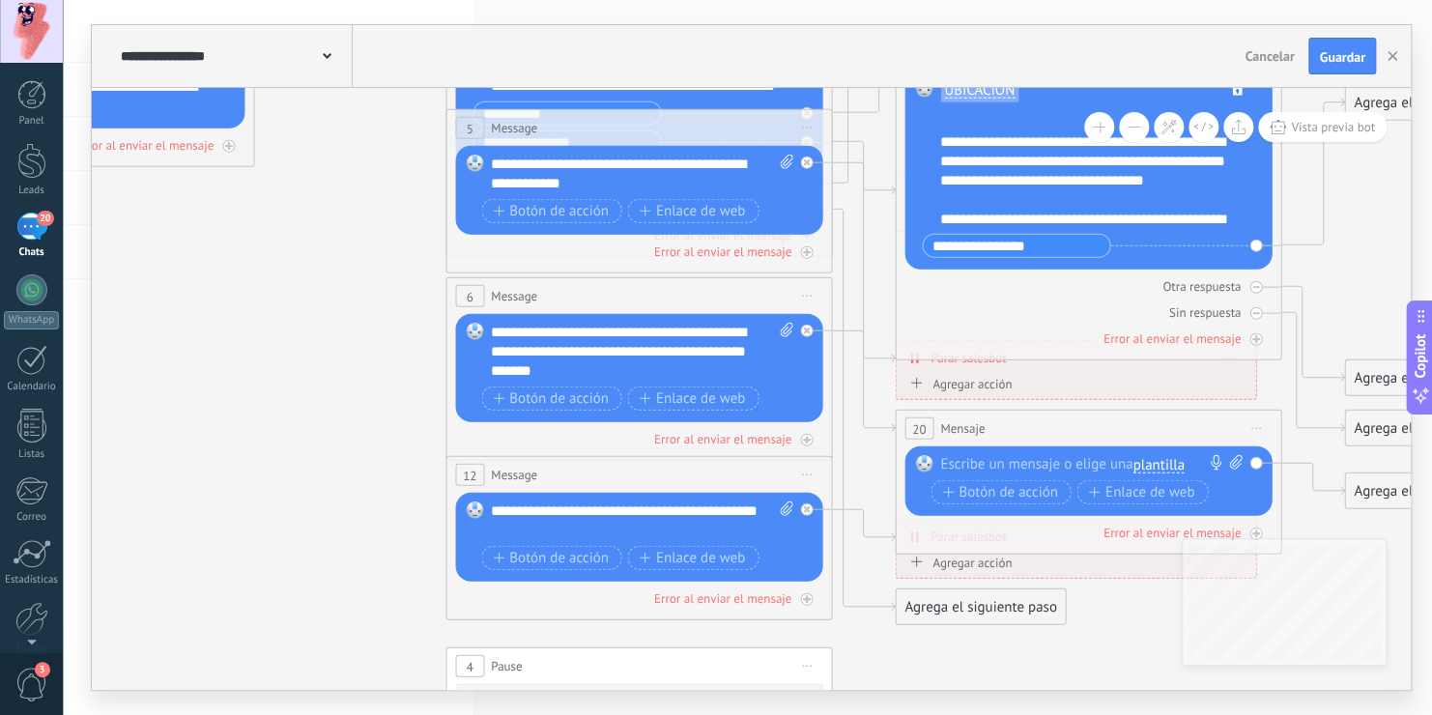
click at [1228, 461] on span at bounding box center [1232, 464] width 18 height 19
click input "Subir" at bounding box center [0, 0] width 0 height 0
click at [1182, 460] on span "plantilla" at bounding box center [1157, 464] width 51 height 15
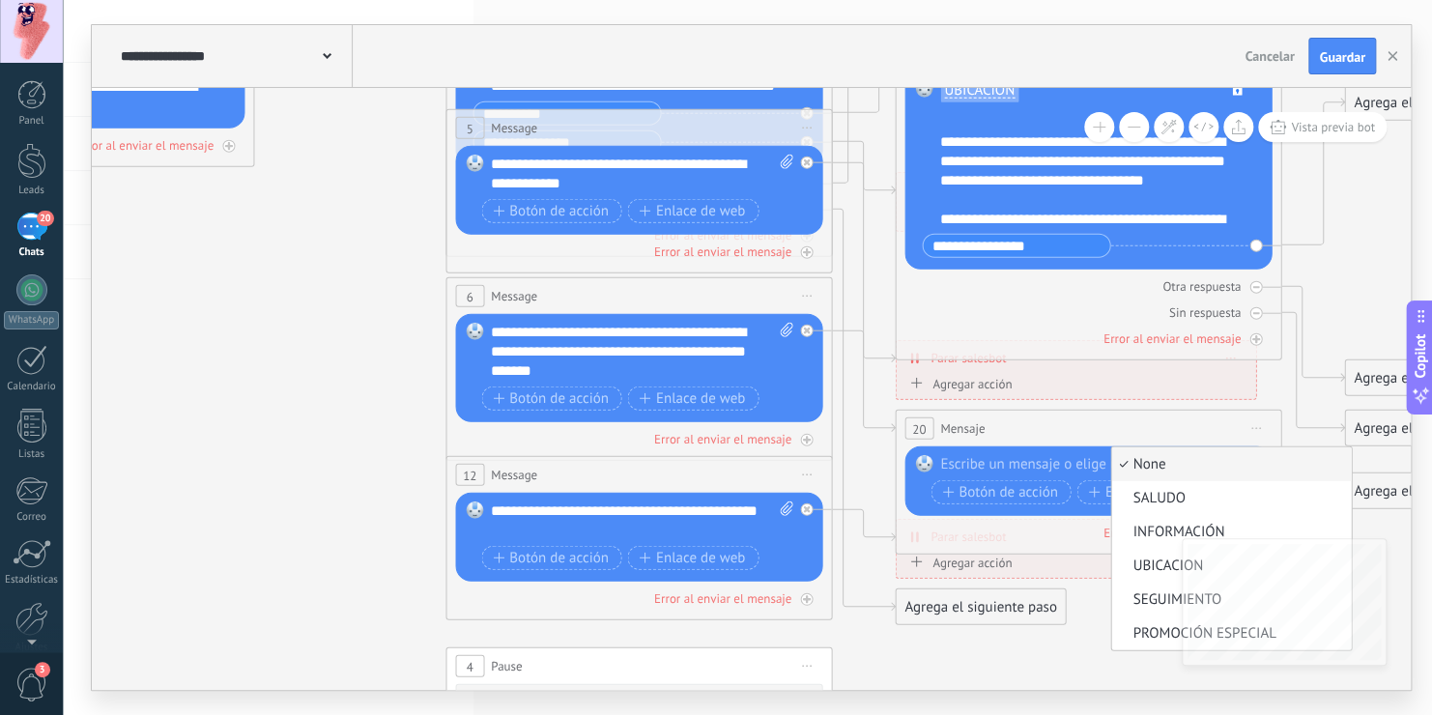
click at [1267, 394] on icon at bounding box center [683, 352] width 3012 height 1951
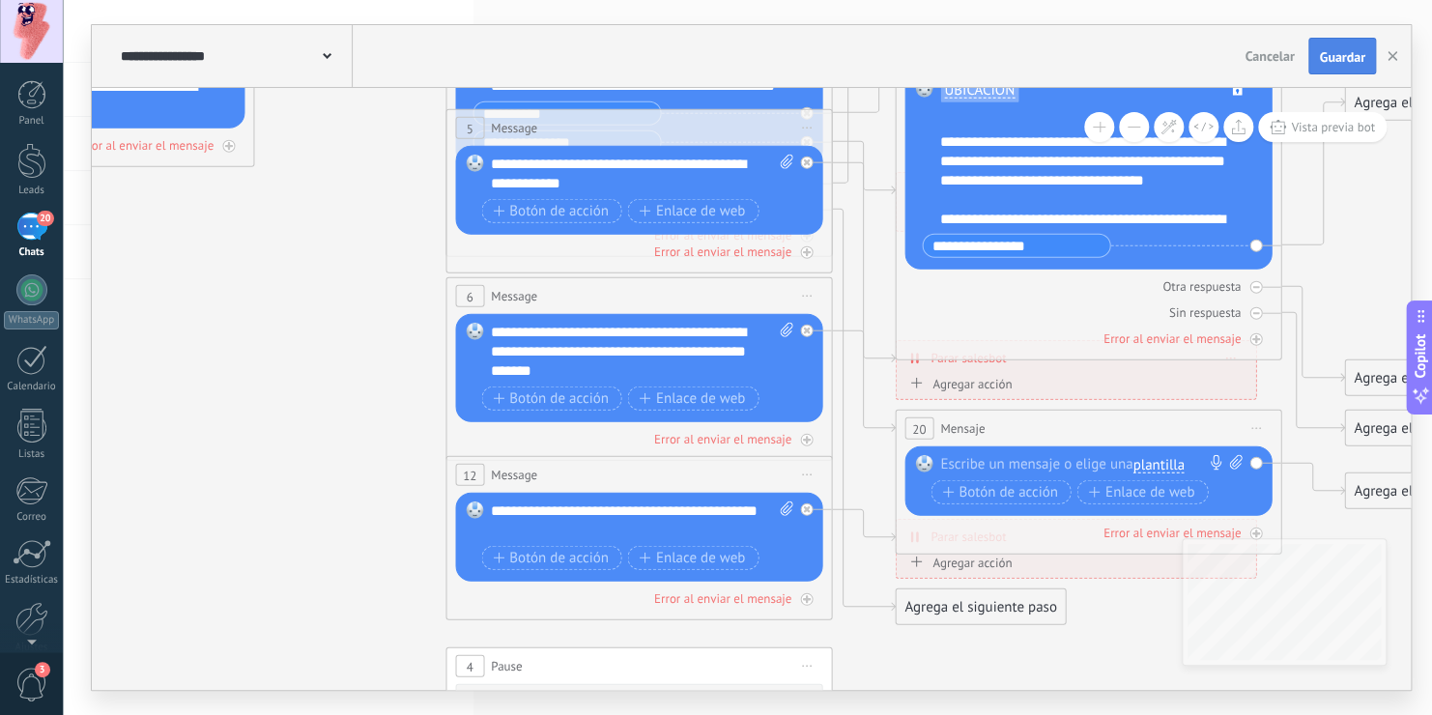
click at [1355, 62] on span "Guardar" at bounding box center [1341, 57] width 45 height 14
click at [1341, 123] on span "Vista previa bot" at bounding box center [1333, 127] width 84 height 16
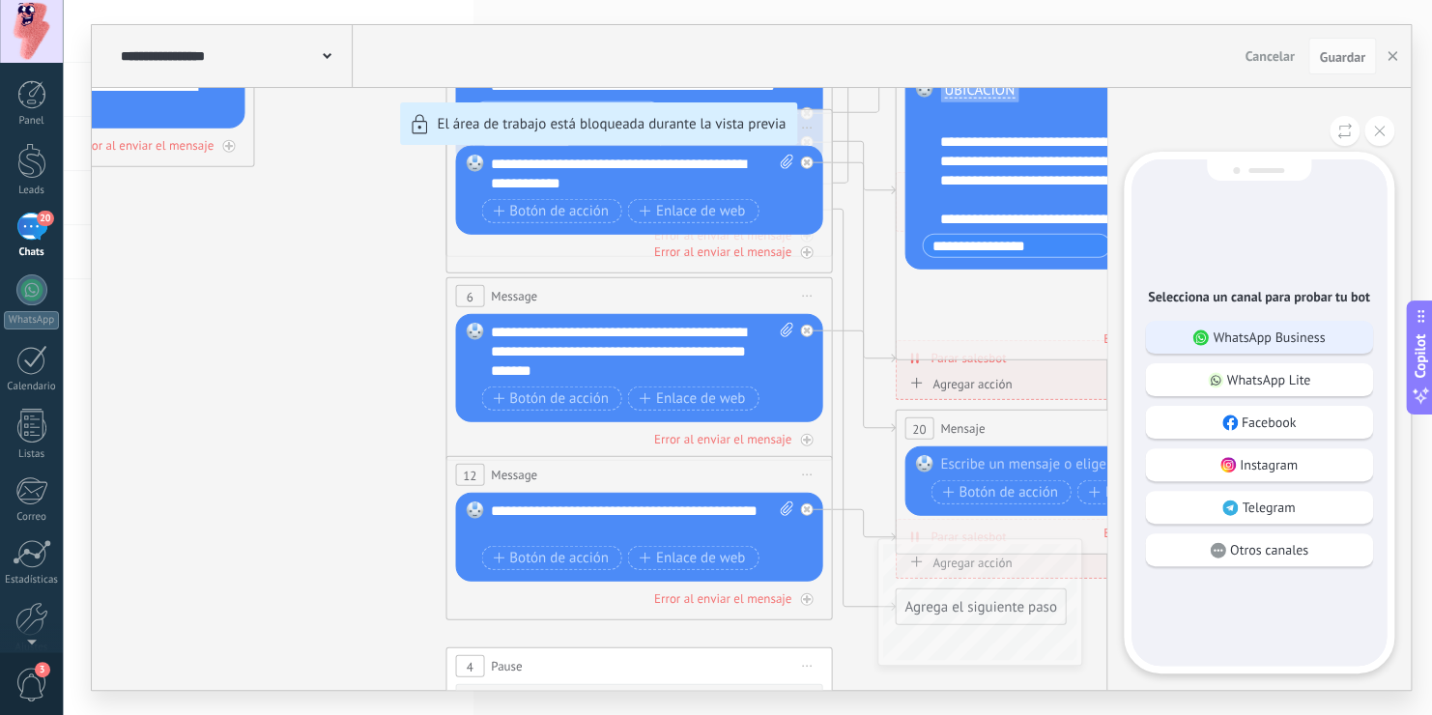
click at [1251, 341] on p "WhatsApp Business" at bounding box center [1269, 337] width 112 height 17
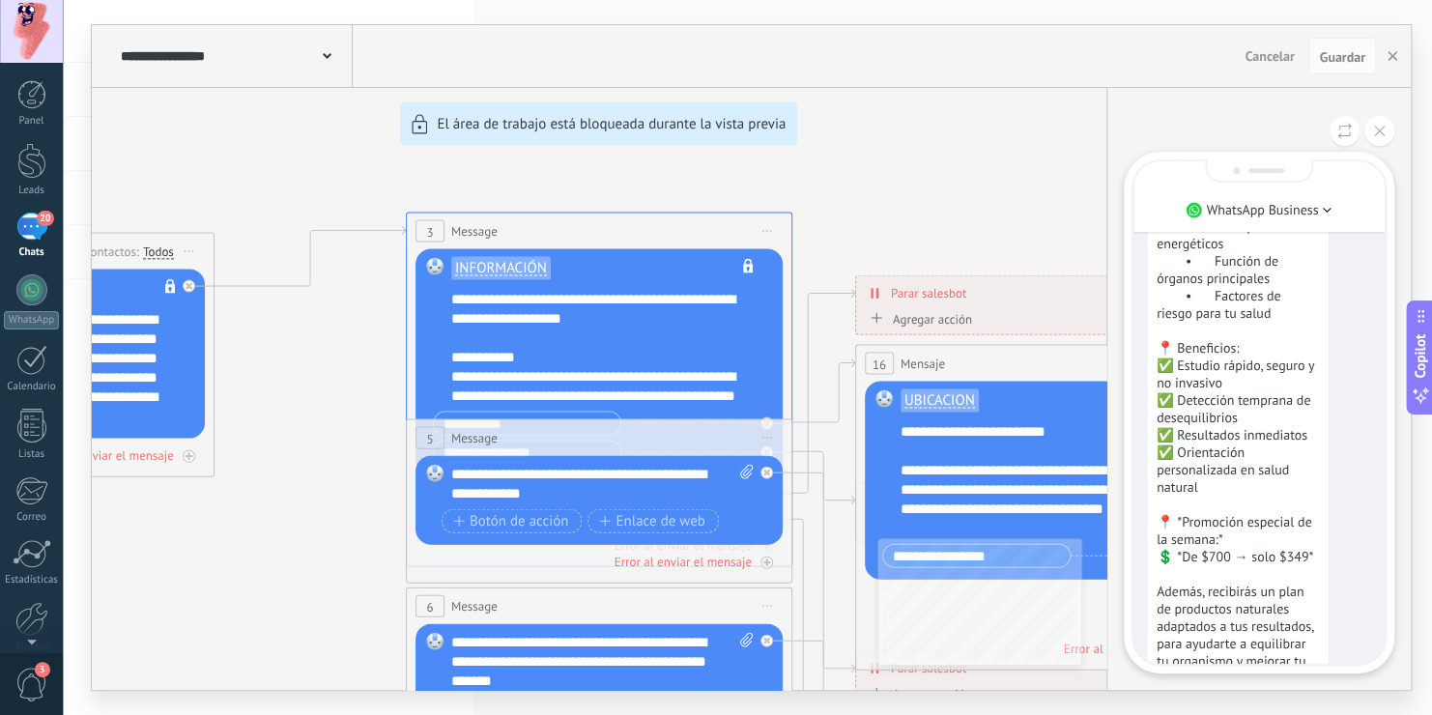
scroll to position [0, 0]
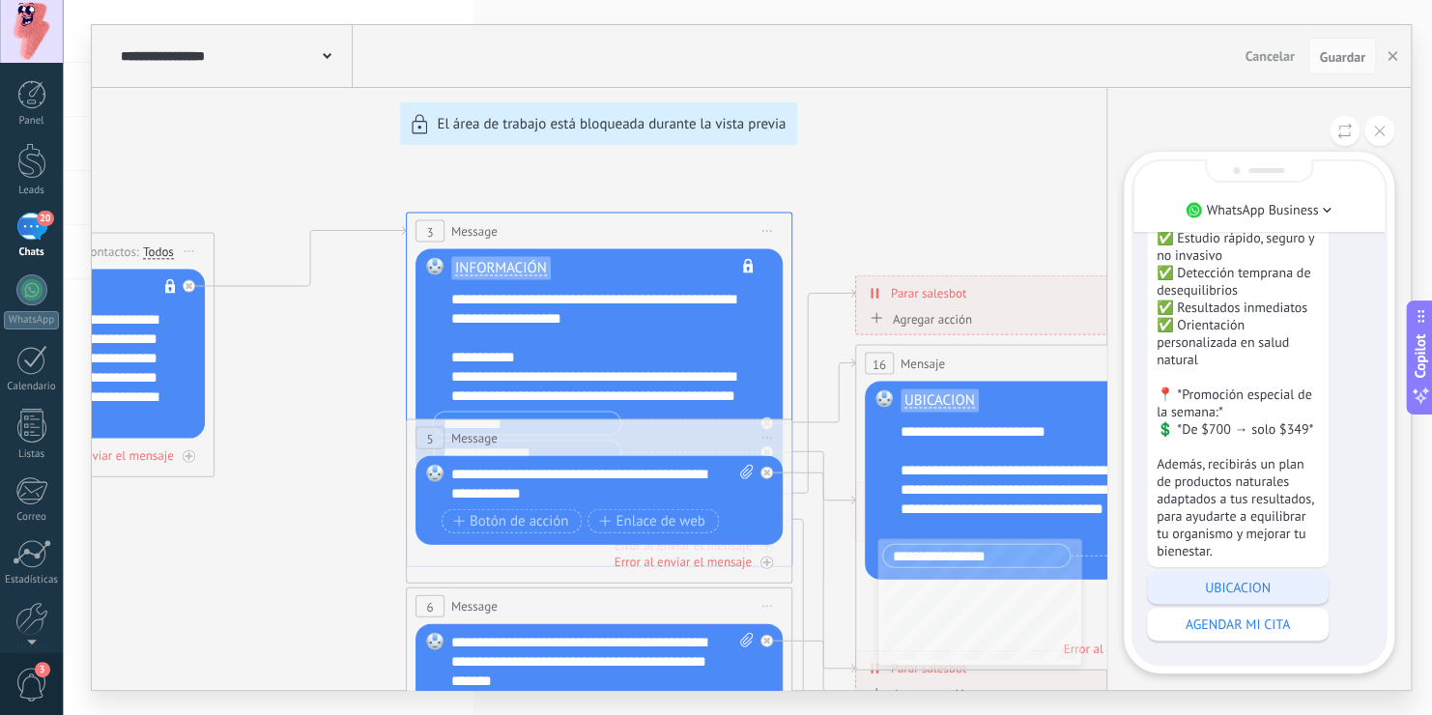
click at [1242, 591] on p "UBICACION" at bounding box center [1238, 587] width 162 height 17
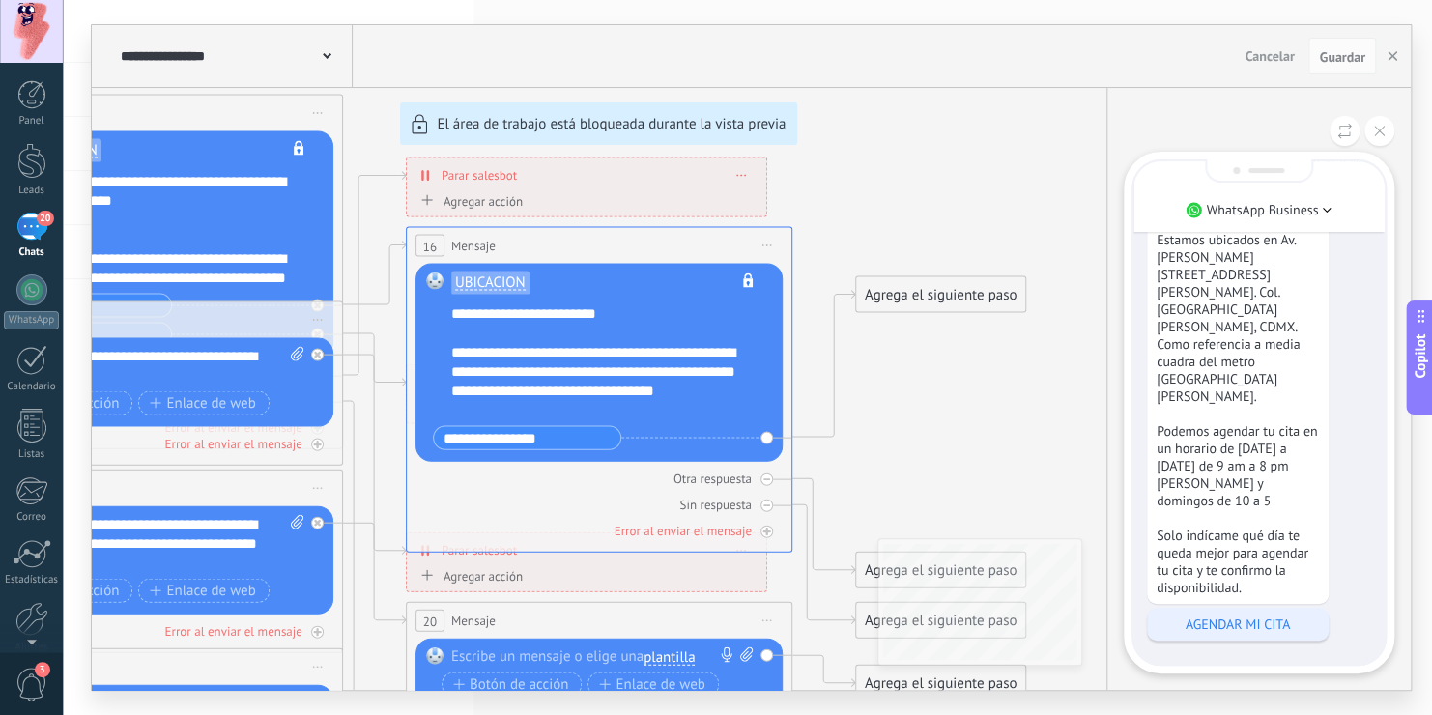
click at [1264, 623] on p "AGENDAR MI CITA" at bounding box center [1238, 624] width 162 height 17
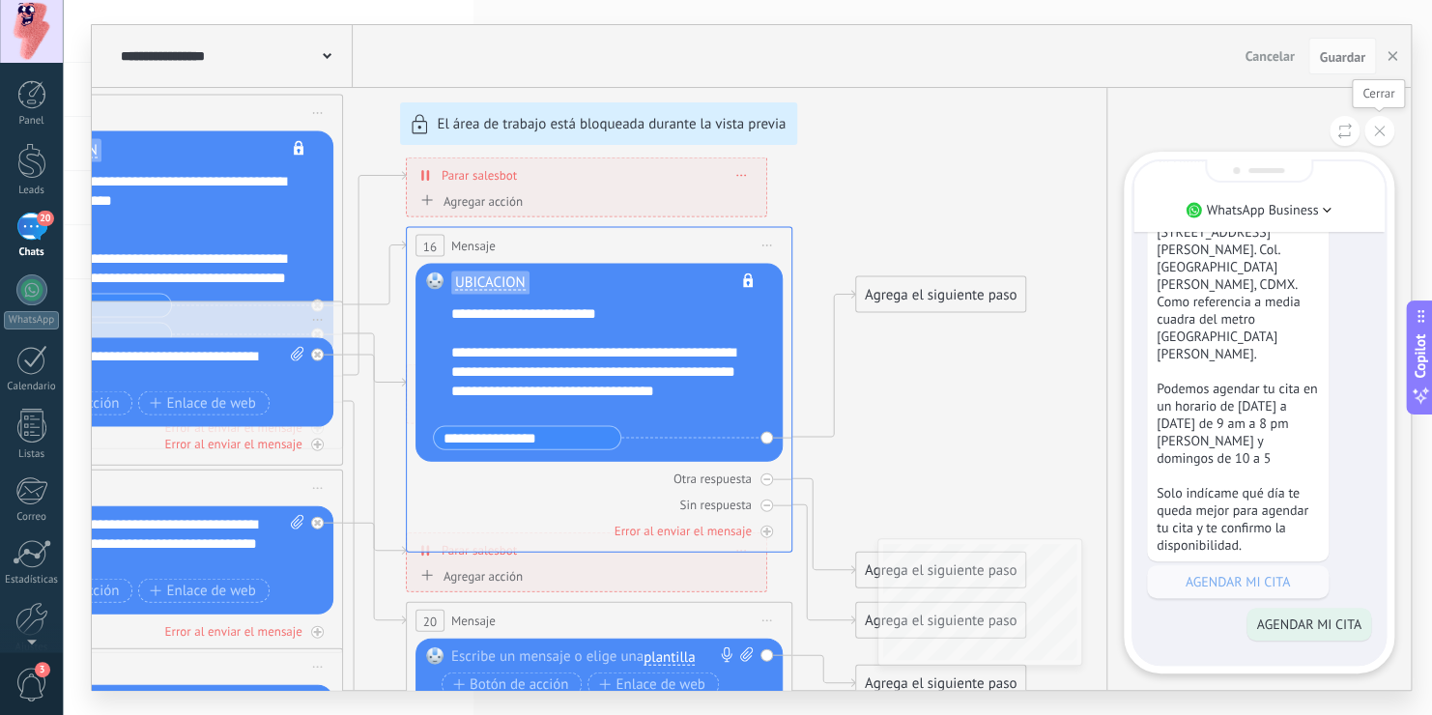
click at [1369, 140] on button at bounding box center [1379, 131] width 30 height 30
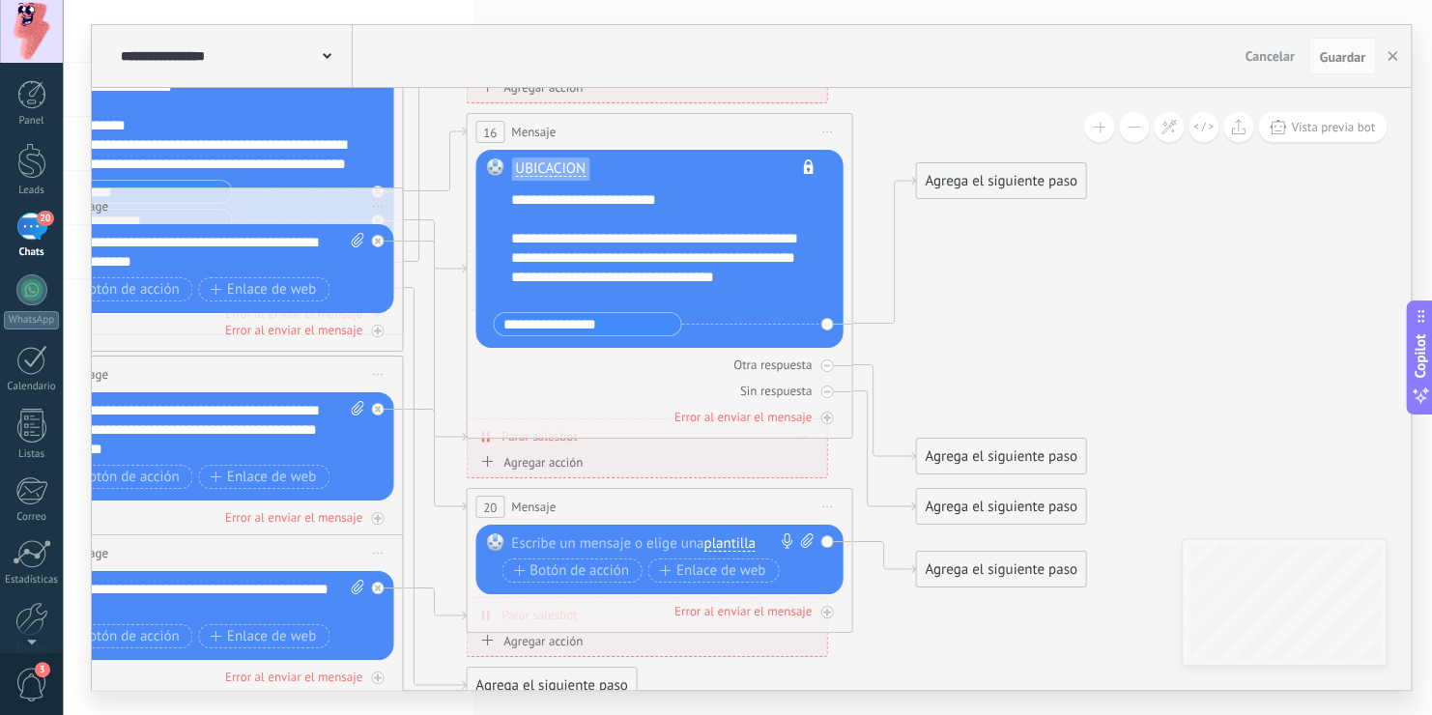
click at [734, 544] on span "plantilla" at bounding box center [728, 542] width 51 height 15
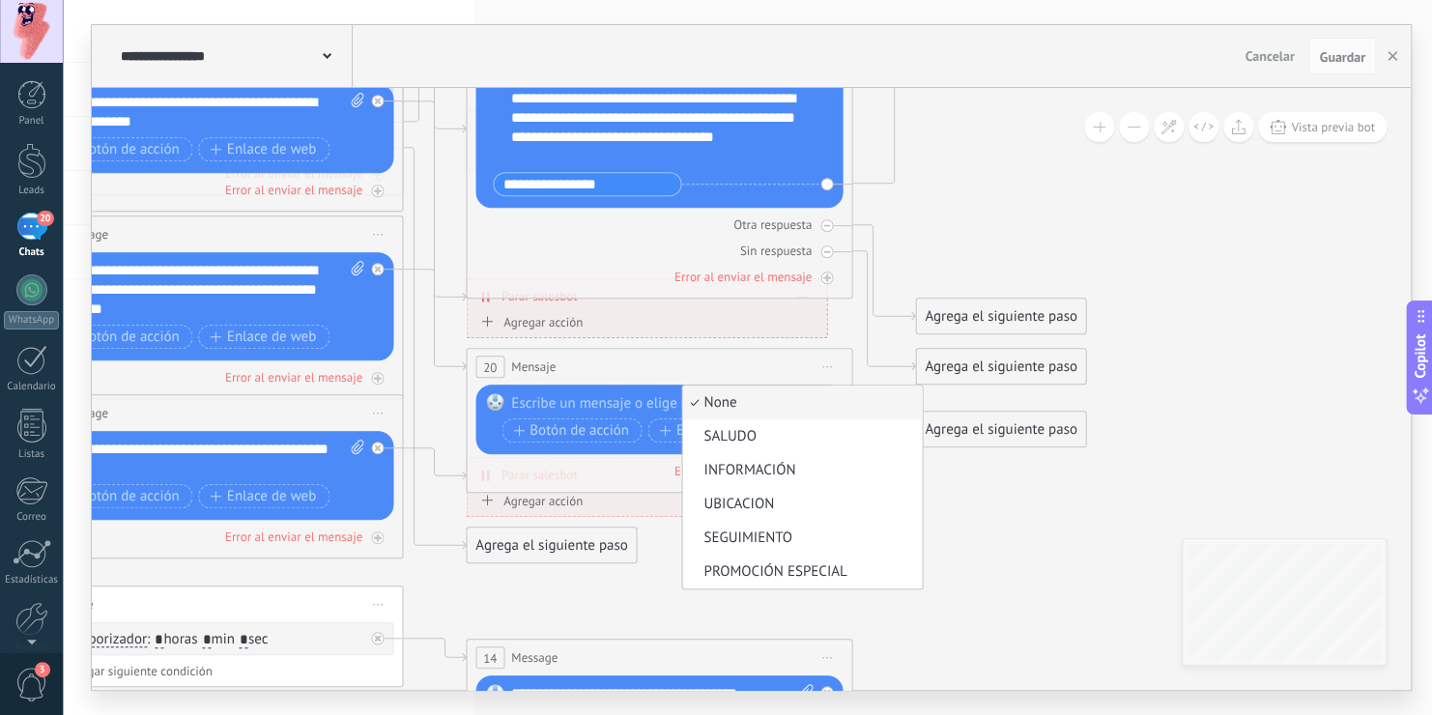
click at [948, 533] on icon at bounding box center [254, 290] width 3012 height 1951
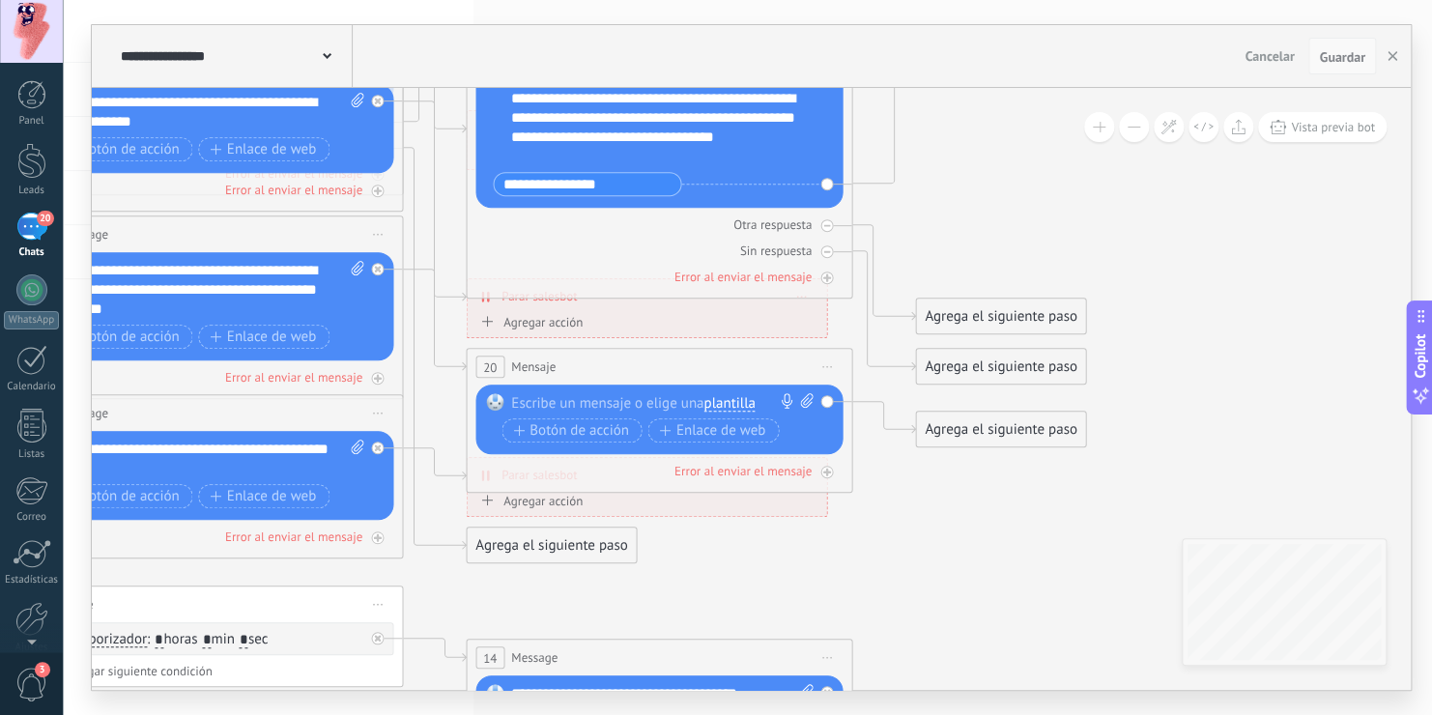
click at [1338, 58] on span "Guardar" at bounding box center [1341, 57] width 45 height 14
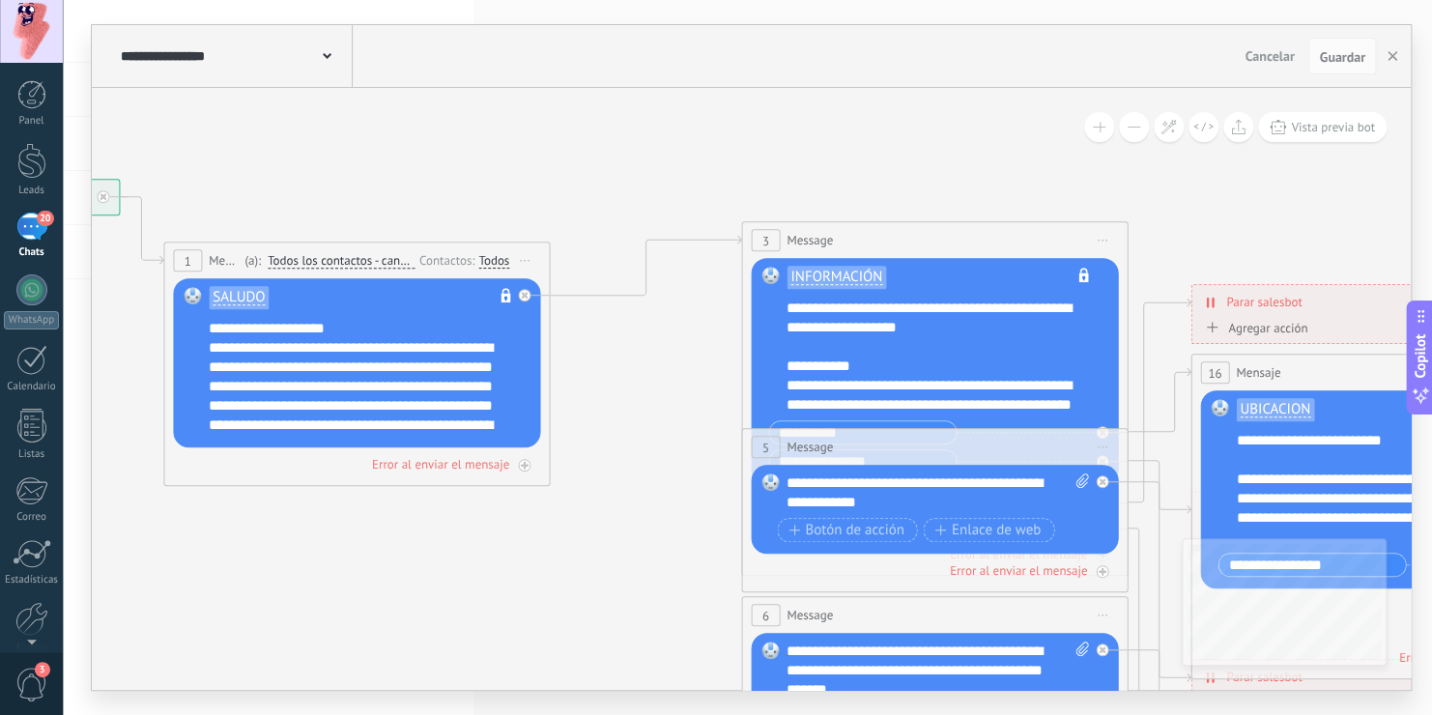
click at [1157, 274] on icon at bounding box center [978, 671] width 3012 height 1951
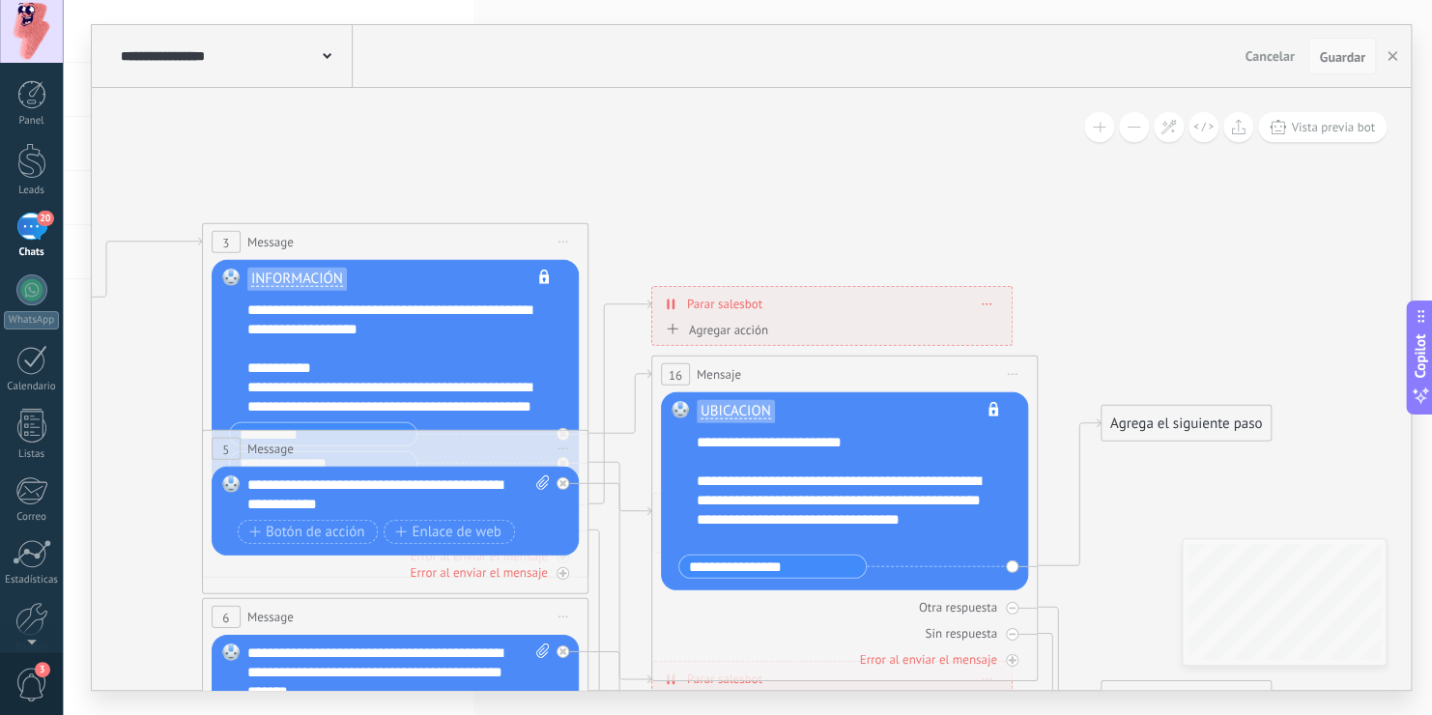
click at [1351, 52] on span "Guardar" at bounding box center [1341, 57] width 45 height 14
click at [1337, 57] on span "Guardar" at bounding box center [1341, 57] width 45 height 14
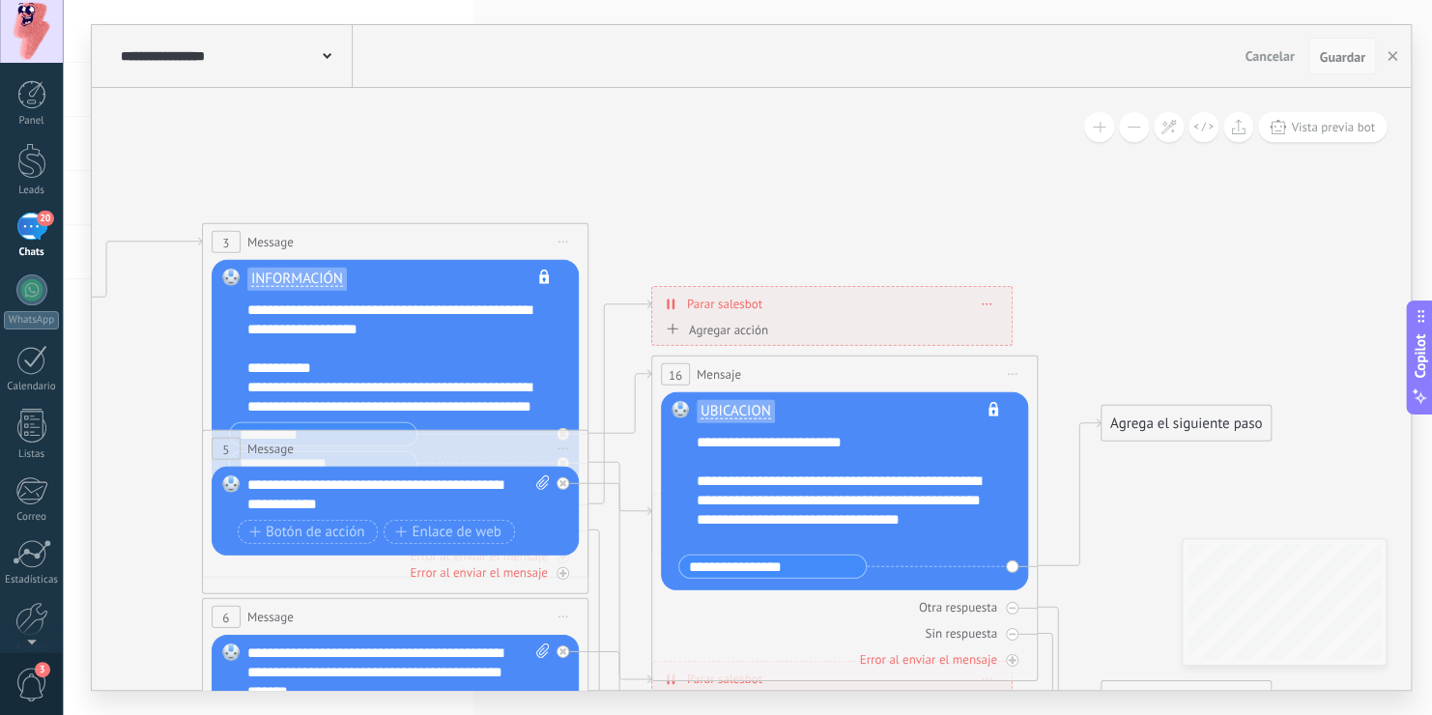
click at [1344, 63] on span "Guardar" at bounding box center [1341, 57] width 45 height 14
click at [1349, 56] on span "Guardar" at bounding box center [1341, 57] width 45 height 14
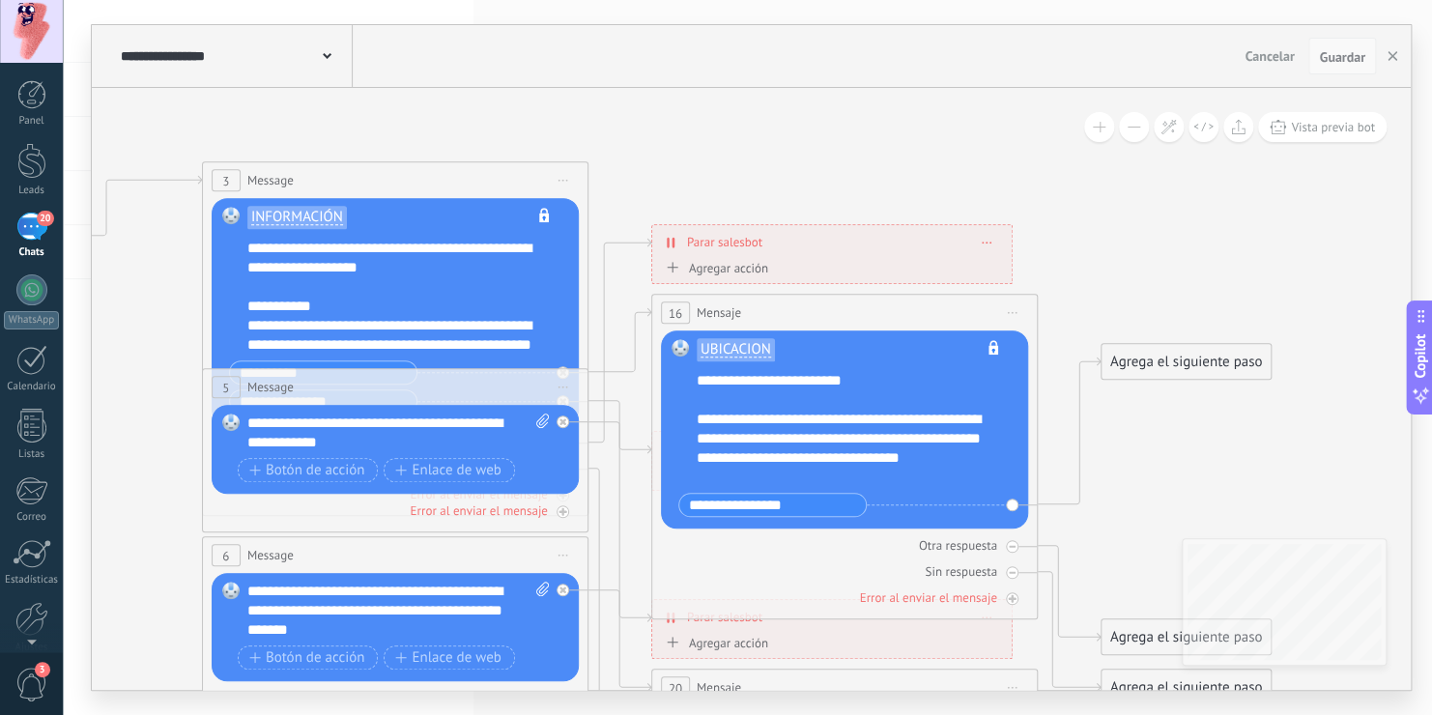
click at [1345, 54] on span "Guardar" at bounding box center [1341, 57] width 45 height 14
click at [1392, 61] on icon "button" at bounding box center [1393, 56] width 10 height 10
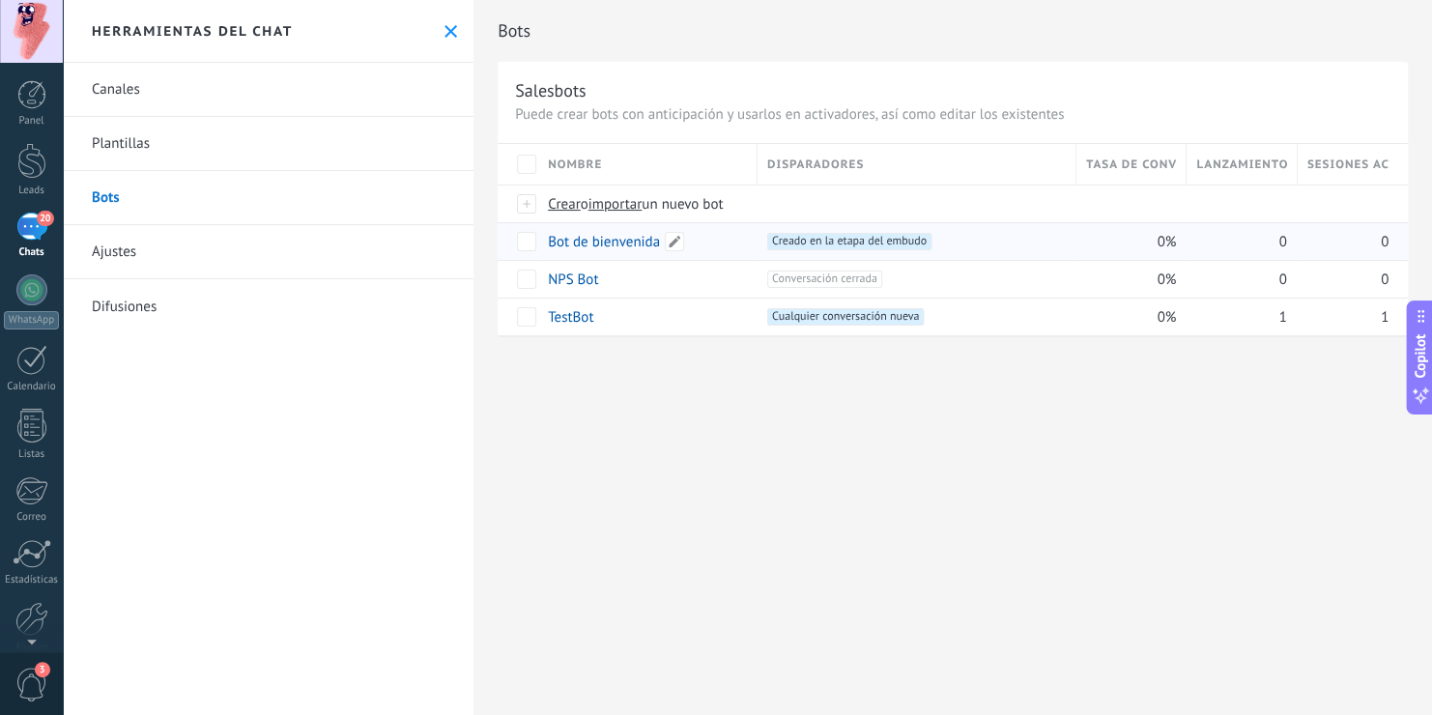
click at [611, 244] on link "Bot de bienvenida" at bounding box center [604, 242] width 112 height 18
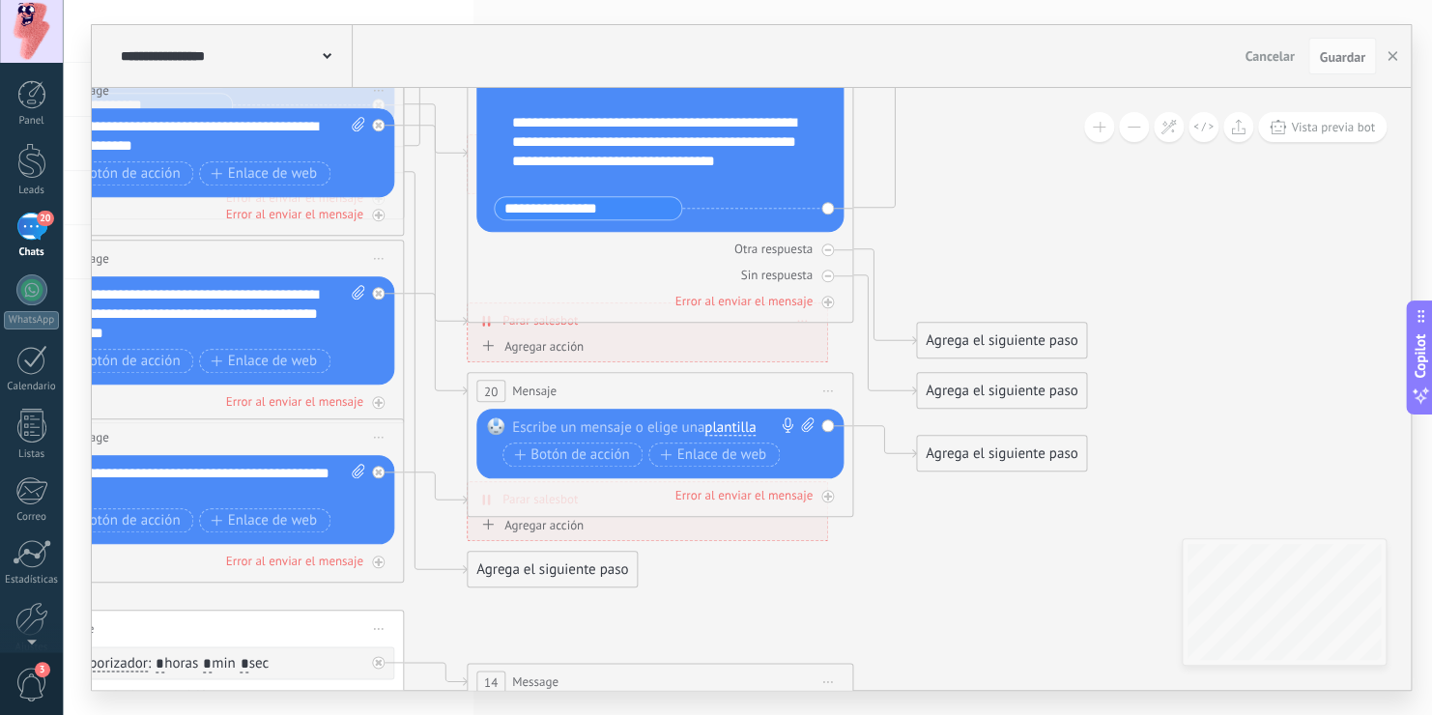
click at [743, 431] on span "plantilla" at bounding box center [729, 427] width 51 height 15
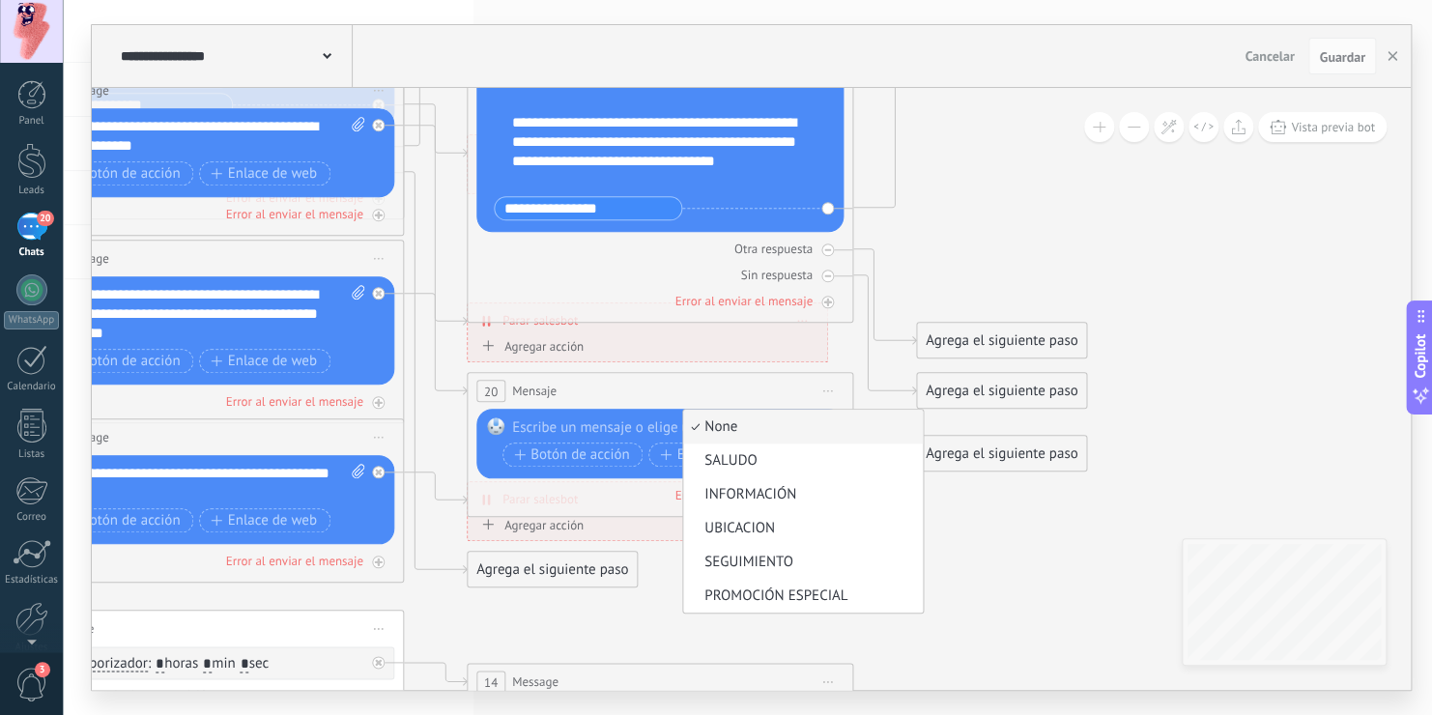
click at [992, 597] on icon at bounding box center [255, 314] width 3012 height 1951
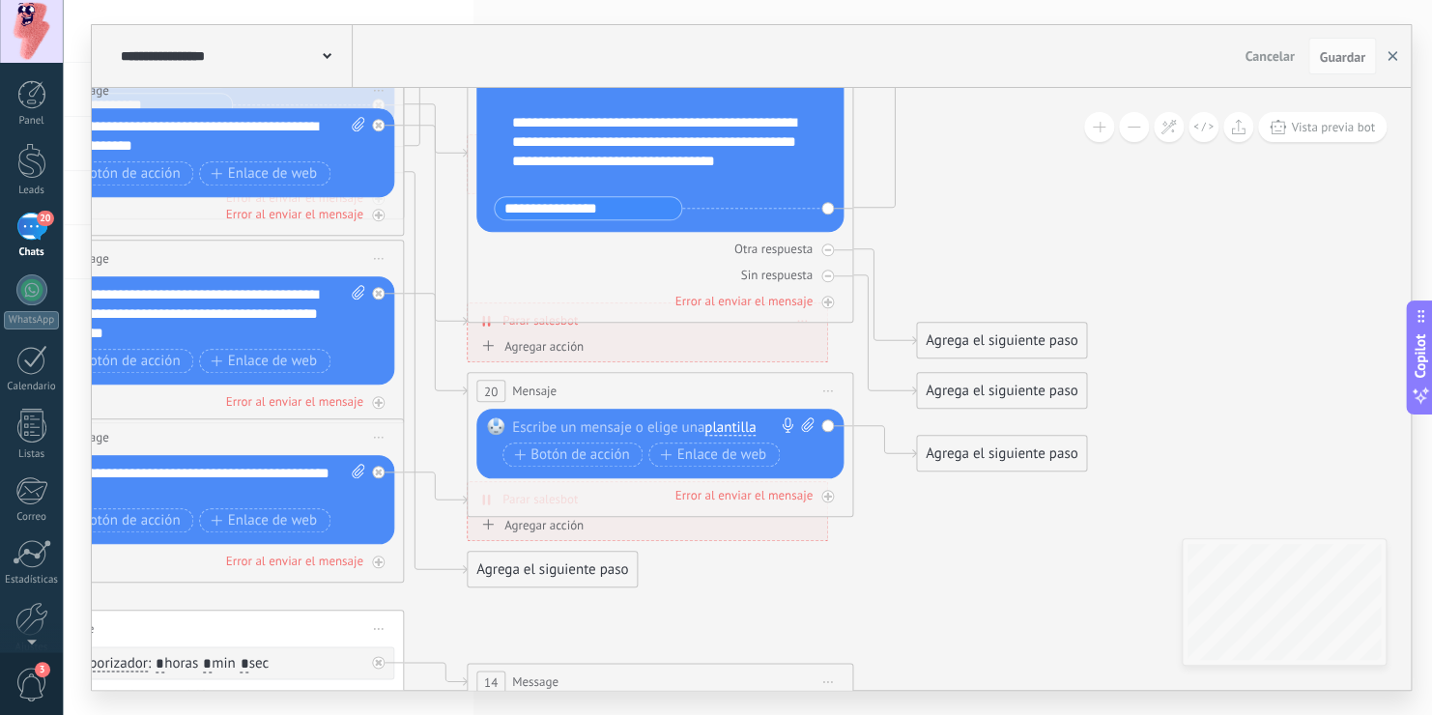
click at [1396, 56] on button "button" at bounding box center [1392, 56] width 29 height 37
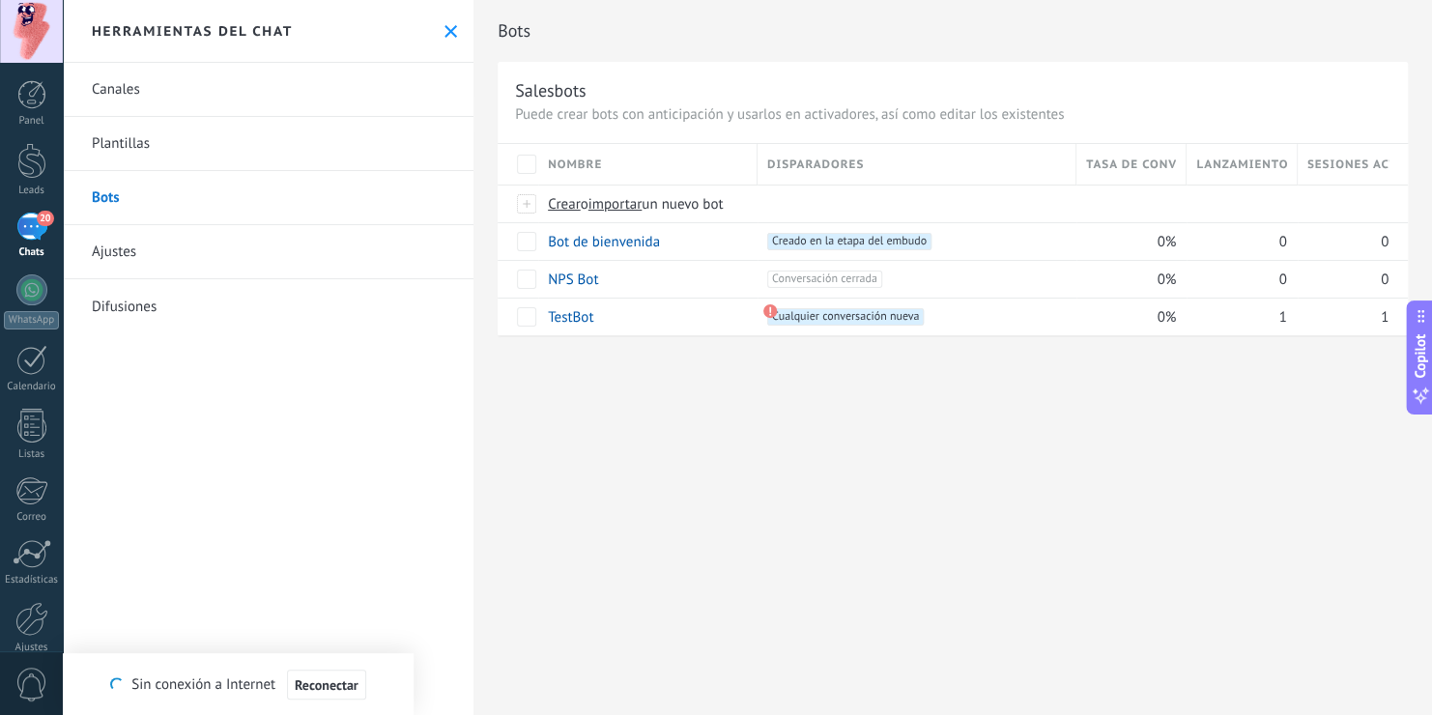
click at [716, 456] on div "Bots Salesbots Puede crear bots con anticipación y usarlos en activadores, así …" at bounding box center [952, 357] width 959 height 715
click at [42, 219] on span "20" at bounding box center [45, 218] width 16 height 15
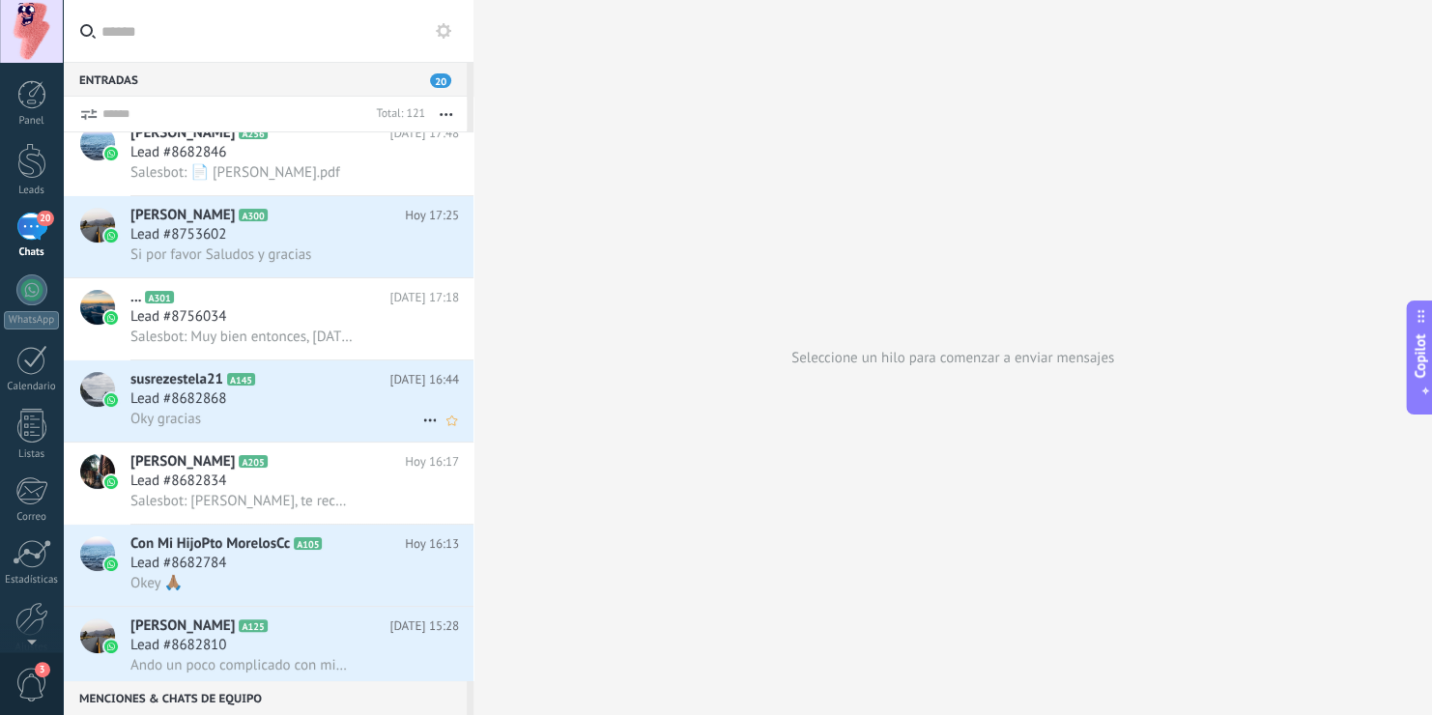
scroll to position [8, 0]
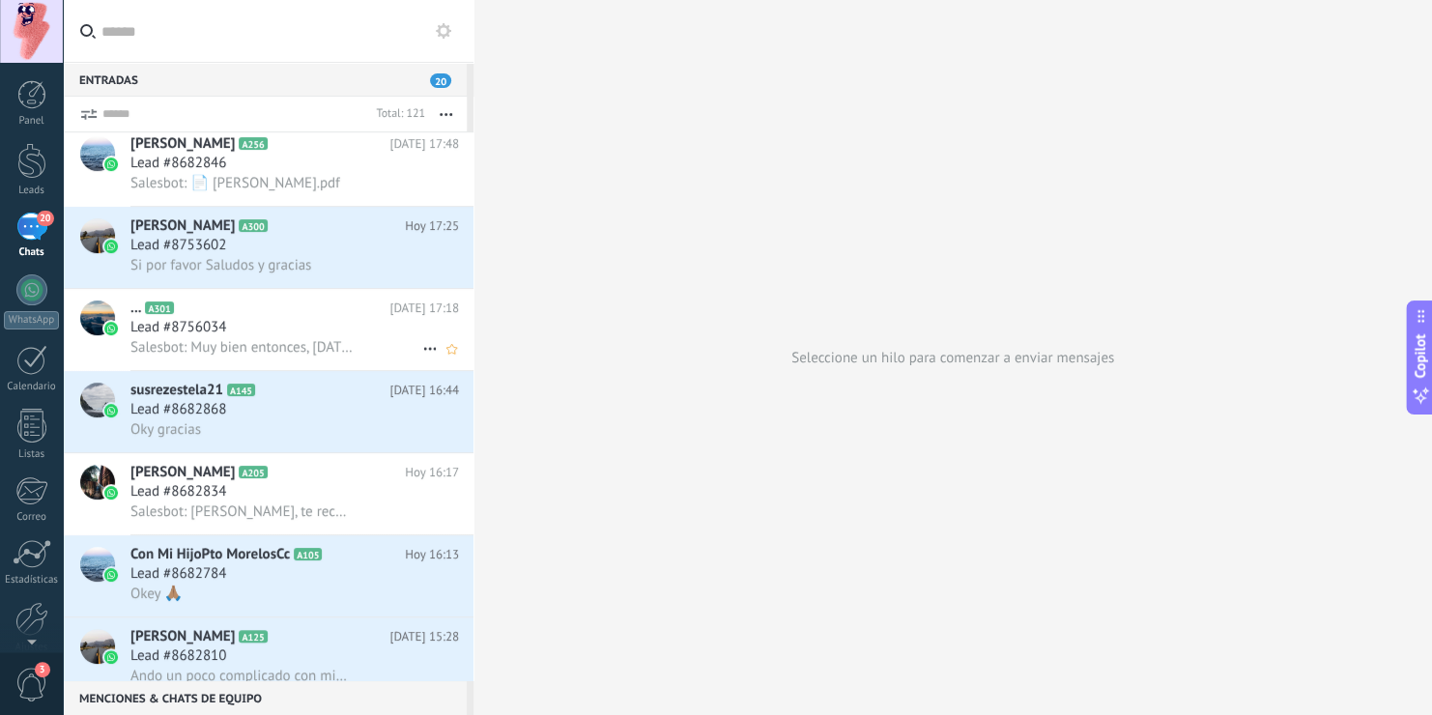
click at [328, 363] on div "... A301 Hoy 17:18 Lead #8756034 Salesbot: Muy bien entonces, mañana te mando u…" at bounding box center [301, 329] width 343 height 81
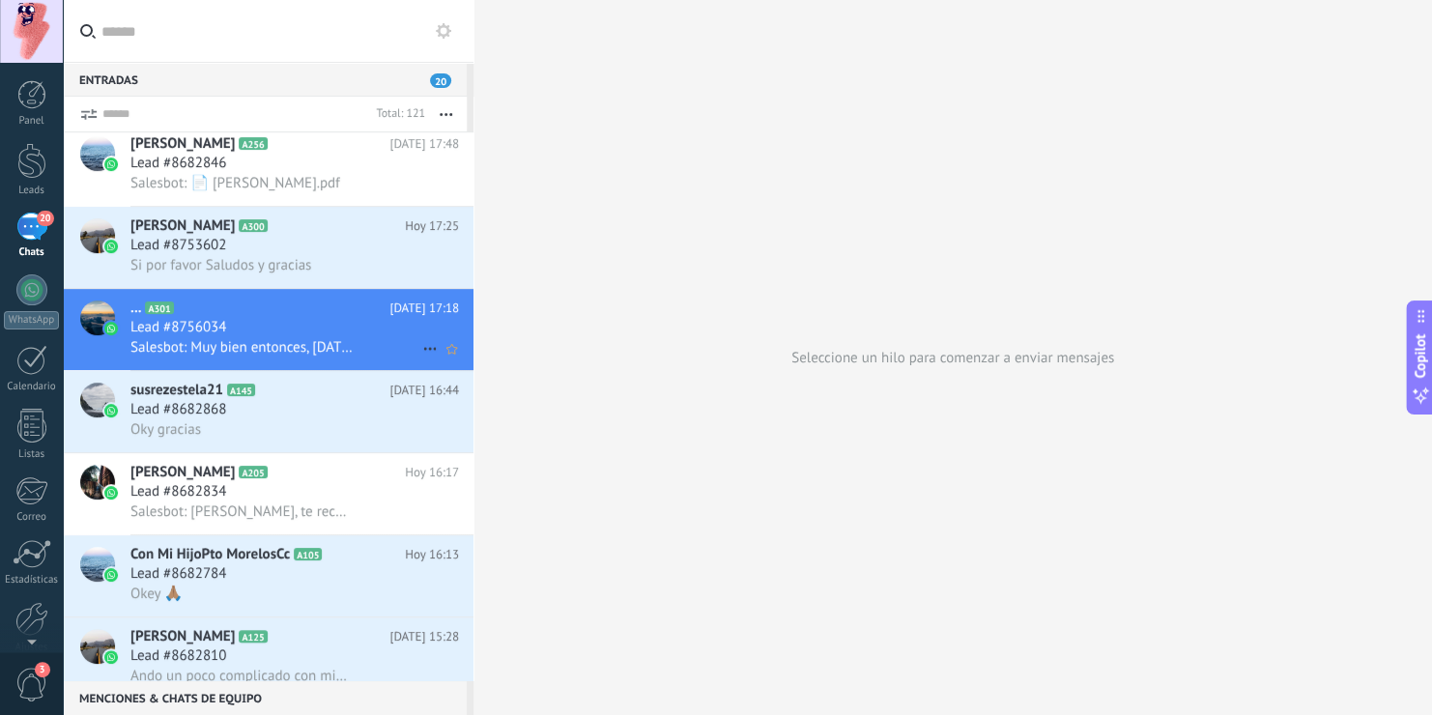
click at [341, 330] on div "Lead #8756034" at bounding box center [294, 327] width 329 height 19
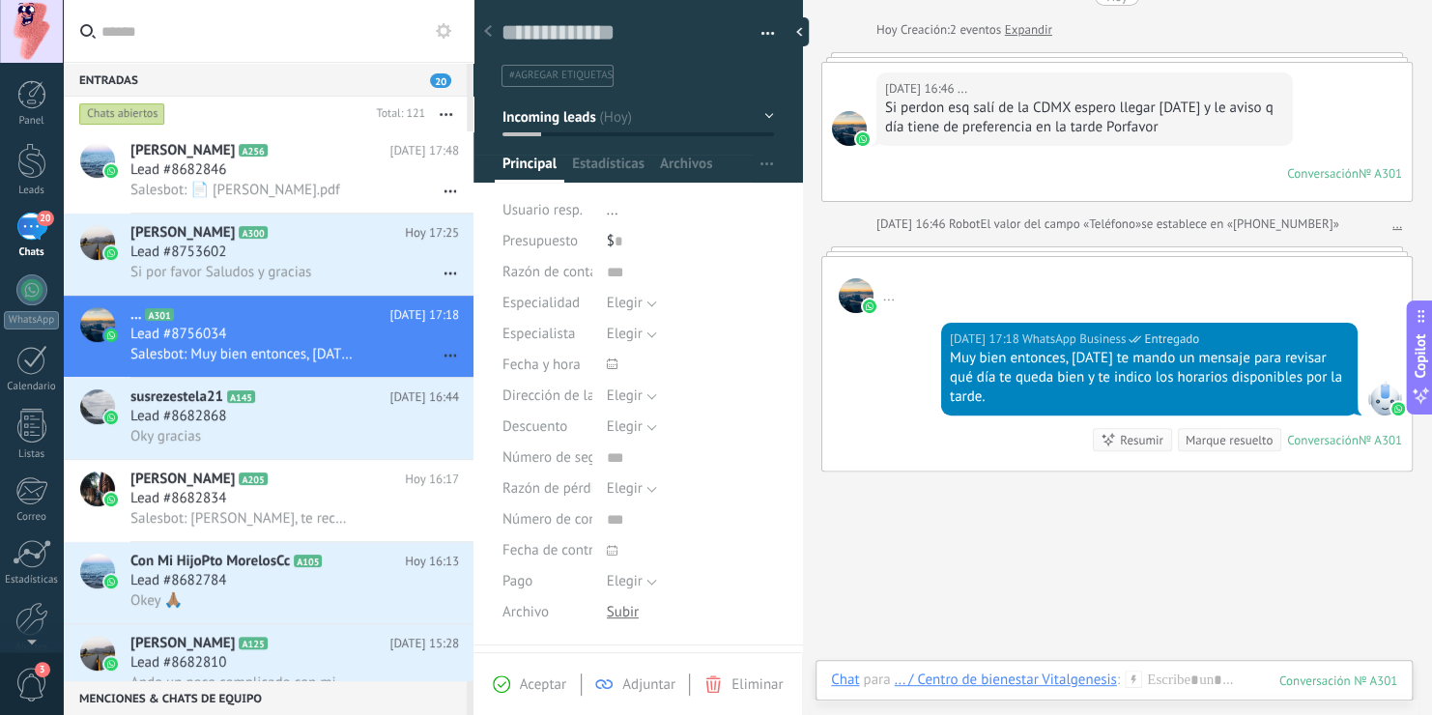
click at [760, 33] on button "button" at bounding box center [761, 33] width 28 height 29
